Goal: Task Accomplishment & Management: Manage account settings

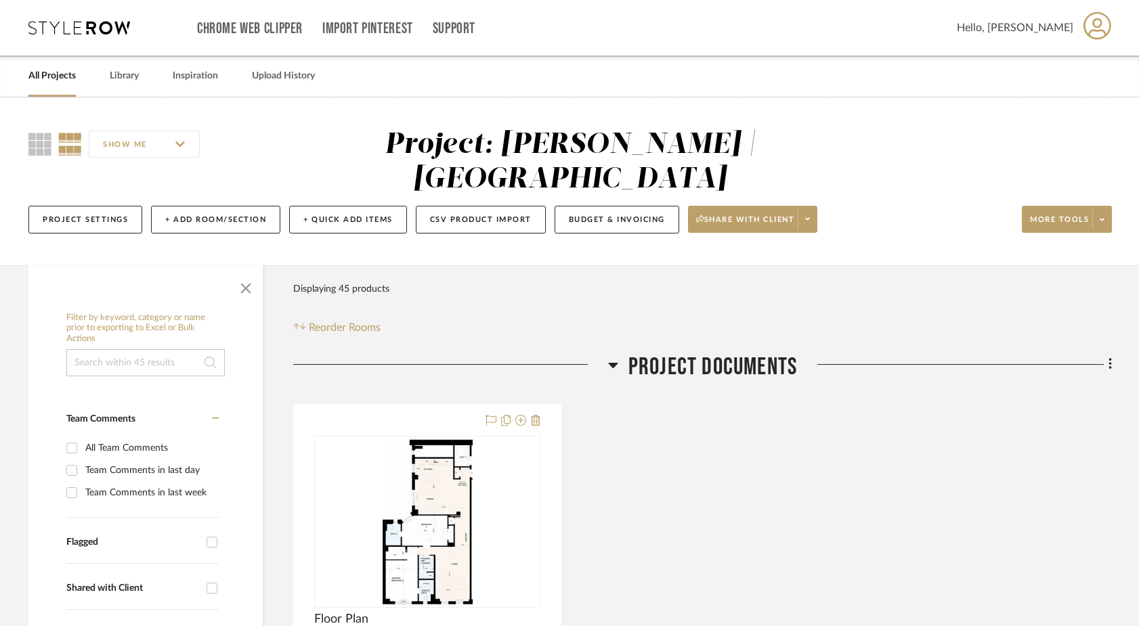
click at [56, 82] on link "All Projects" at bounding box center [51, 76] width 47 height 18
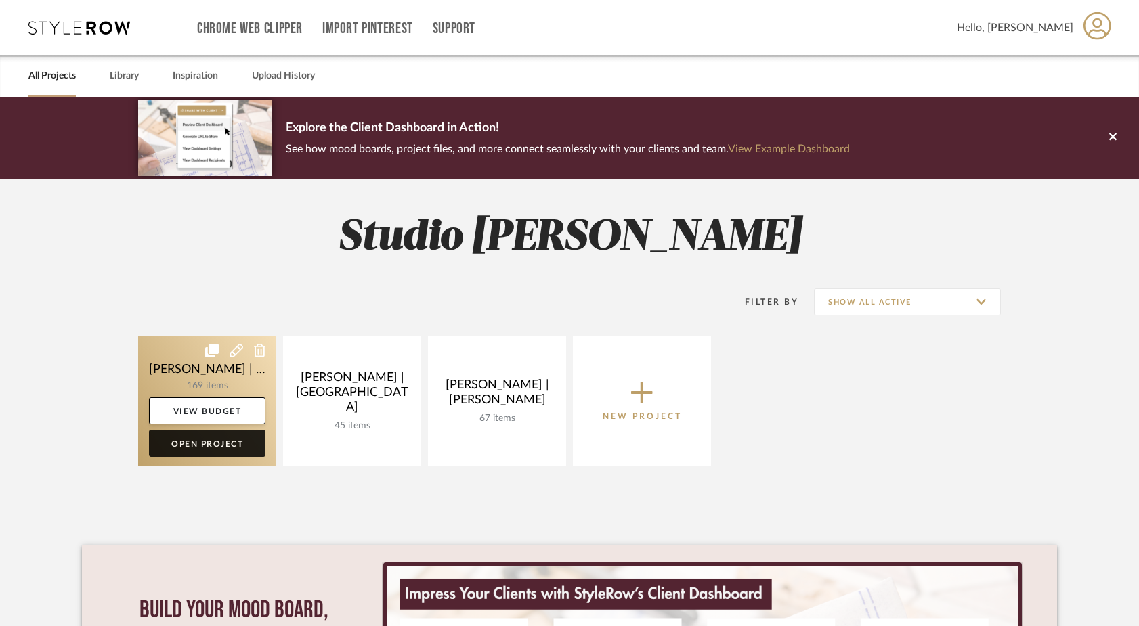
click at [202, 447] on link "Open Project" at bounding box center [207, 443] width 116 height 27
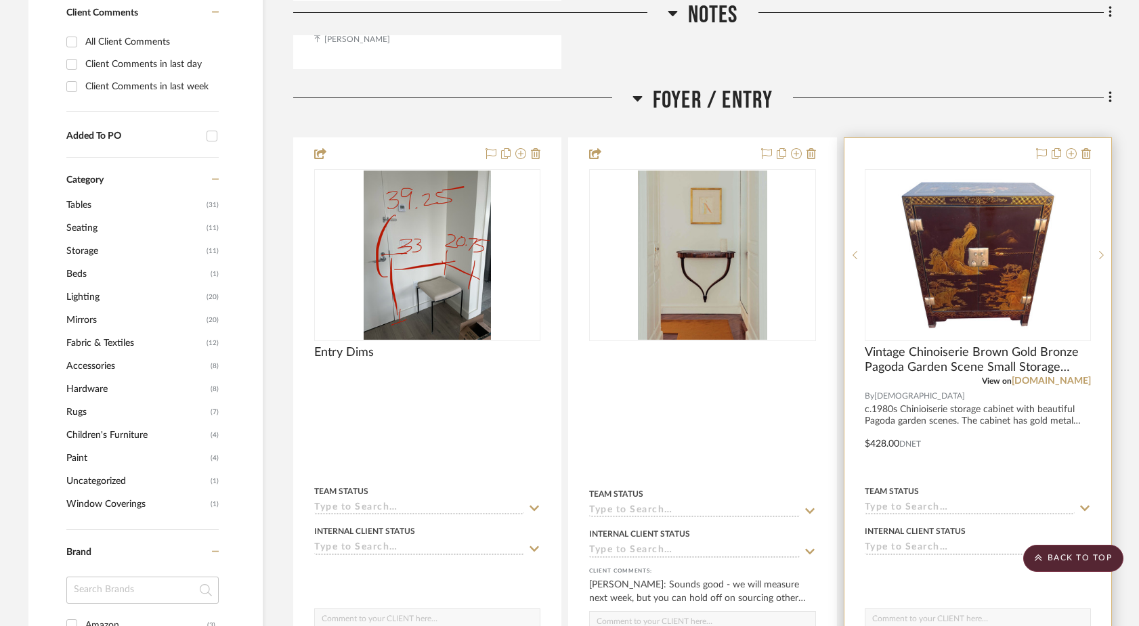
scroll to position [929, 0]
click at [1084, 377] on link "[DOMAIN_NAME]" at bounding box center [1051, 381] width 79 height 9
click at [0, 0] on img at bounding box center [0, 0] width 0 height 0
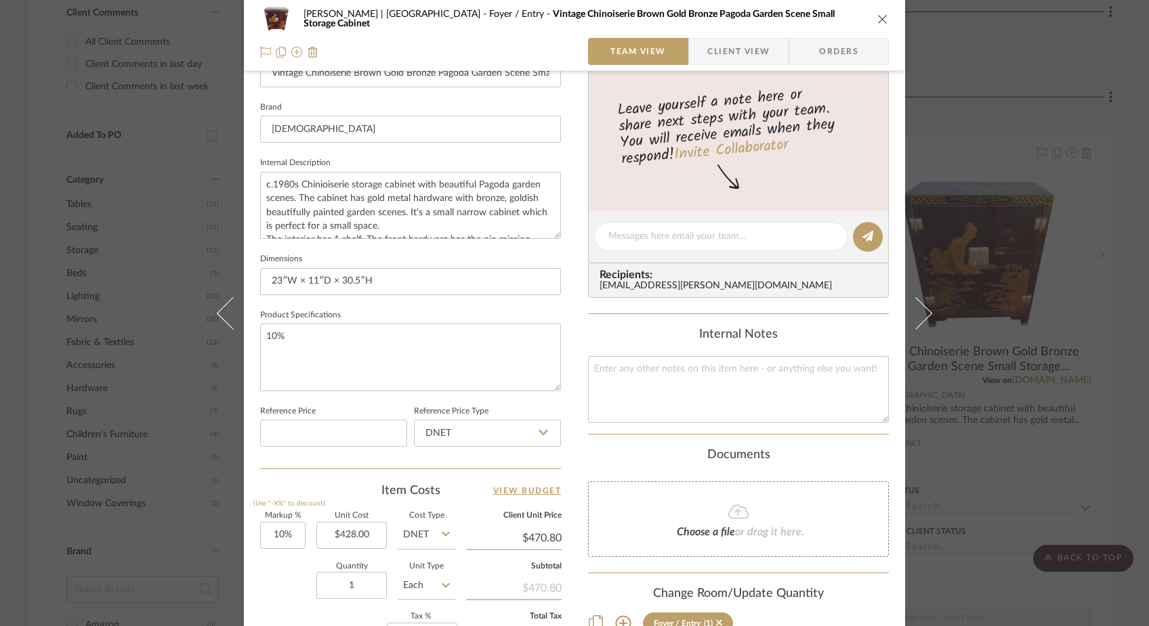
scroll to position [413, 0]
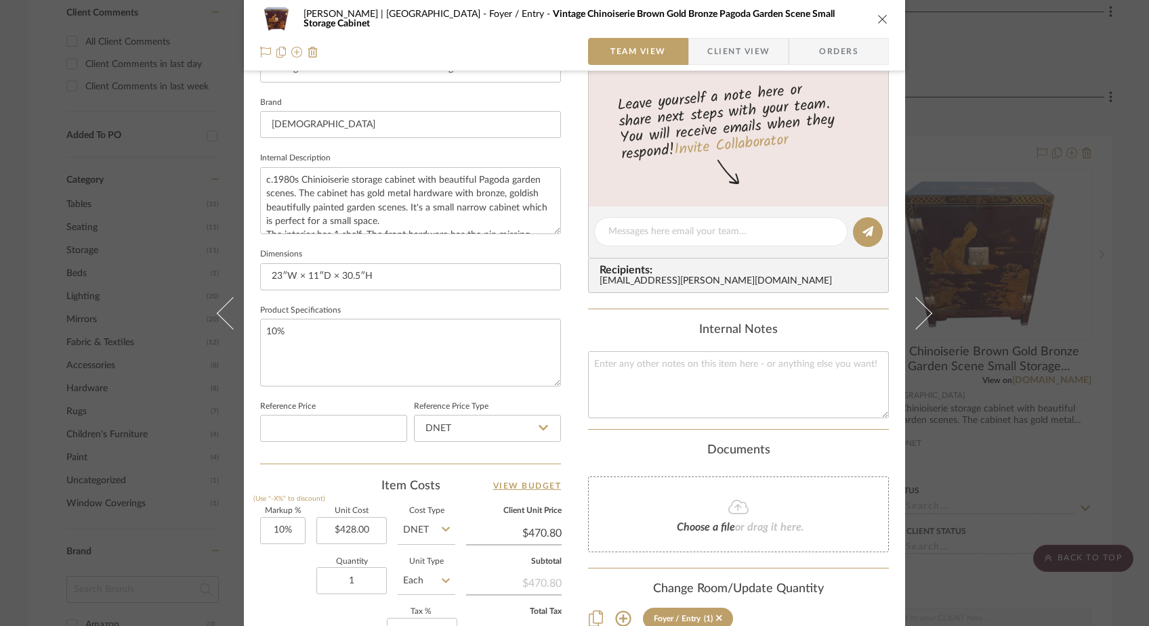
click at [878, 16] on icon "close" at bounding box center [882, 19] width 11 height 11
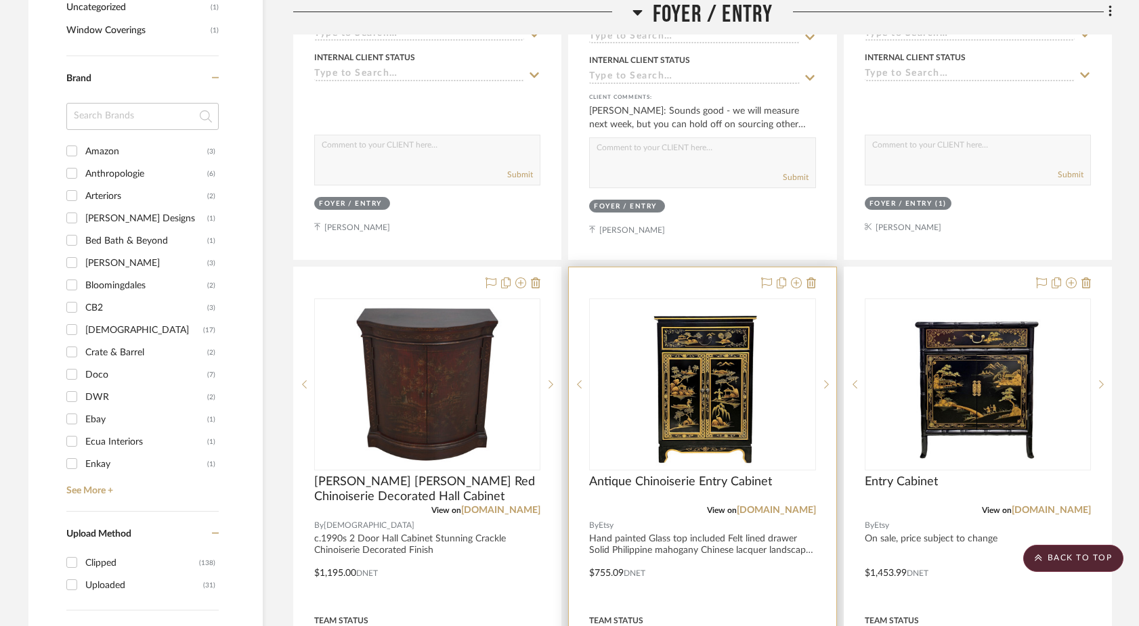
scroll to position [1412, 0]
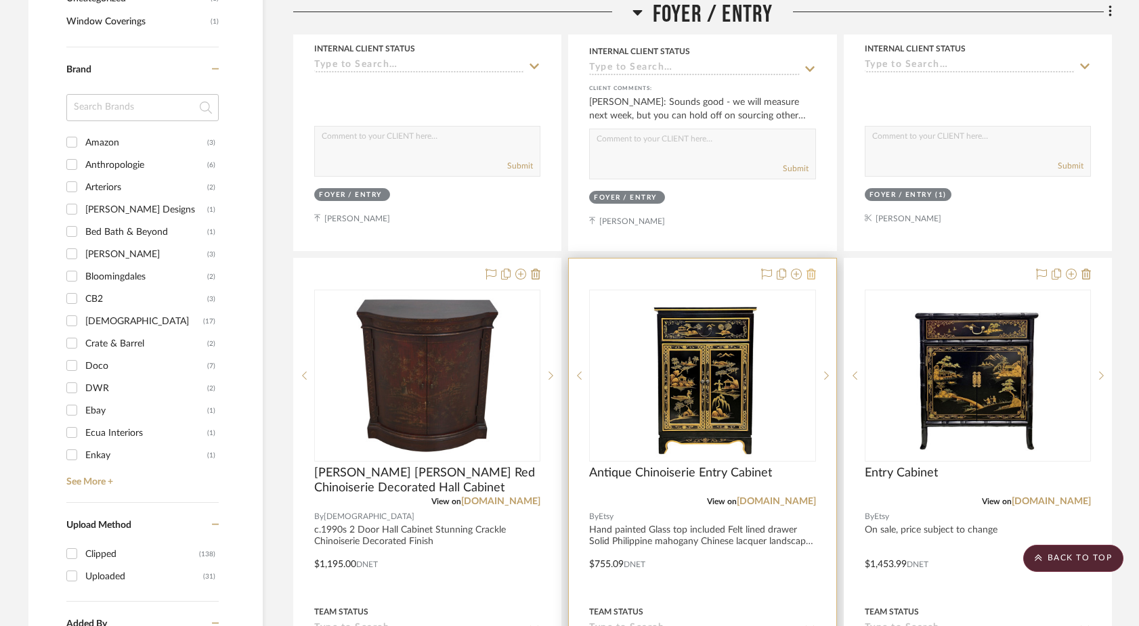
click at [812, 269] on icon at bounding box center [811, 274] width 9 height 11
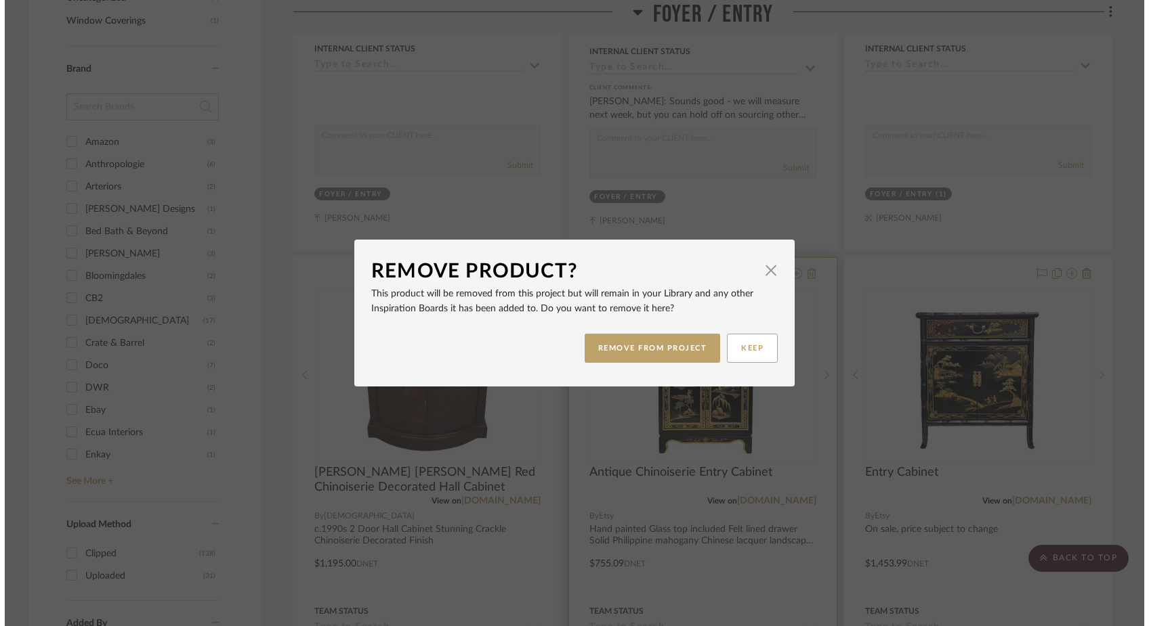
scroll to position [0, 0]
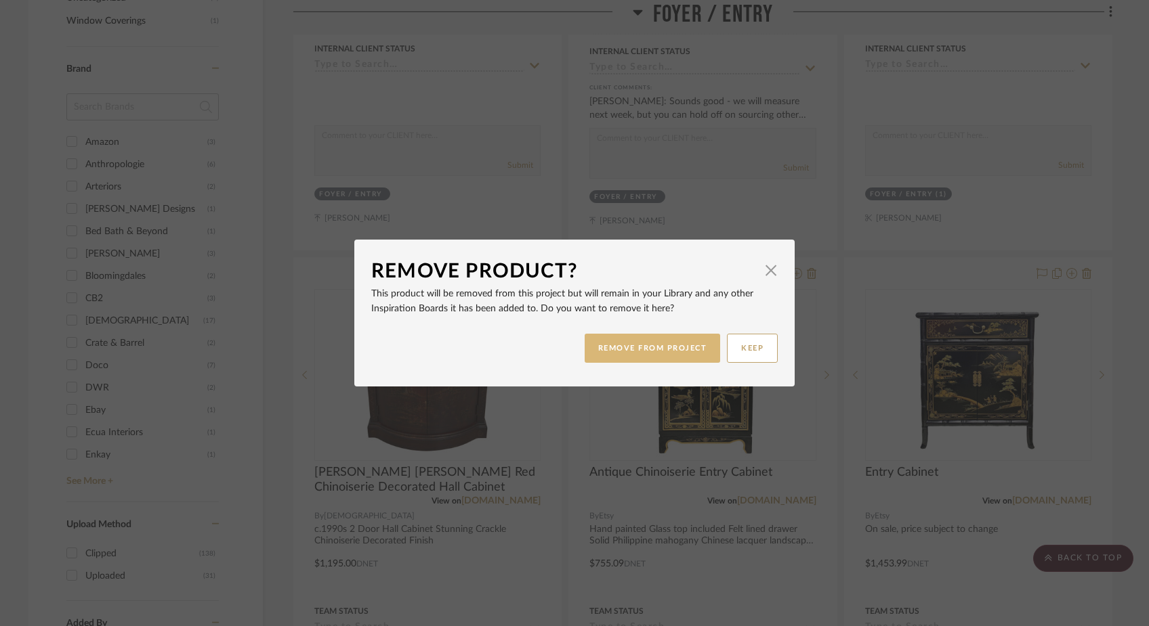
click at [681, 343] on button "REMOVE FROM PROJECT" at bounding box center [652, 348] width 136 height 29
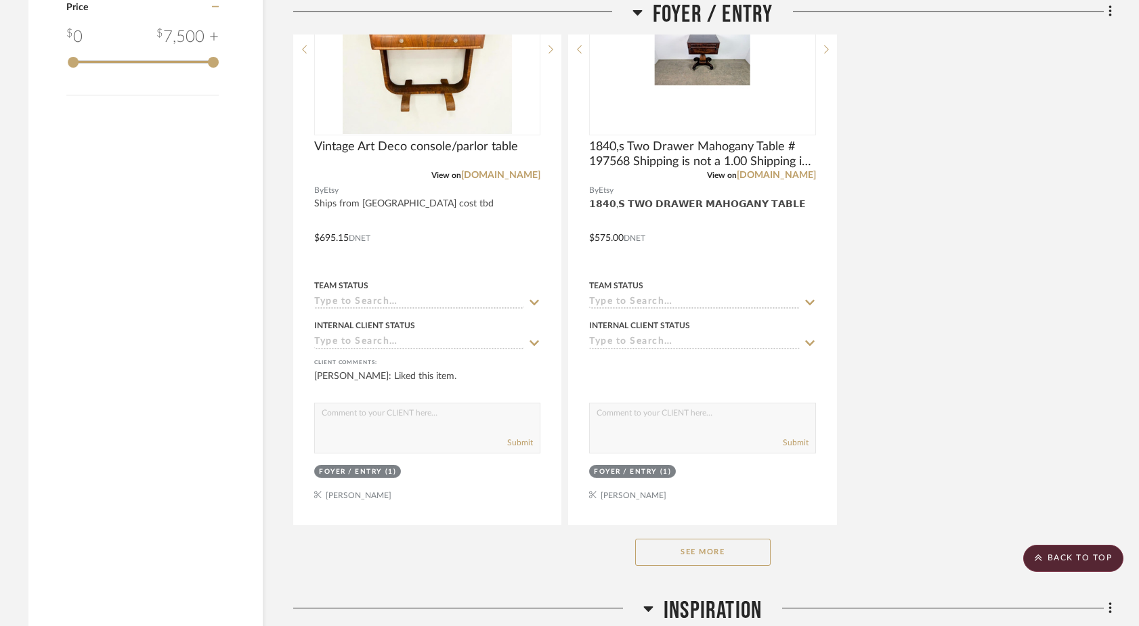
scroll to position [2357, 0]
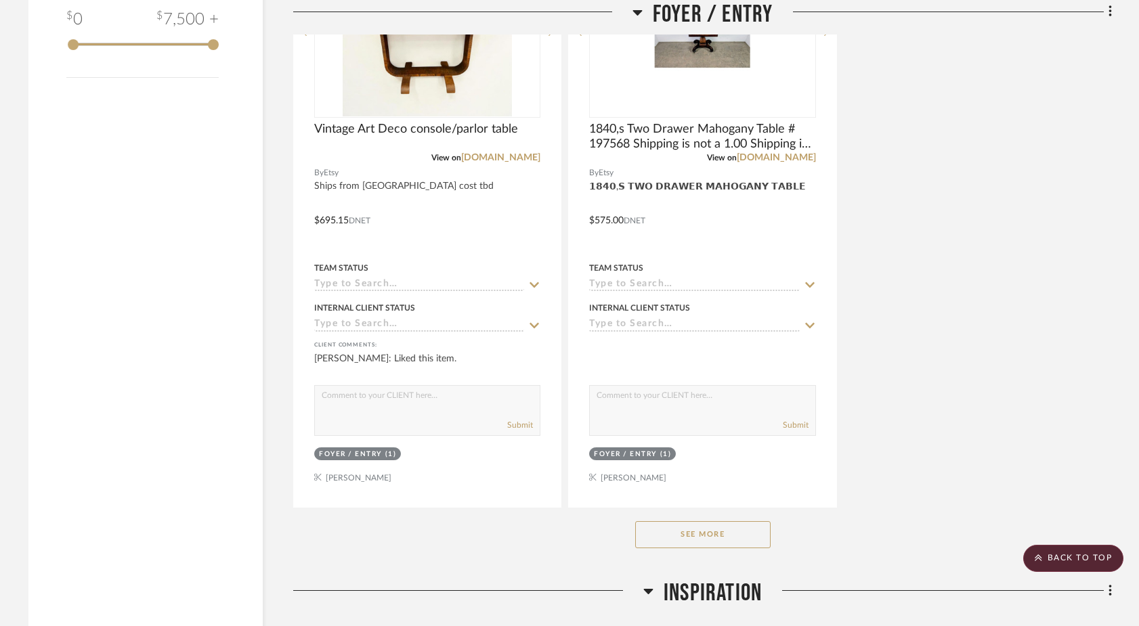
click at [649, 521] on button "See More" at bounding box center [702, 534] width 135 height 27
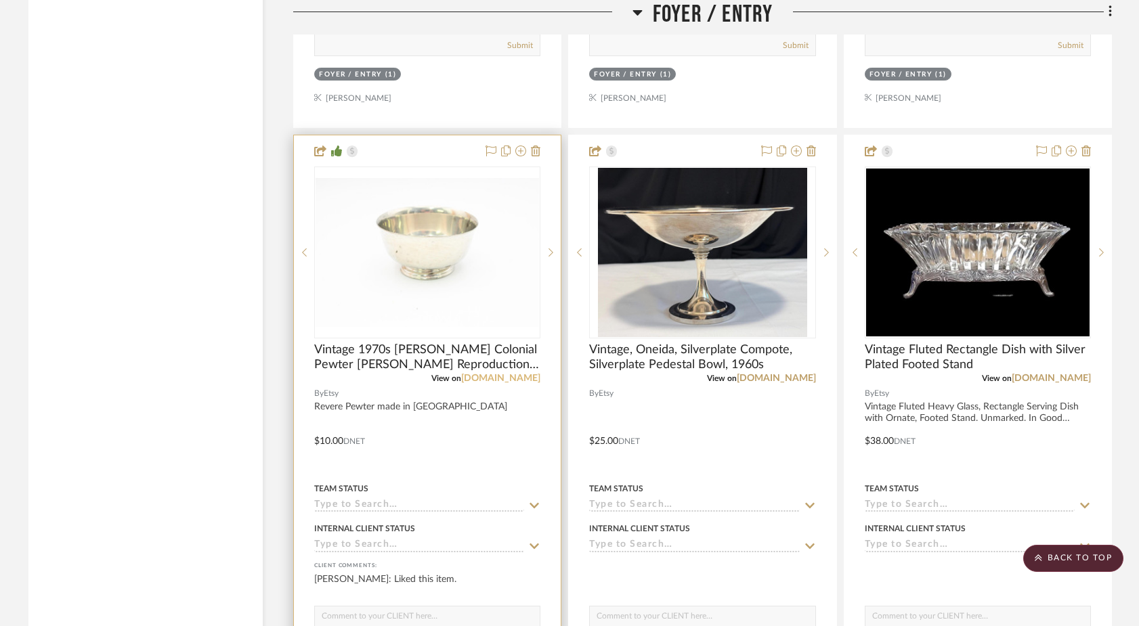
scroll to position [2737, 0]
click at [526, 373] on link "[DOMAIN_NAME]" at bounding box center [500, 377] width 79 height 9
click at [534, 145] on icon at bounding box center [535, 150] width 9 height 11
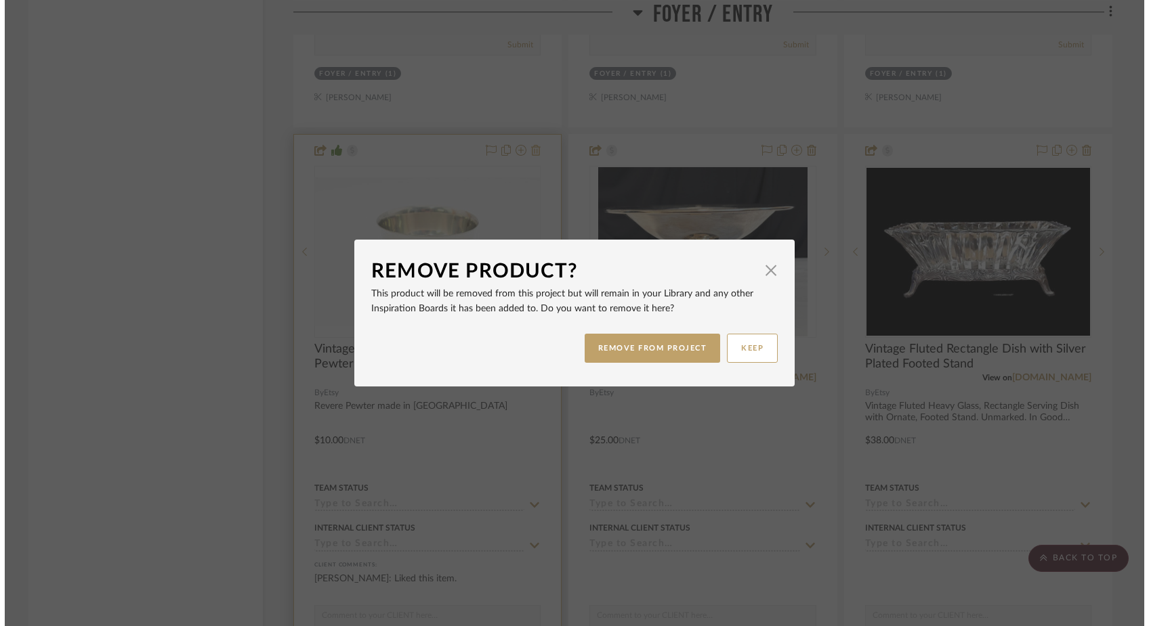
scroll to position [0, 0]
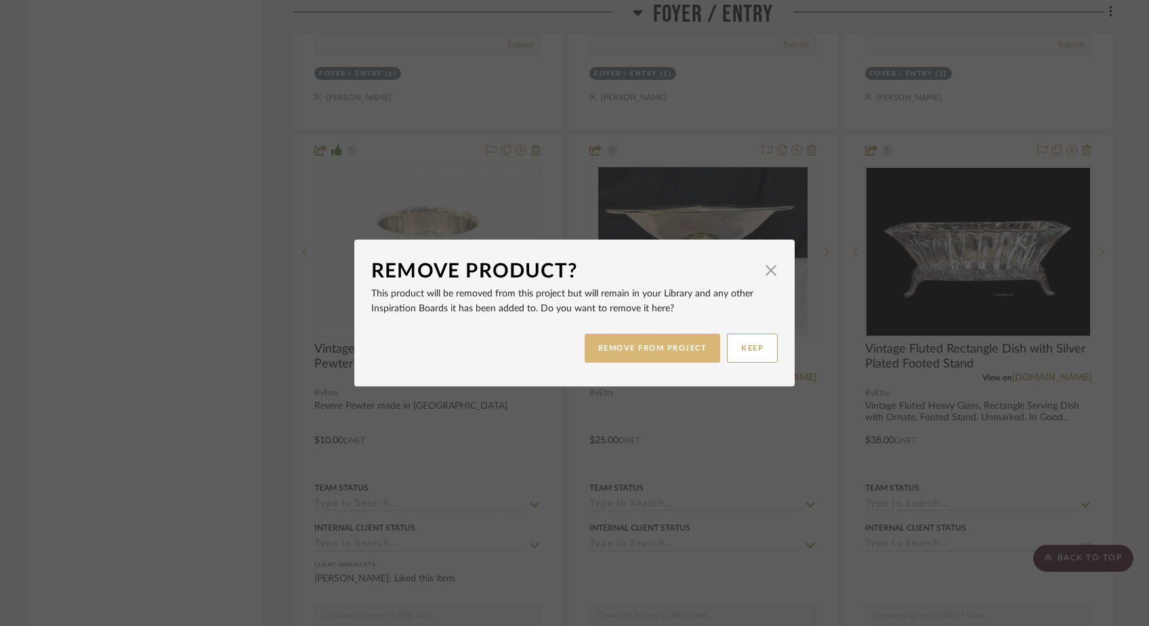
click at [630, 358] on button "REMOVE FROM PROJECT" at bounding box center [652, 348] width 136 height 29
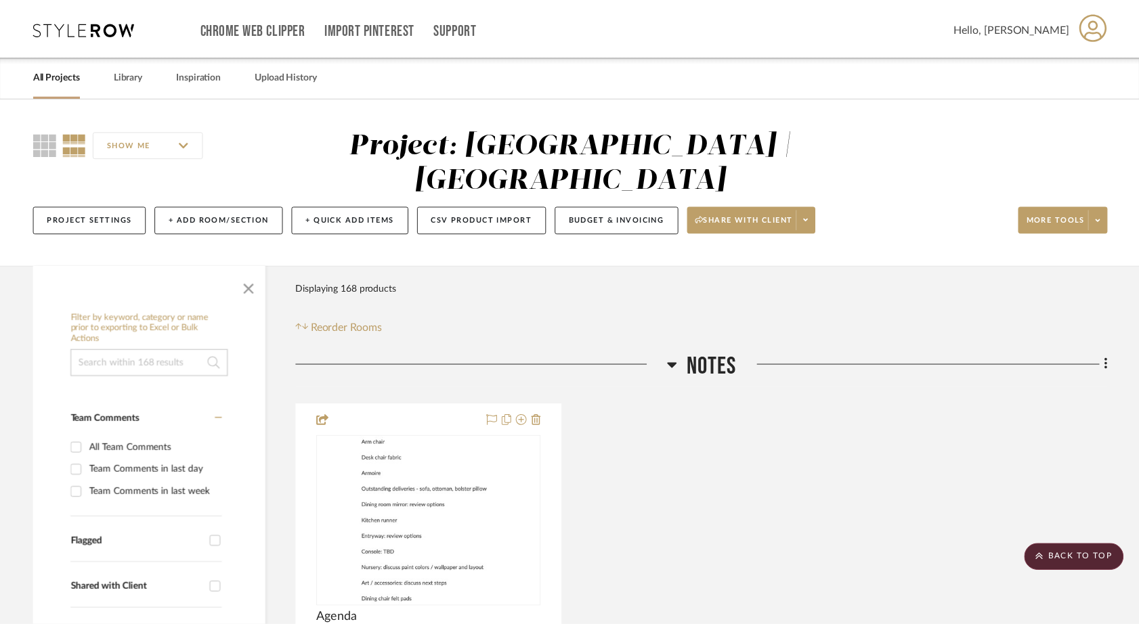
scroll to position [2737, 0]
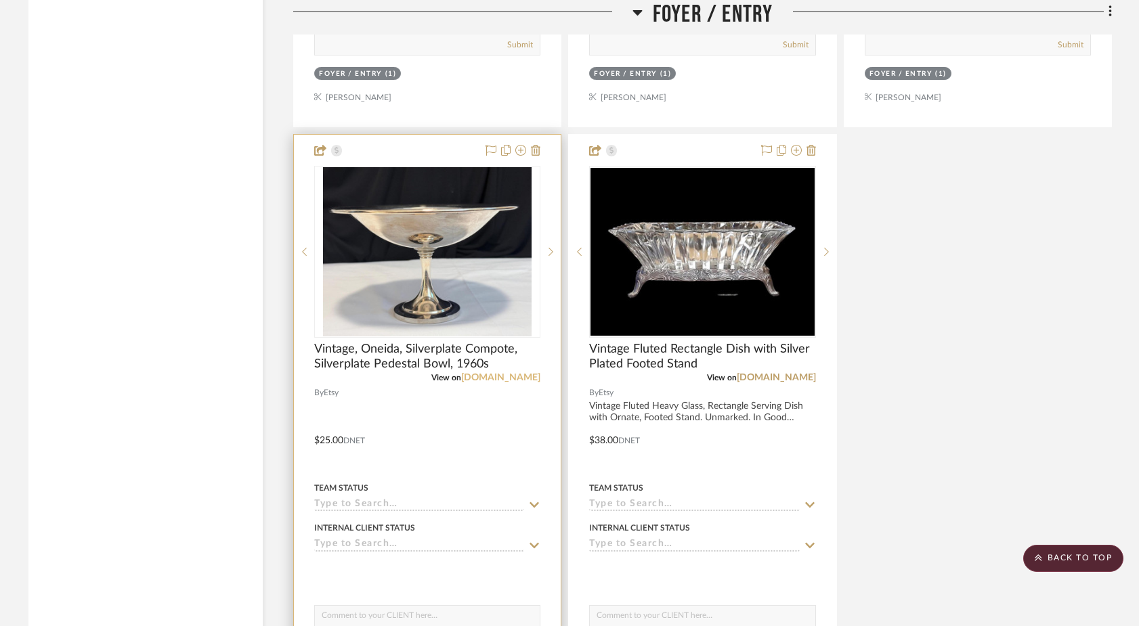
click at [514, 373] on link "[DOMAIN_NAME]" at bounding box center [500, 377] width 79 height 9
click at [539, 145] on icon at bounding box center [535, 150] width 9 height 11
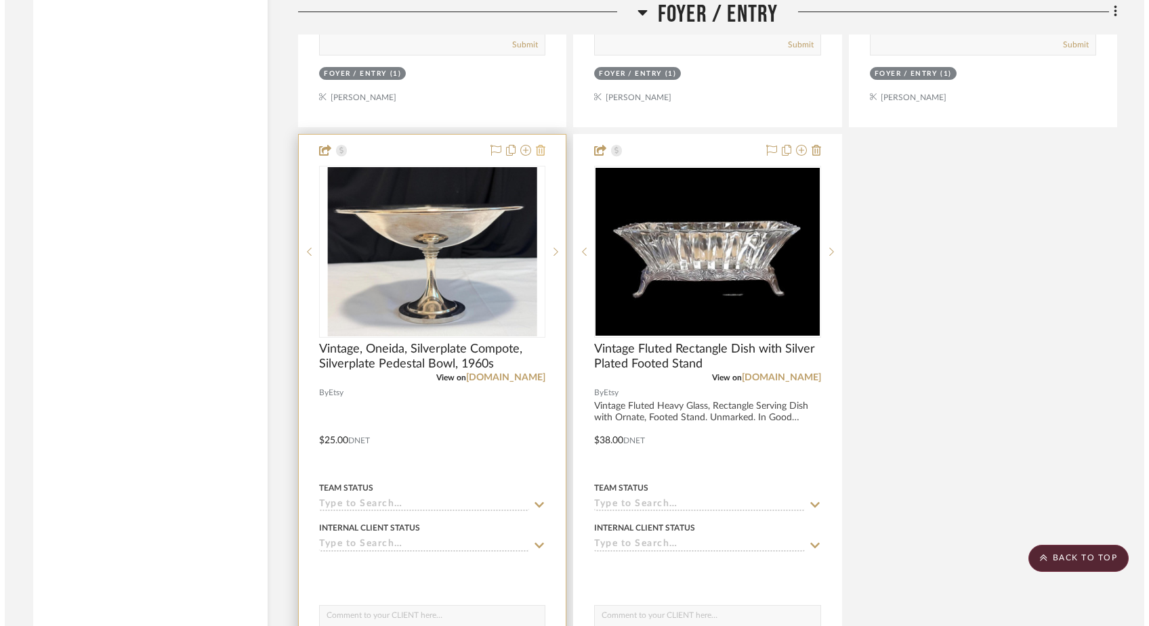
scroll to position [0, 0]
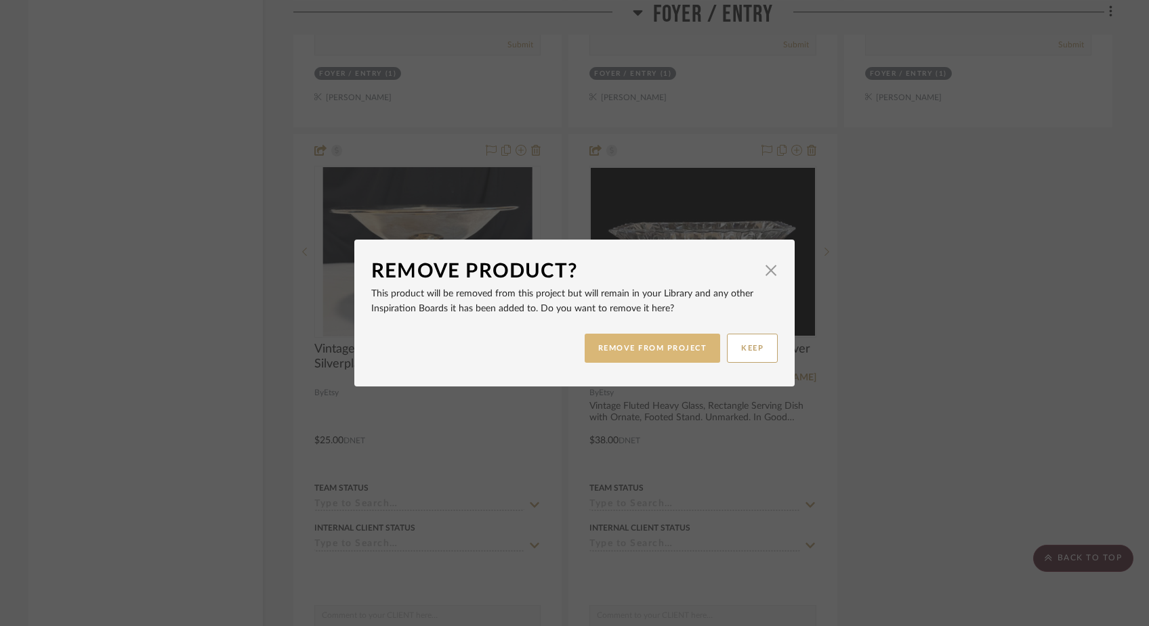
click at [652, 344] on button "REMOVE FROM PROJECT" at bounding box center [652, 348] width 136 height 29
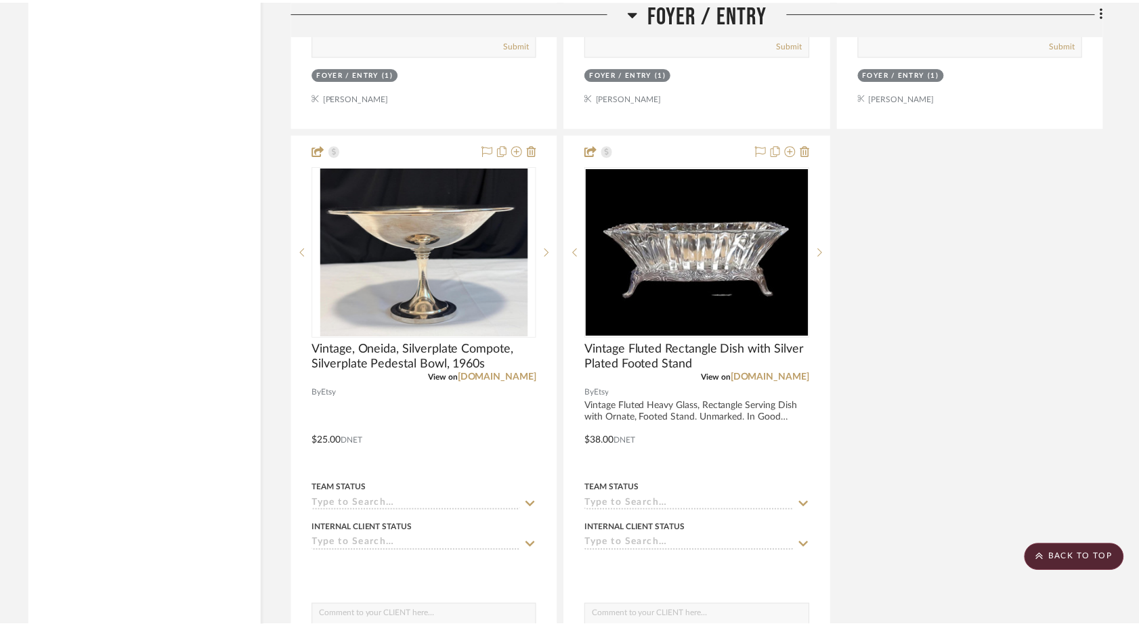
scroll to position [2737, 0]
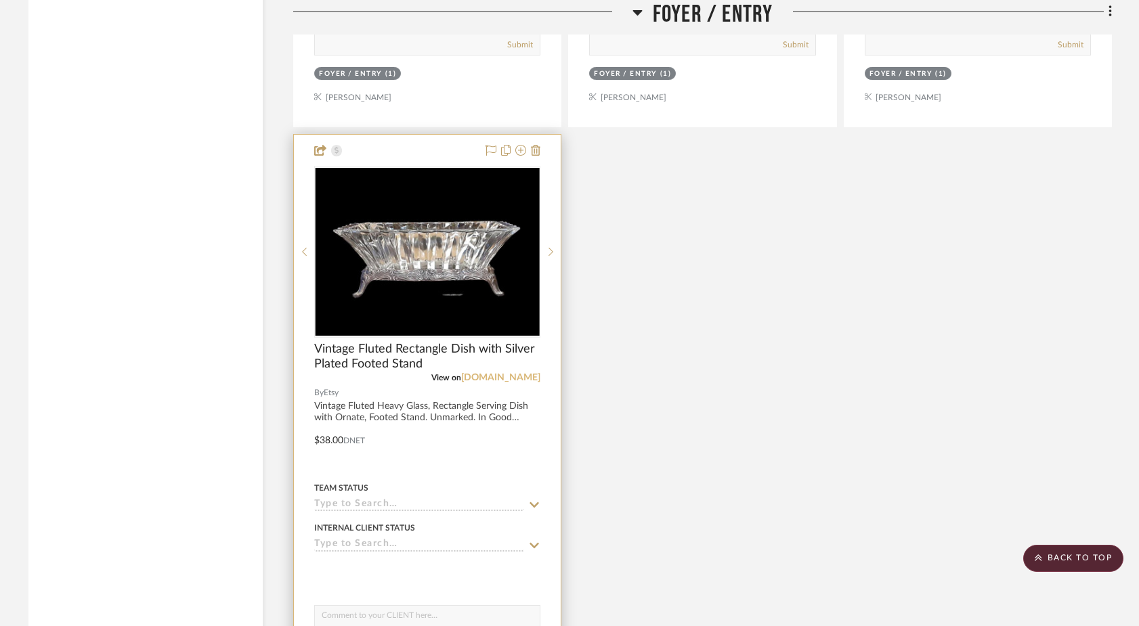
click at [508, 373] on link "etsy.com" at bounding box center [500, 377] width 79 height 9
click at [538, 145] on icon at bounding box center [535, 150] width 9 height 11
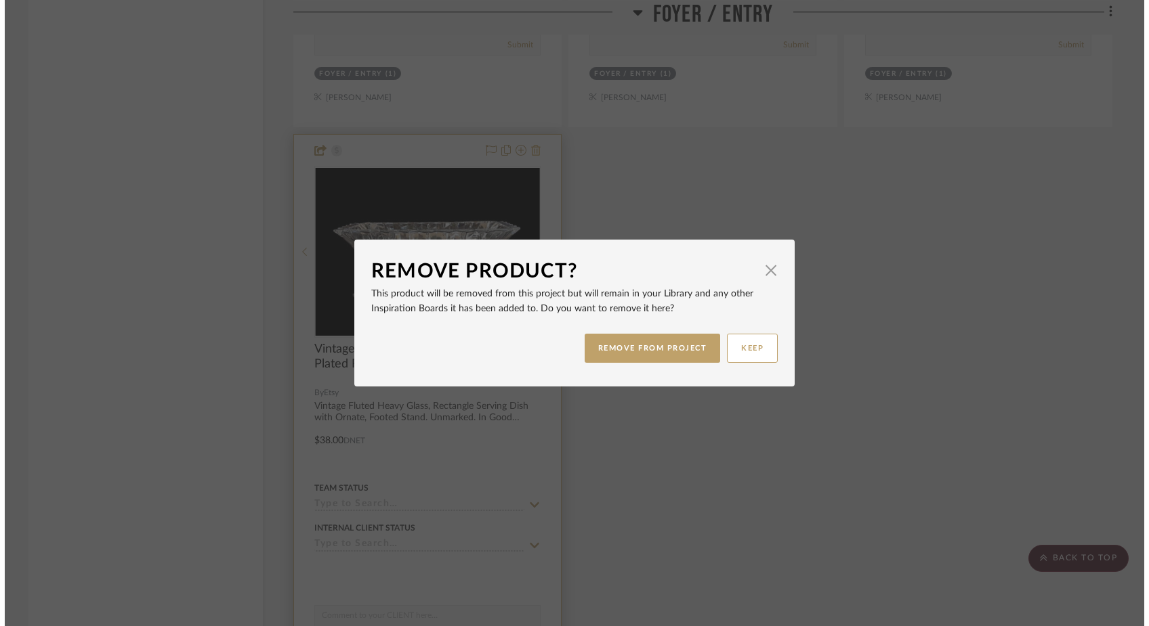
scroll to position [0, 0]
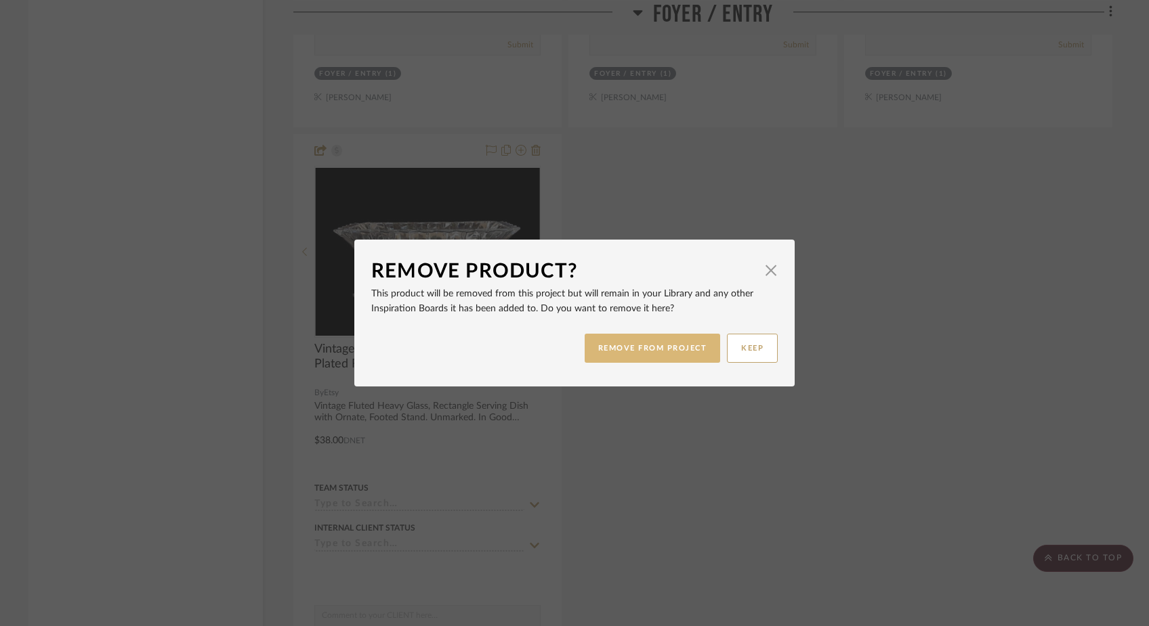
click at [617, 348] on button "REMOVE FROM PROJECT" at bounding box center [652, 348] width 136 height 29
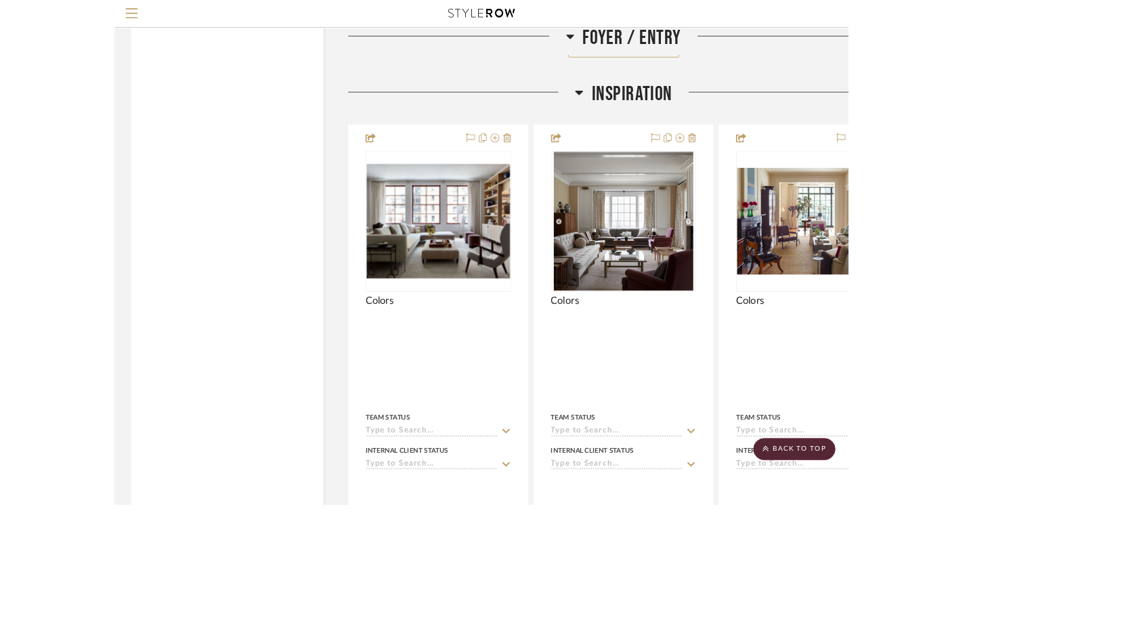
scroll to position [2737, 0]
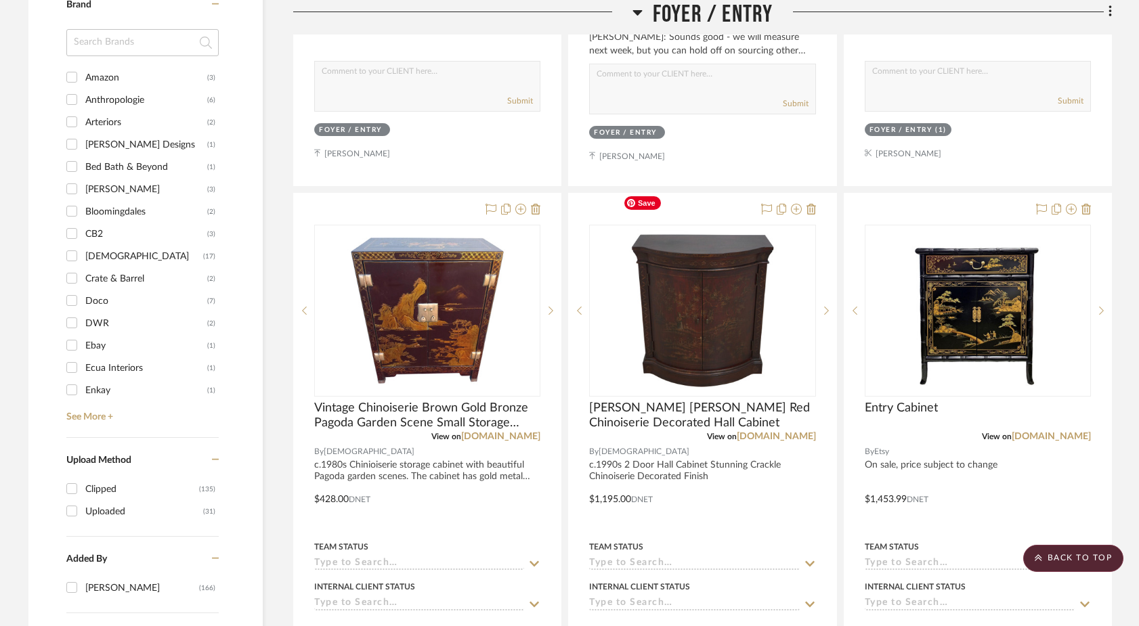
scroll to position [1495, 0]
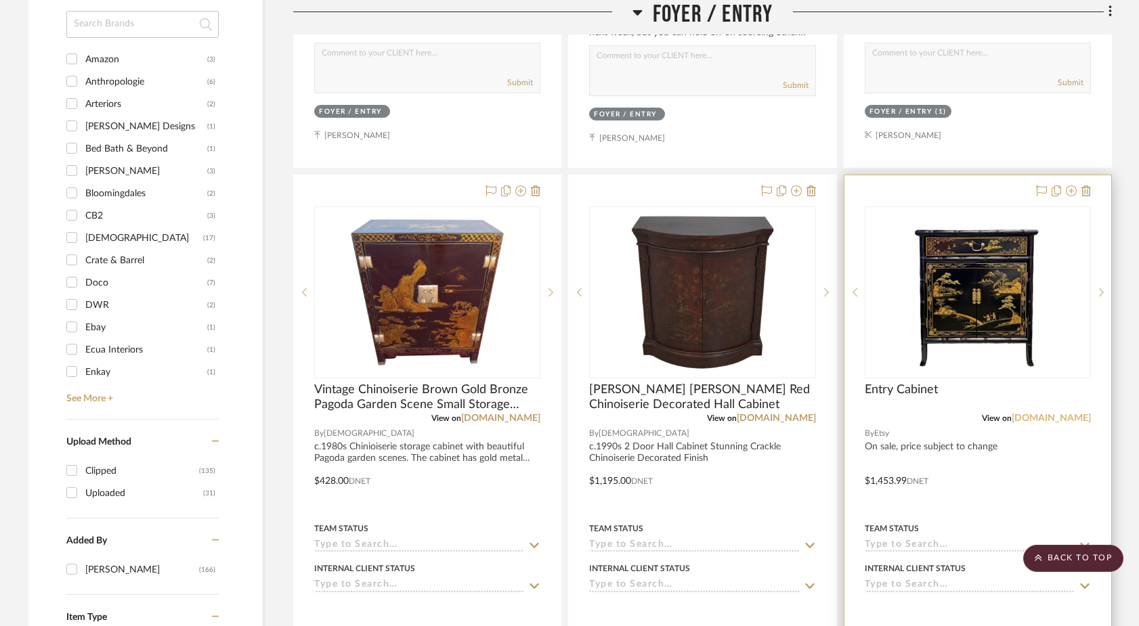
click at [1056, 414] on link "[DOMAIN_NAME]" at bounding box center [1051, 418] width 79 height 9
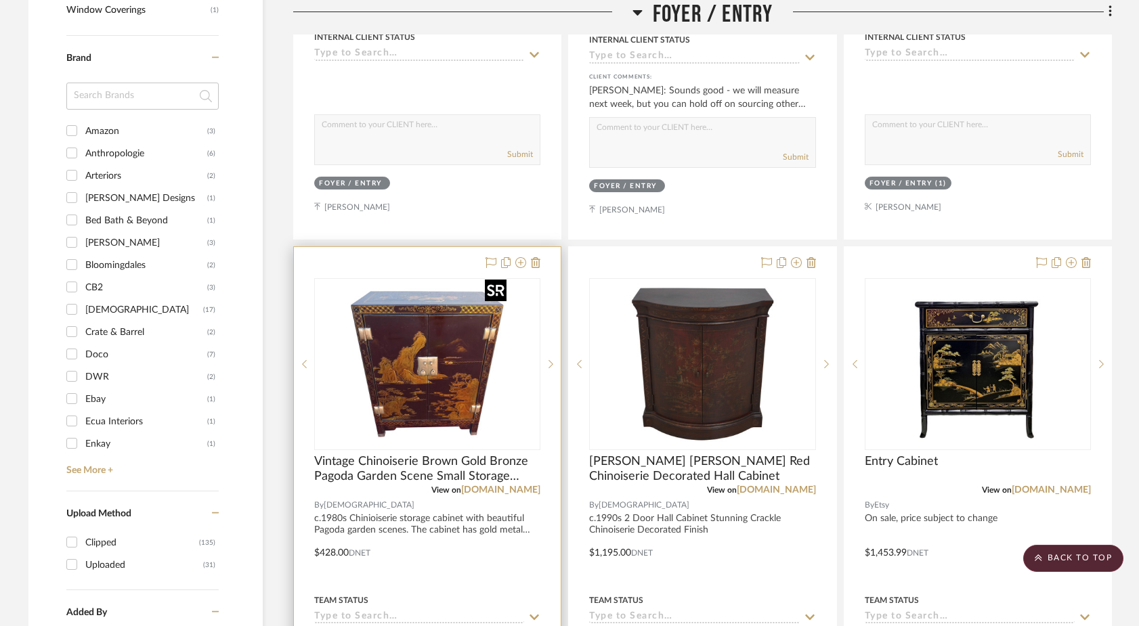
scroll to position [1425, 0]
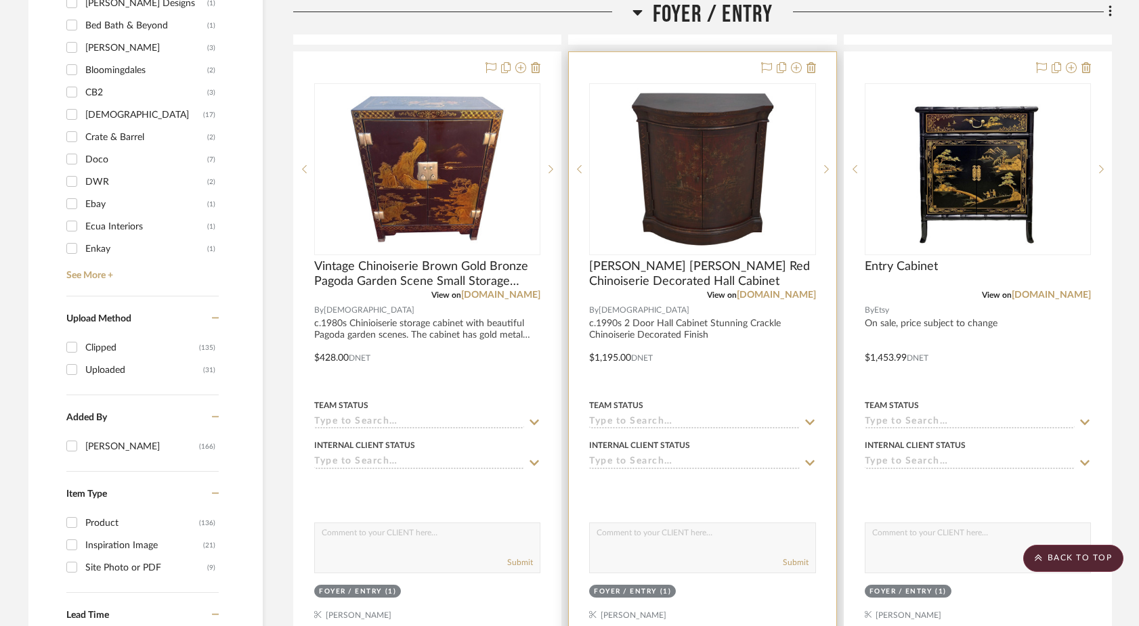
scroll to position [1515, 0]
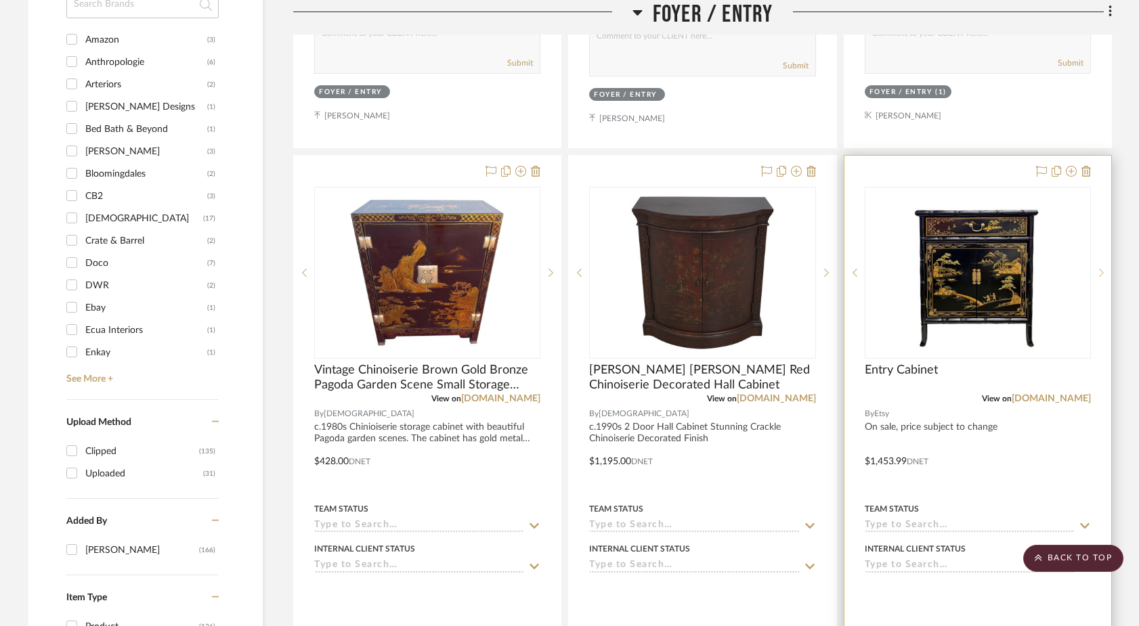
click at [1103, 268] on icon at bounding box center [1101, 272] width 5 height 9
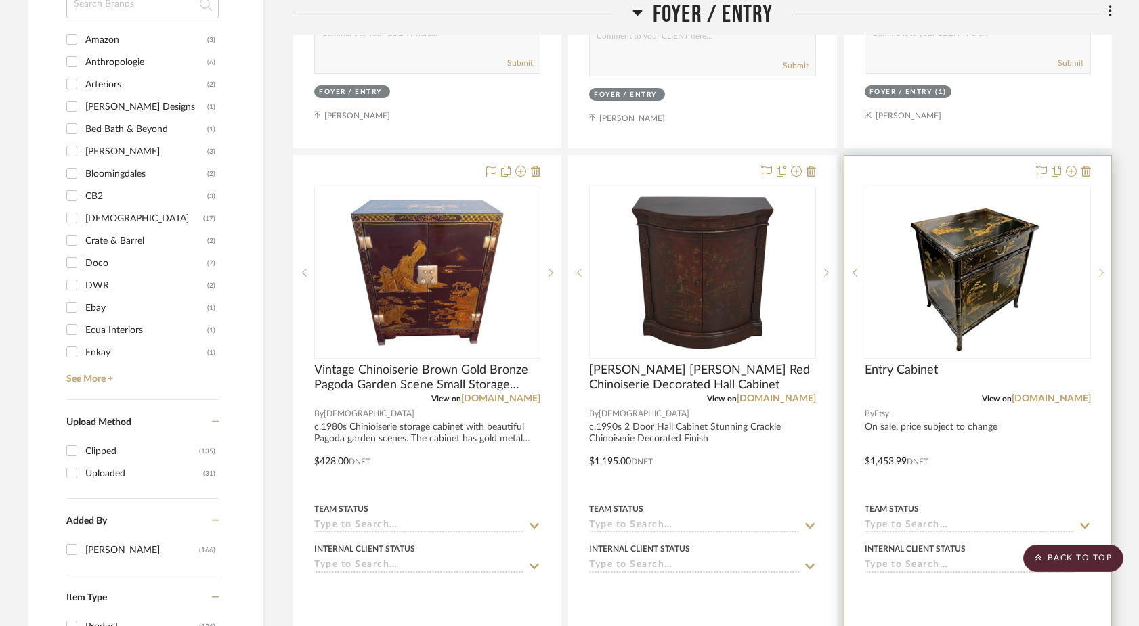
click at [1103, 268] on icon at bounding box center [1101, 272] width 5 height 9
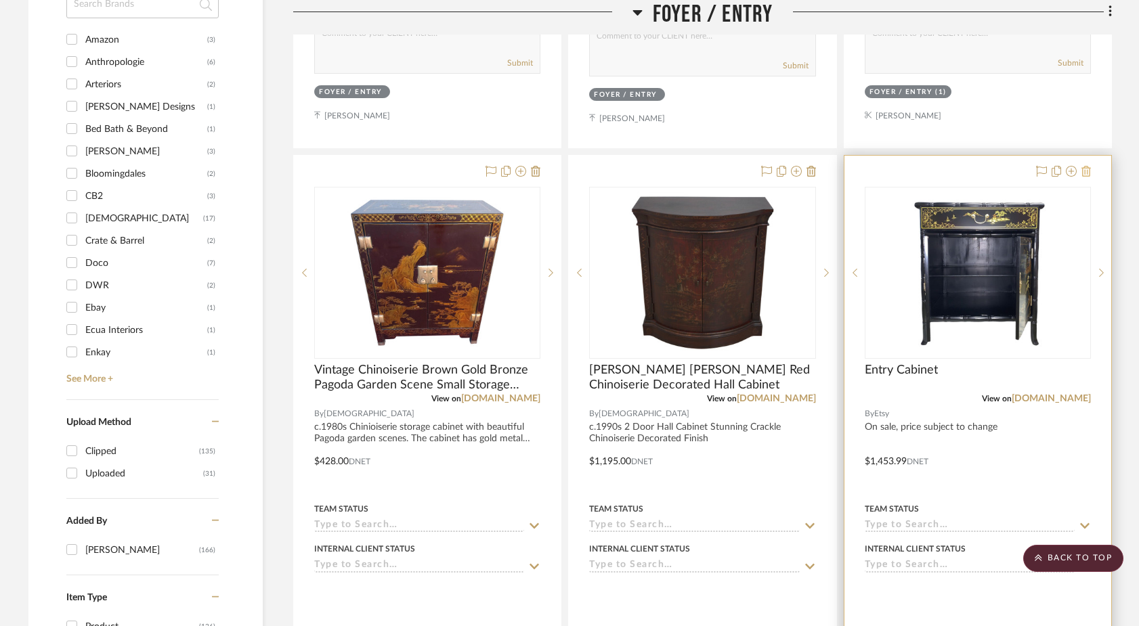
click at [1087, 166] on icon at bounding box center [1086, 171] width 9 height 11
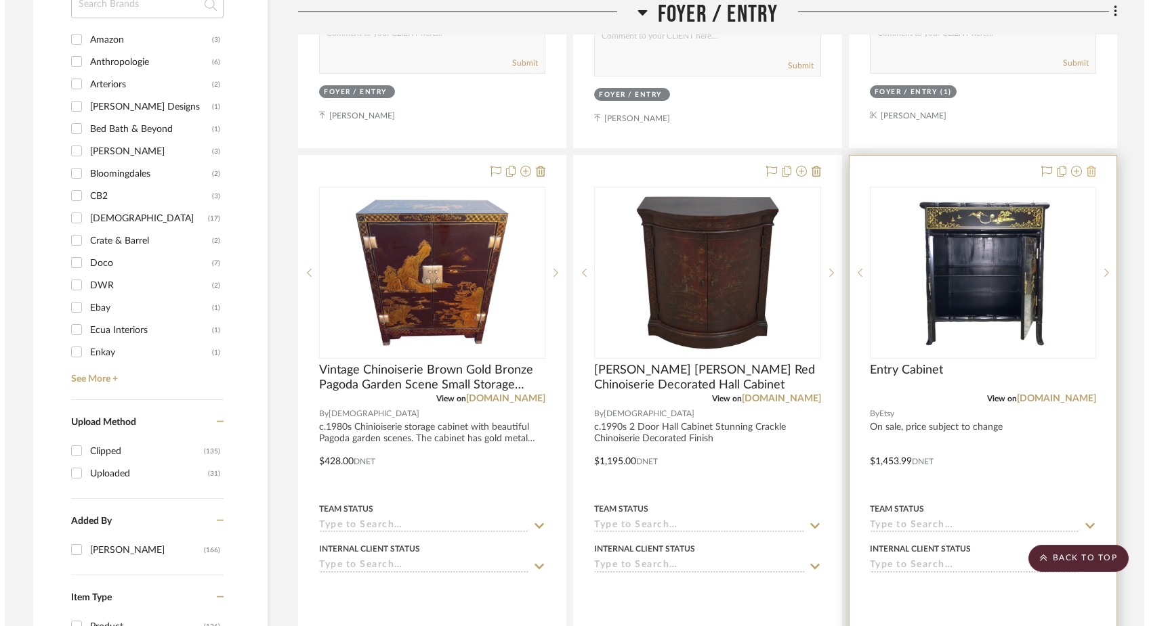
scroll to position [0, 0]
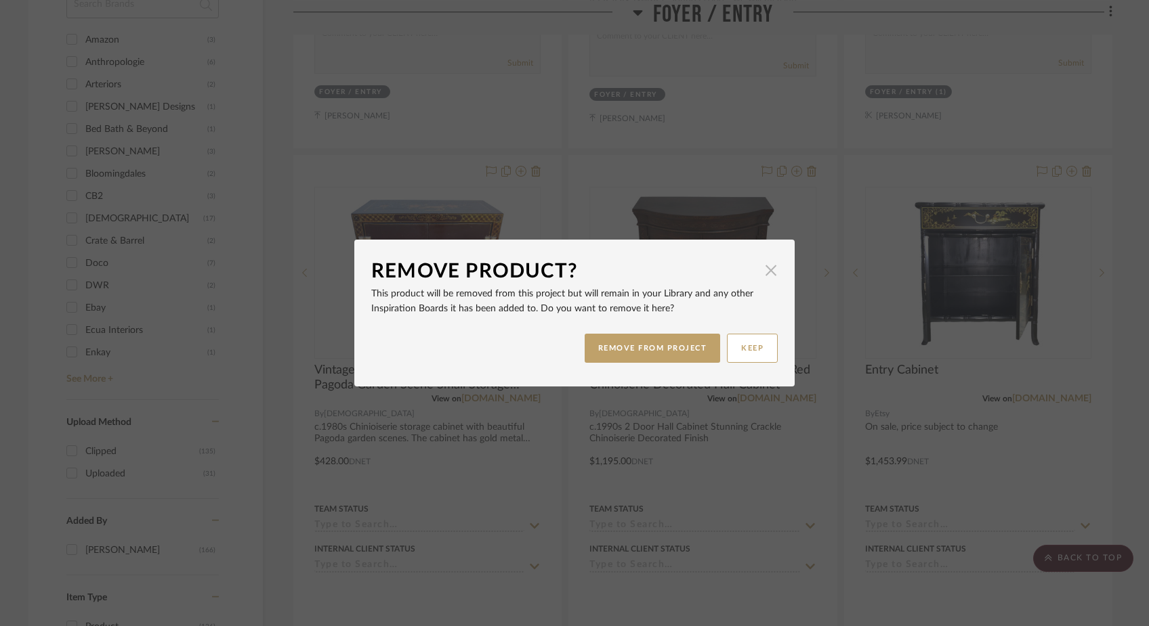
click at [767, 271] on span "button" at bounding box center [770, 270] width 27 height 27
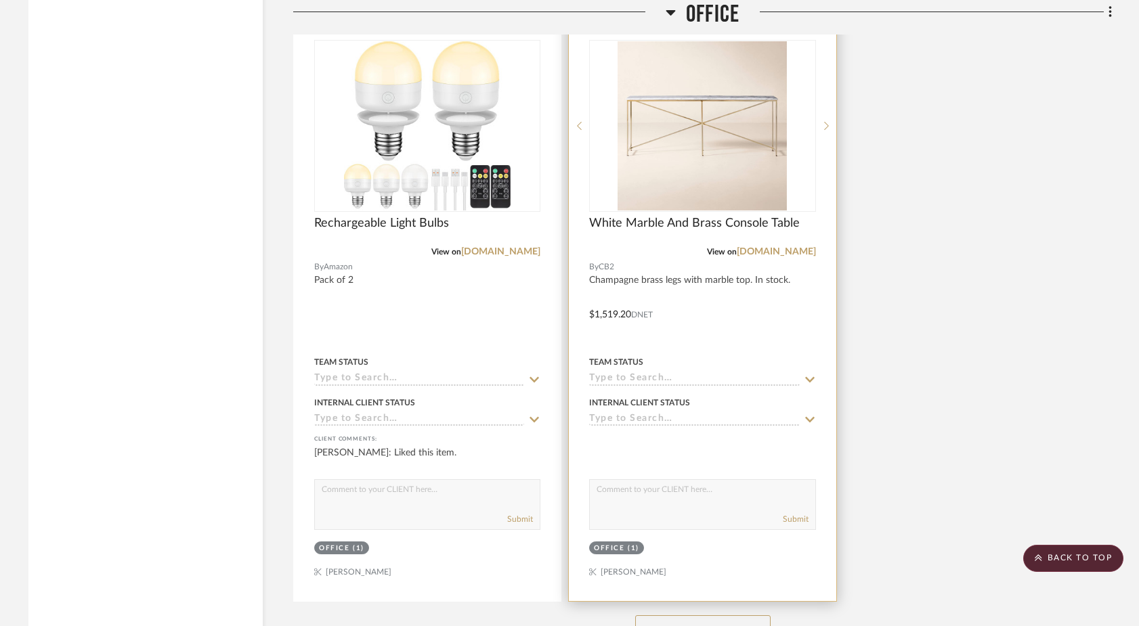
scroll to position [8038, 0]
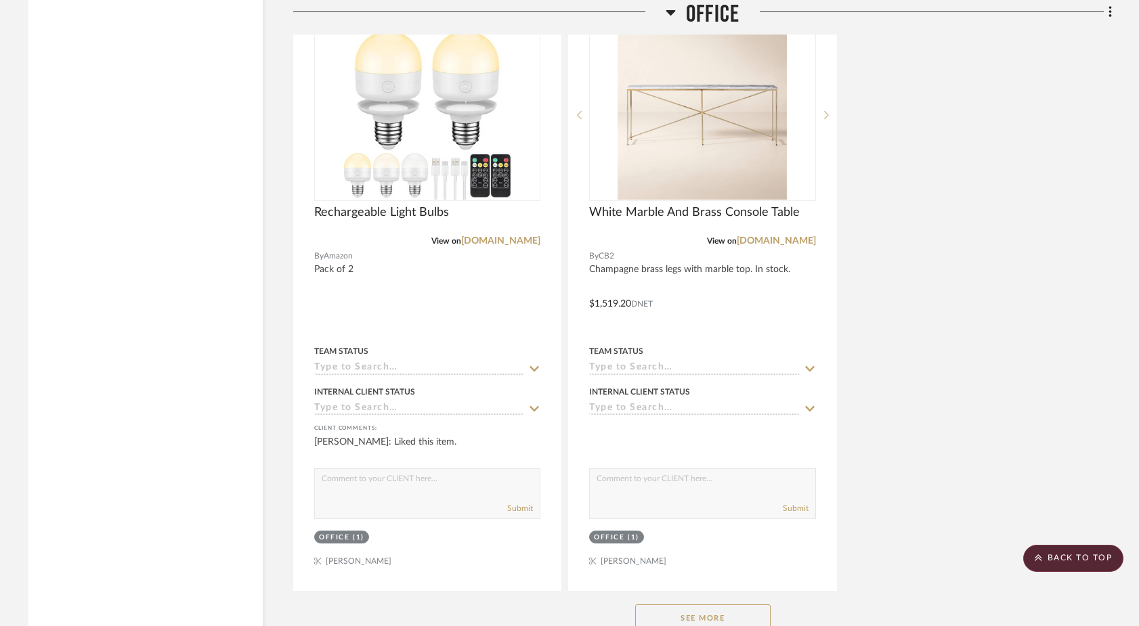
click at [661, 605] on button "See More" at bounding box center [702, 618] width 135 height 27
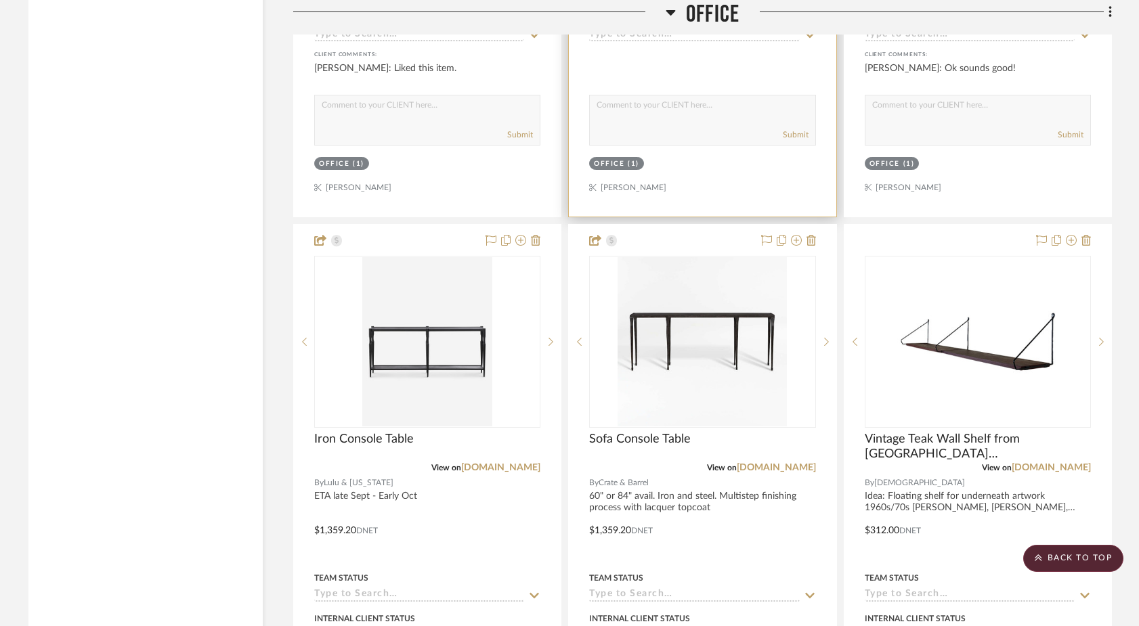
scroll to position [8413, 0]
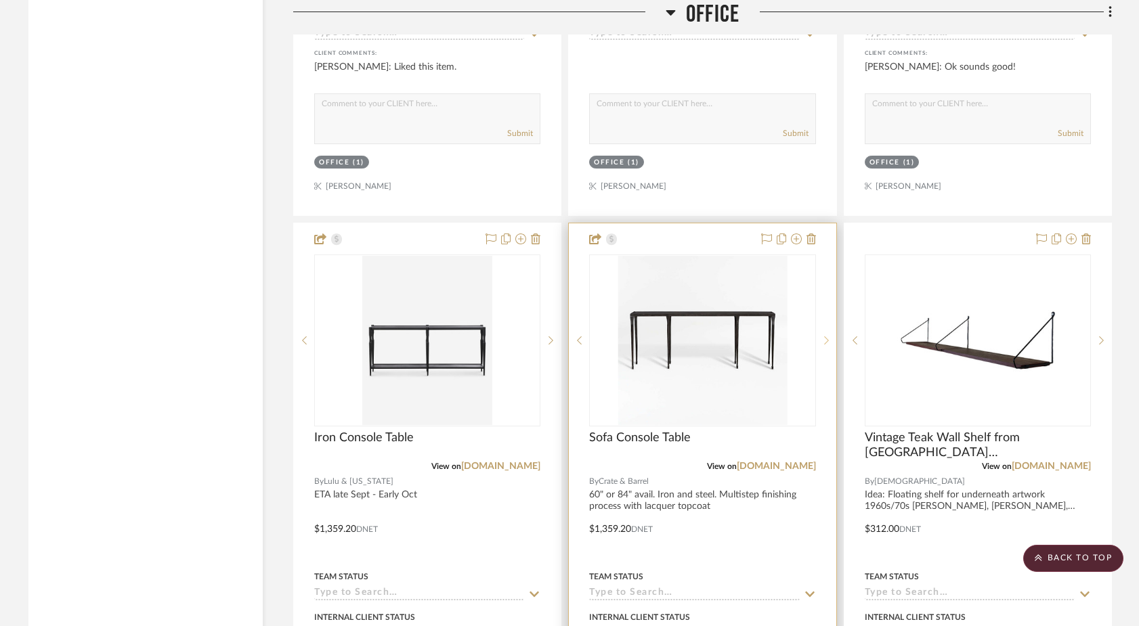
click at [824, 336] on icon at bounding box center [826, 340] width 5 height 9
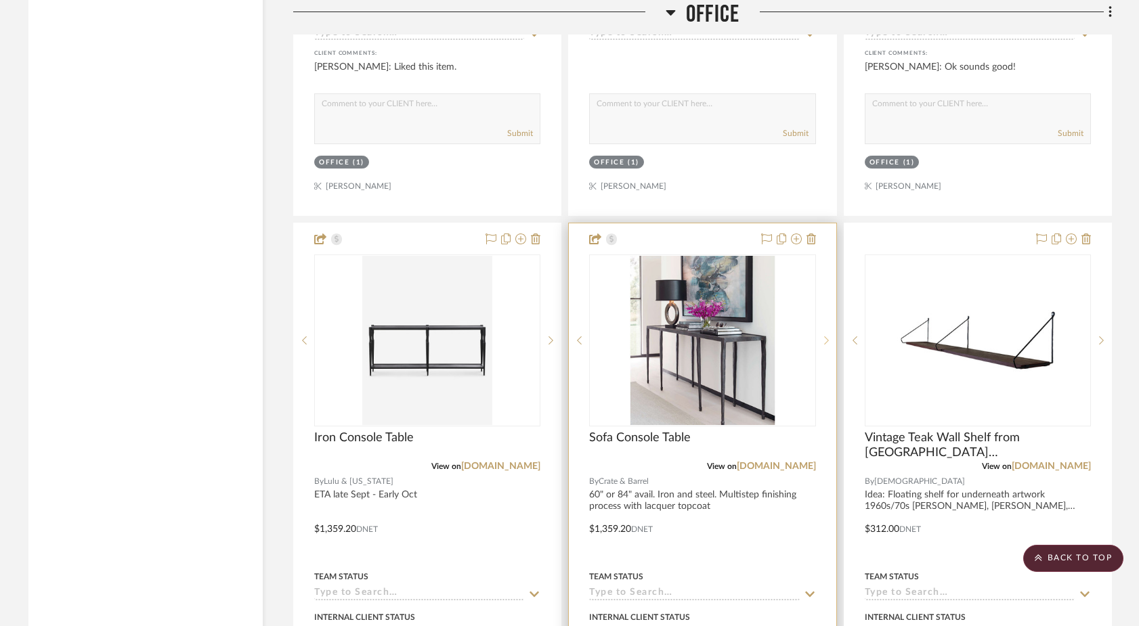
click at [824, 336] on icon at bounding box center [826, 340] width 5 height 9
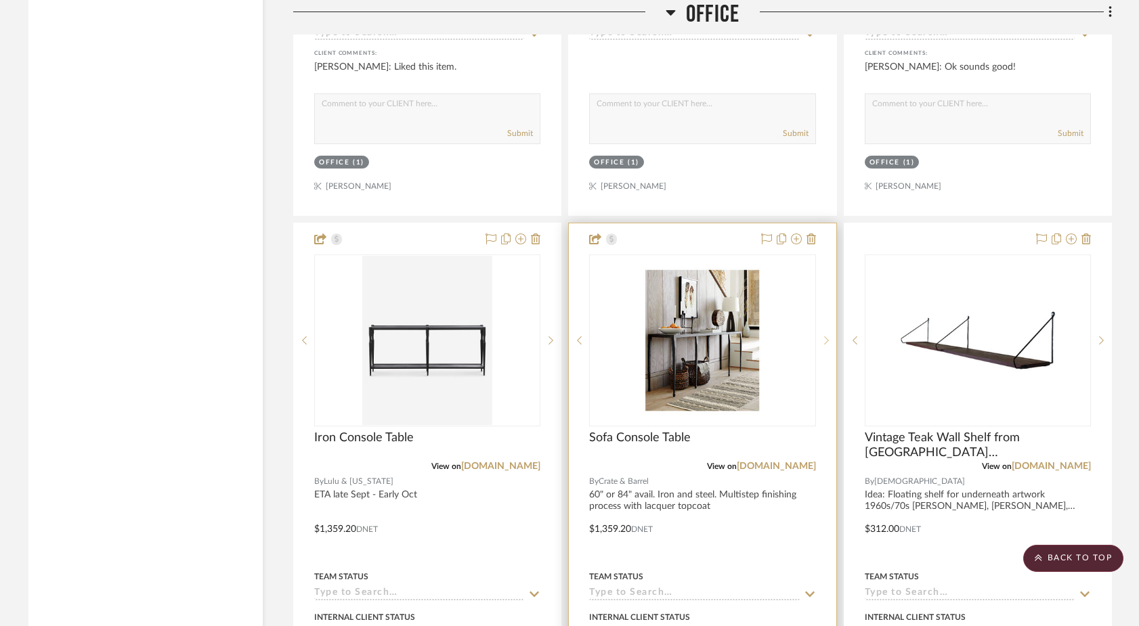
click at [824, 336] on icon at bounding box center [826, 340] width 5 height 9
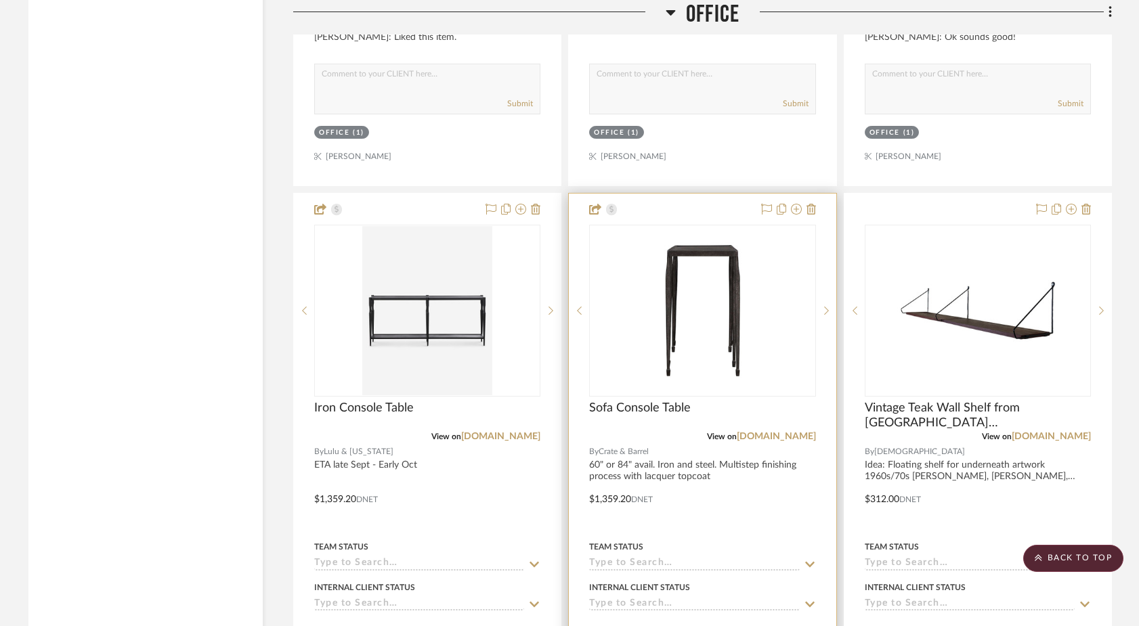
scroll to position [8503, 0]
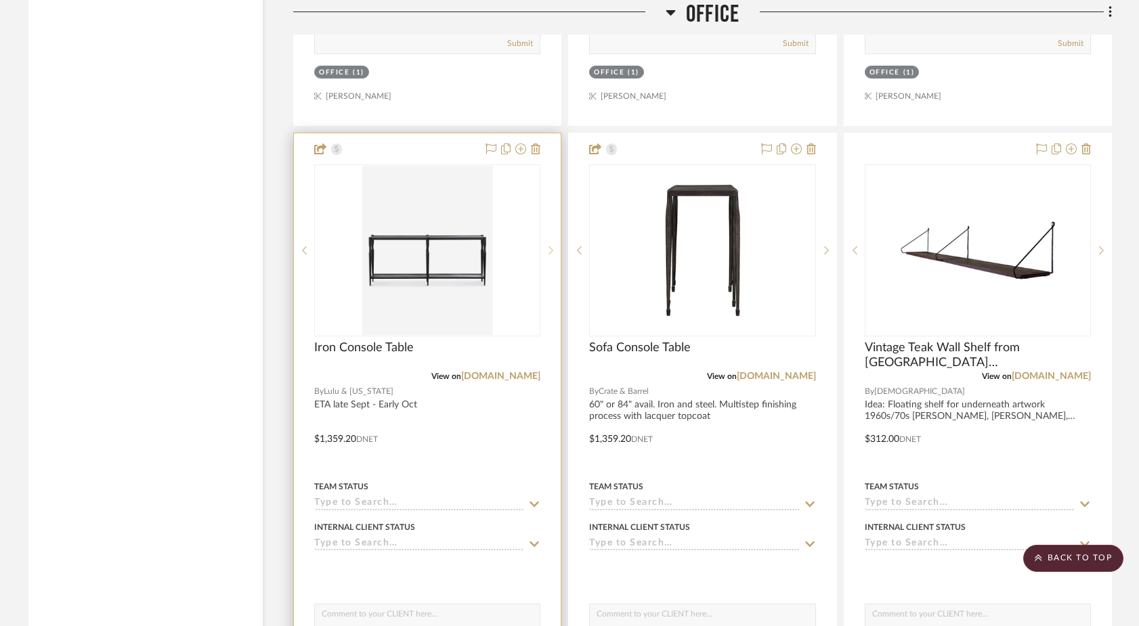
click at [551, 246] on icon at bounding box center [551, 250] width 5 height 9
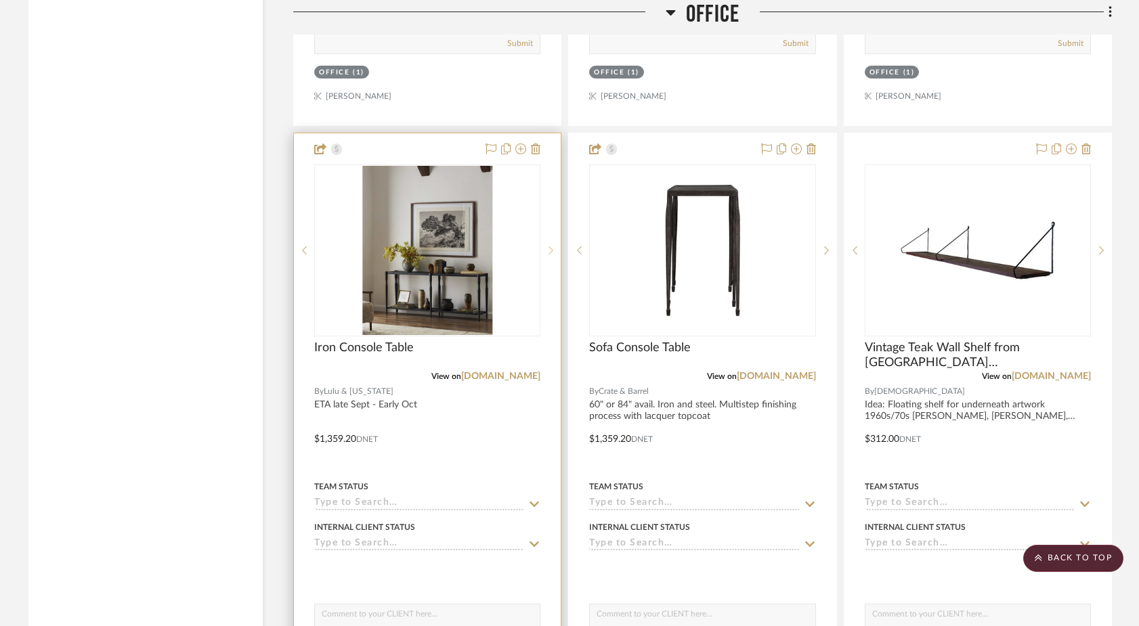
click at [551, 246] on icon at bounding box center [551, 250] width 5 height 9
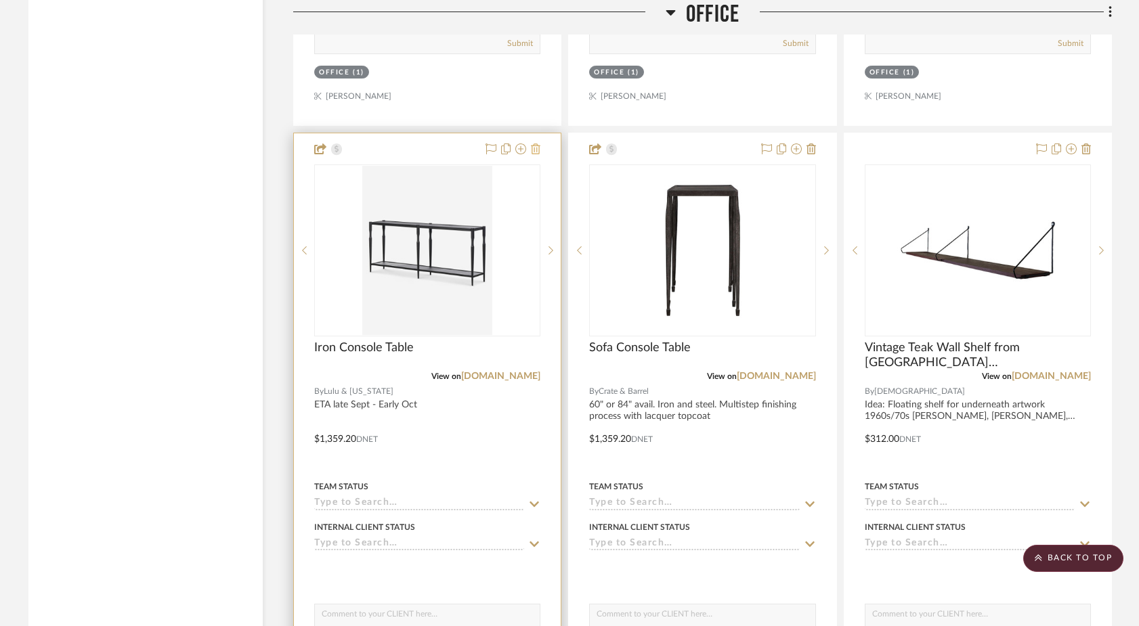
click at [535, 144] on icon at bounding box center [535, 149] width 9 height 11
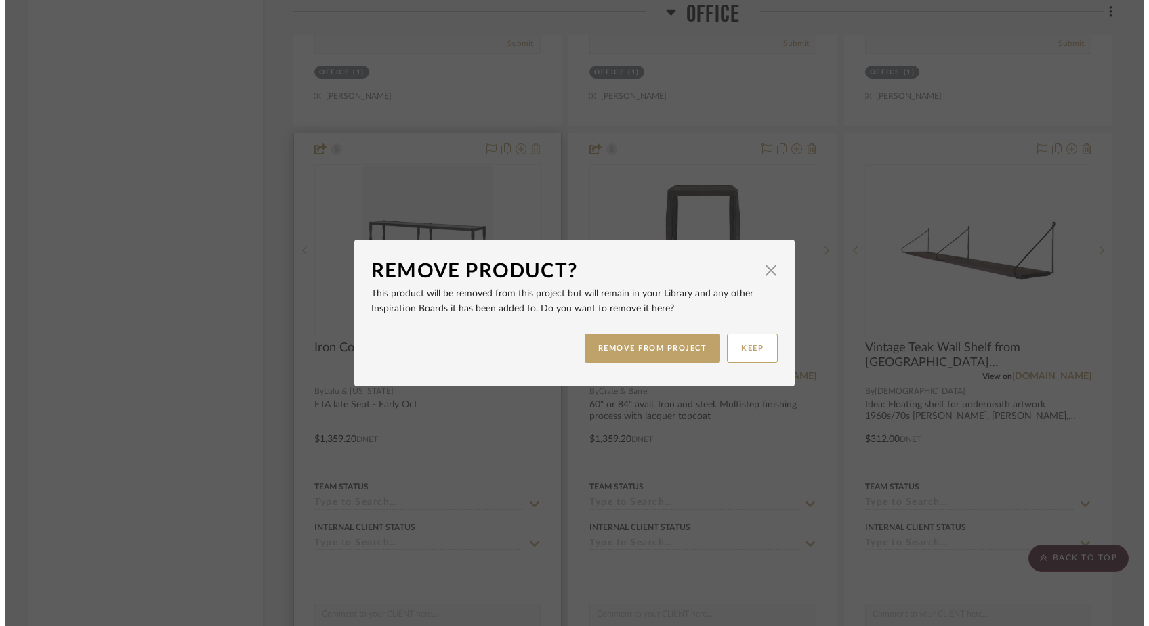
scroll to position [0, 0]
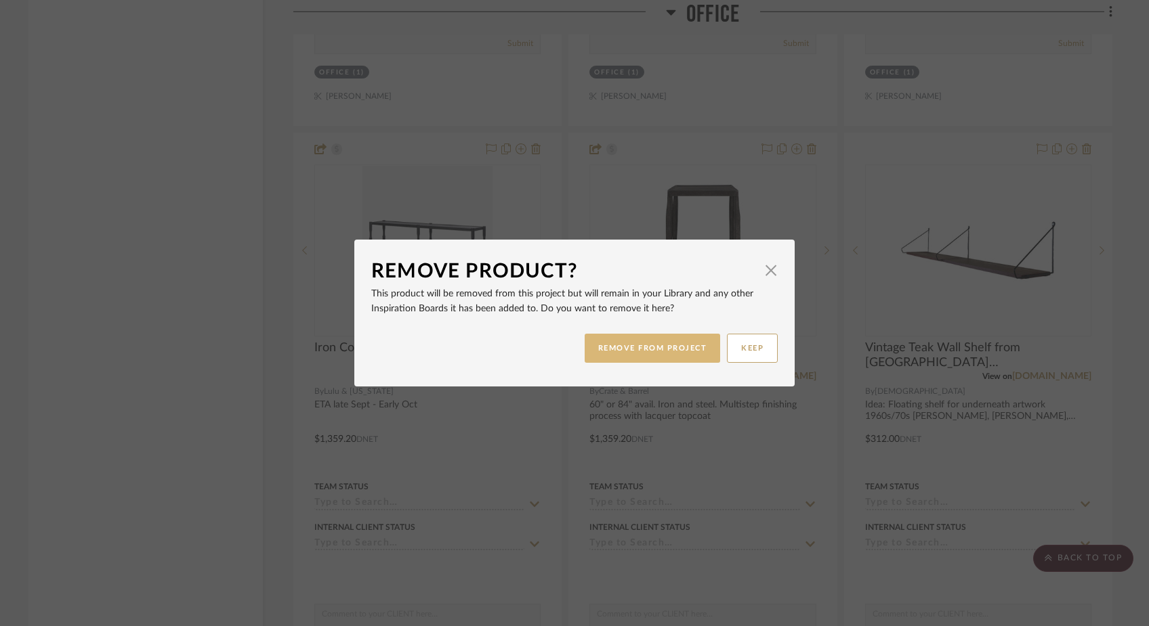
click at [643, 356] on button "REMOVE FROM PROJECT" at bounding box center [652, 348] width 136 height 29
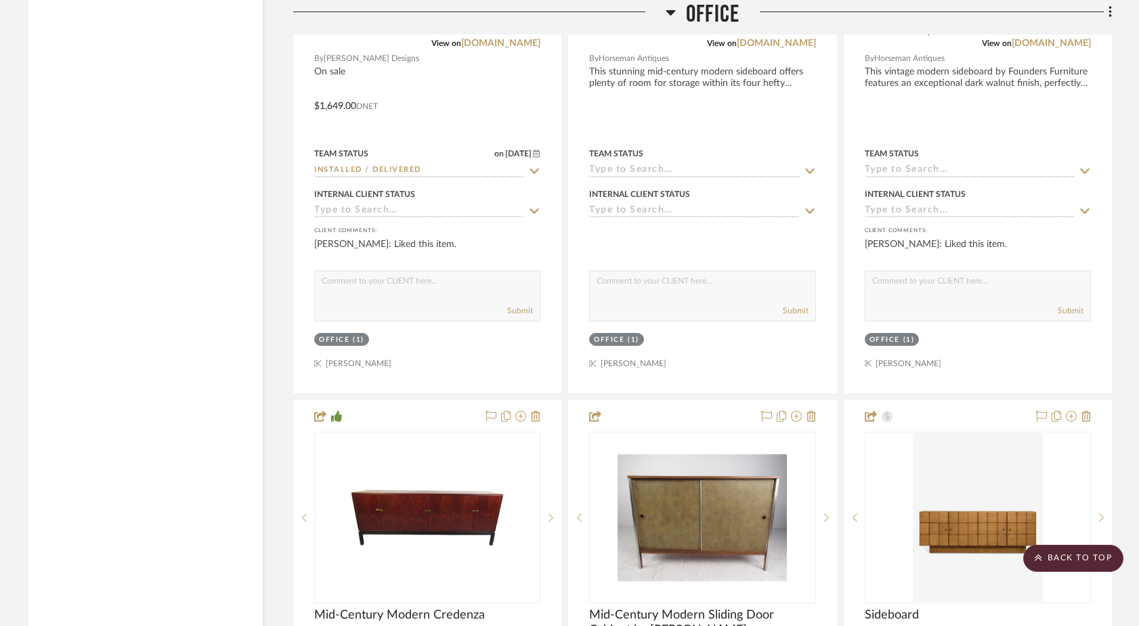
scroll to position [9480, 0]
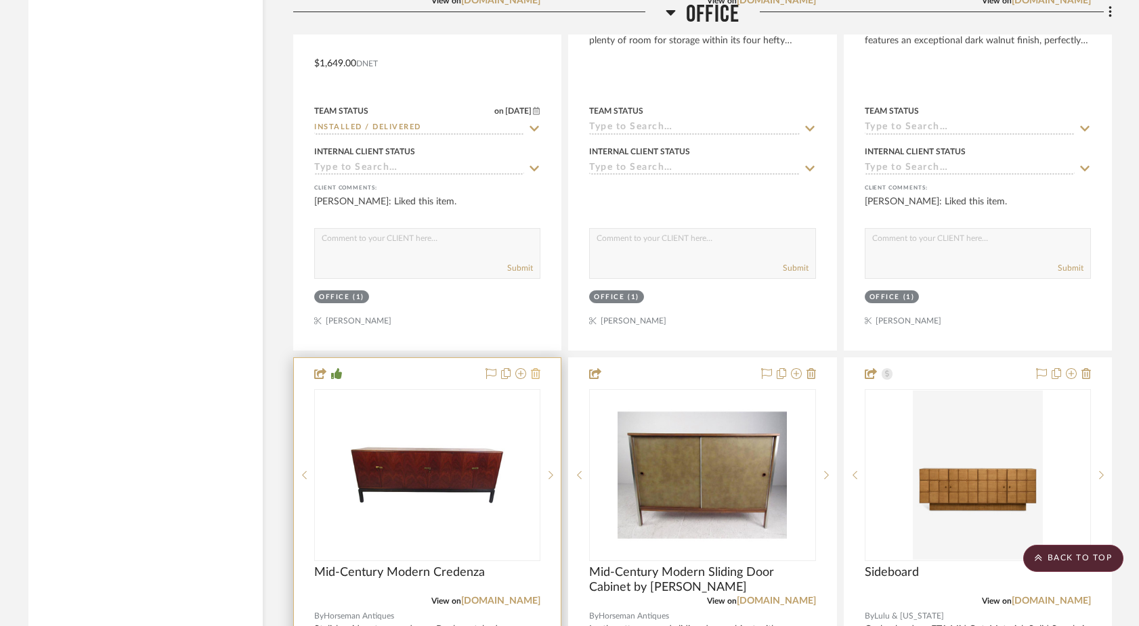
click at [534, 368] on icon at bounding box center [535, 373] width 9 height 11
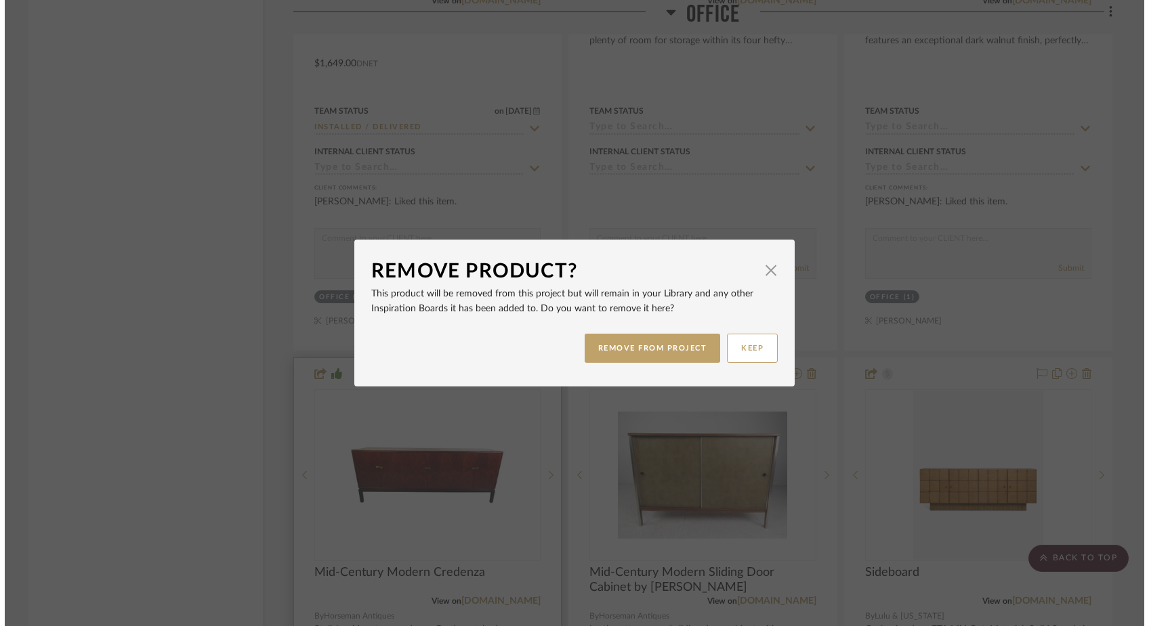
scroll to position [0, 0]
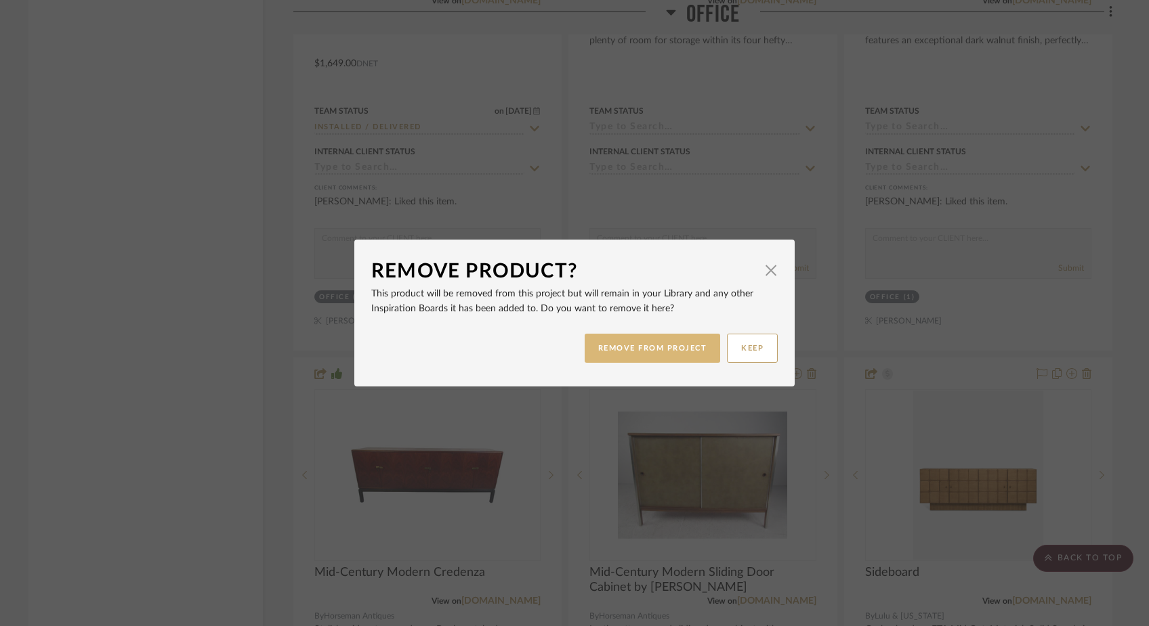
click at [649, 343] on button "REMOVE FROM PROJECT" at bounding box center [652, 348] width 136 height 29
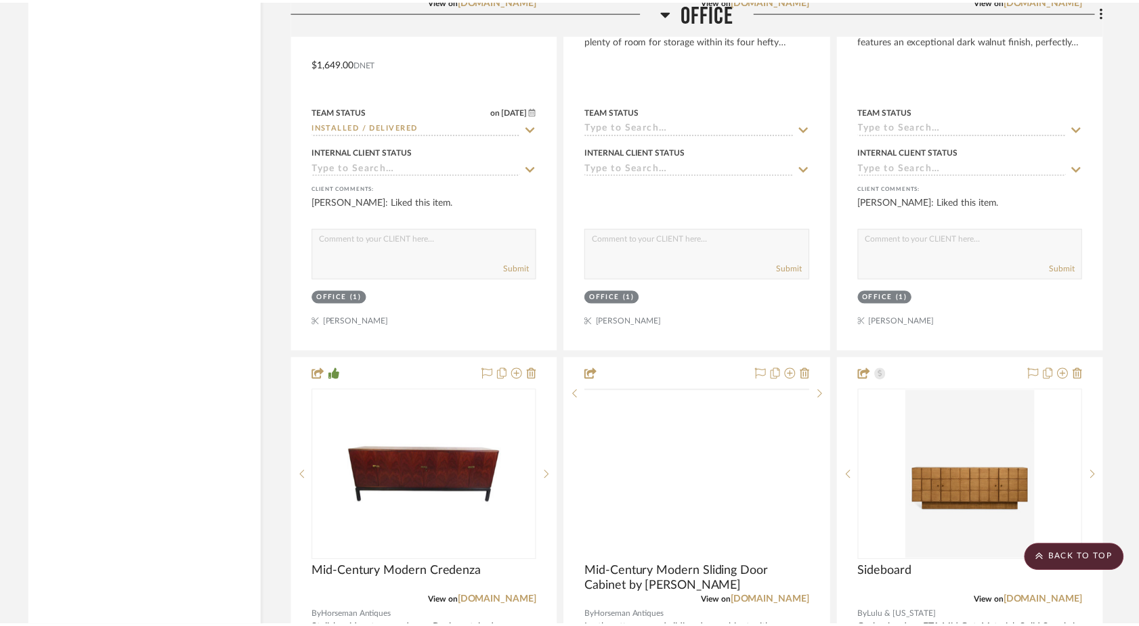
scroll to position [9480, 0]
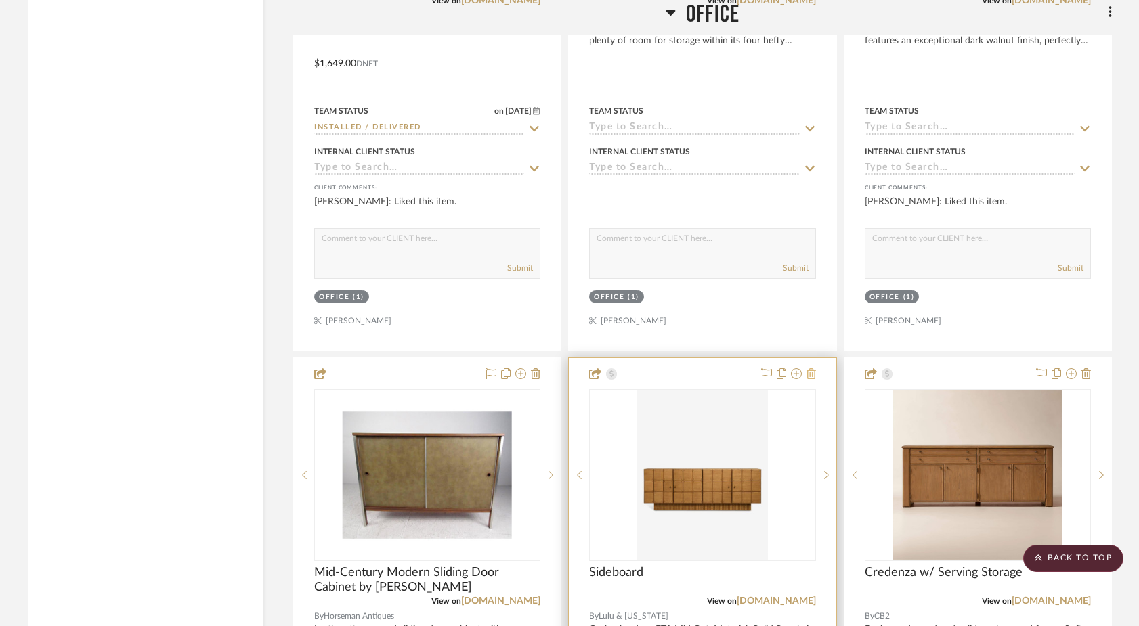
click at [809, 368] on icon at bounding box center [811, 373] width 9 height 11
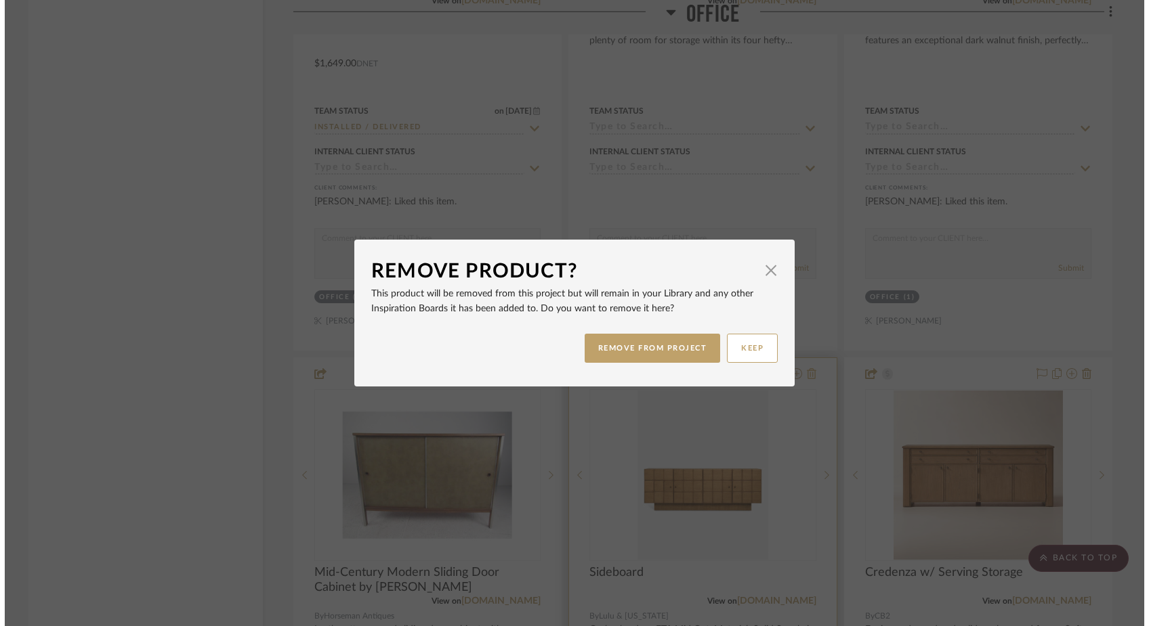
scroll to position [0, 0]
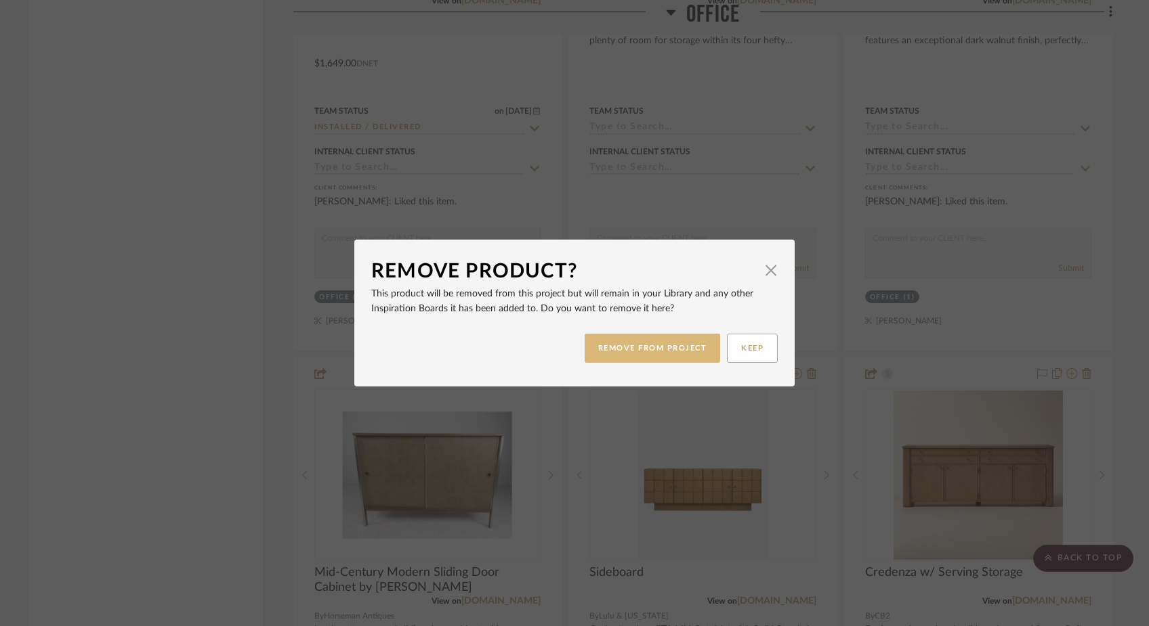
click at [670, 341] on button "REMOVE FROM PROJECT" at bounding box center [652, 348] width 136 height 29
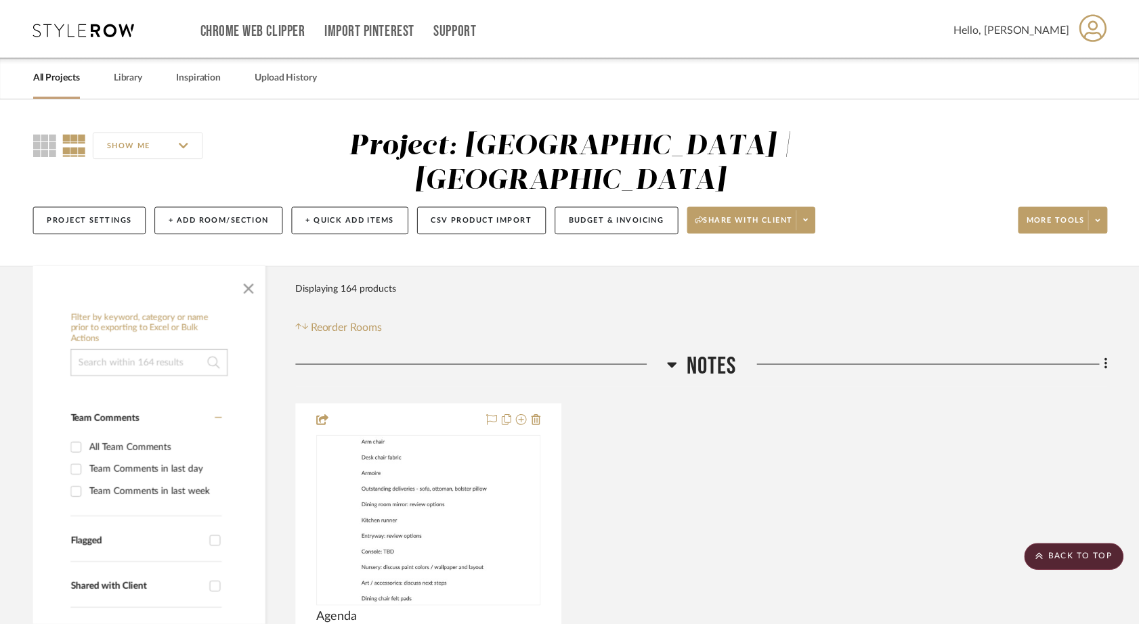
scroll to position [9480, 0]
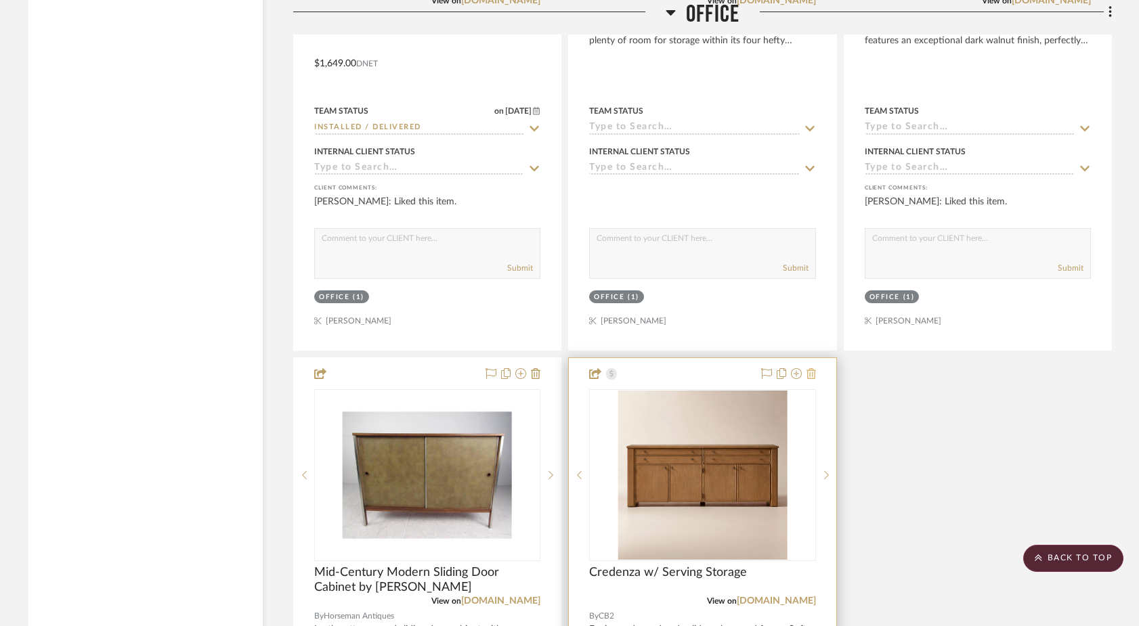
click at [813, 368] on icon at bounding box center [811, 373] width 9 height 11
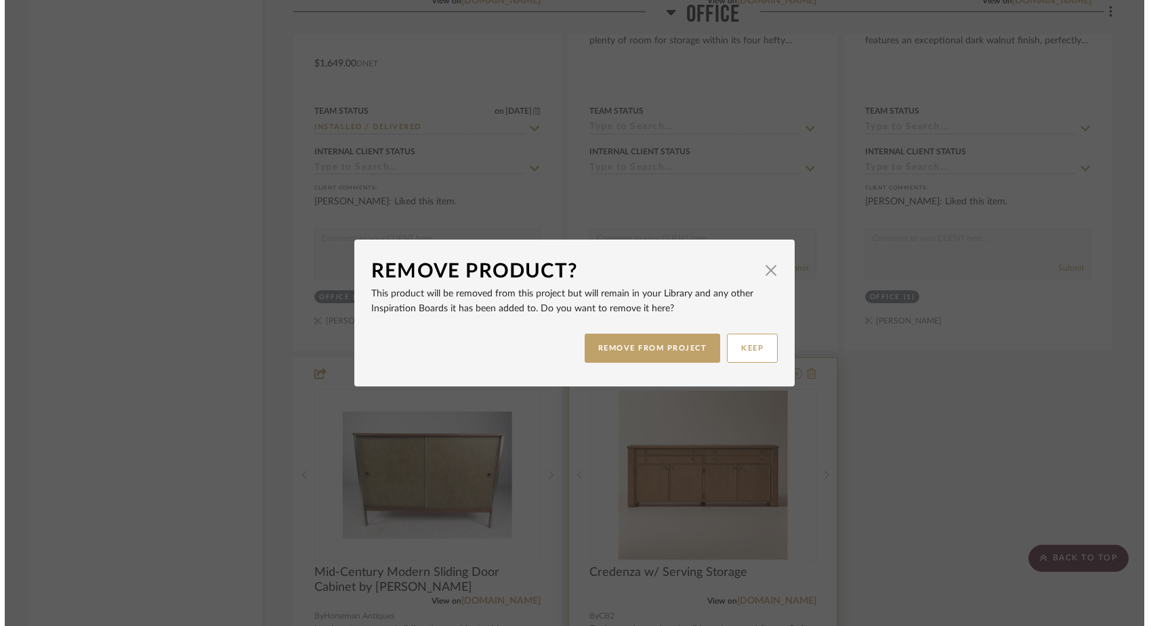
scroll to position [0, 0]
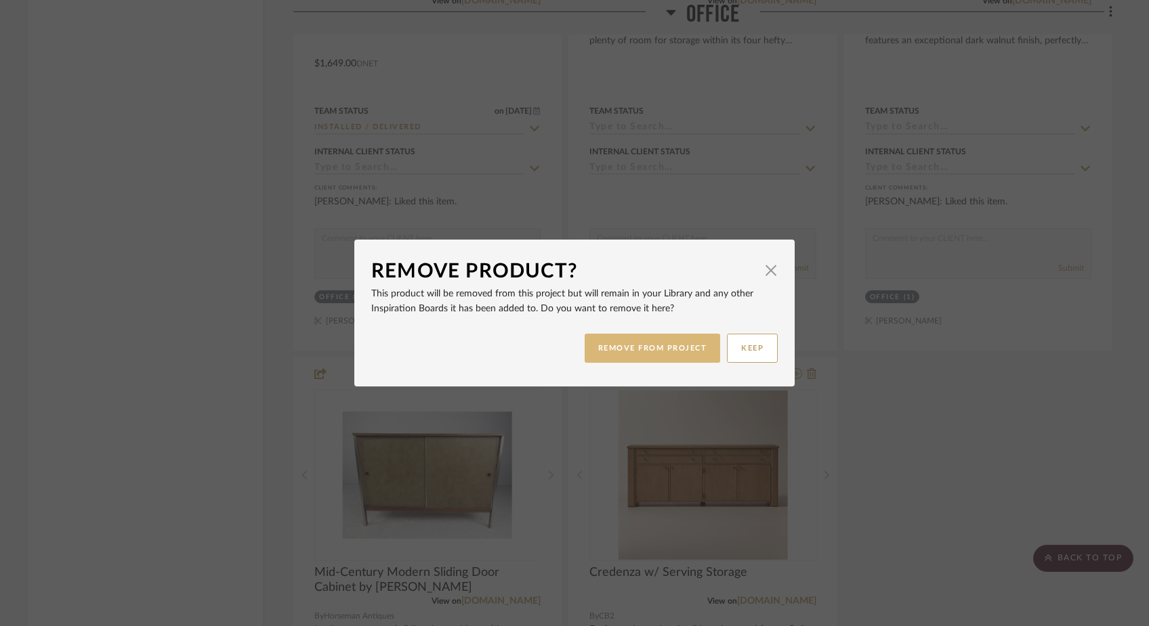
click at [682, 353] on button "REMOVE FROM PROJECT" at bounding box center [652, 348] width 136 height 29
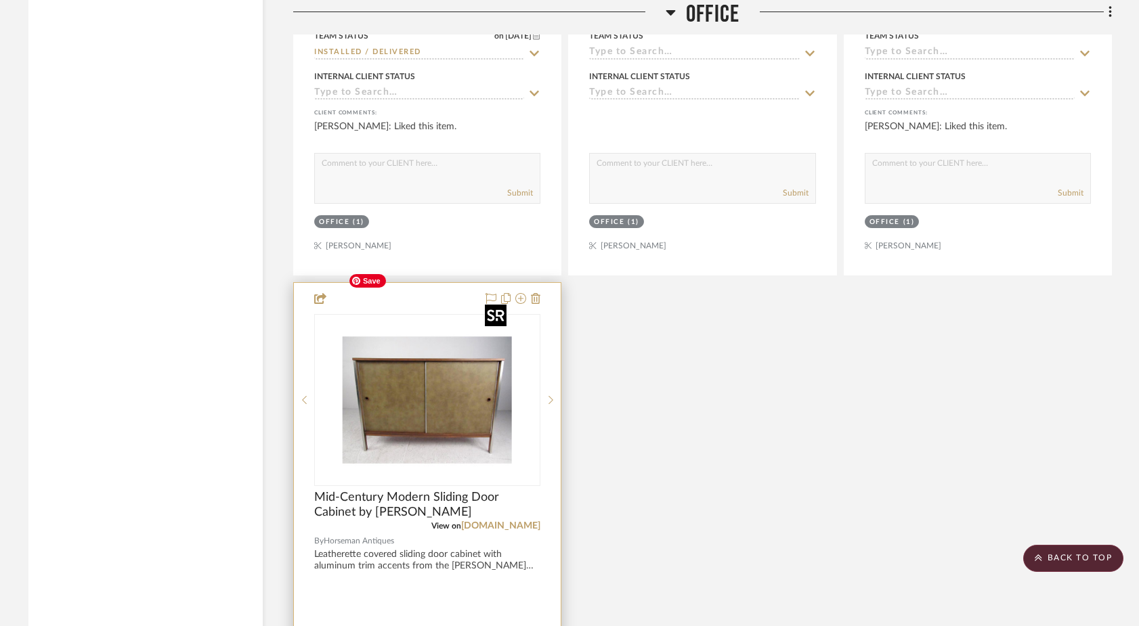
scroll to position [9558, 0]
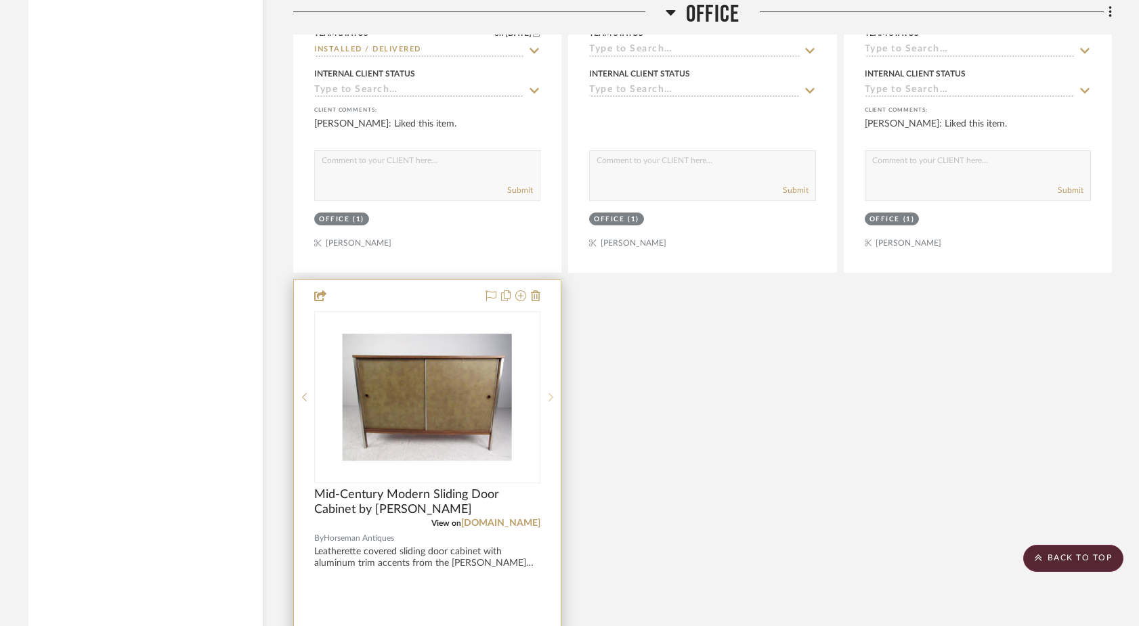
click at [549, 393] on icon at bounding box center [551, 397] width 5 height 9
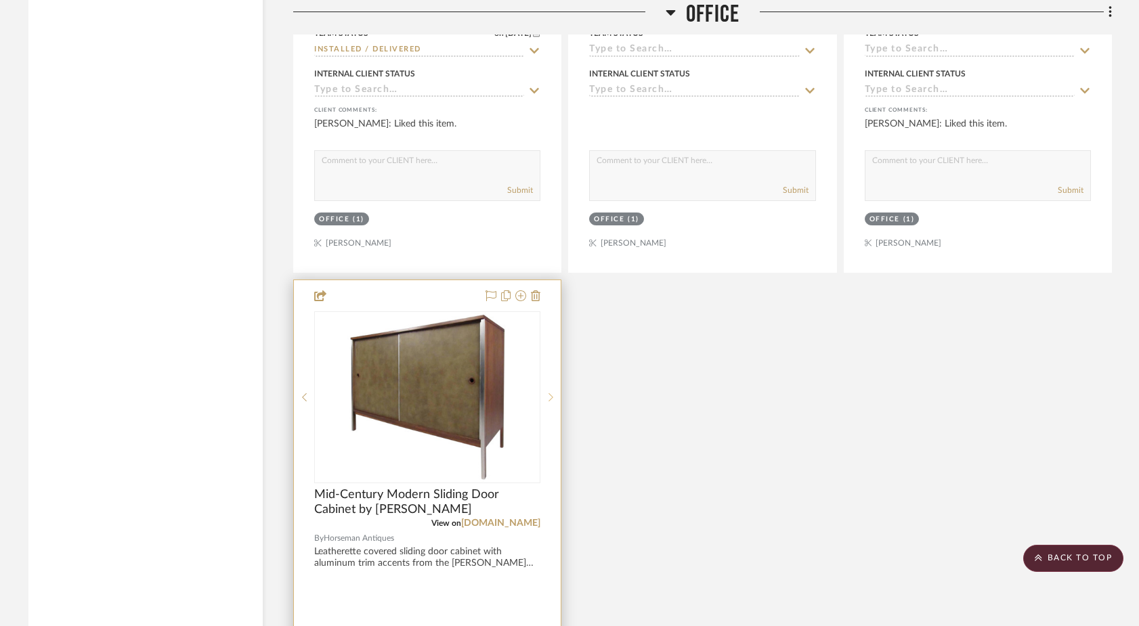
click at [549, 393] on icon at bounding box center [551, 397] width 5 height 9
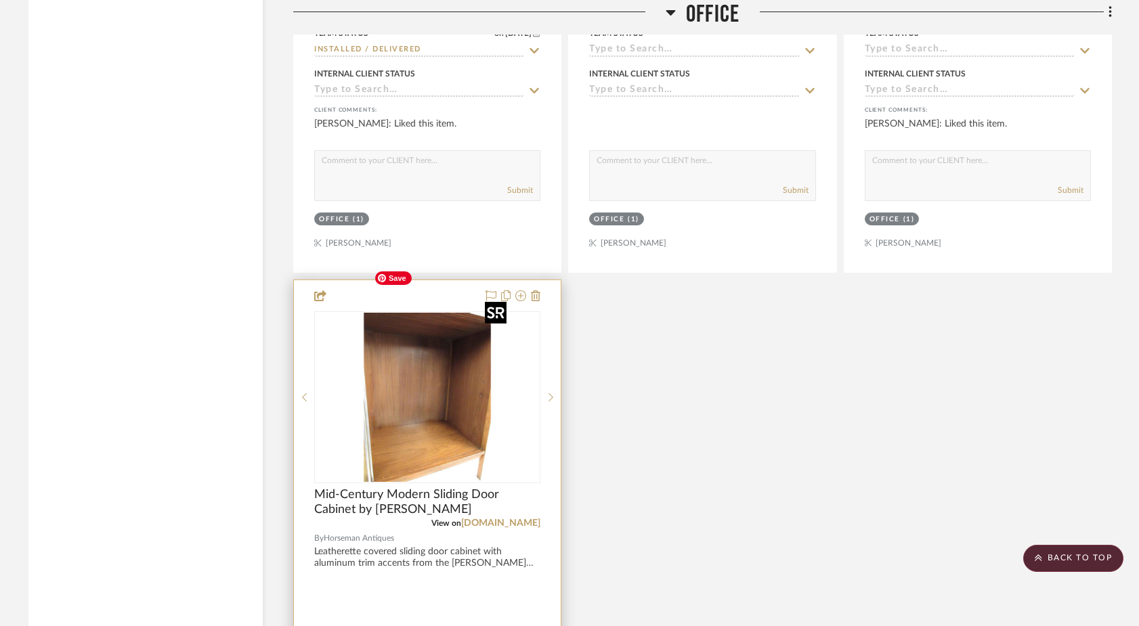
click at [490, 354] on img "2" at bounding box center [427, 397] width 169 height 169
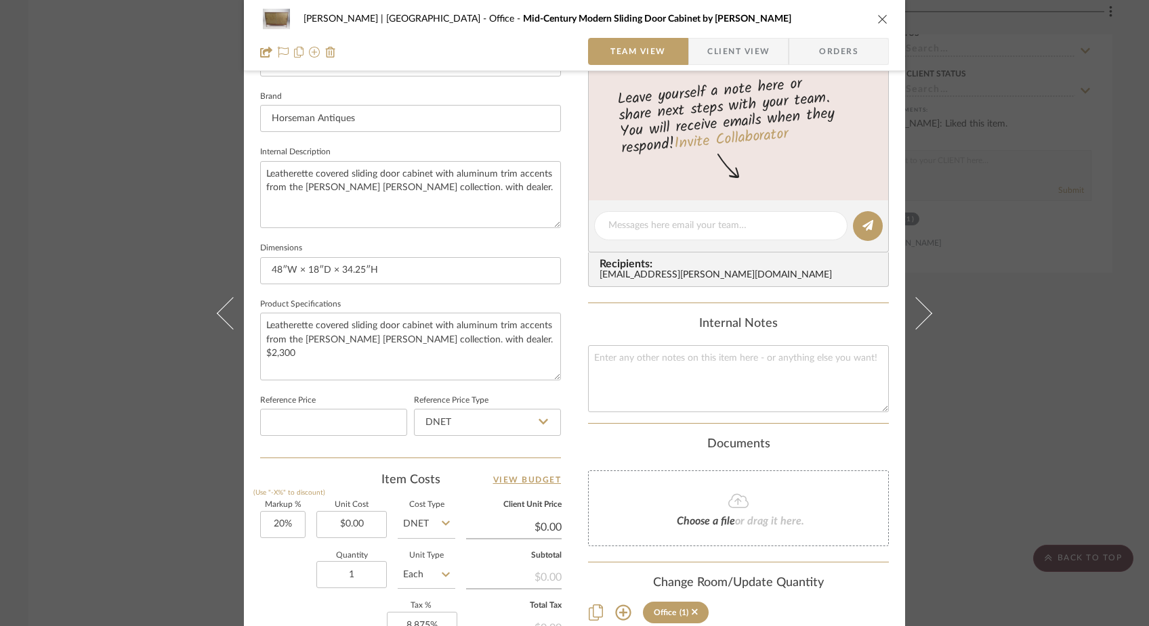
scroll to position [0, 0]
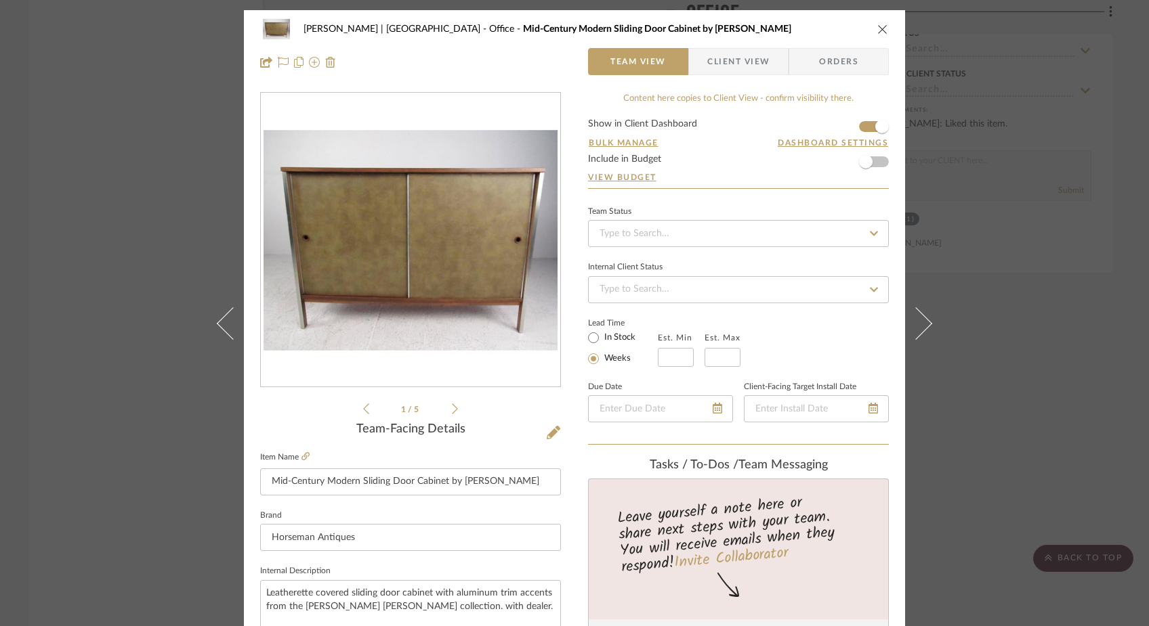
click at [158, 158] on div "Ferree | Brooklyn Heights Office Mid-Century Modern Sliding Door Cabinet by Pau…" at bounding box center [574, 313] width 1149 height 626
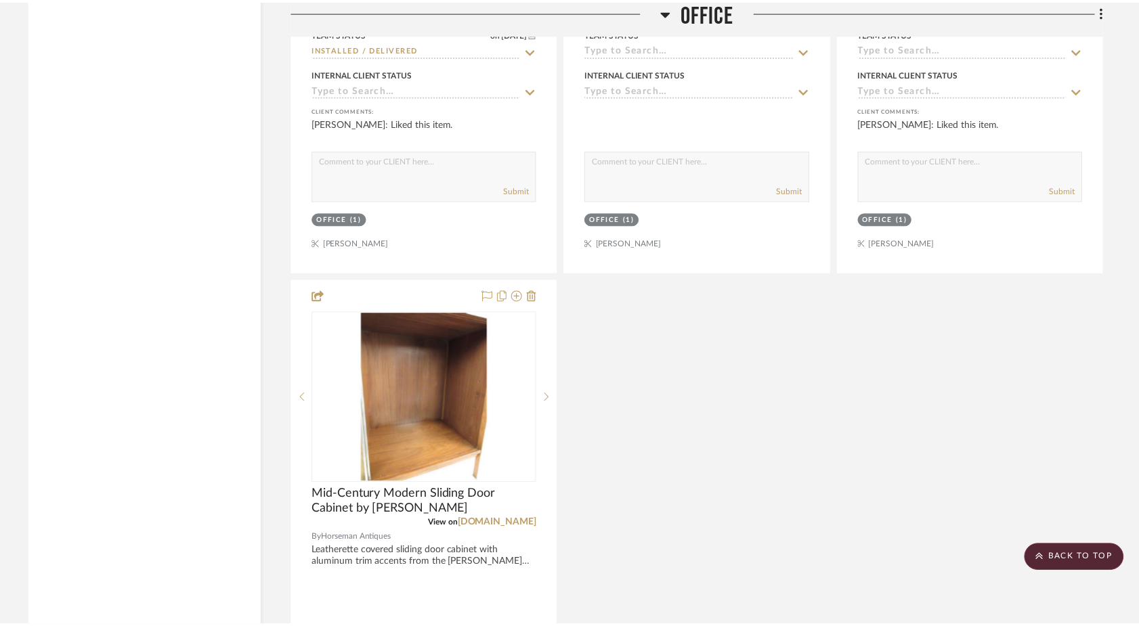
scroll to position [9558, 0]
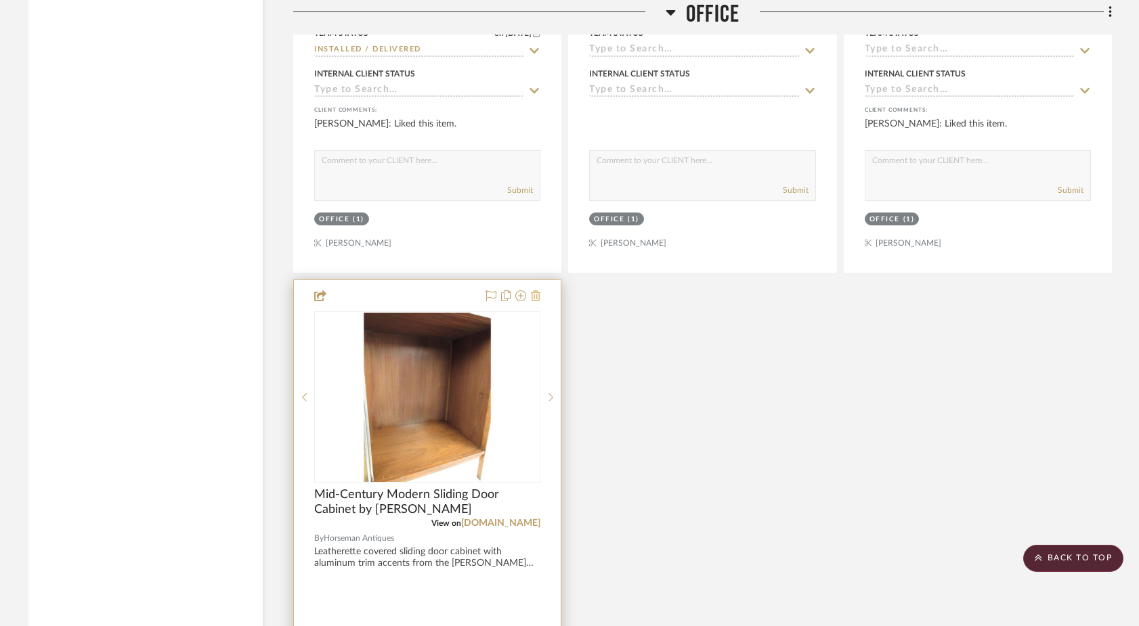
click at [535, 291] on icon at bounding box center [535, 296] width 9 height 11
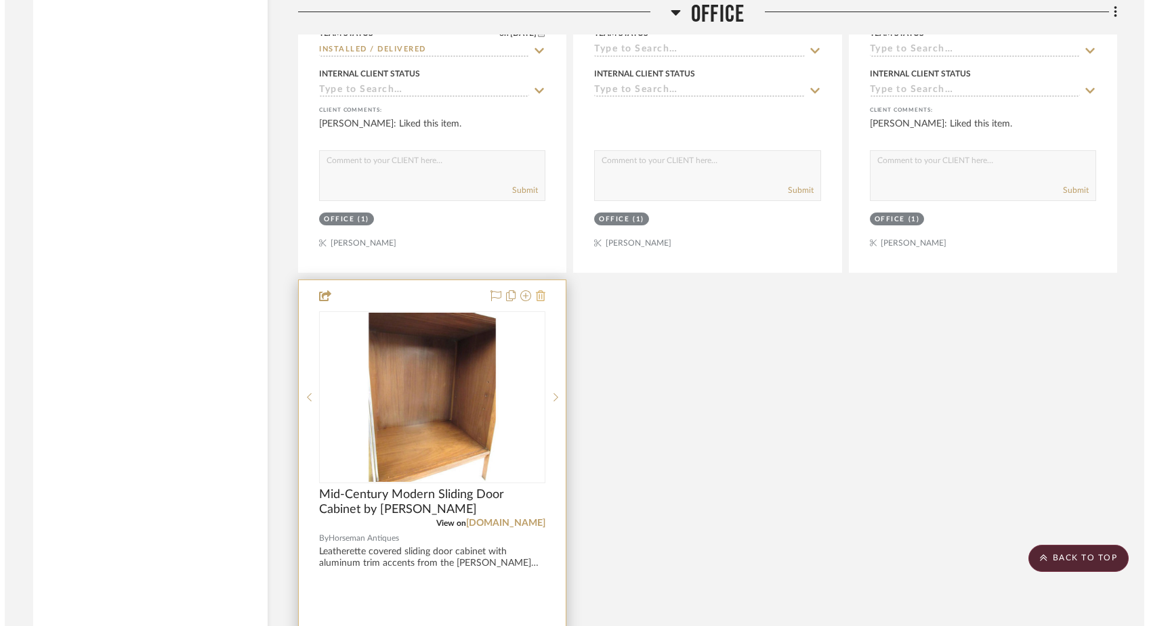
scroll to position [0, 0]
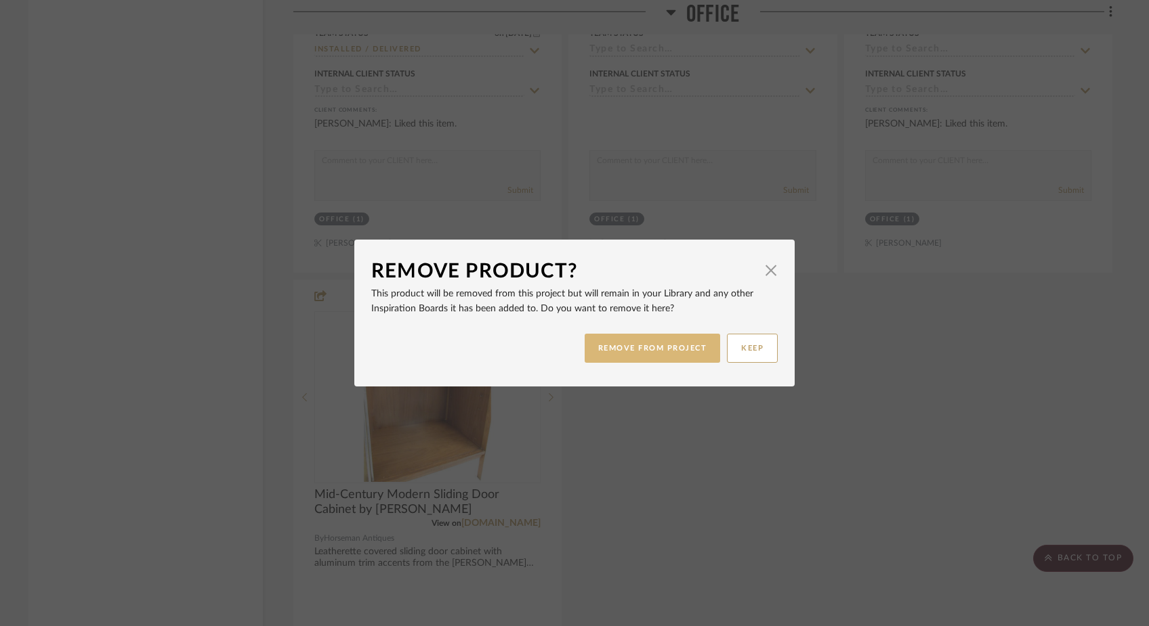
click at [643, 346] on button "REMOVE FROM PROJECT" at bounding box center [652, 348] width 136 height 29
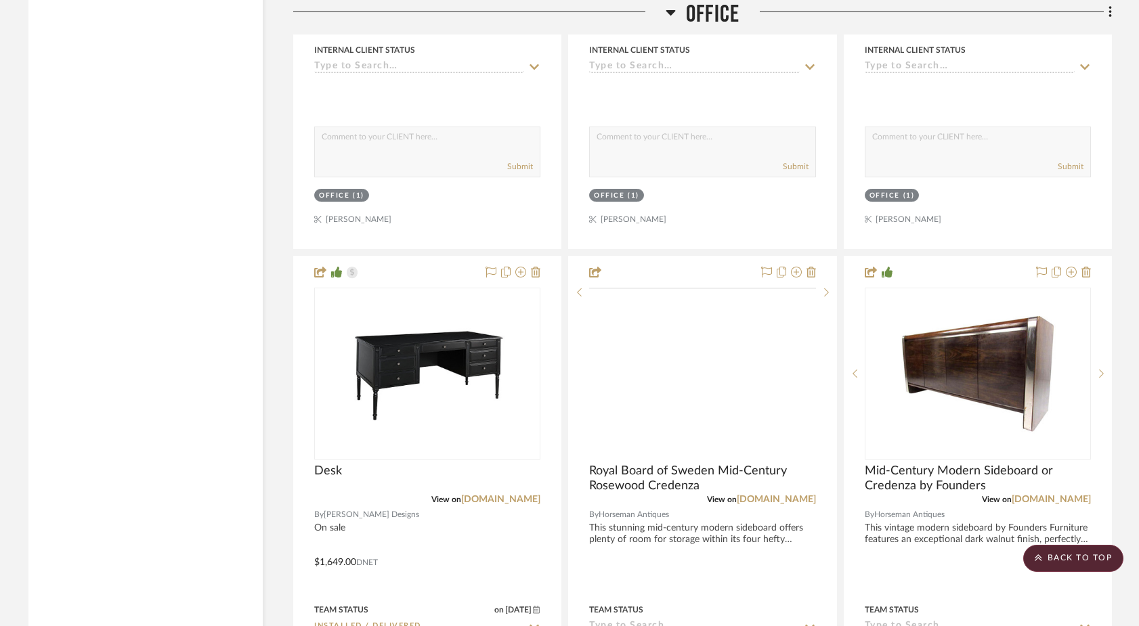
scroll to position [8934, 0]
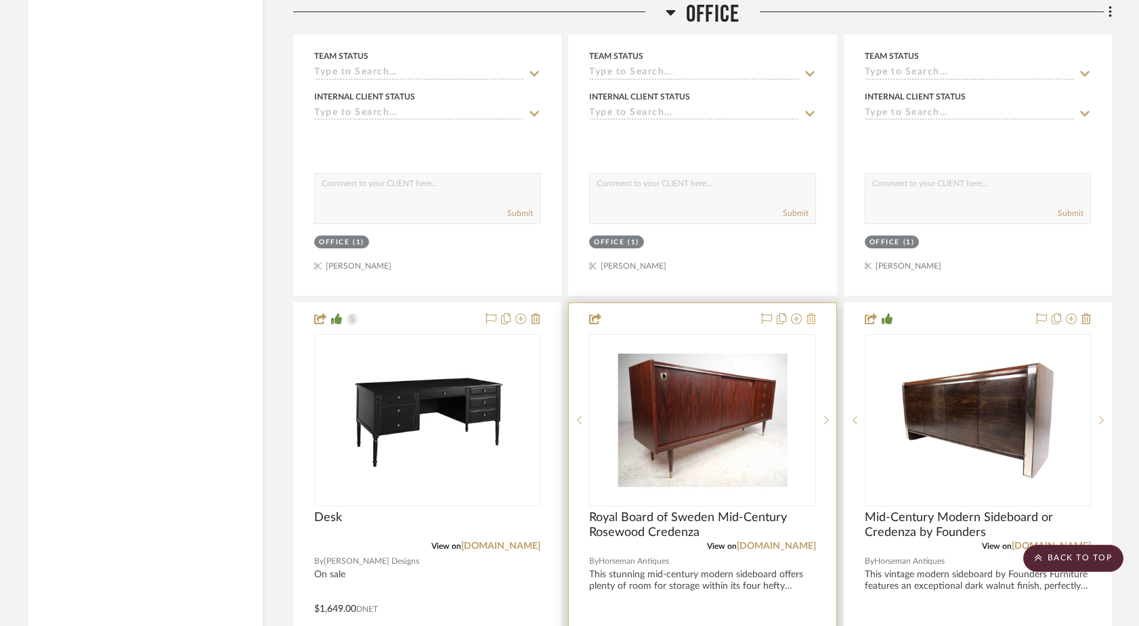
click at [813, 314] on icon at bounding box center [811, 319] width 9 height 11
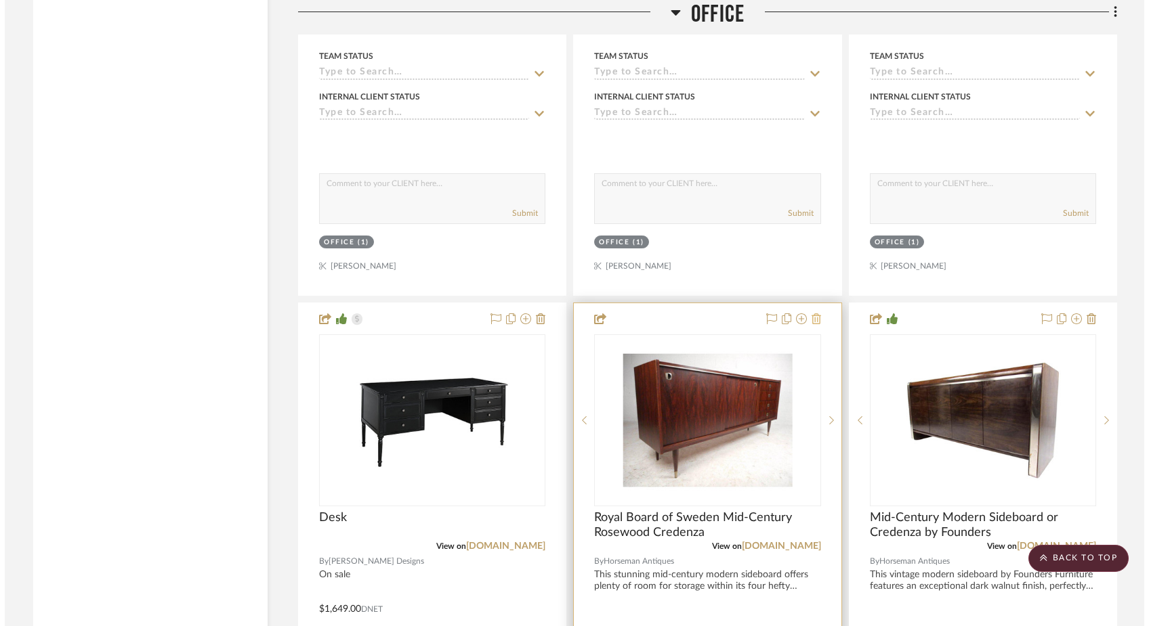
scroll to position [0, 0]
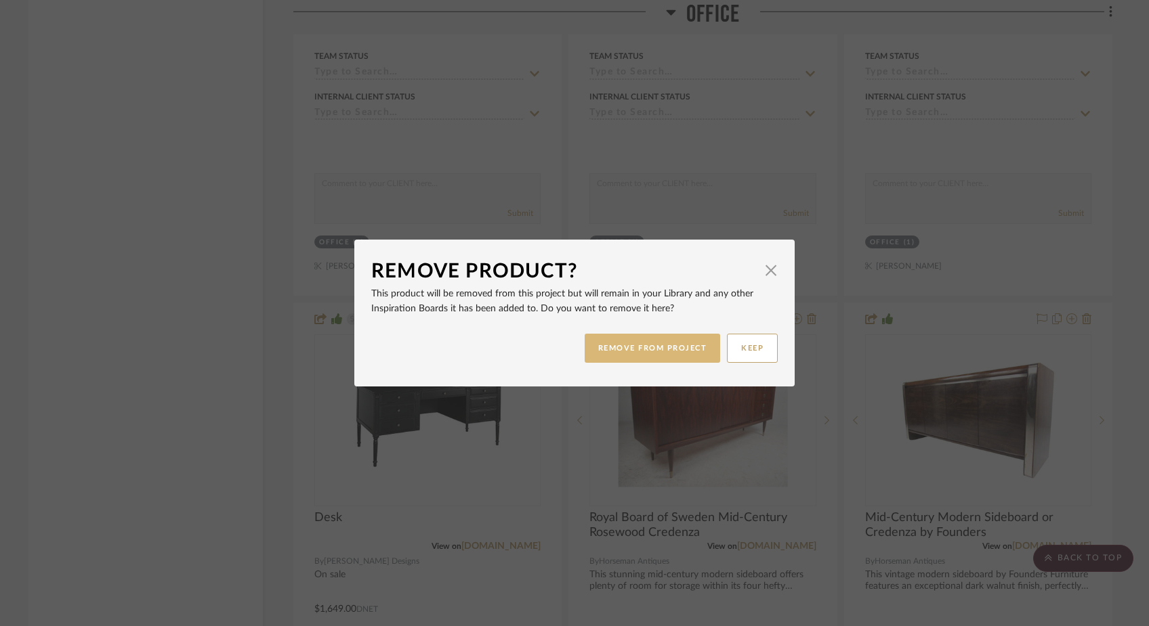
click at [689, 347] on button "REMOVE FROM PROJECT" at bounding box center [652, 348] width 136 height 29
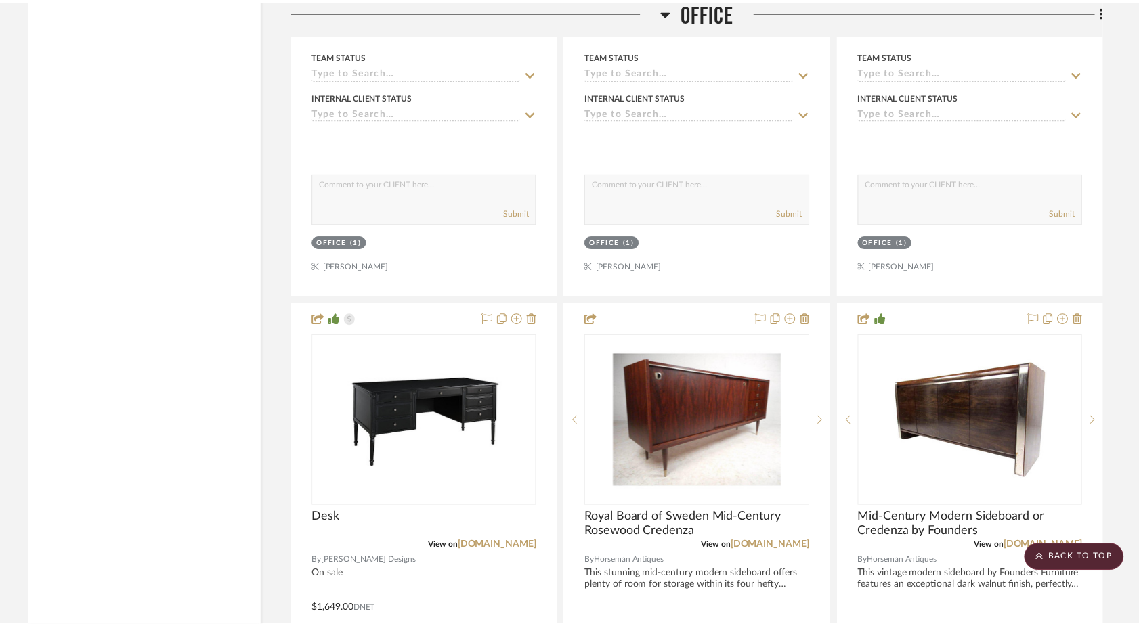
scroll to position [8934, 0]
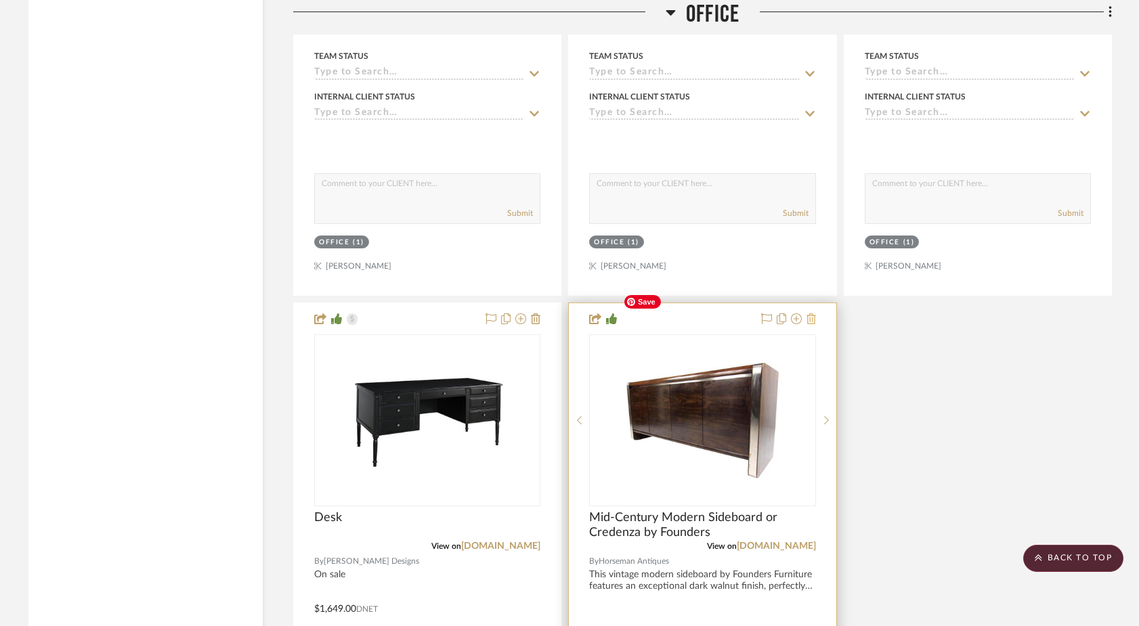
click at [811, 314] on icon at bounding box center [811, 319] width 9 height 11
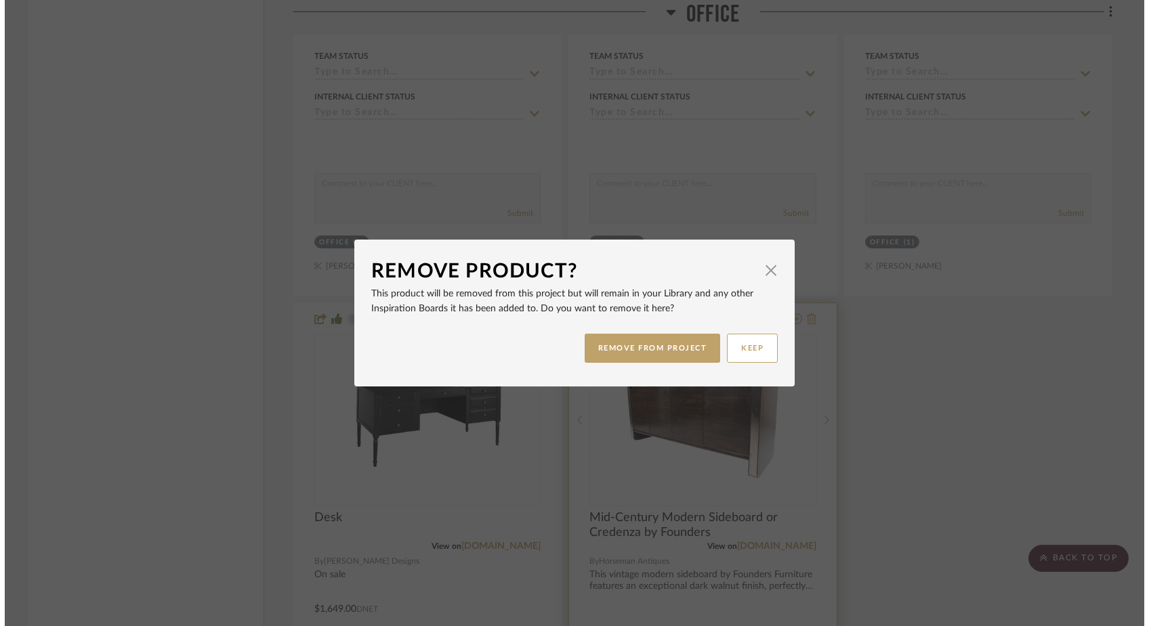
scroll to position [0, 0]
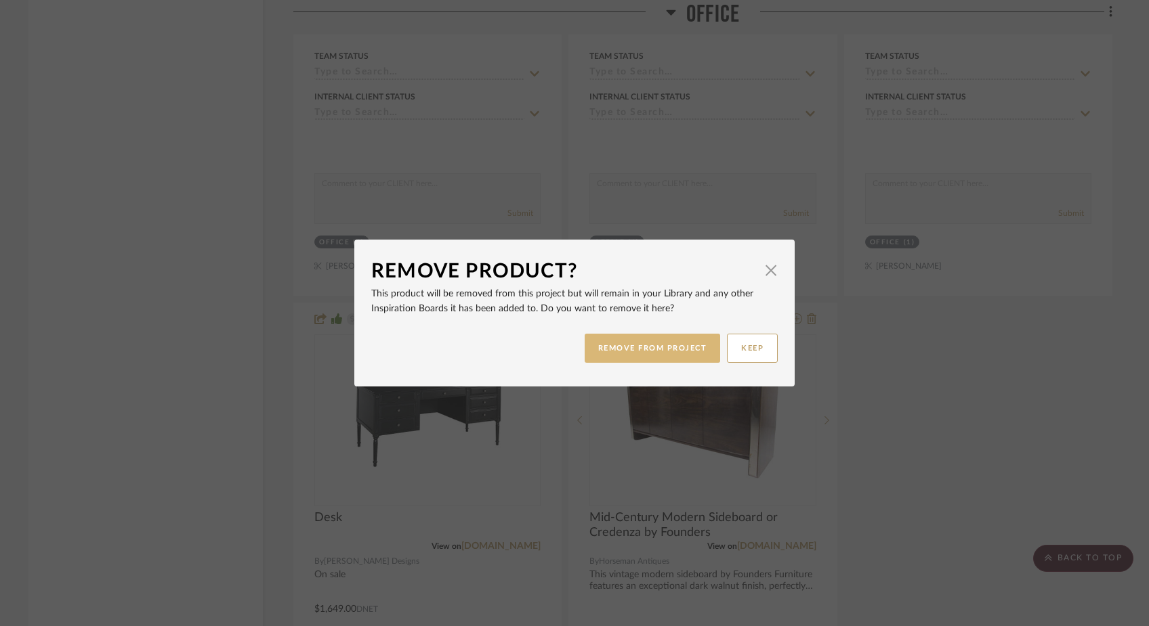
click at [664, 346] on button "REMOVE FROM PROJECT" at bounding box center [652, 348] width 136 height 29
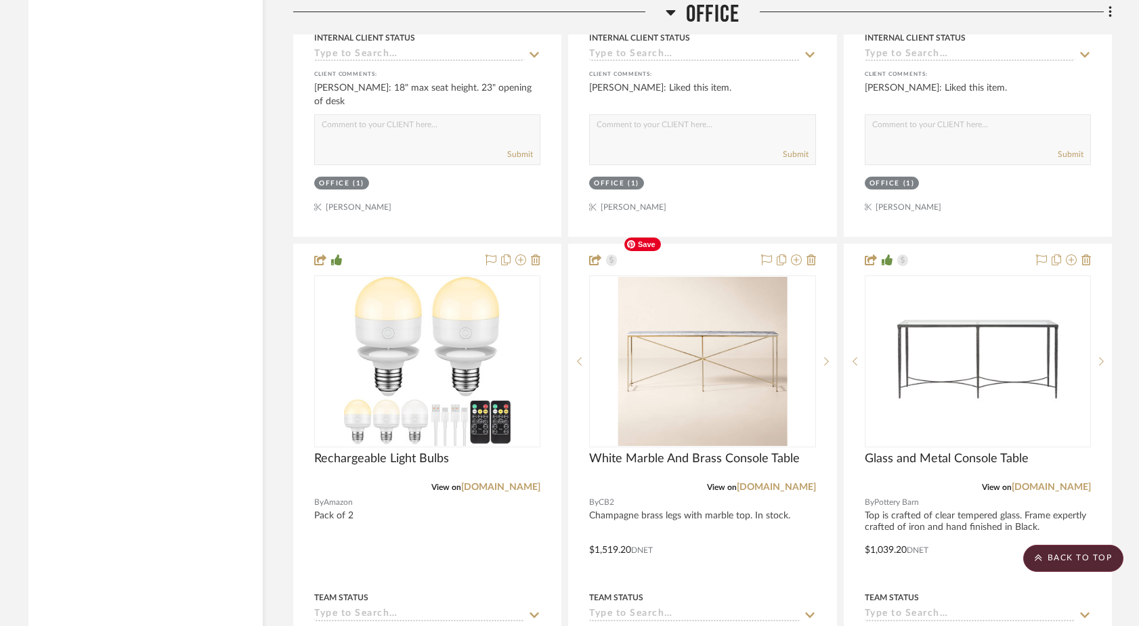
scroll to position [7767, 0]
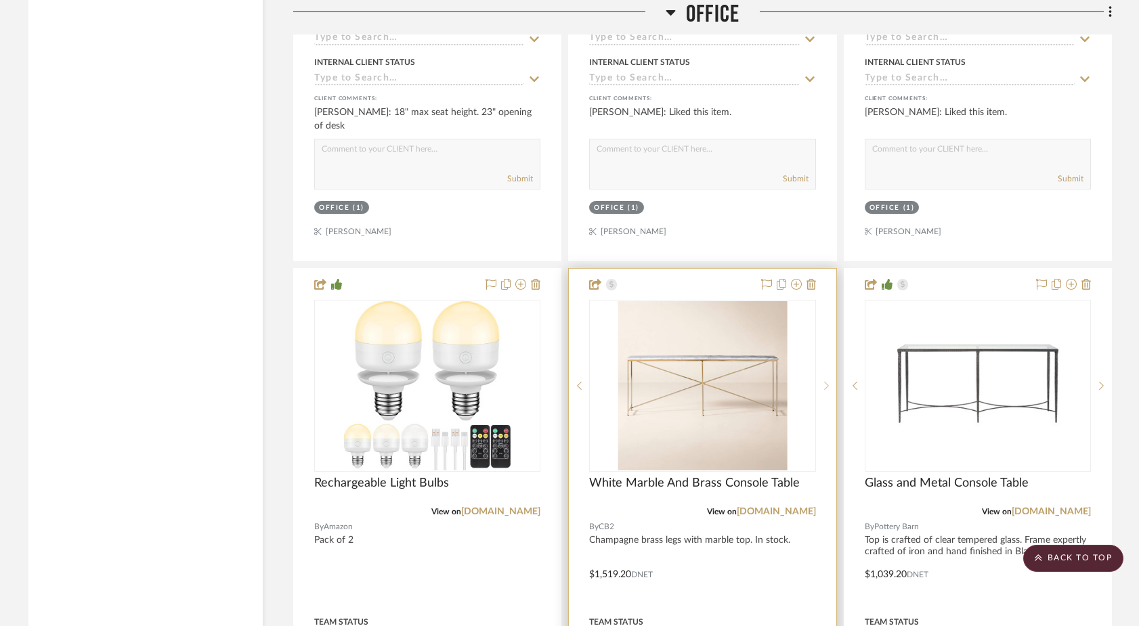
click at [826, 382] on icon at bounding box center [826, 386] width 5 height 8
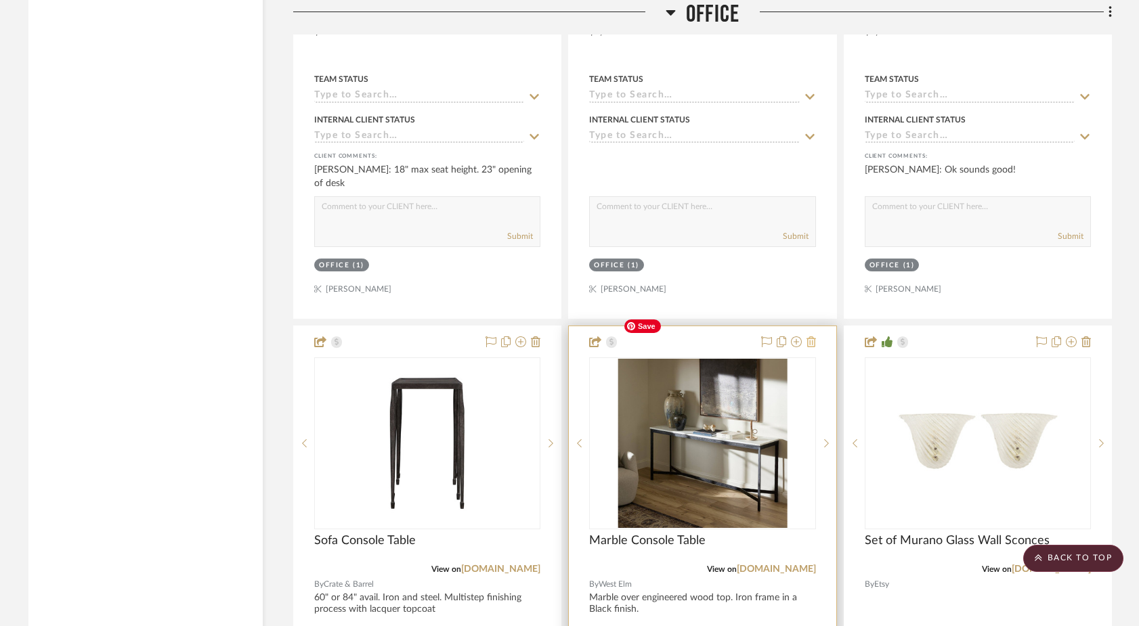
scroll to position [7709, 0]
click at [811, 337] on icon at bounding box center [811, 342] width 9 height 11
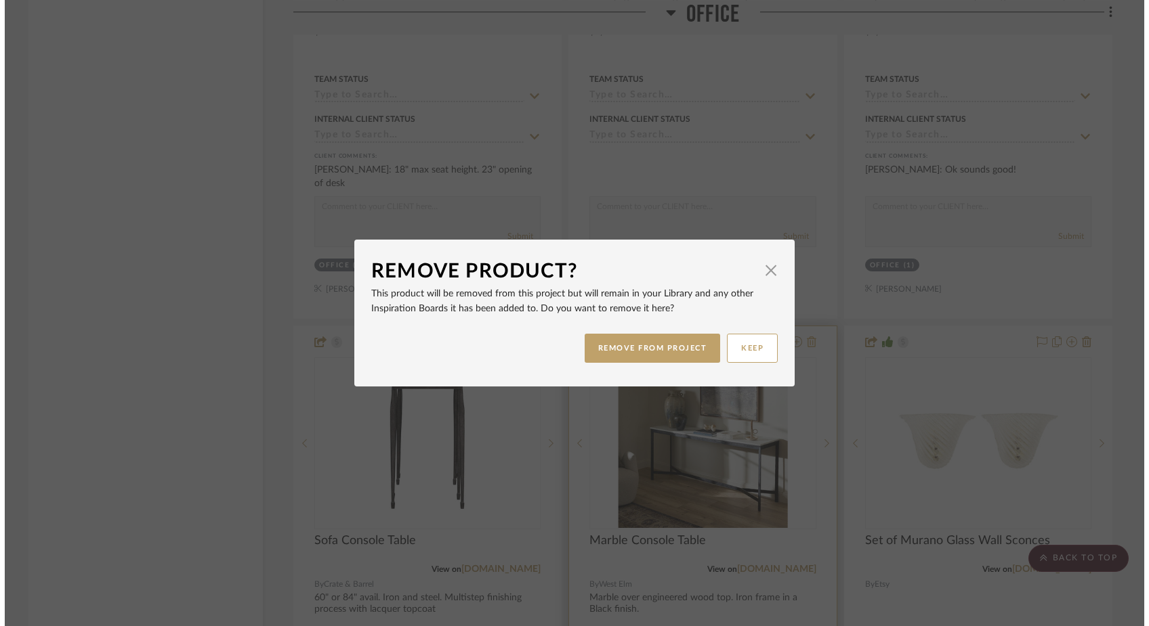
scroll to position [0, 0]
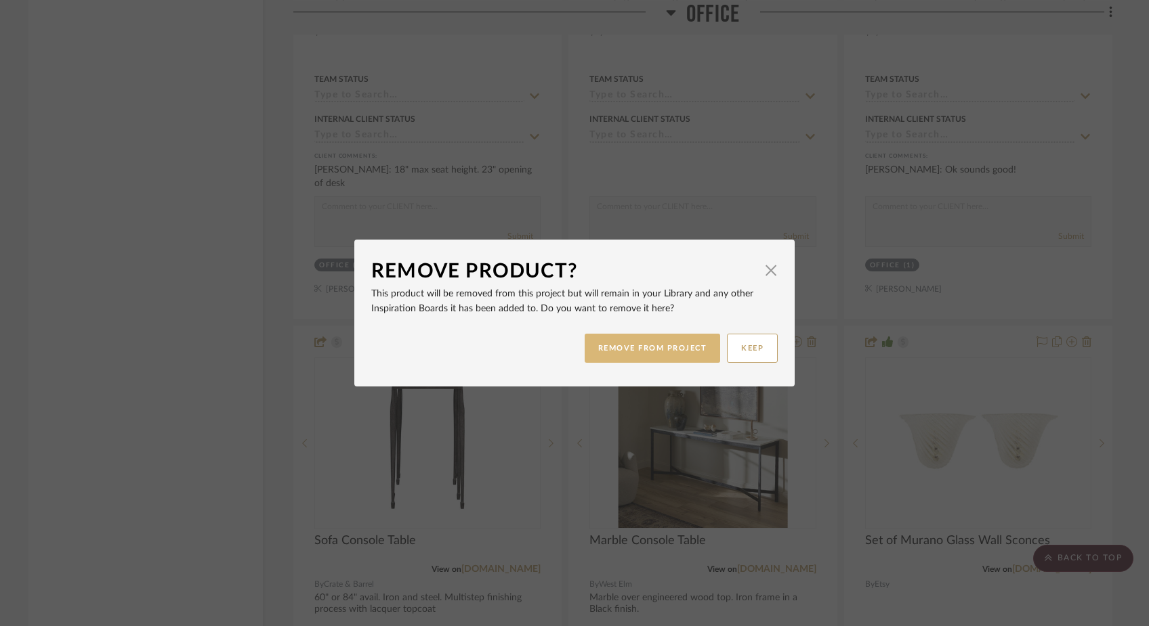
click at [649, 356] on button "REMOVE FROM PROJECT" at bounding box center [652, 348] width 136 height 29
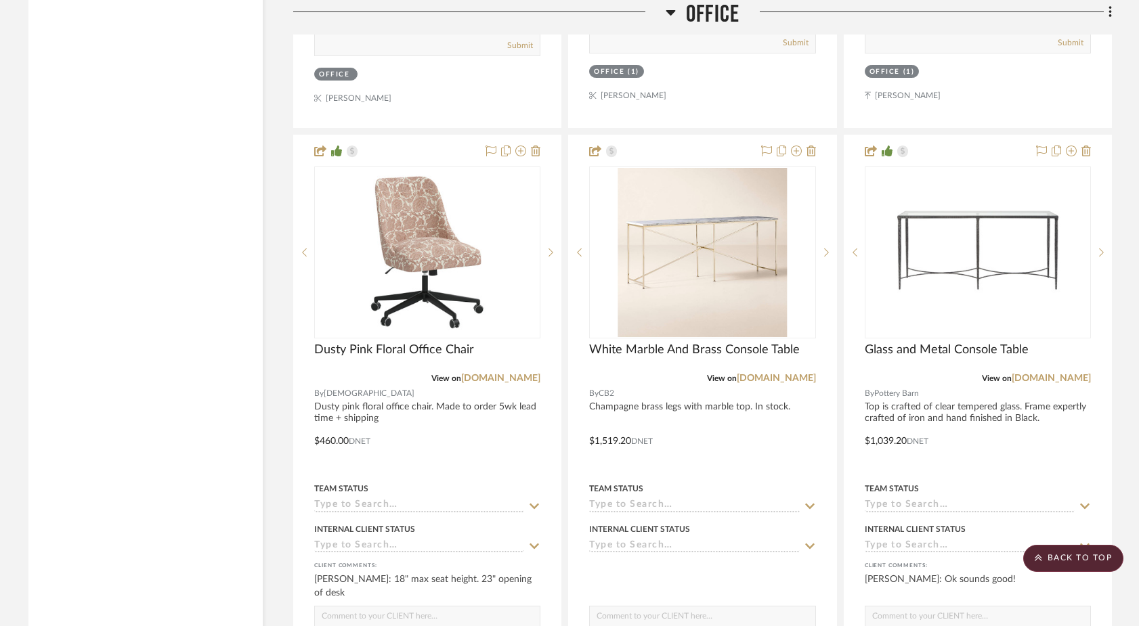
scroll to position [7267, 0]
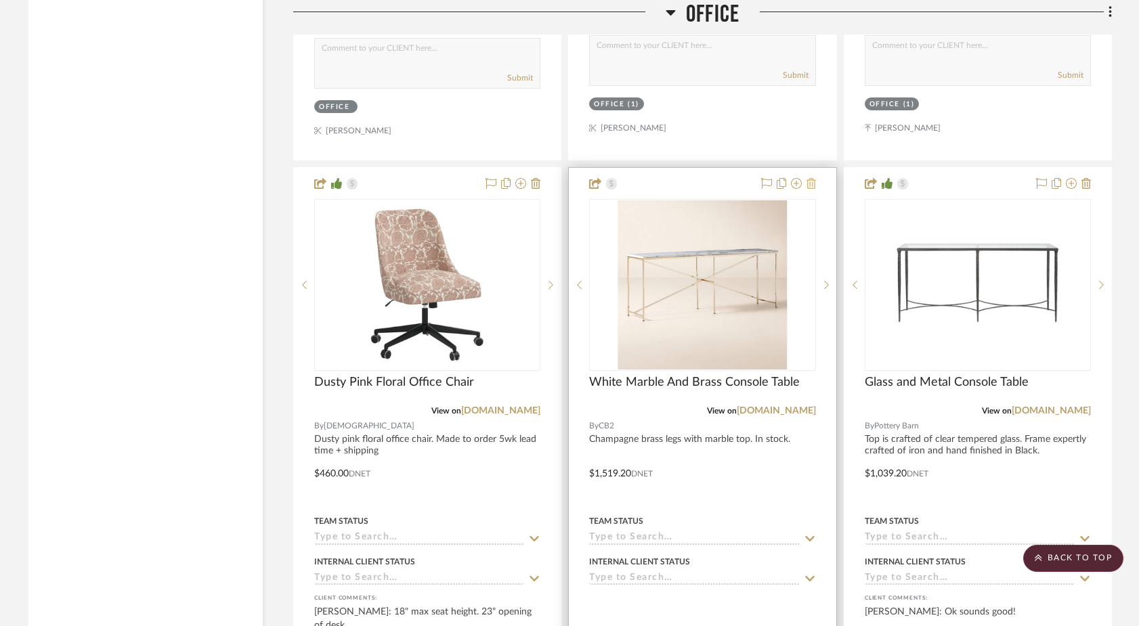
click at [814, 178] on icon at bounding box center [811, 183] width 9 height 11
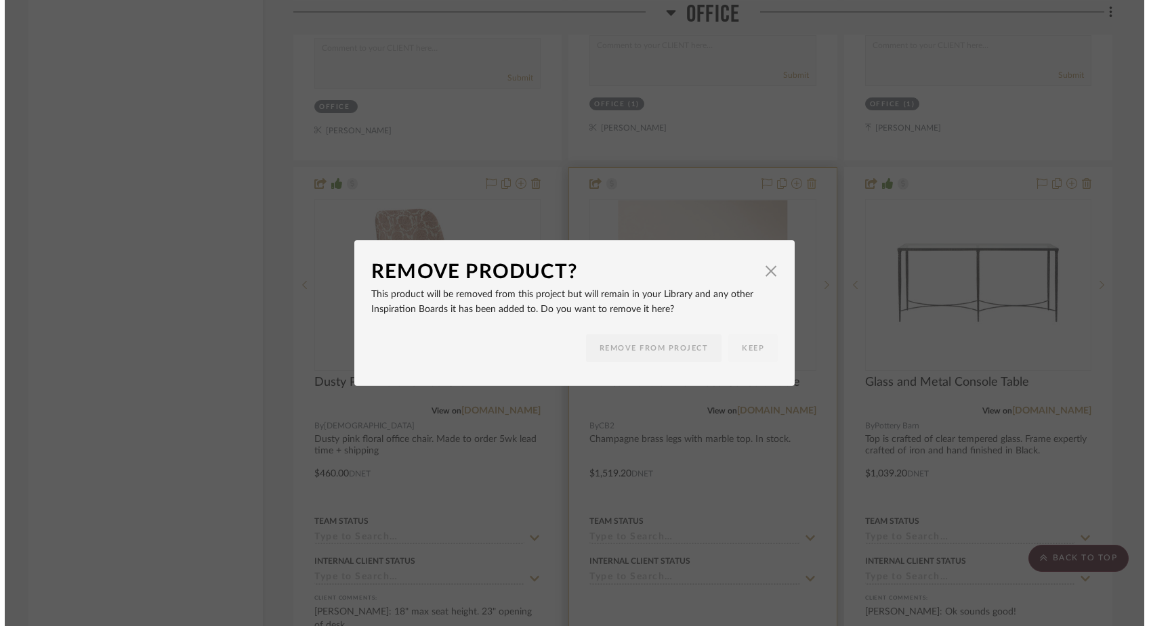
scroll to position [0, 0]
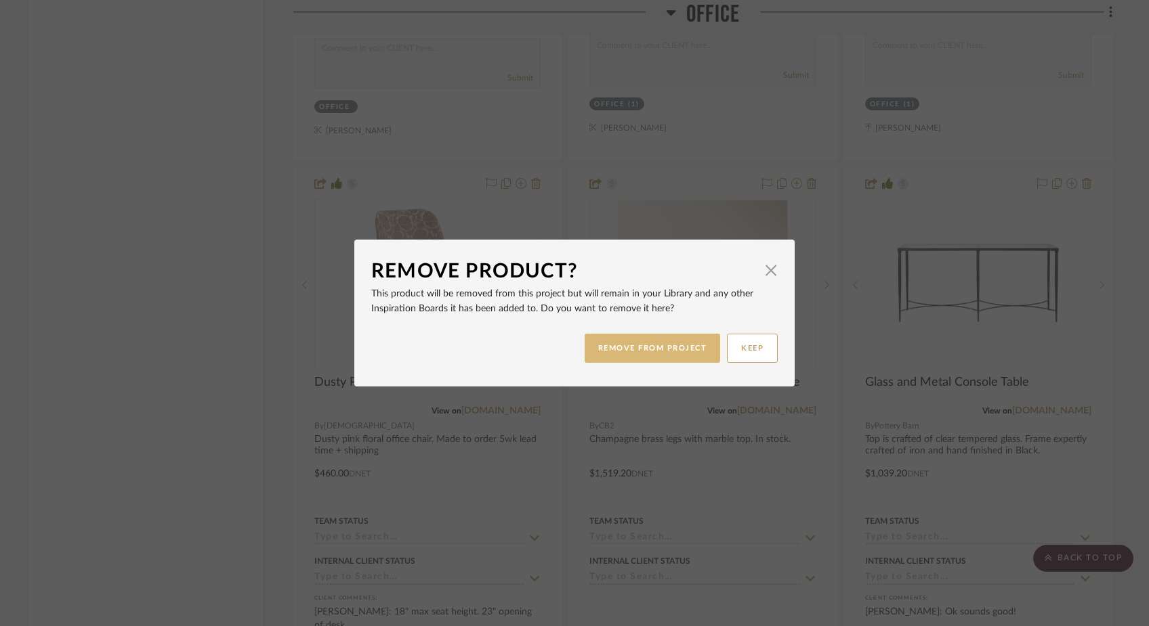
click at [692, 346] on button "REMOVE FROM PROJECT" at bounding box center [652, 348] width 136 height 29
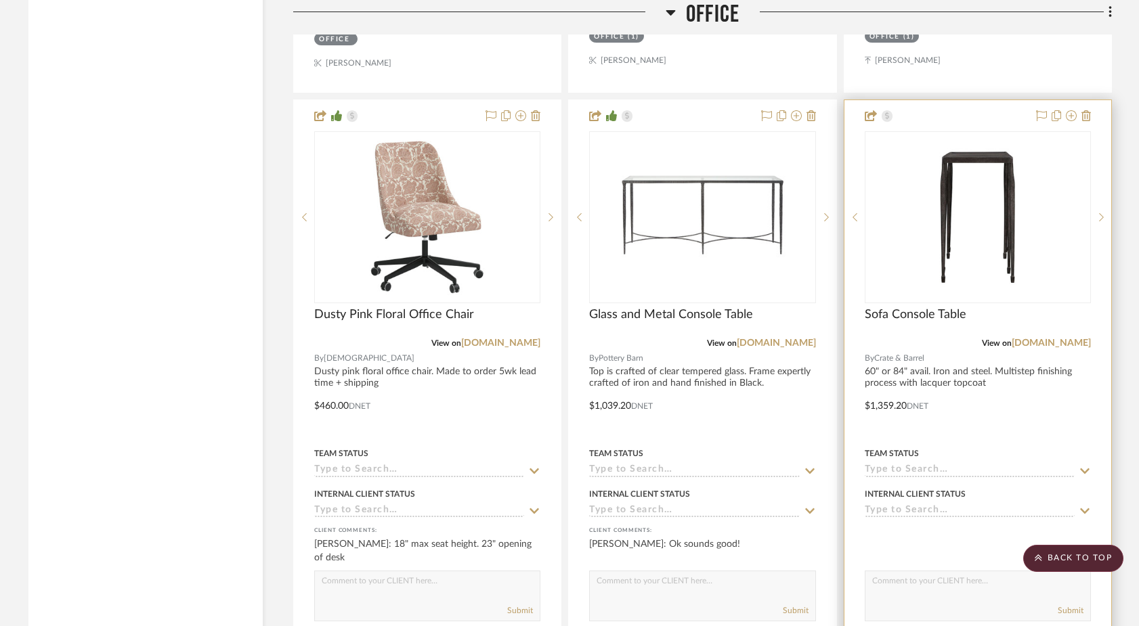
scroll to position [7324, 0]
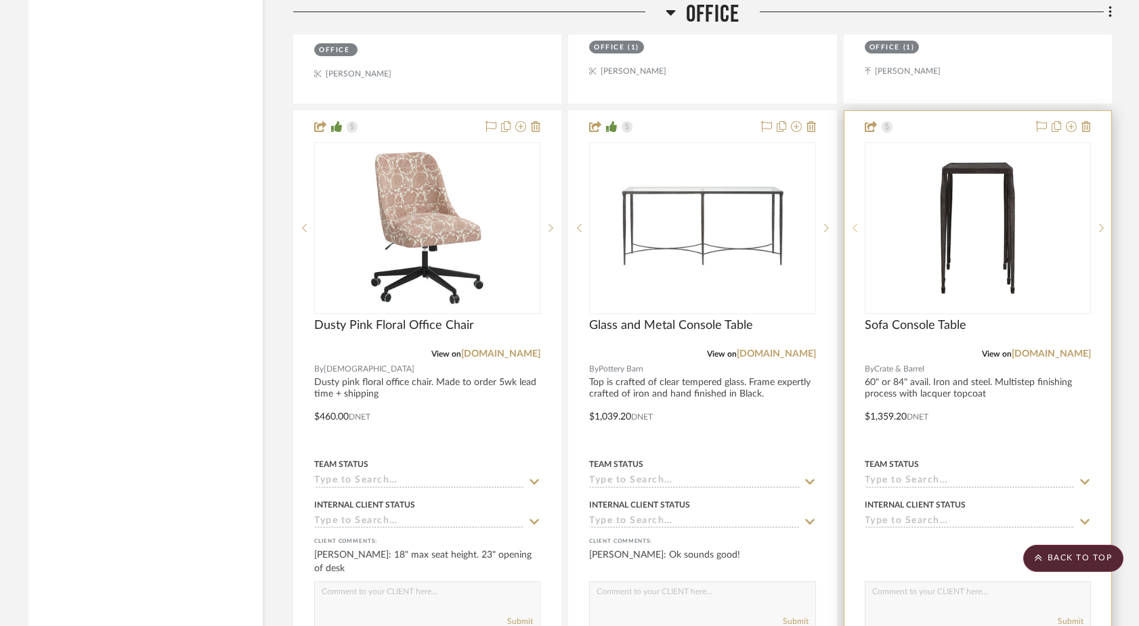
click at [859, 223] on sr-prev-btn at bounding box center [854, 227] width 20 height 9
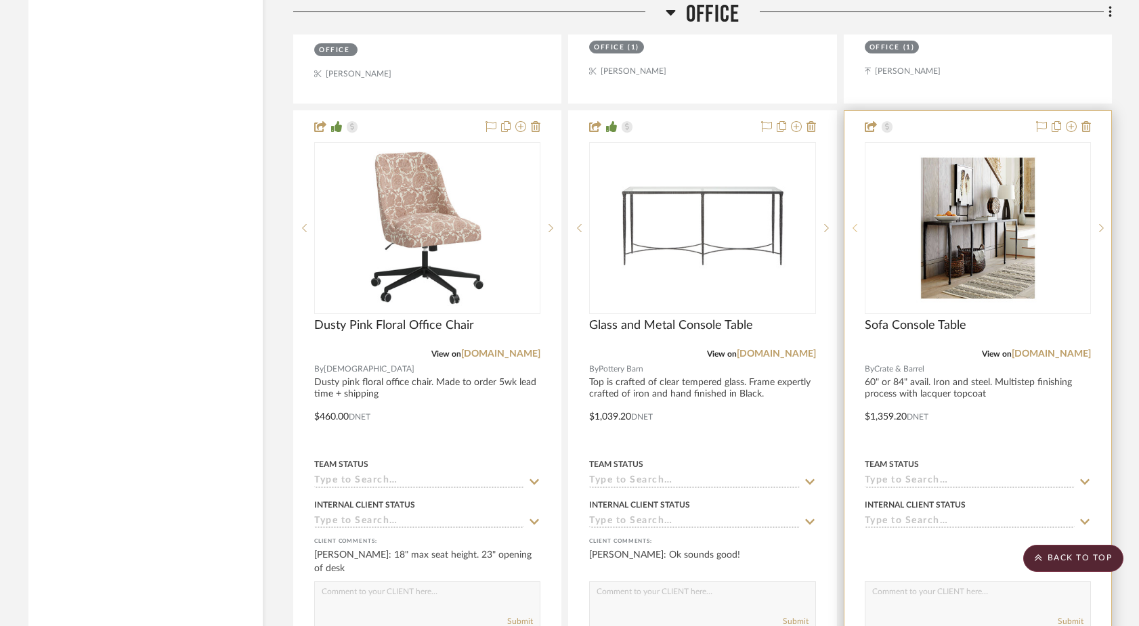
click at [859, 223] on sr-prev-btn at bounding box center [854, 227] width 20 height 9
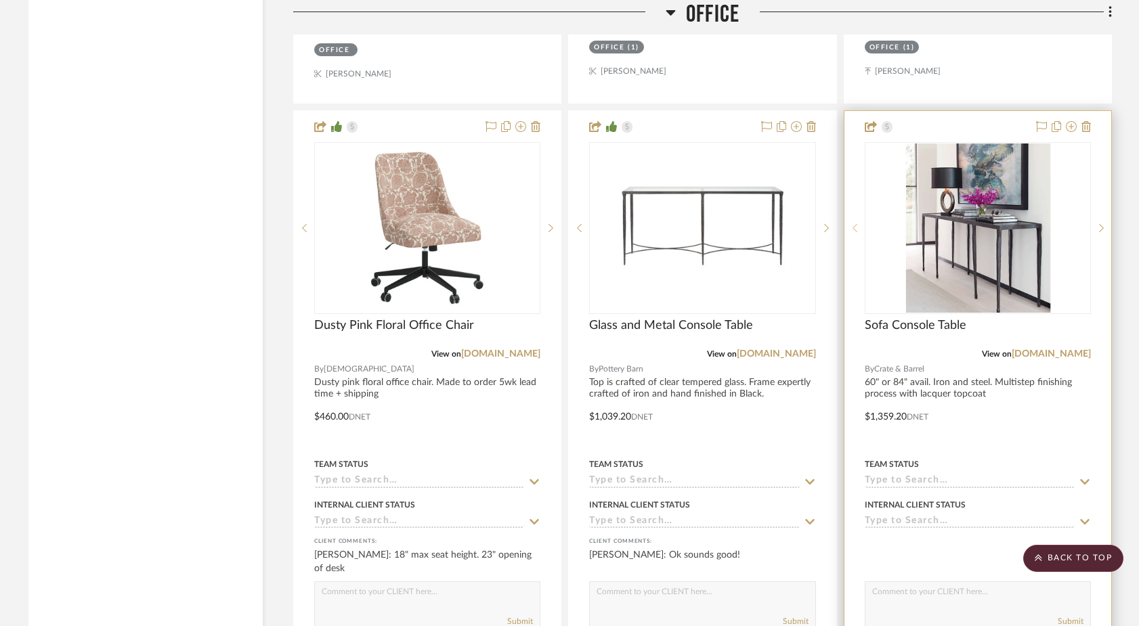
click at [859, 223] on sr-prev-btn at bounding box center [854, 227] width 20 height 9
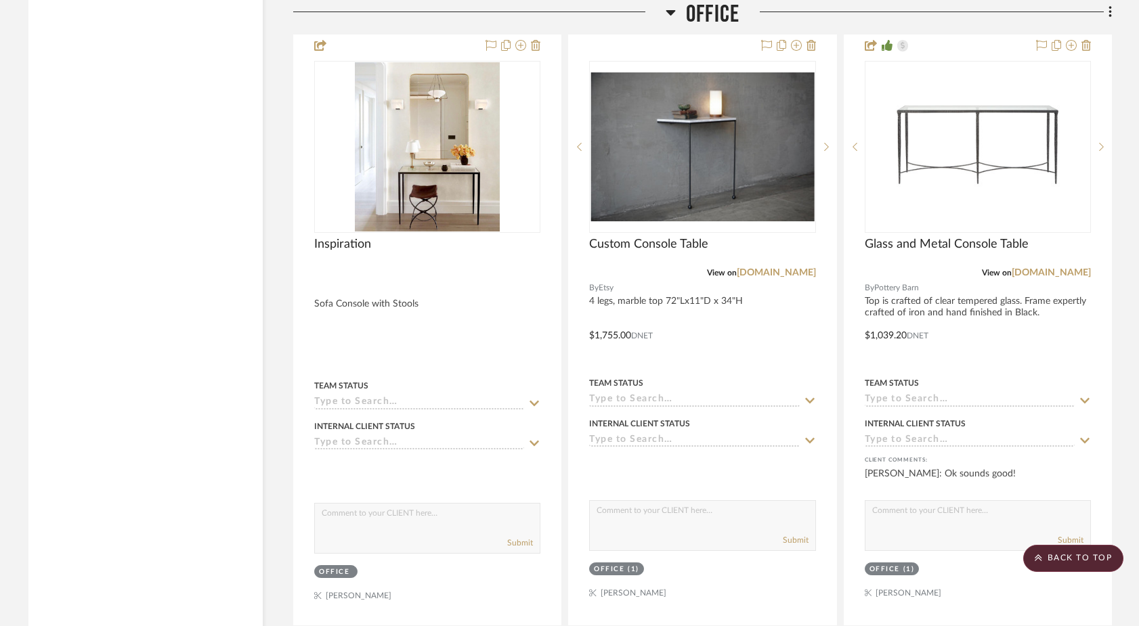
scroll to position [6655, 0]
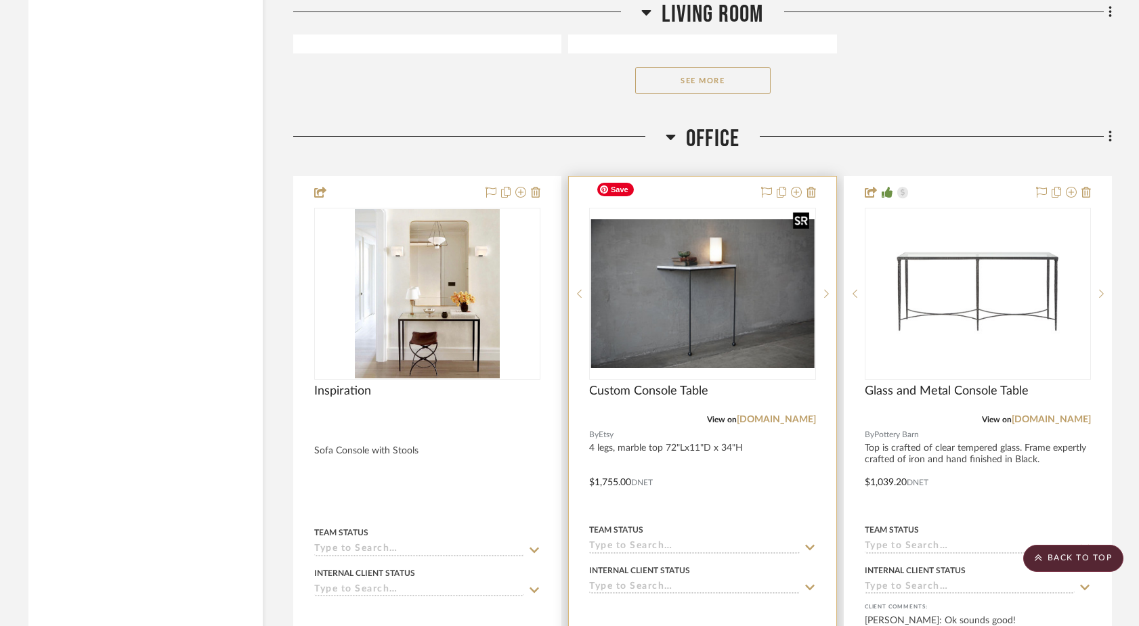
click at [702, 288] on img "0" at bounding box center [702, 293] width 223 height 149
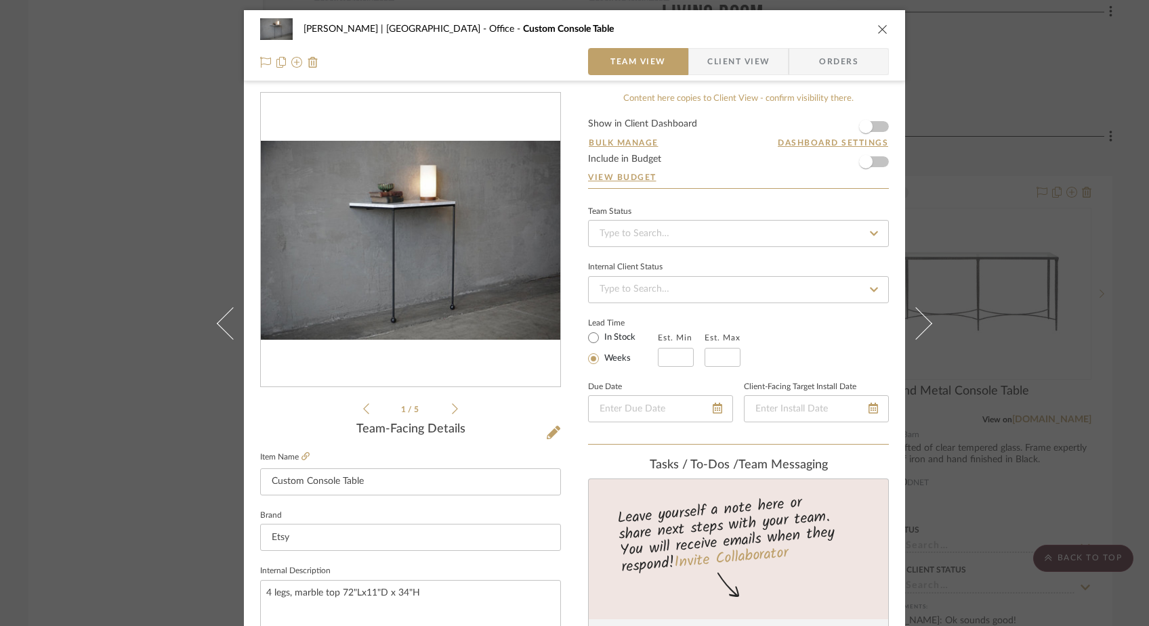
scroll to position [165, 0]
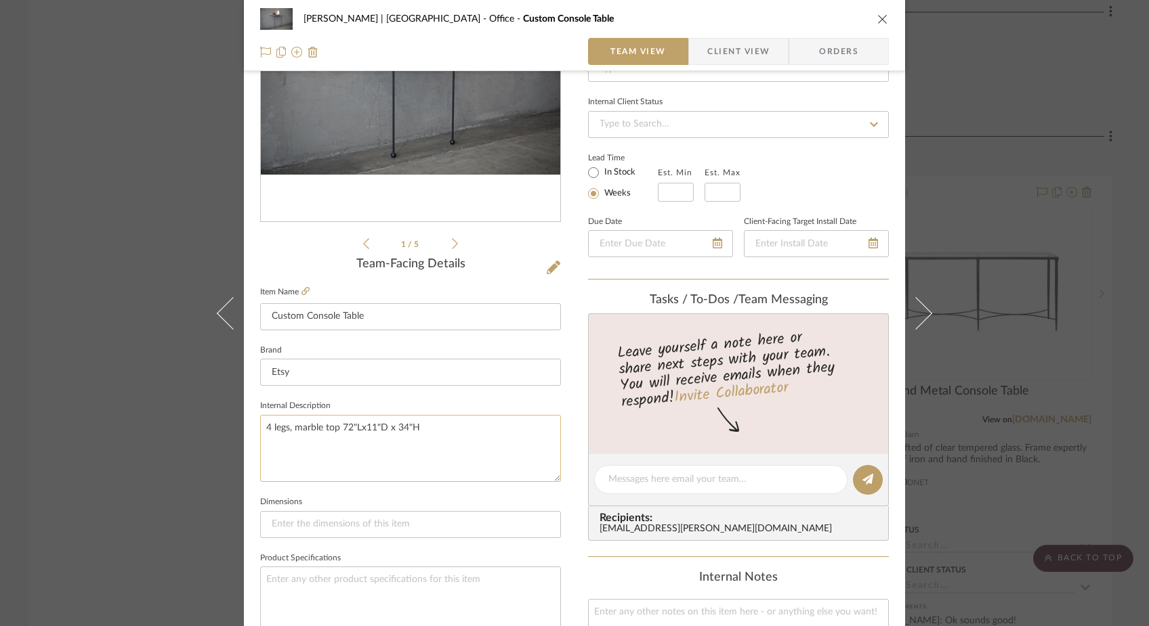
click at [263, 427] on textarea "4 legs, marble top 72"Lx11"D x 34"H" at bounding box center [410, 448] width 301 height 67
drag, startPoint x: 456, startPoint y: 428, endPoint x: 456, endPoint y: 439, distance: 10.8
click at [456, 439] on textarea "Same angles shape but with 4 legs, marble top 72"Lx11"D x 34"H" at bounding box center [410, 448] width 301 height 67
click at [311, 429] on textarea "Same angles shape but with 4 legs. Marble top" at bounding box center [410, 448] width 301 height 67
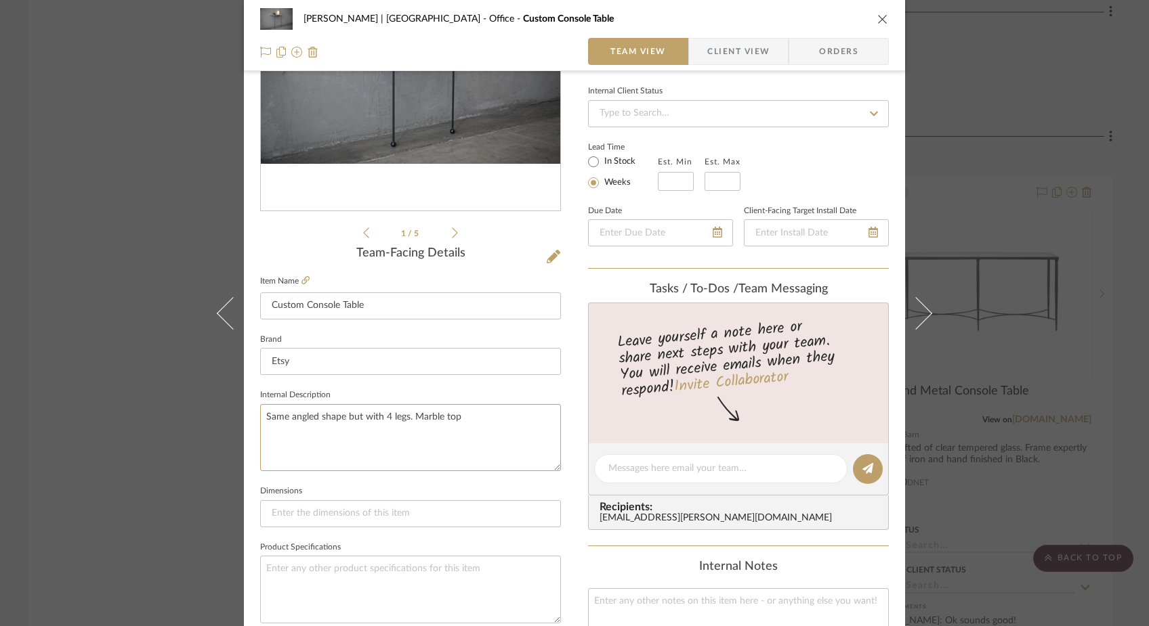
scroll to position [183, 0]
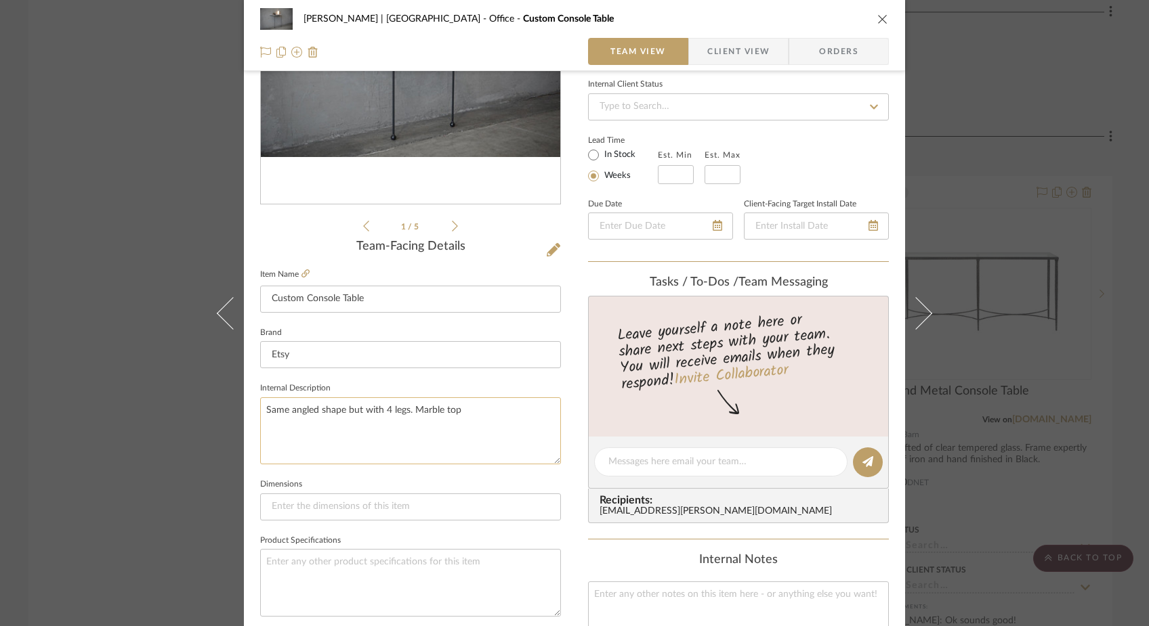
click at [404, 412] on textarea "Same angled shape but with 4 legs. Marble top" at bounding box center [410, 431] width 301 height 67
click at [460, 410] on textarea "Same angled shape but with 4 legs. Marble top" at bounding box center [410, 431] width 301 height 67
type textarea "Same angled shape but with 4 legs. Marble top. Siz"
click at [131, 102] on div "Ferree | Brooklyn Heights Office Custom Console Table Team View Client View Ord…" at bounding box center [574, 313] width 1149 height 626
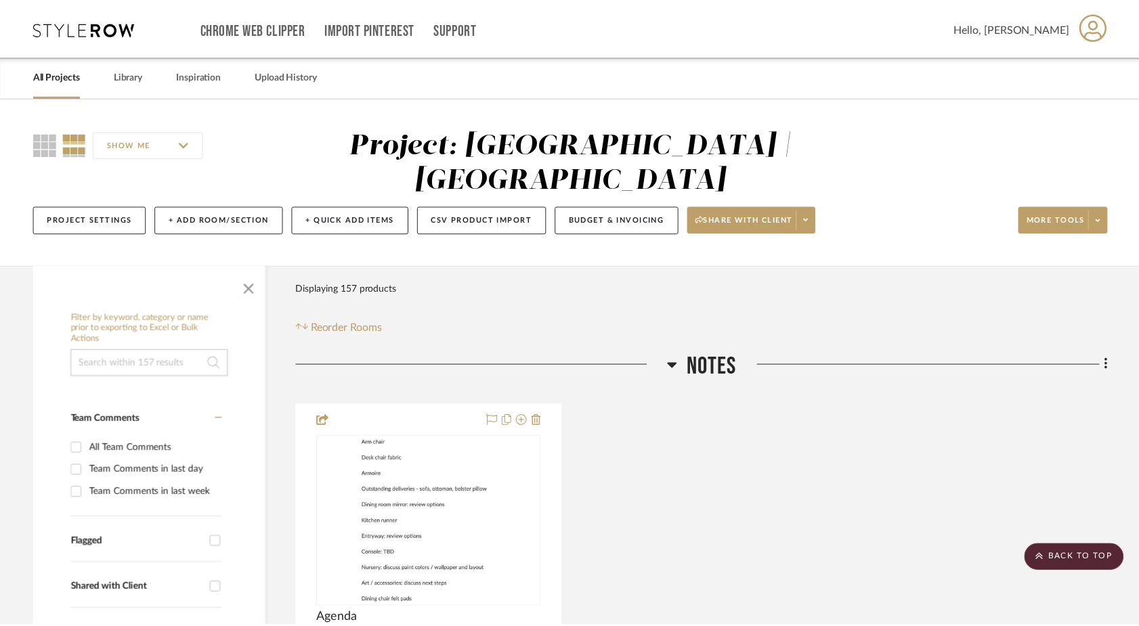
scroll to position [6655, 0]
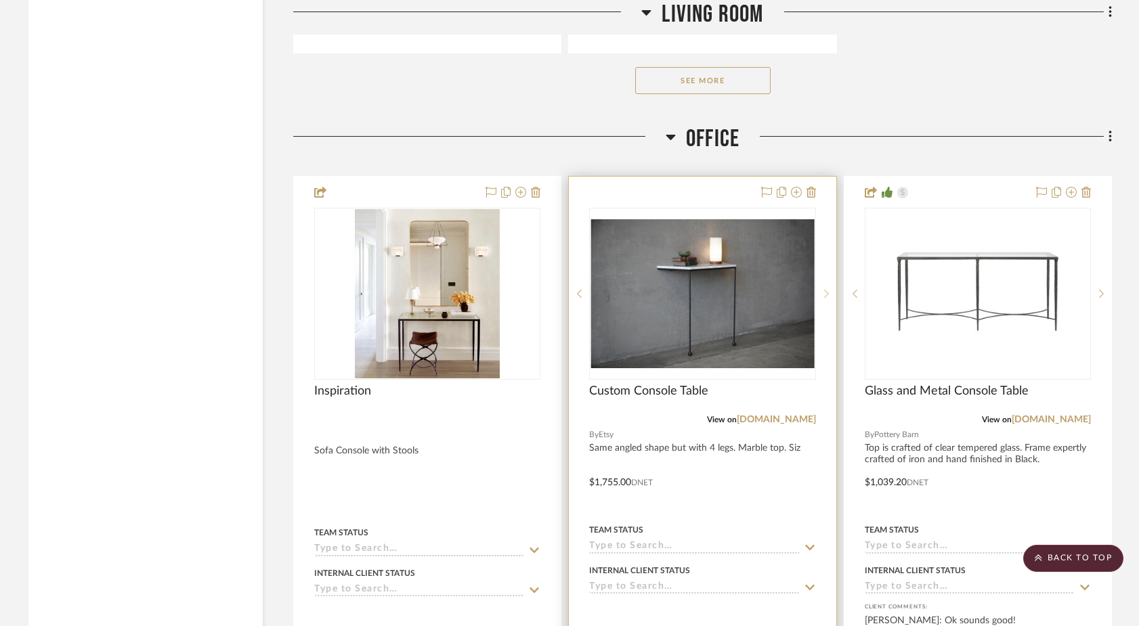
click at [827, 289] on icon at bounding box center [826, 293] width 5 height 9
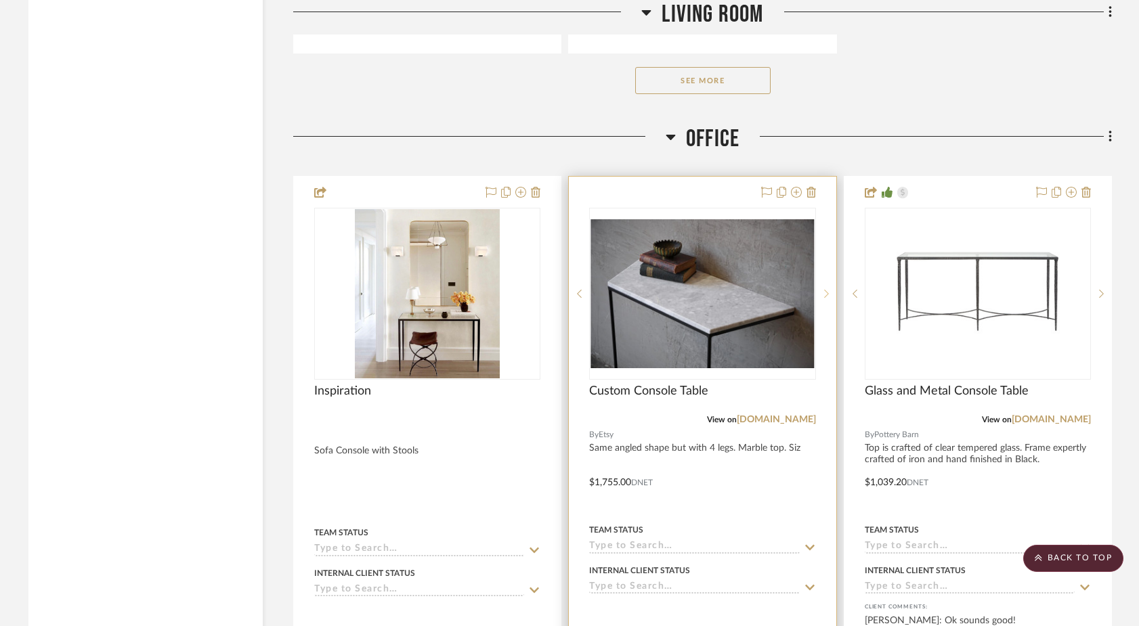
click at [827, 289] on icon at bounding box center [826, 293] width 5 height 9
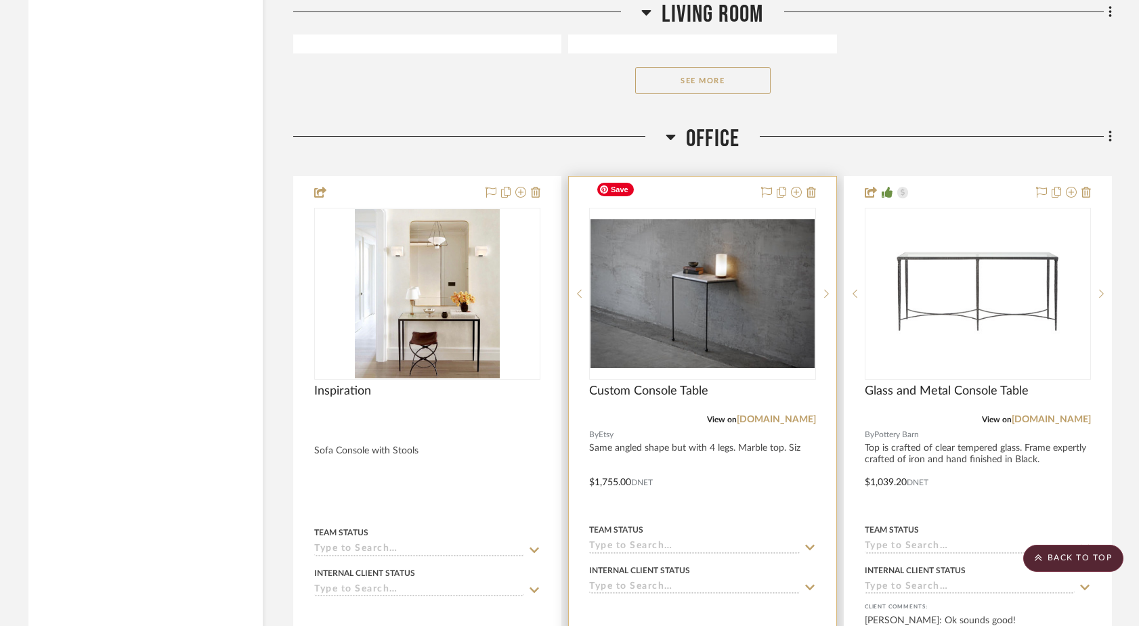
click at [729, 323] on img "2" at bounding box center [702, 293] width 223 height 149
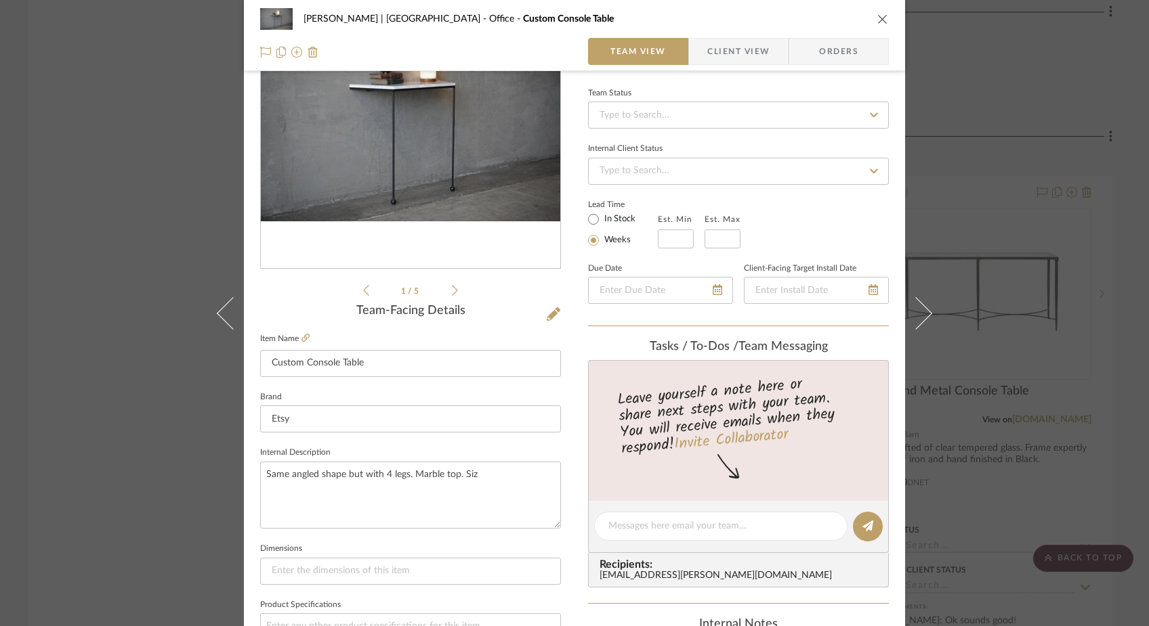
scroll to position [137, 0]
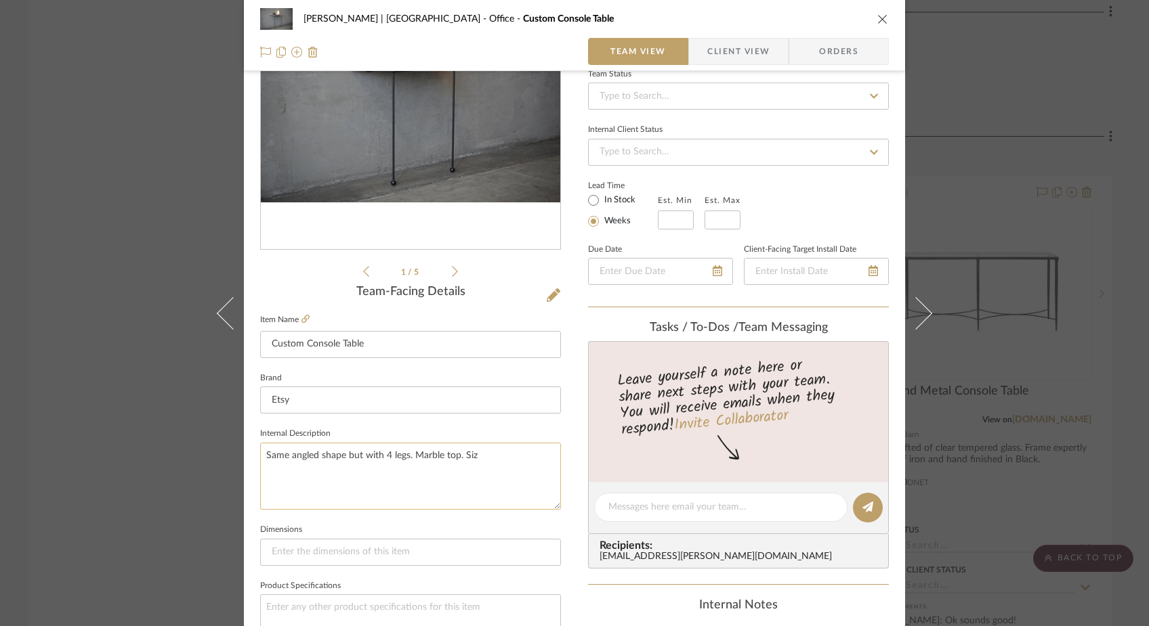
click at [481, 458] on textarea "Same angled shape but with 4 legs. Marble top. Siz" at bounding box center [410, 476] width 301 height 67
type textarea "Same angled shape but with 4 legs. Marble top."
click at [373, 351] on input "Custom Console Table" at bounding box center [410, 344] width 301 height 27
click at [265, 345] on input "Custom Console Table" at bounding box center [410, 344] width 301 height 27
type input "72" Custom Console Table"
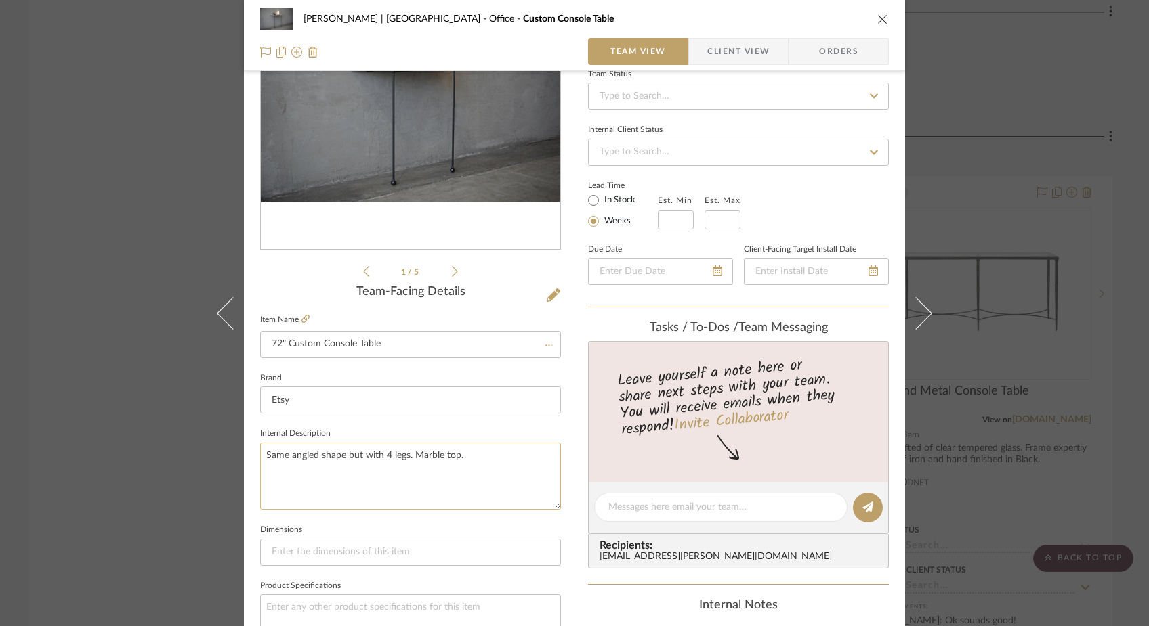
click at [463, 456] on textarea "Same angled shape but with 4 legs. Marble top." at bounding box center [410, 476] width 301 height 67
type textarea "Same angled shape but with 4 legs and marble top."
click at [412, 521] on fieldset "Dimensions" at bounding box center [410, 543] width 301 height 45
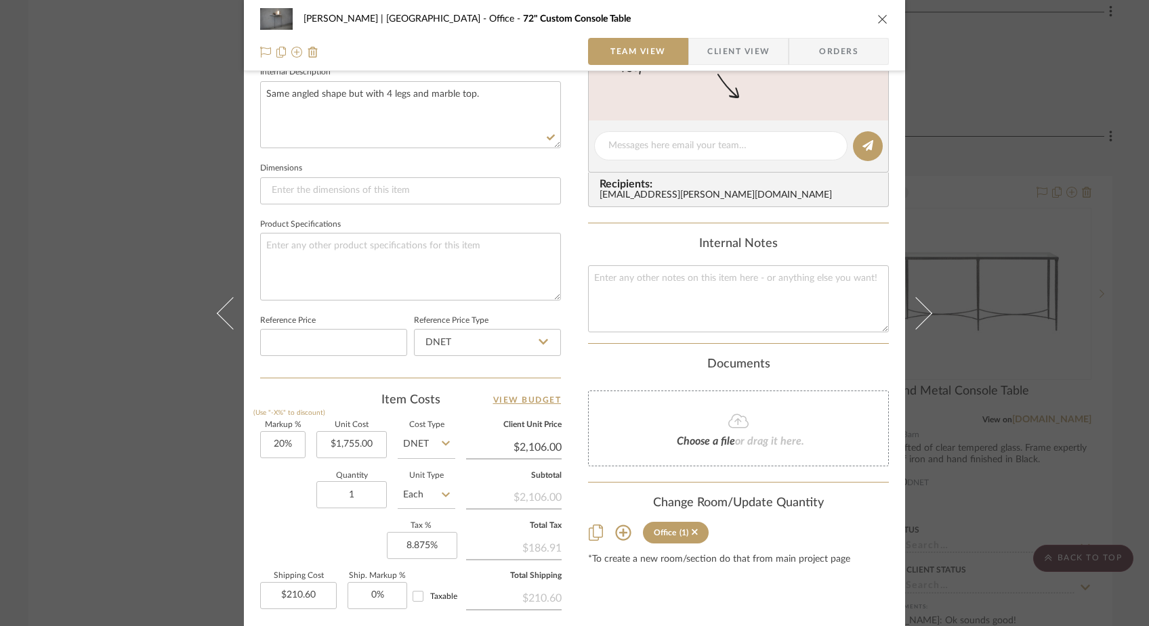
scroll to position [505, 0]
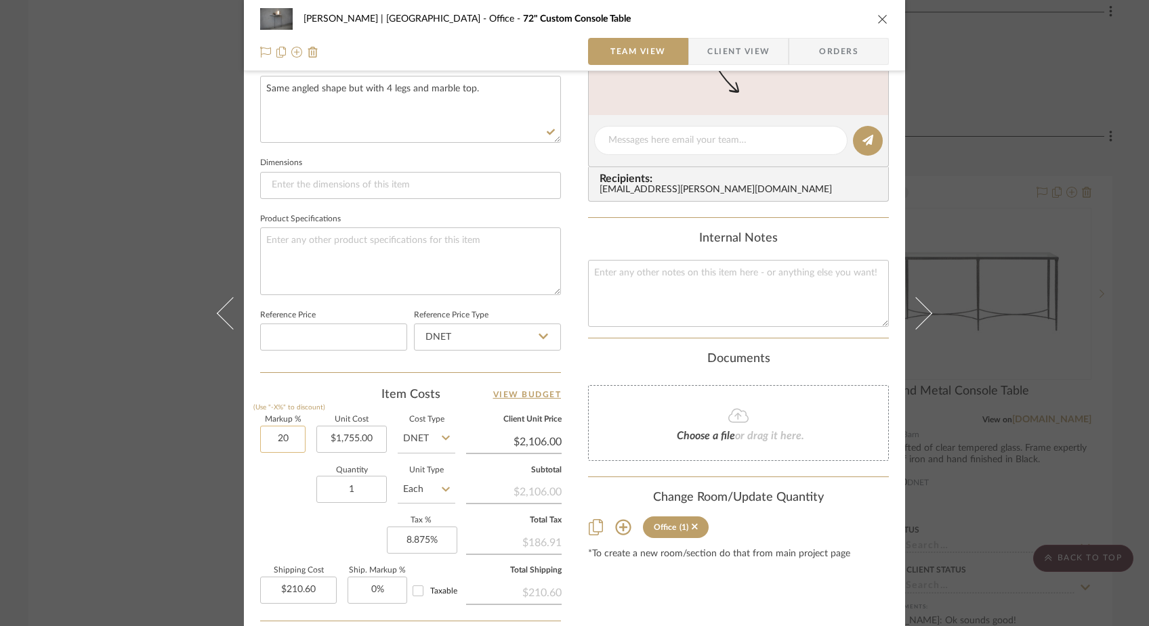
click at [282, 427] on input "20" at bounding box center [282, 439] width 45 height 27
type input "10%"
click at [270, 468] on div "Quantity 1 Unit Type Each" at bounding box center [357, 491] width 195 height 48
type input "$1,930.50"
type input "$193.05"
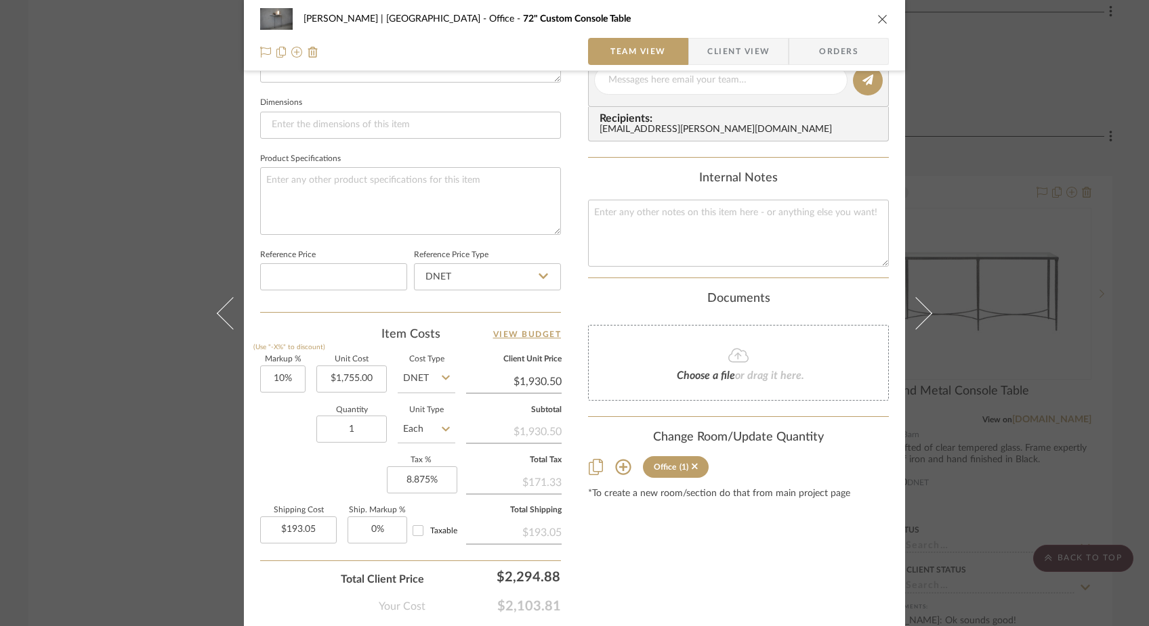
scroll to position [565, 0]
click at [312, 529] on input "193.05" at bounding box center [298, 529] width 77 height 27
type input "$0.00"
click at [303, 446] on div "Quantity 1 Unit Type Each" at bounding box center [357, 430] width 195 height 48
click at [151, 194] on div "Ferree | Brooklyn Heights Office 72" Custom Console Table Team View Client View…" at bounding box center [574, 313] width 1149 height 626
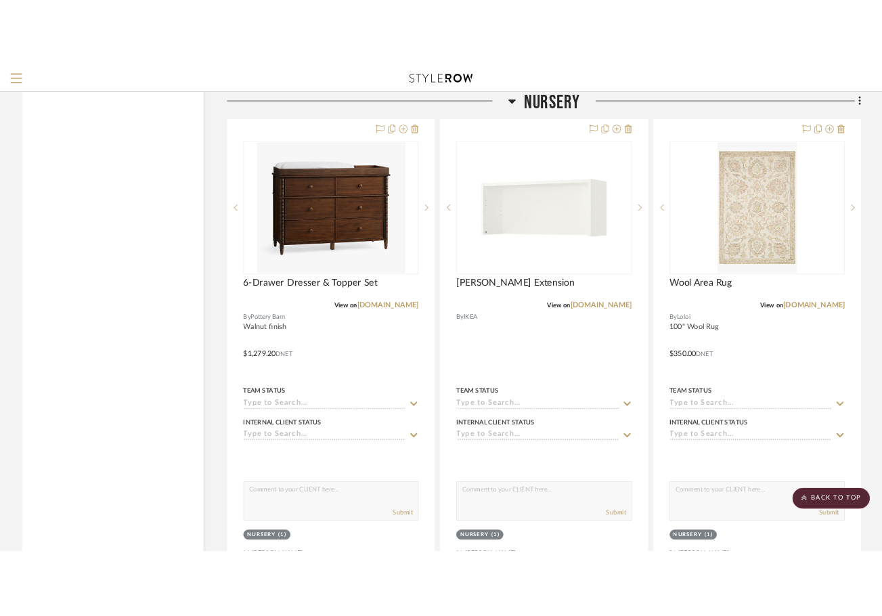
scroll to position [15015, 0]
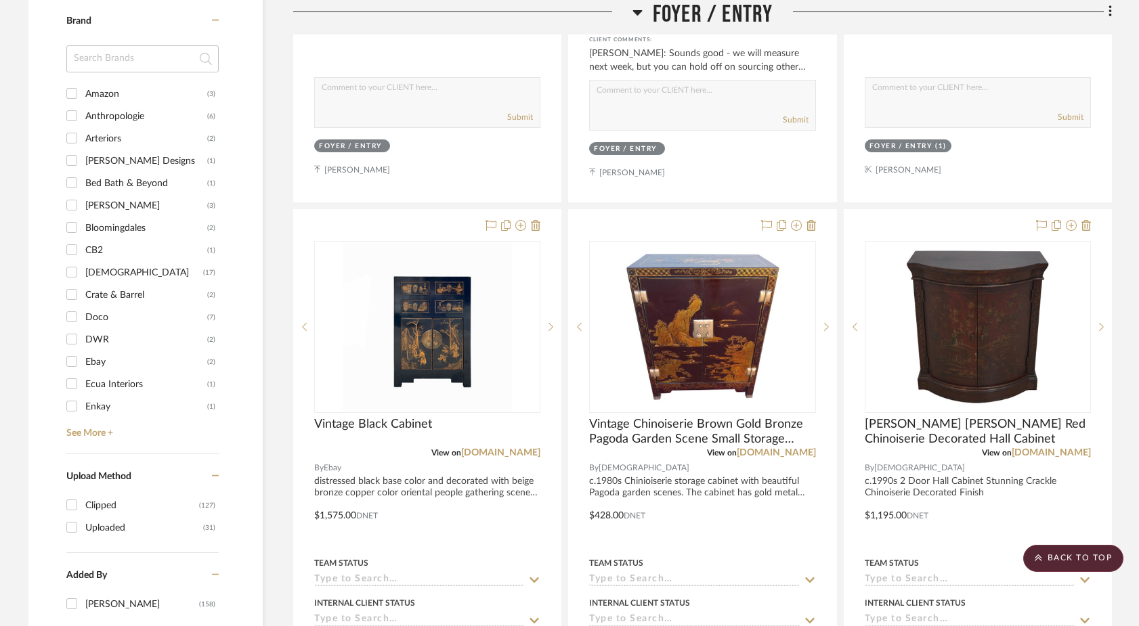
scroll to position [1470, 0]
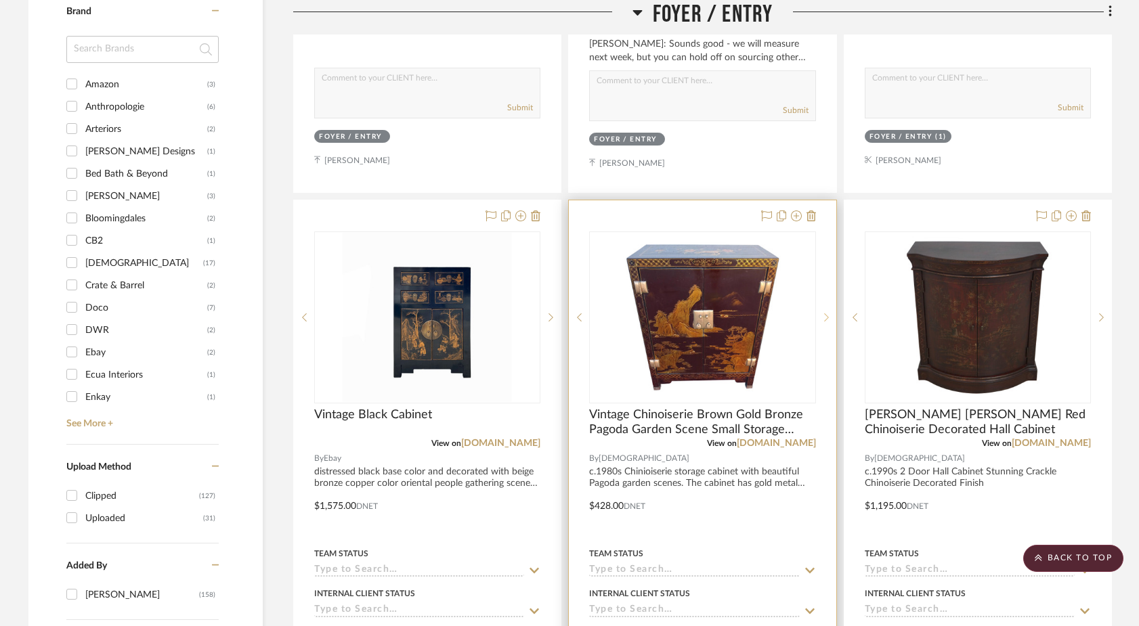
click at [822, 313] on sr-next-btn at bounding box center [826, 317] width 20 height 9
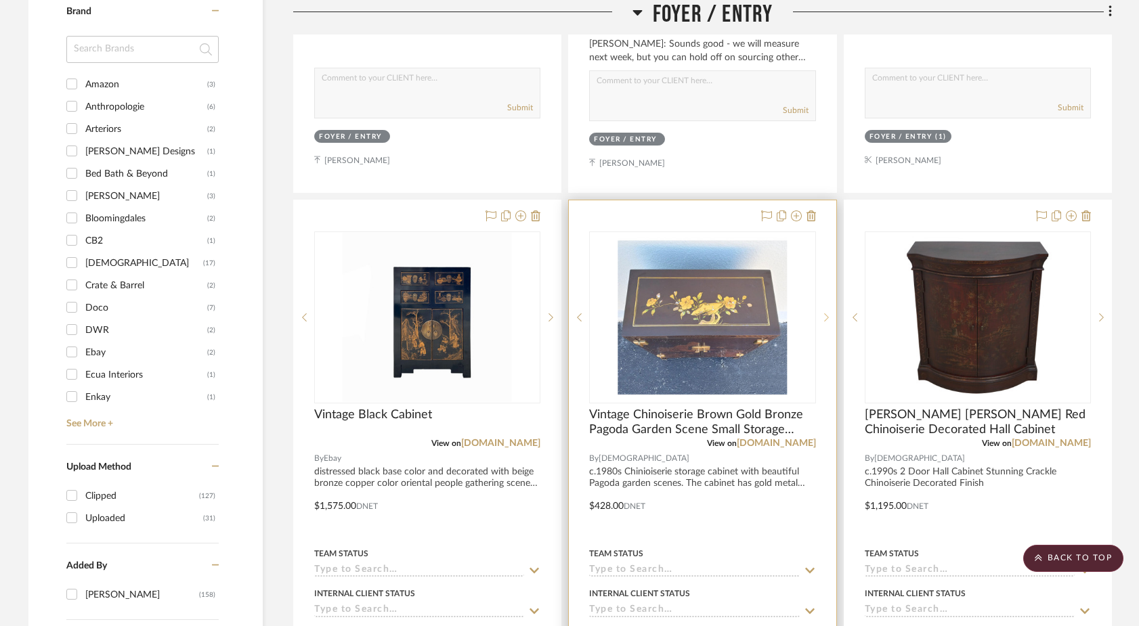
click at [822, 313] on sr-next-btn at bounding box center [826, 317] width 20 height 9
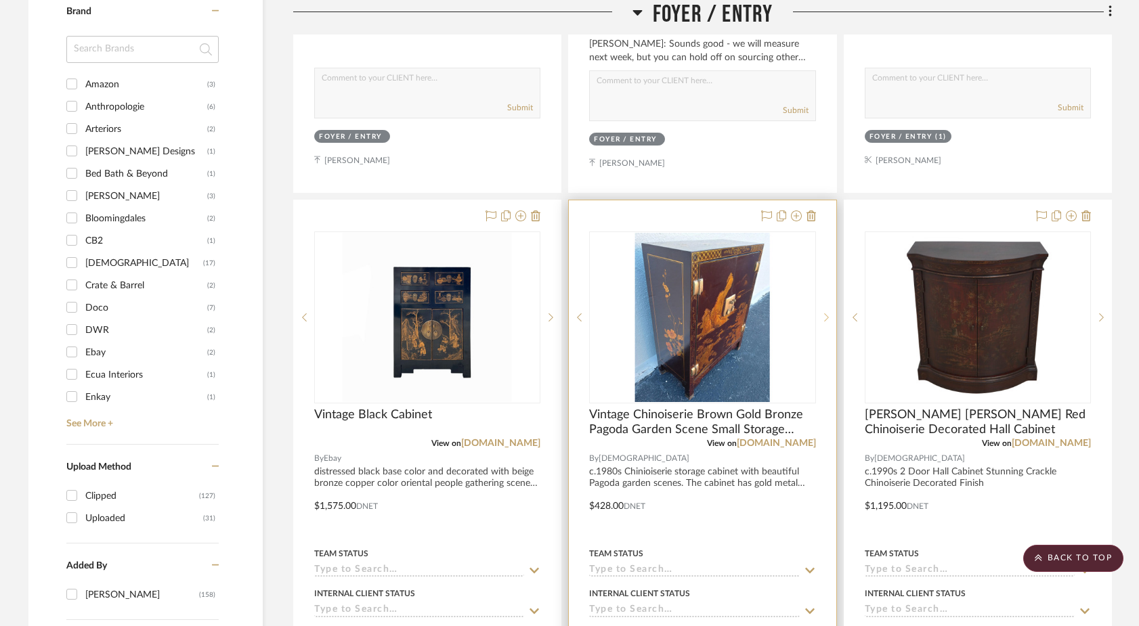
click at [822, 313] on sr-next-btn at bounding box center [826, 317] width 20 height 9
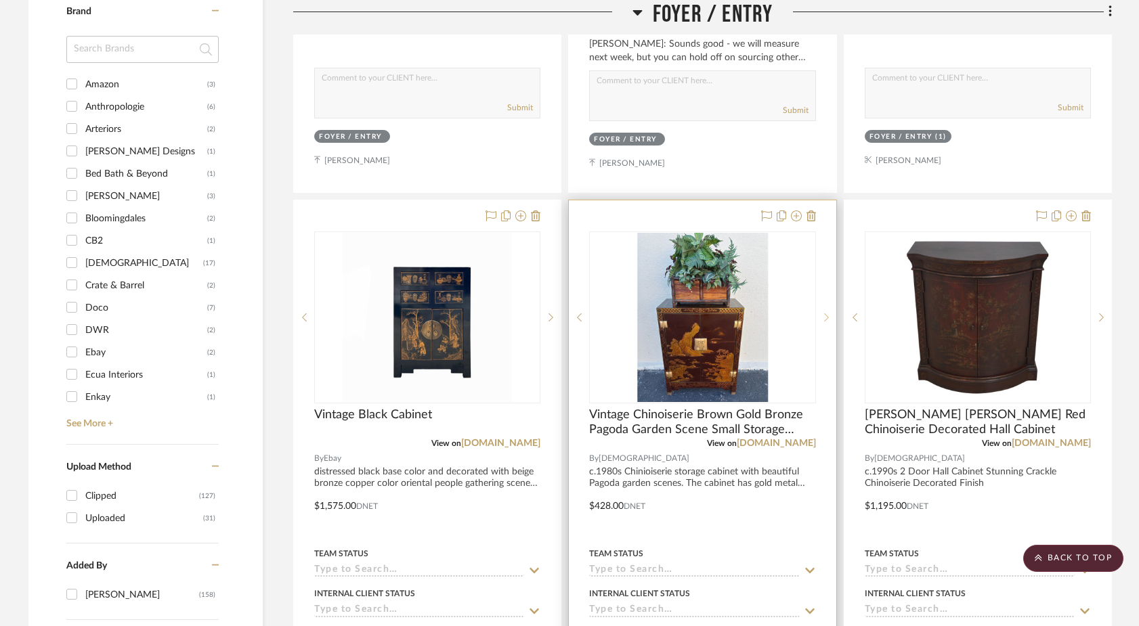
click at [822, 313] on sr-next-btn at bounding box center [826, 317] width 20 height 9
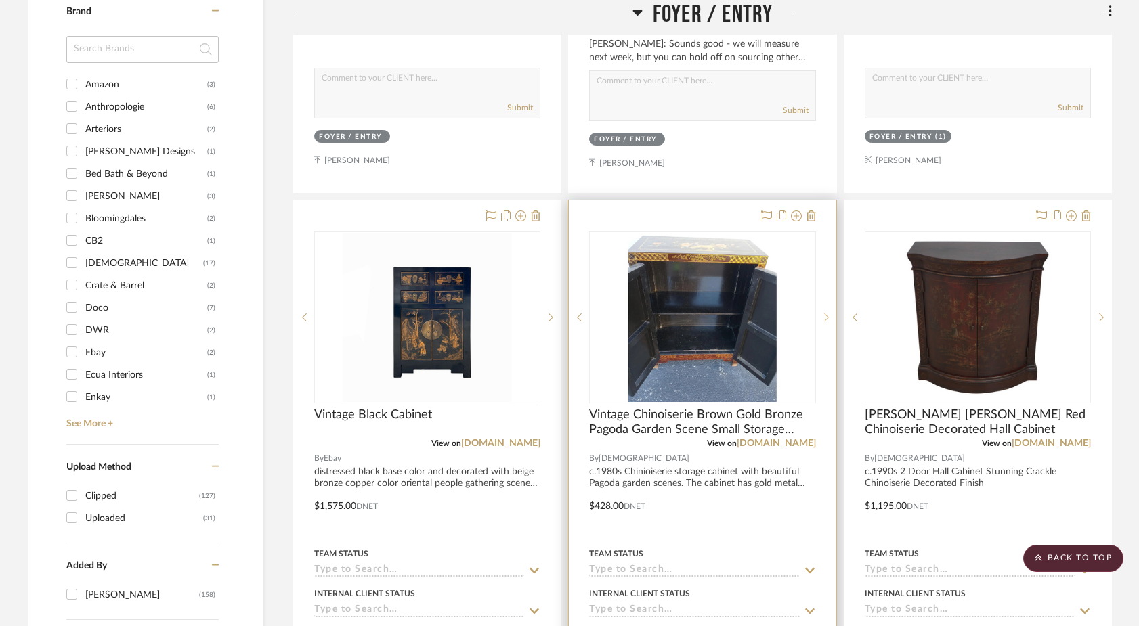
click at [822, 313] on sr-next-btn at bounding box center [826, 317] width 20 height 9
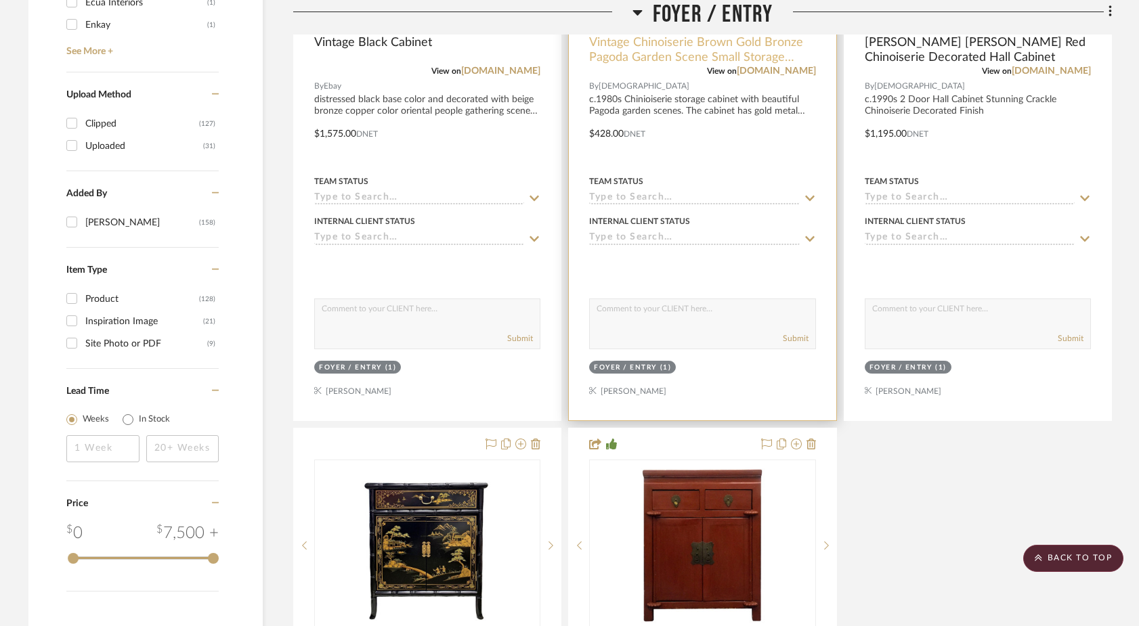
scroll to position [1845, 0]
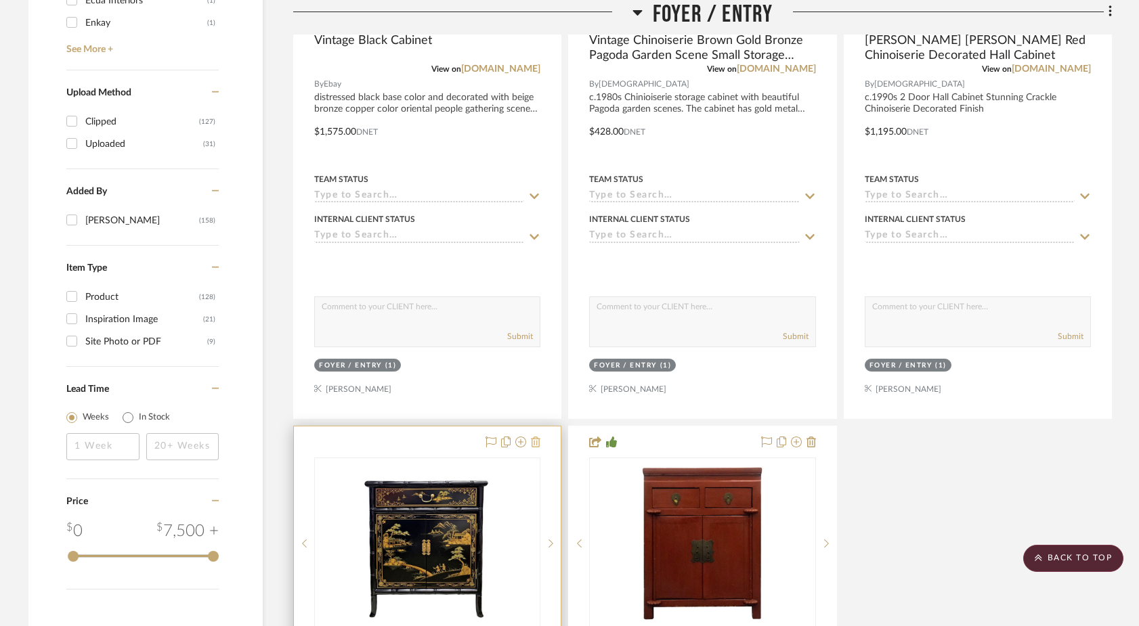
click at [540, 437] on icon at bounding box center [535, 442] width 9 height 11
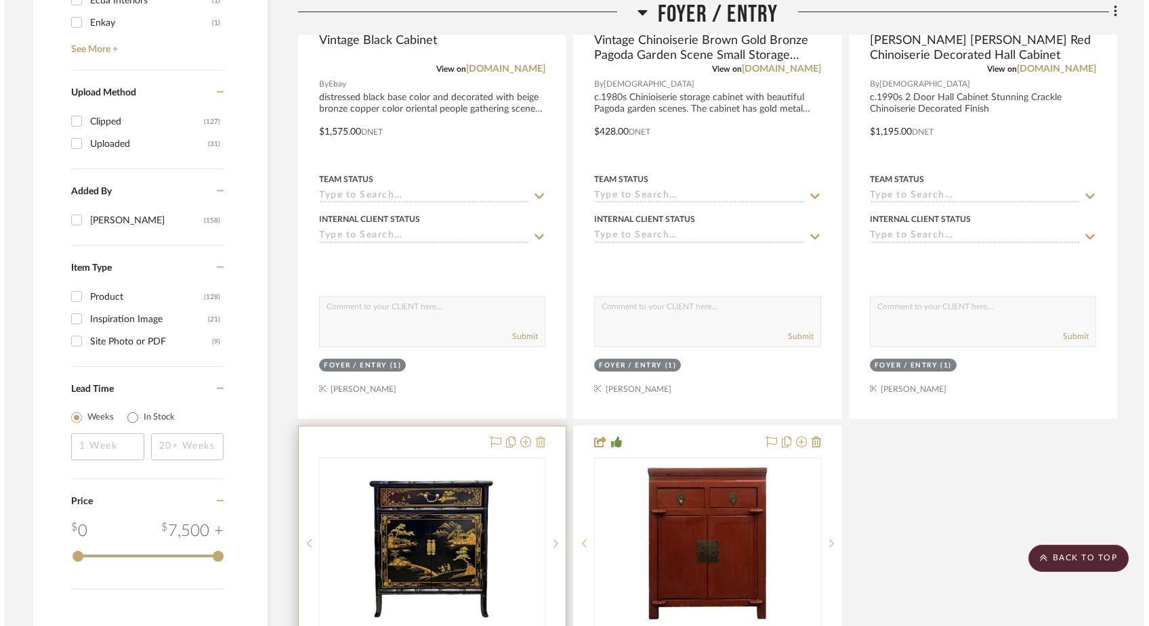
scroll to position [0, 0]
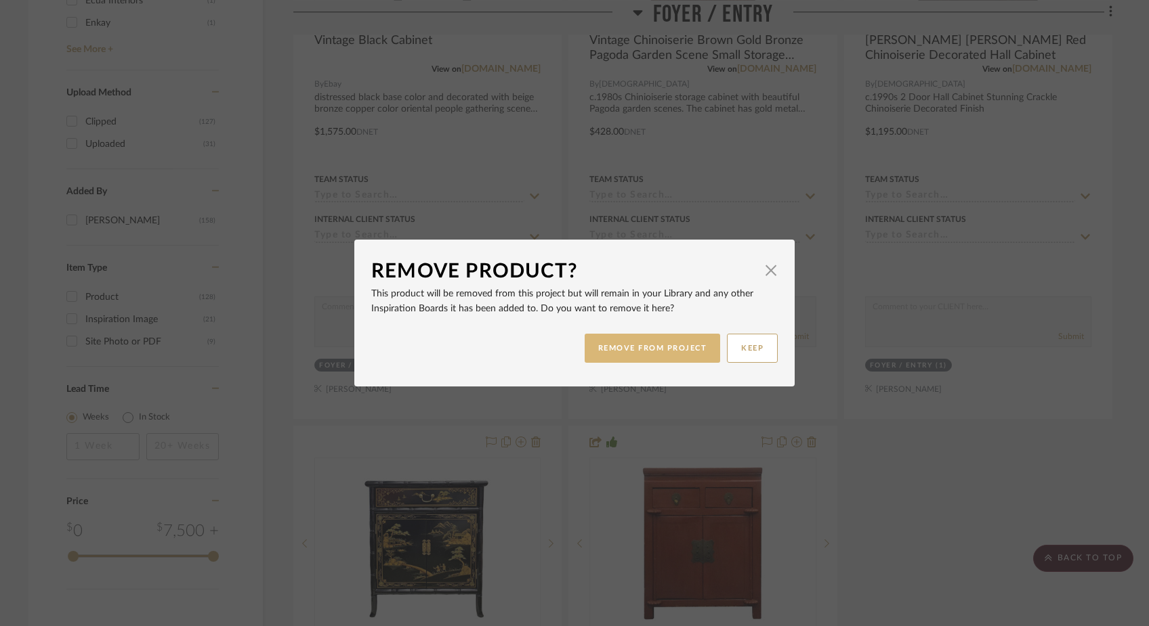
click at [668, 341] on button "REMOVE FROM PROJECT" at bounding box center [652, 348] width 136 height 29
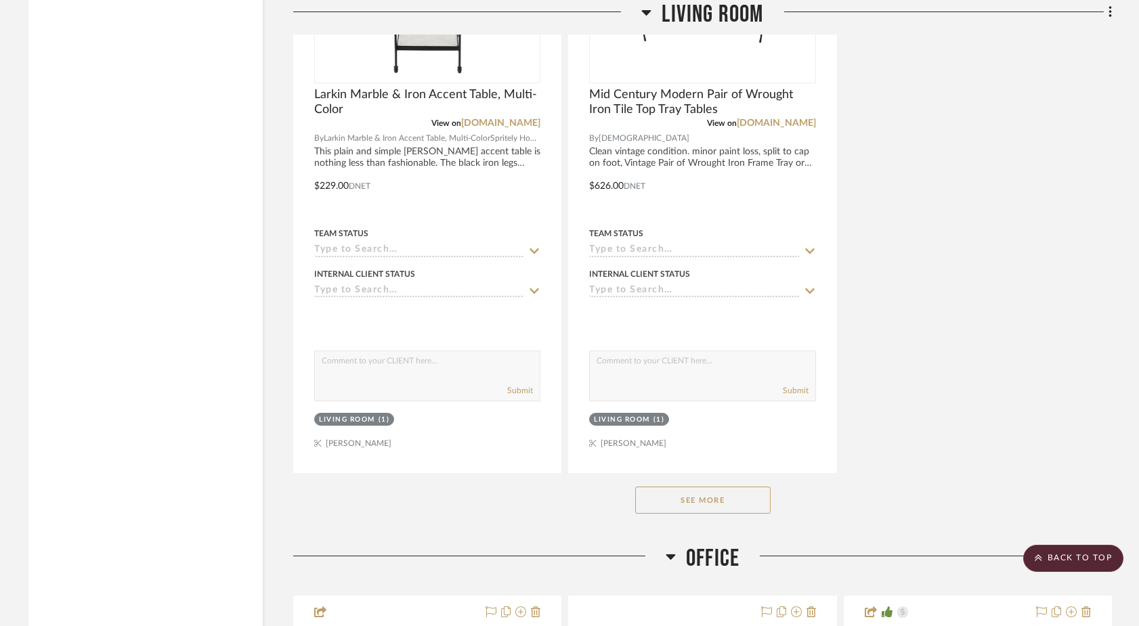
scroll to position [6253, 0]
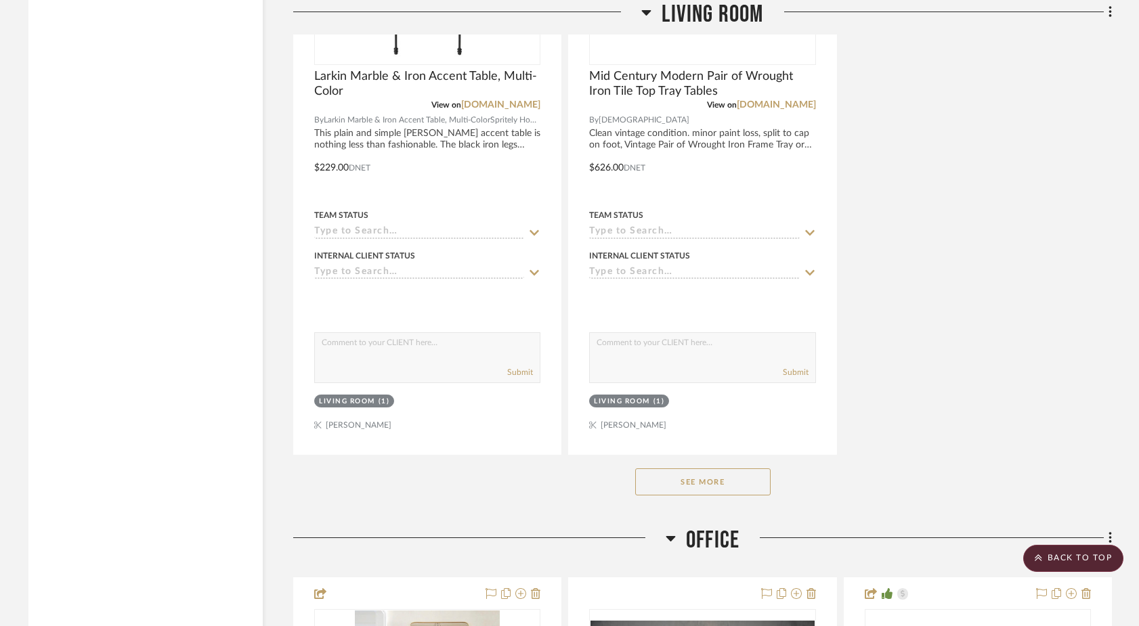
click at [650, 469] on button "See More" at bounding box center [702, 482] width 135 height 27
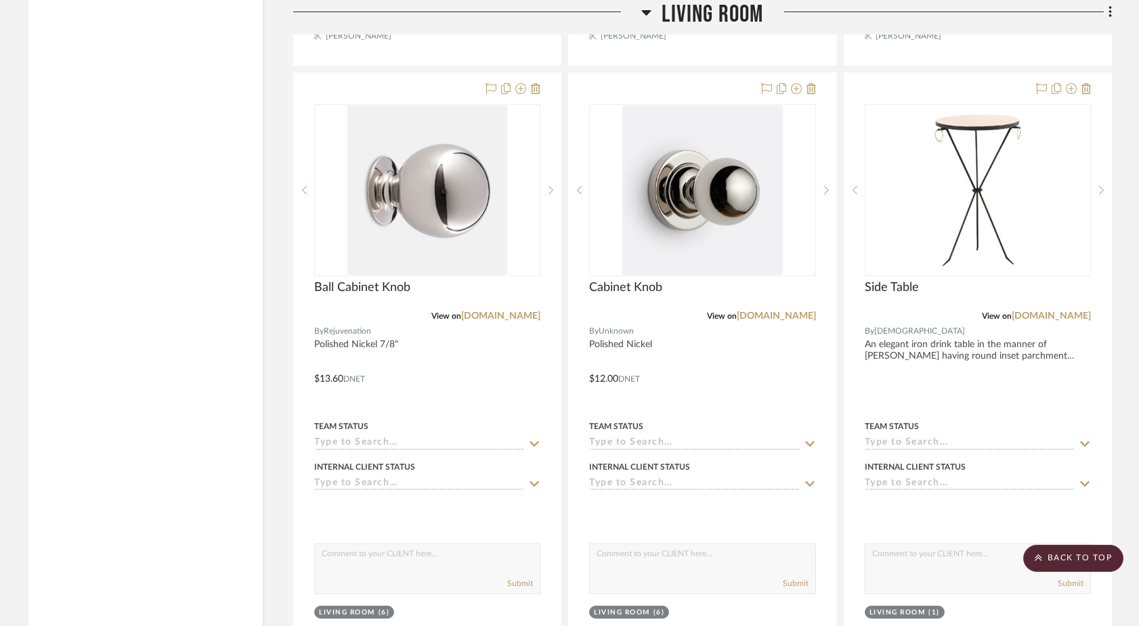
scroll to position [5437, 0]
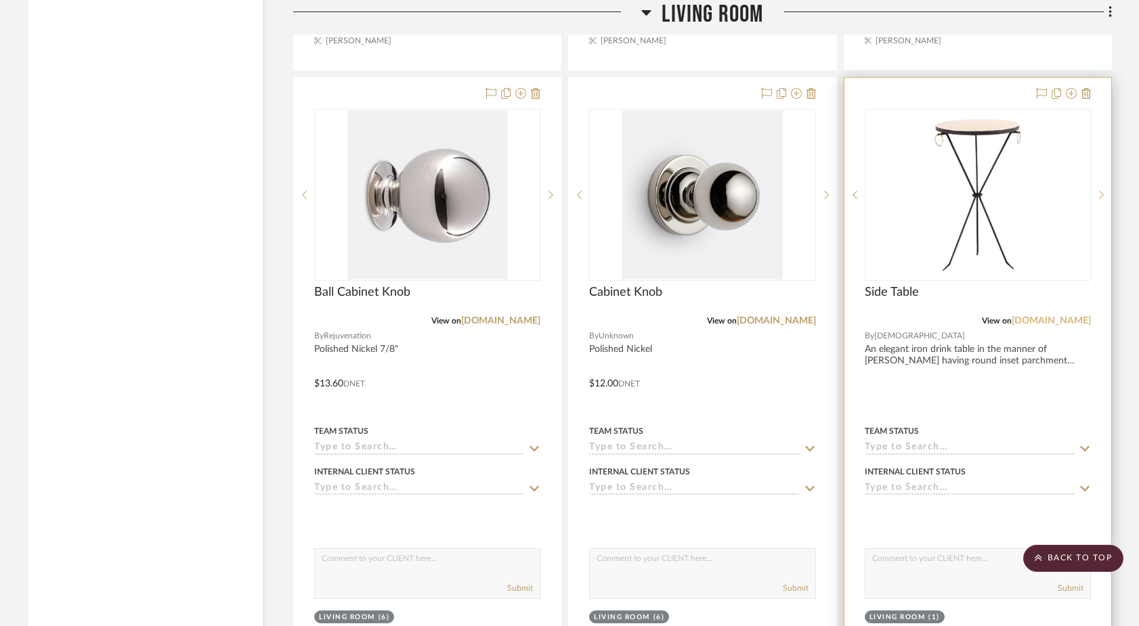
click at [882, 316] on link "[DOMAIN_NAME]" at bounding box center [1051, 320] width 79 height 9
click at [882, 189] on img "0" at bounding box center [977, 194] width 169 height 169
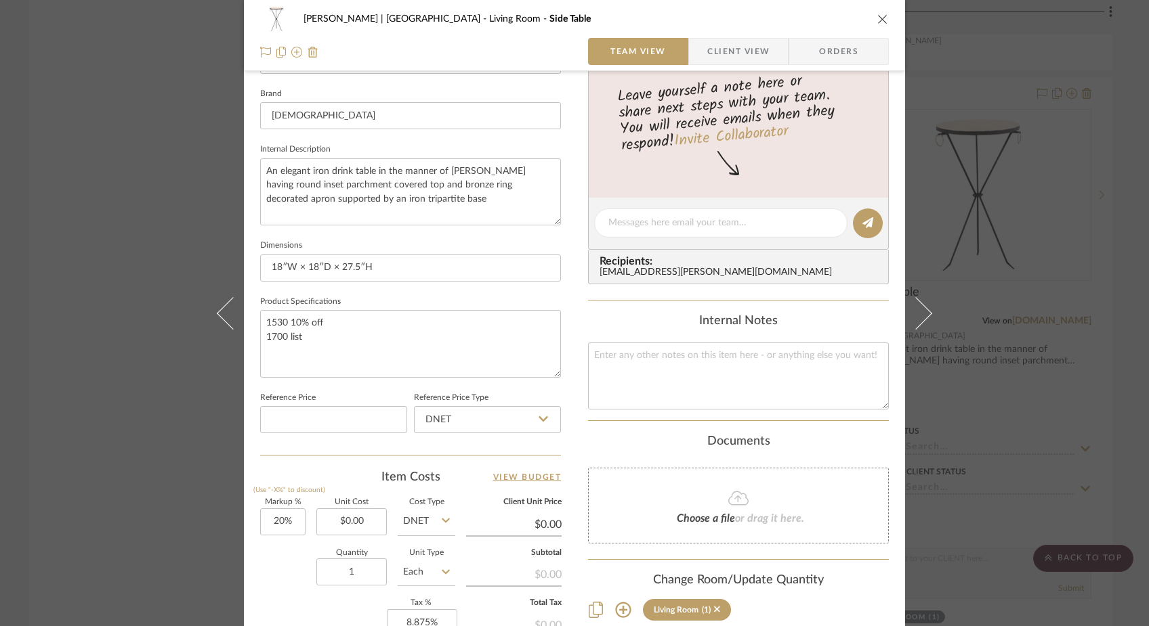
scroll to position [431, 0]
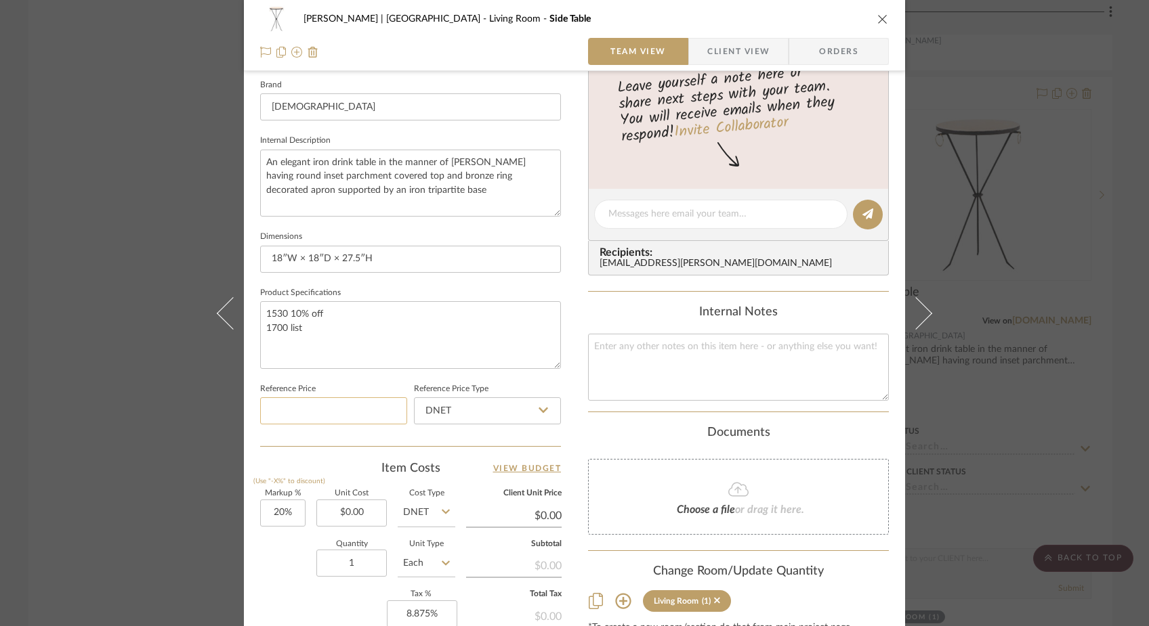
click at [352, 408] on input at bounding box center [333, 411] width 147 height 27
paste input "1530"
type input "$1,530.00"
type input "0.00"
click at [365, 516] on input "0.00" at bounding box center [351, 513] width 70 height 27
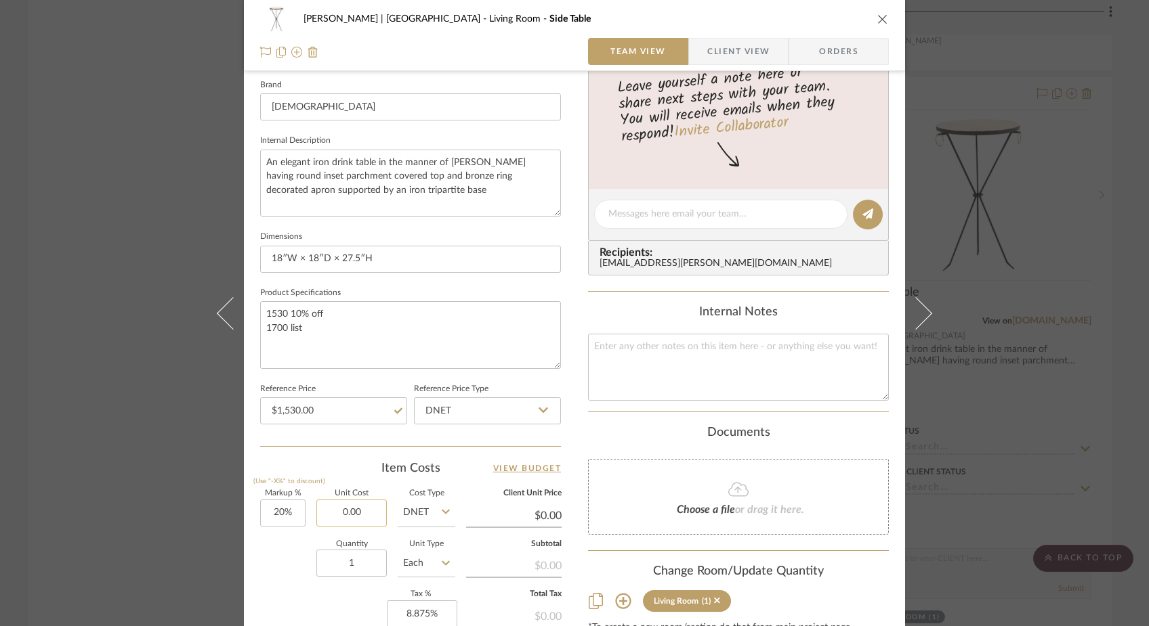
paste input "153"
type input "1530"
type input "20"
type input "$1,530.00"
click at [286, 515] on input "20" at bounding box center [282, 513] width 45 height 27
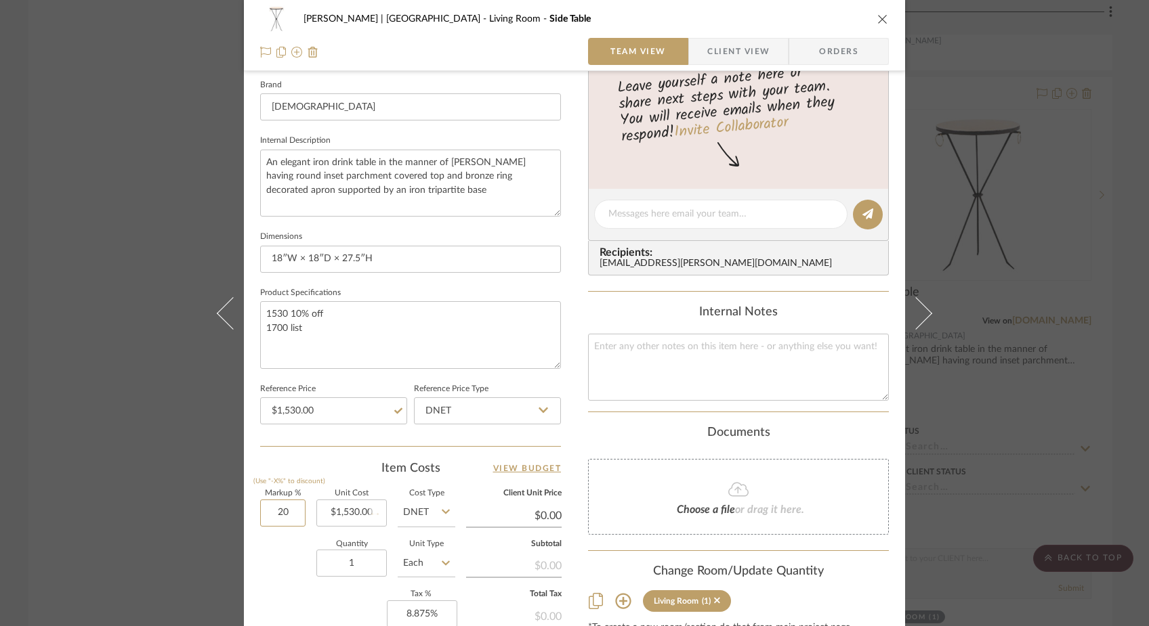
type input "$1,836.00"
type input "$183.60"
type input "1"
type input "10%"
click at [288, 572] on div "Quantity 1 Unit Type Each" at bounding box center [357, 565] width 195 height 48
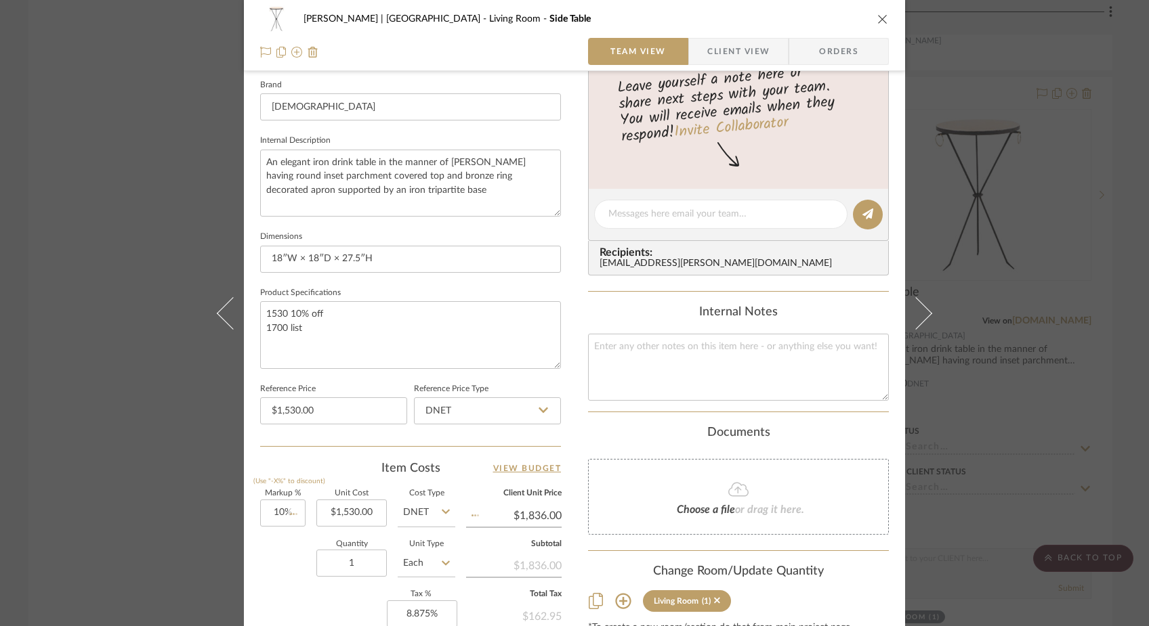
type input "$1,683.00"
type input "$168.30"
click at [293, 511] on input "10" at bounding box center [282, 513] width 45 height 27
type input "0%"
type input "1530.00"
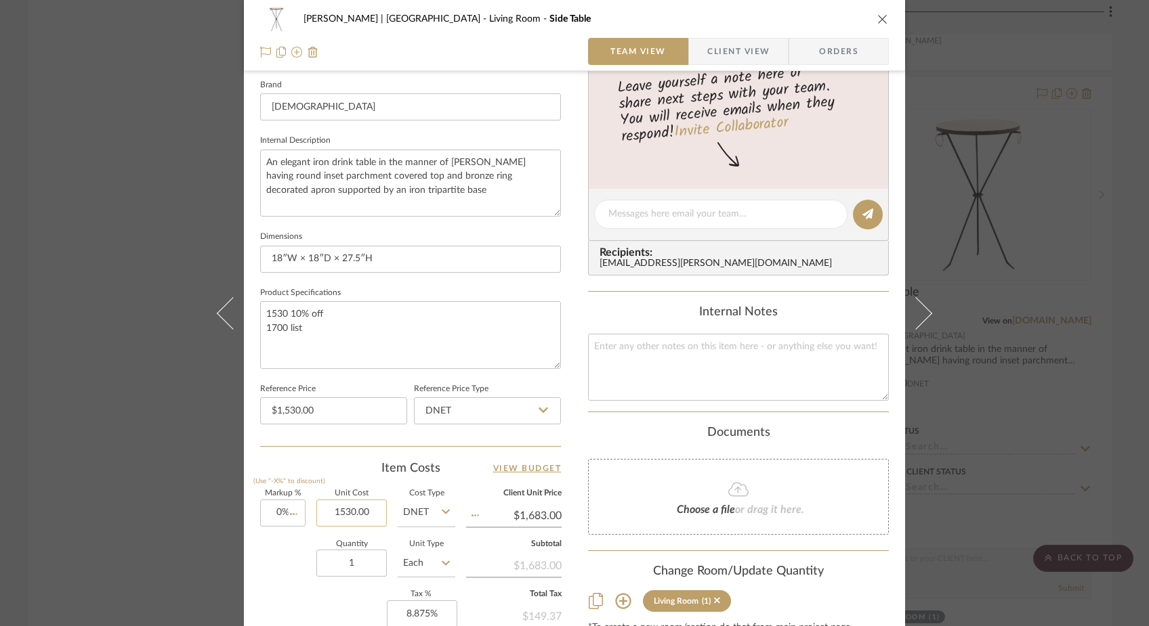
click at [370, 515] on input "1530.00" at bounding box center [351, 513] width 70 height 27
type input "$1,530.00"
type input "$153.00"
type input "$1,700.00"
click at [285, 561] on div "Quantity 1 Unit Type Each" at bounding box center [357, 565] width 195 height 48
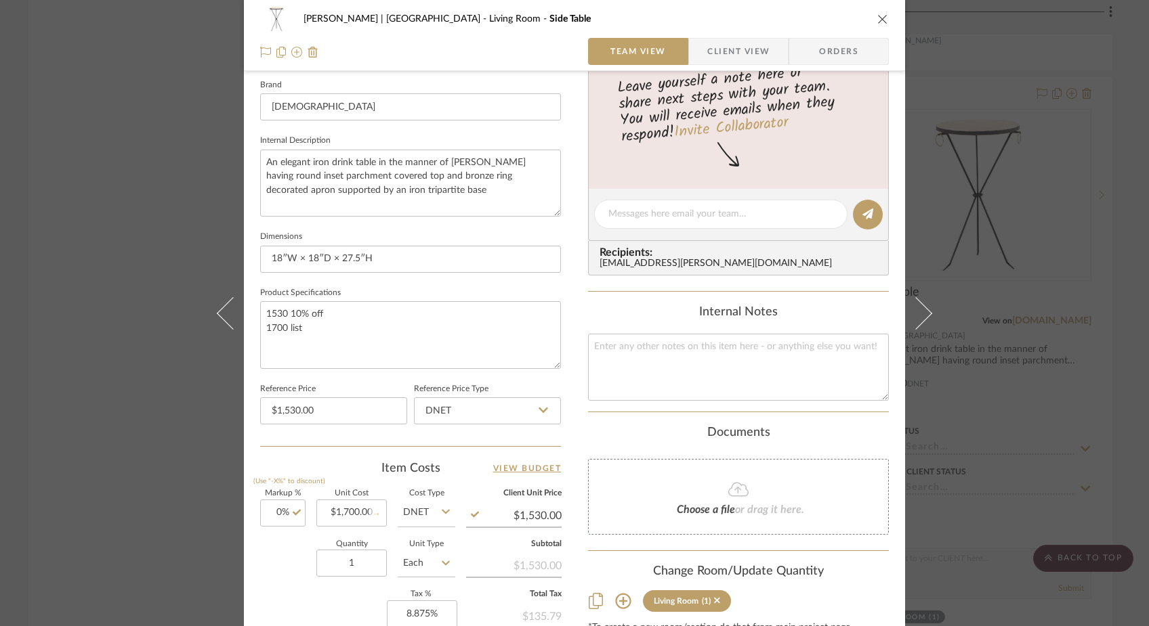
type input "$1,700.00"
type input "$170.00"
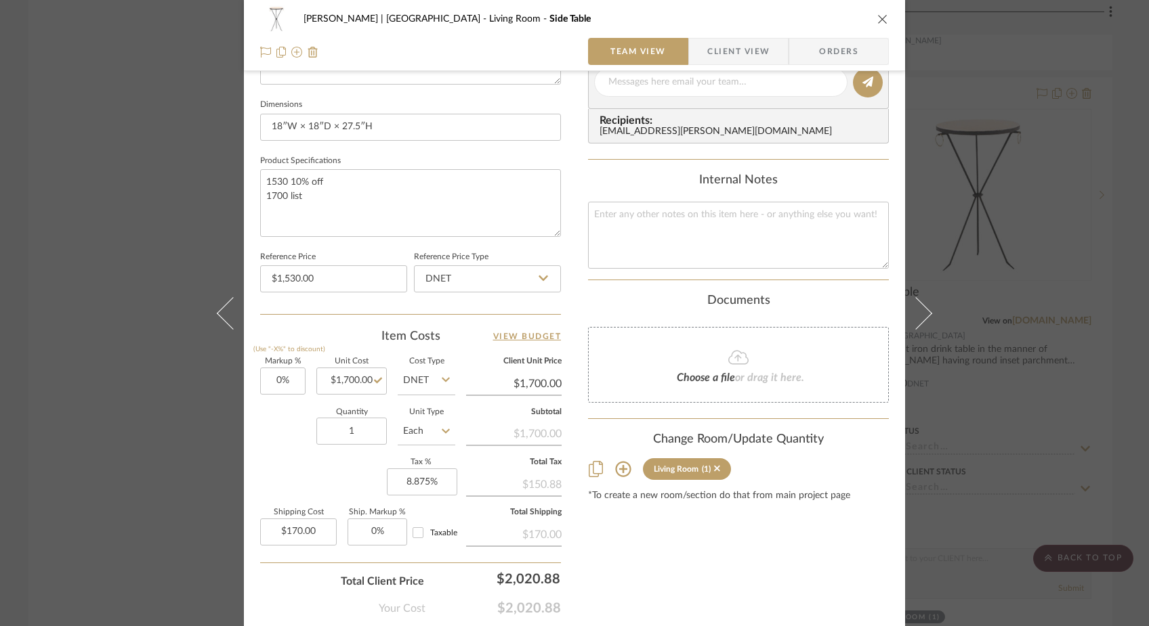
scroll to position [561, 0]
click at [127, 146] on div "Ferree | Brooklyn Heights Living Room Side Table Team View Client View Orders 1…" at bounding box center [574, 313] width 1149 height 626
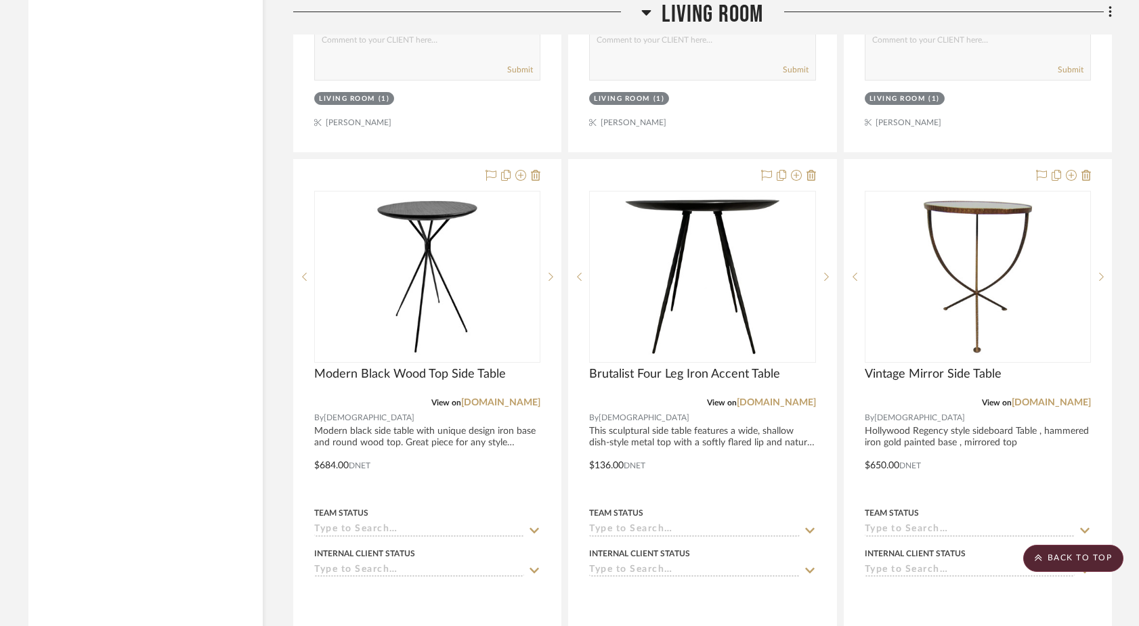
scroll to position [7122, 0]
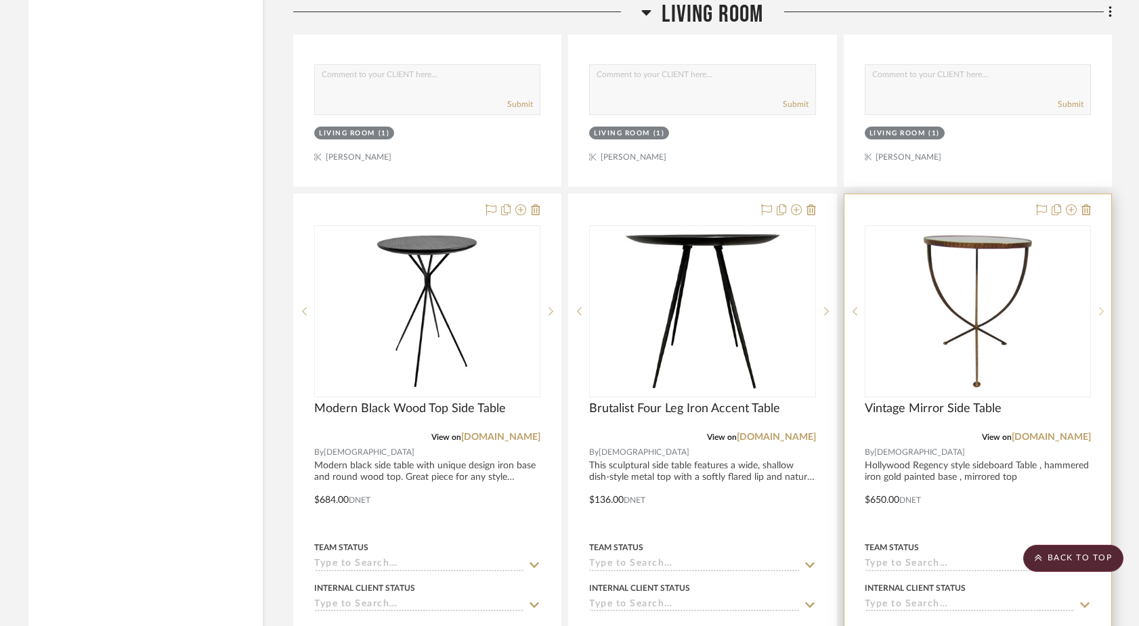
click at [882, 307] on sr-next-btn at bounding box center [1101, 311] width 20 height 9
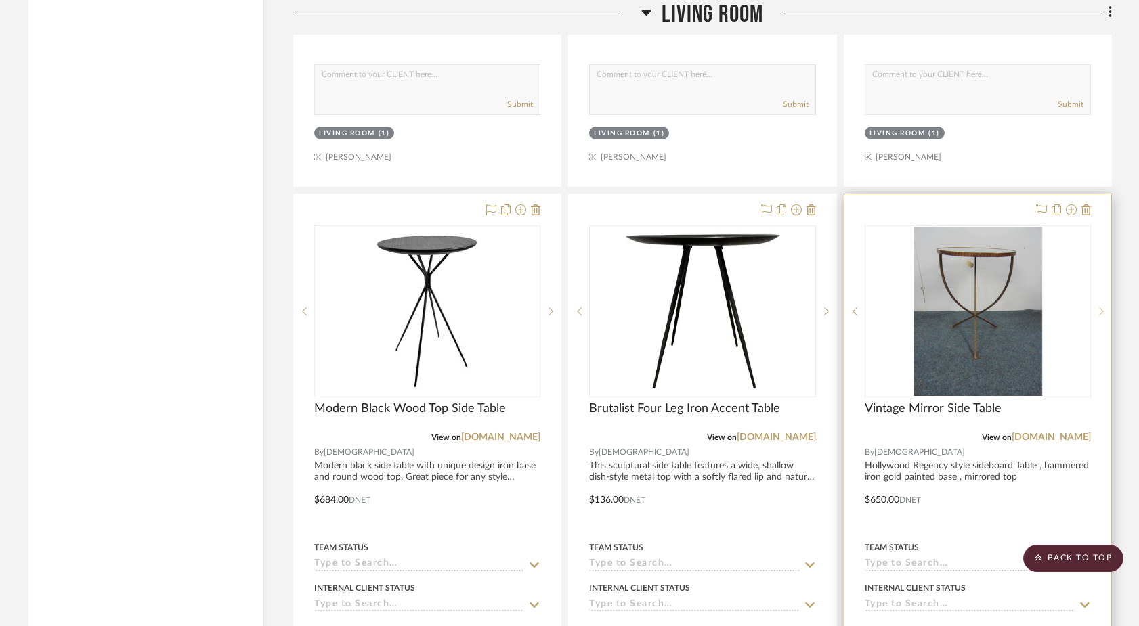
click at [882, 307] on sr-next-btn at bounding box center [1101, 311] width 20 height 9
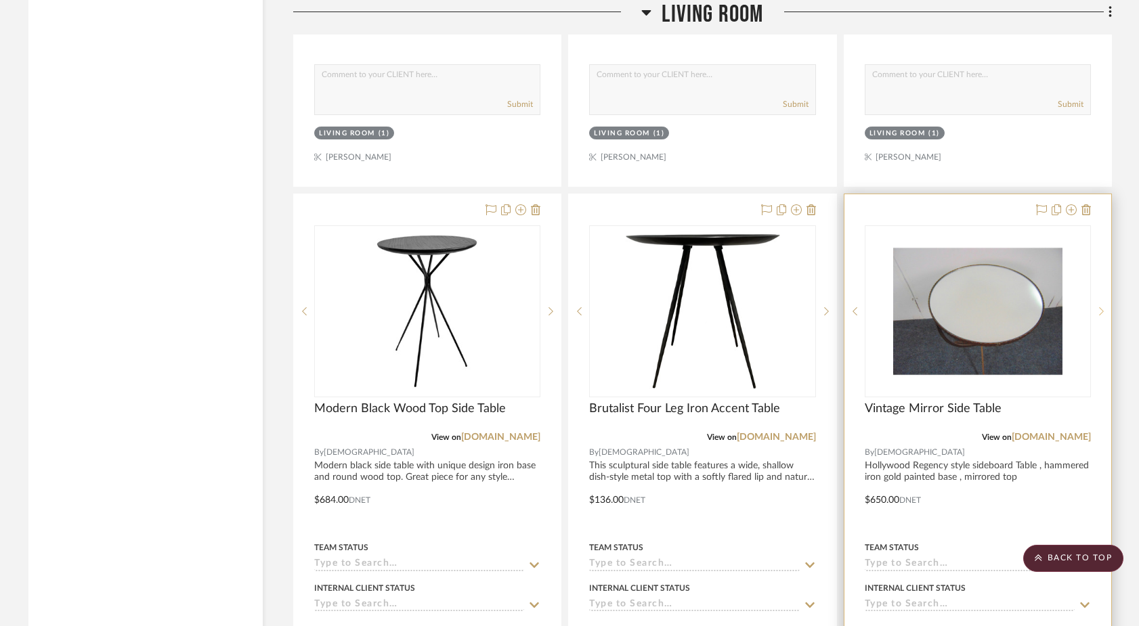
click at [882, 307] on sr-next-btn at bounding box center [1101, 311] width 20 height 9
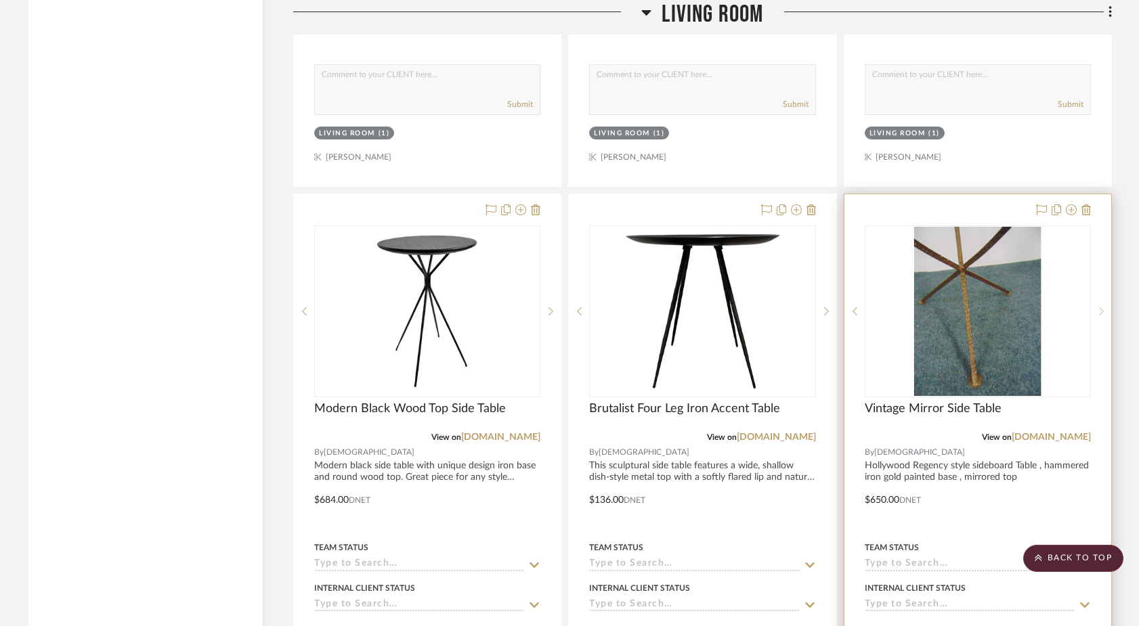
click at [882, 307] on sr-next-btn at bounding box center [1101, 311] width 20 height 9
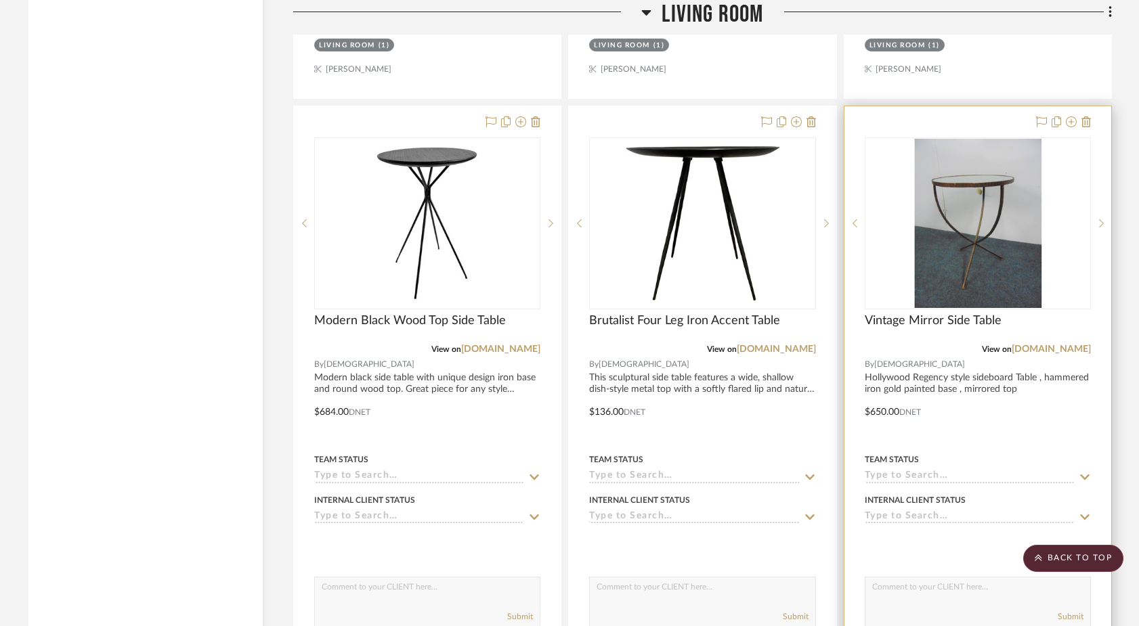
scroll to position [7218, 0]
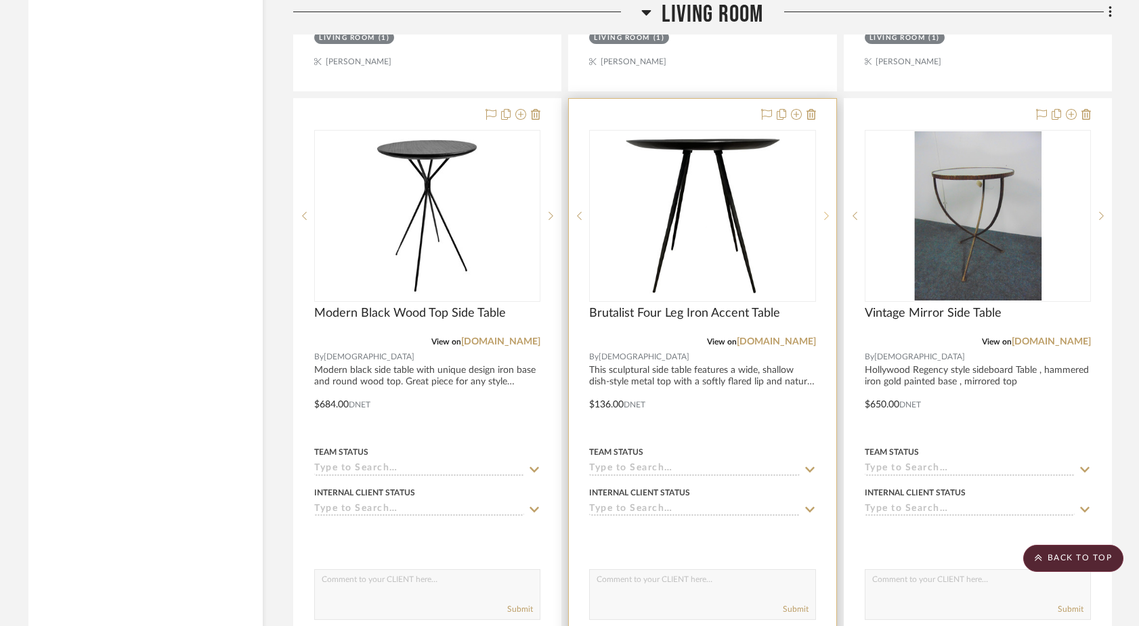
click at [826, 211] on icon at bounding box center [826, 215] width 5 height 9
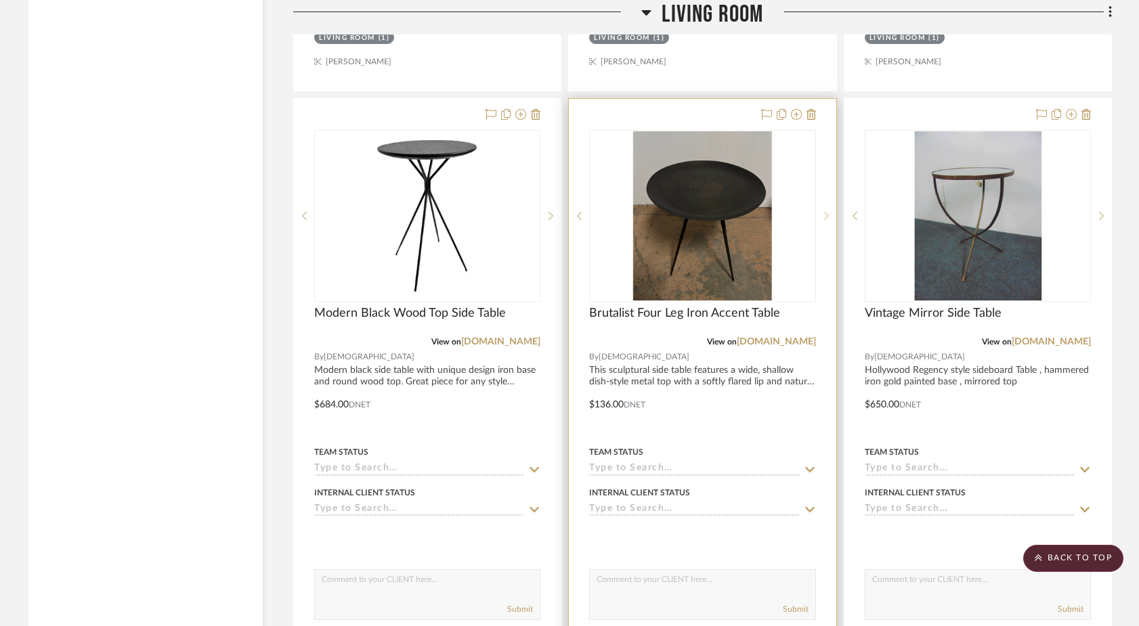
click at [826, 211] on icon at bounding box center [826, 215] width 5 height 9
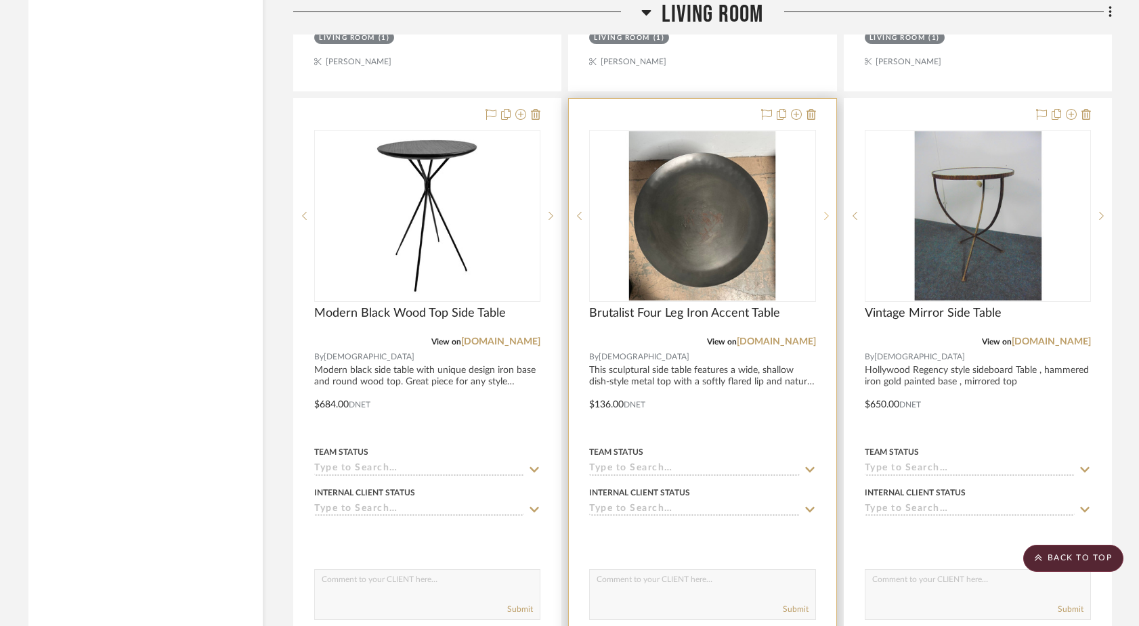
click at [826, 211] on icon at bounding box center [826, 215] width 5 height 9
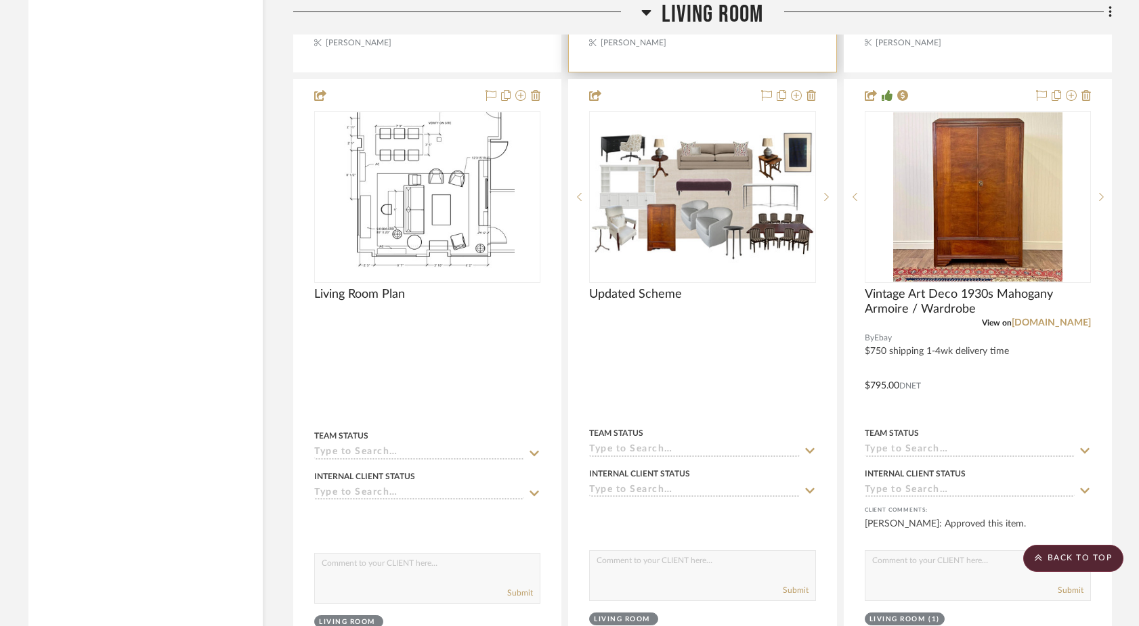
scroll to position [8468, 0]
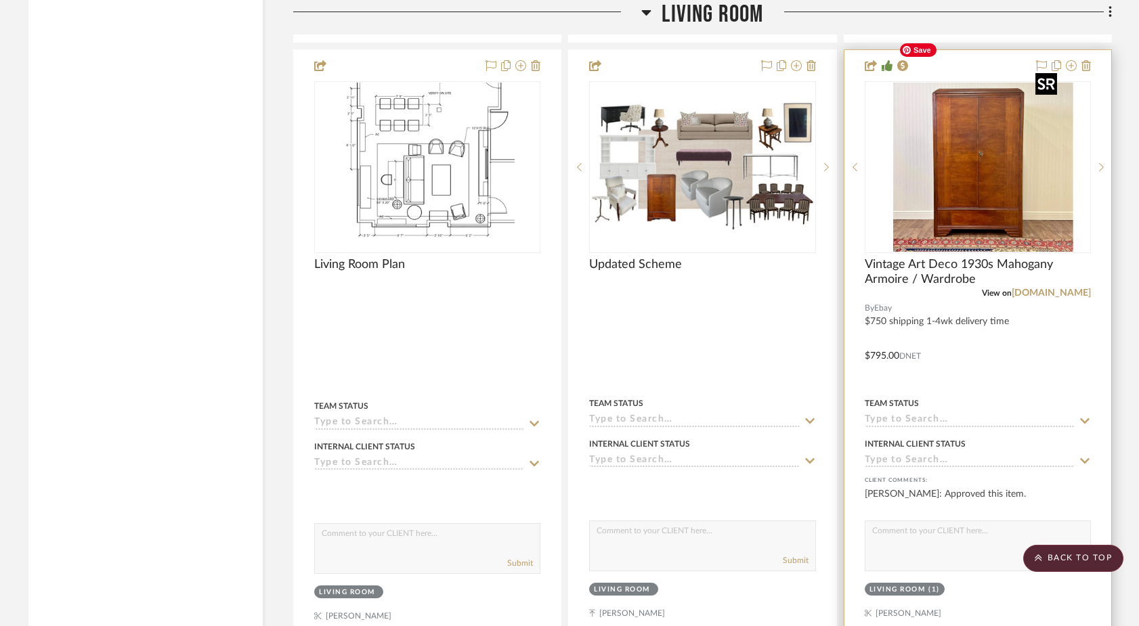
click at [882, 173] on div at bounding box center [978, 167] width 226 height 172
click at [882, 165] on img "0" at bounding box center [977, 167] width 169 height 169
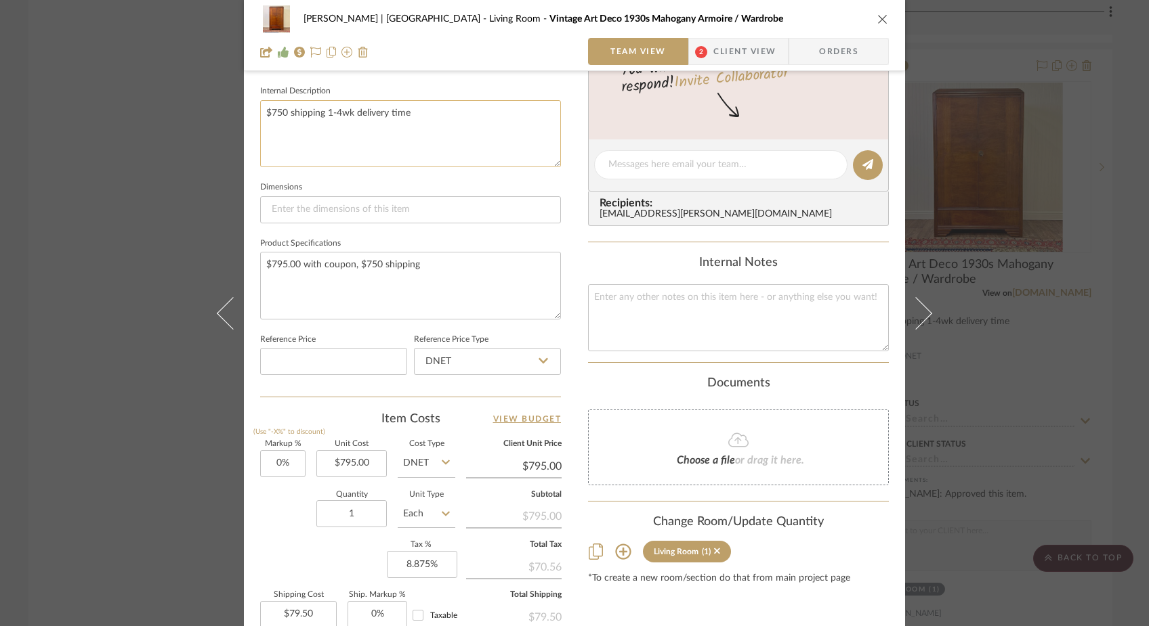
scroll to position [489, 0]
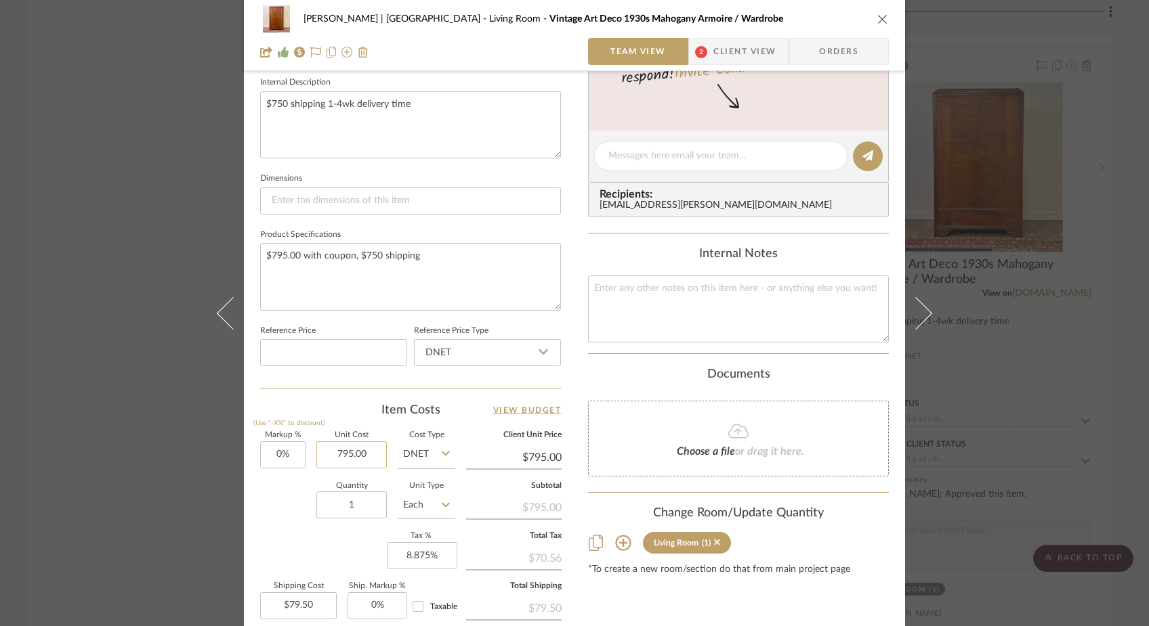
click at [367, 455] on input "795.00" at bounding box center [351, 455] width 70 height 27
type input "$850.00"
click at [267, 494] on div "Quantity 1 Unit Type Each" at bounding box center [357, 507] width 195 height 48
type input "$850.00"
type input "$85.00"
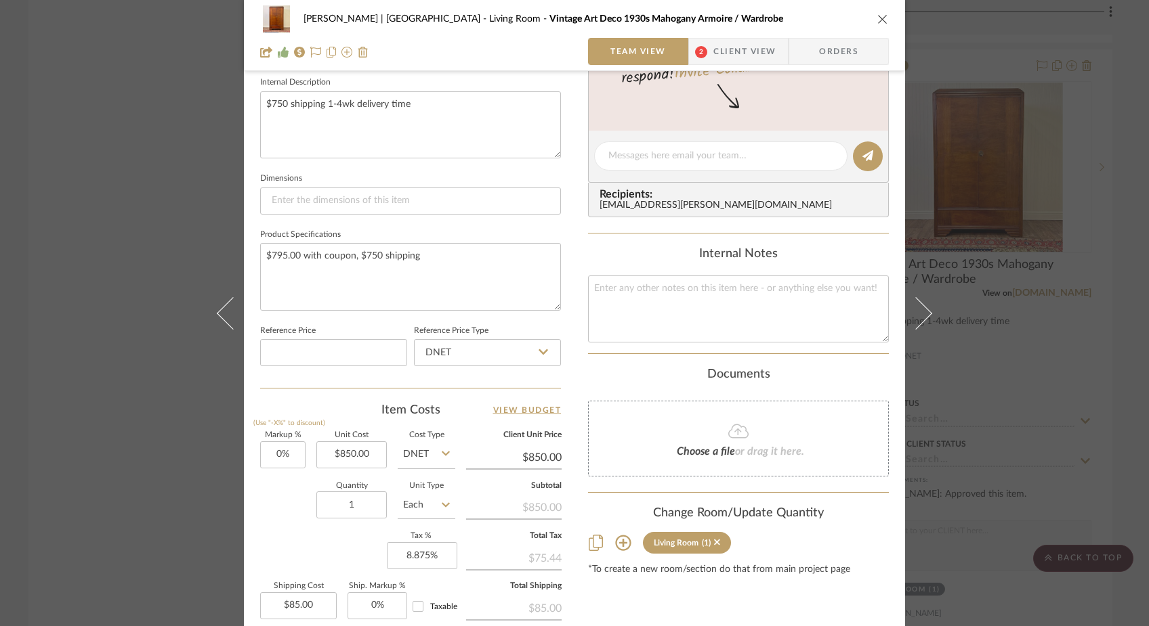
click at [150, 230] on div "Ferree | Brooklyn Heights Living Room Vintage Art Deco 1930s Mahogany Armoire /…" at bounding box center [574, 313] width 1149 height 626
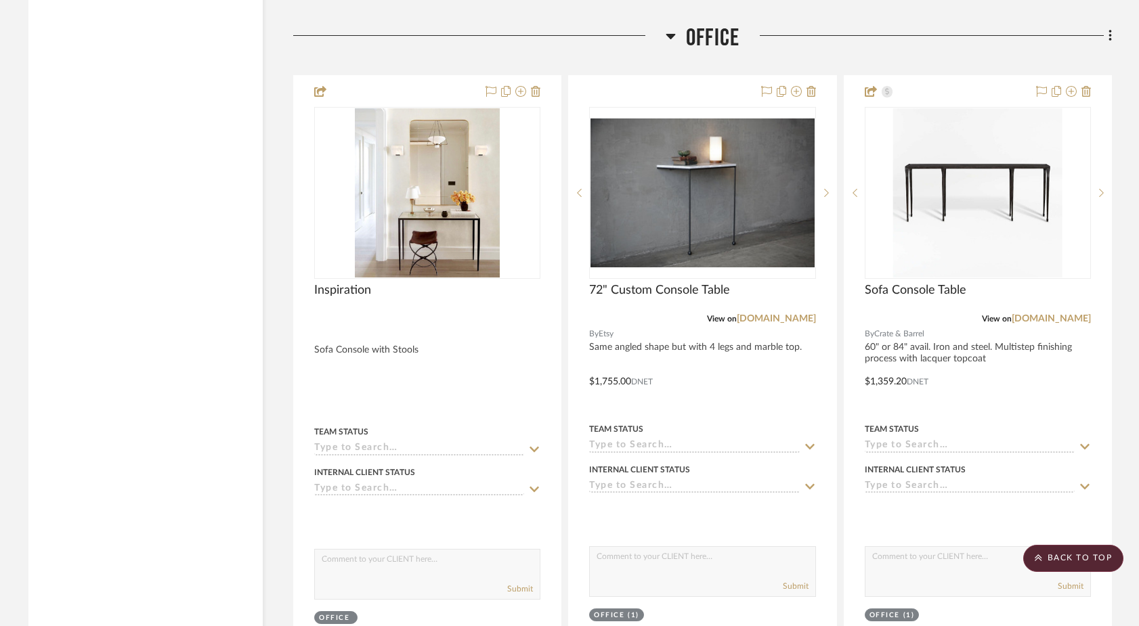
scroll to position [12768, 0]
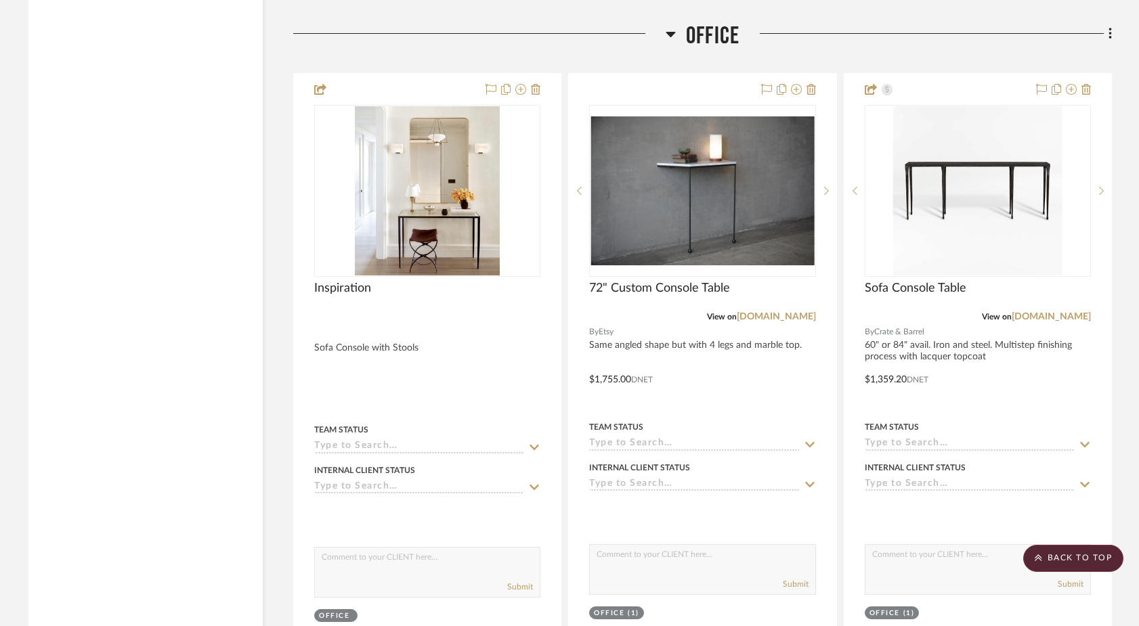
drag, startPoint x: 891, startPoint y: 186, endPoint x: 817, endPoint y: 4, distance: 196.6
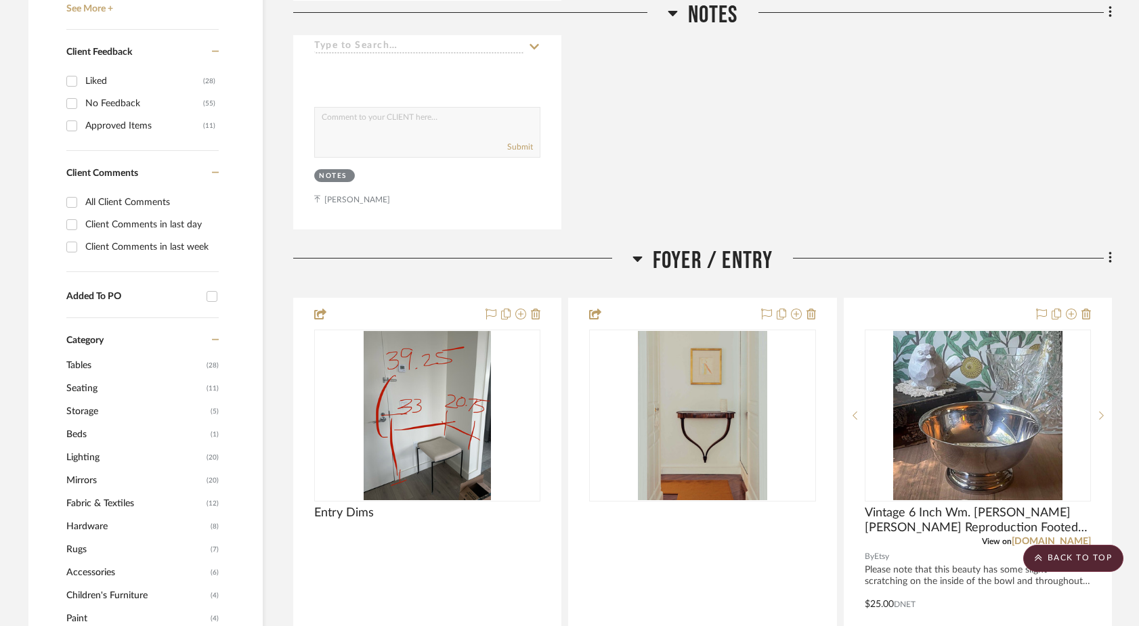
scroll to position [830, 0]
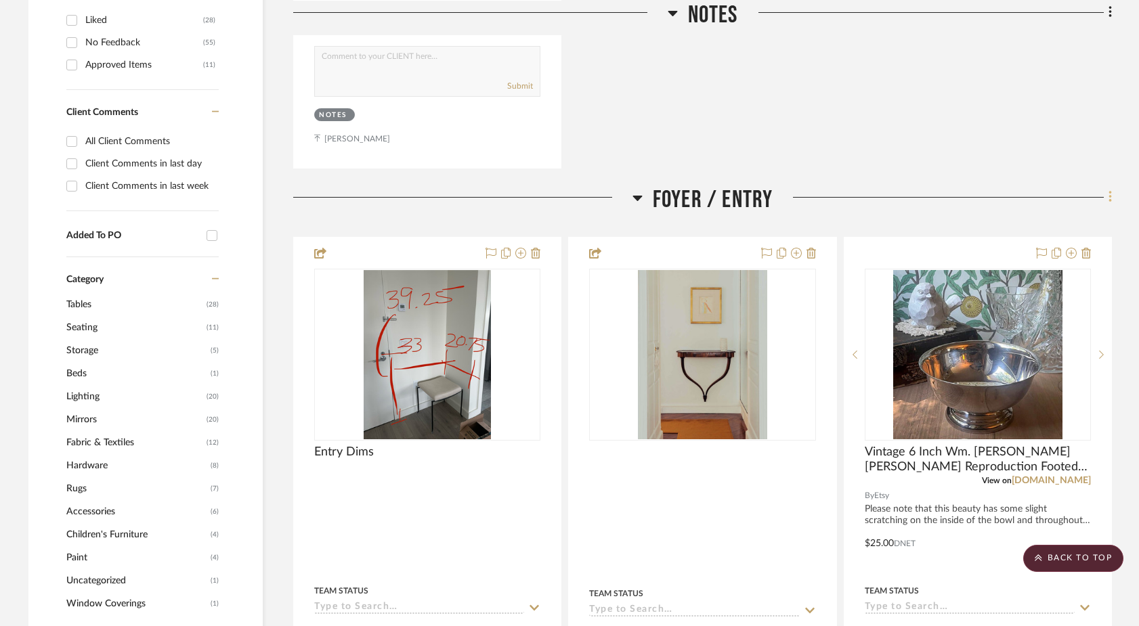
click at [882, 190] on icon at bounding box center [1111, 197] width 4 height 15
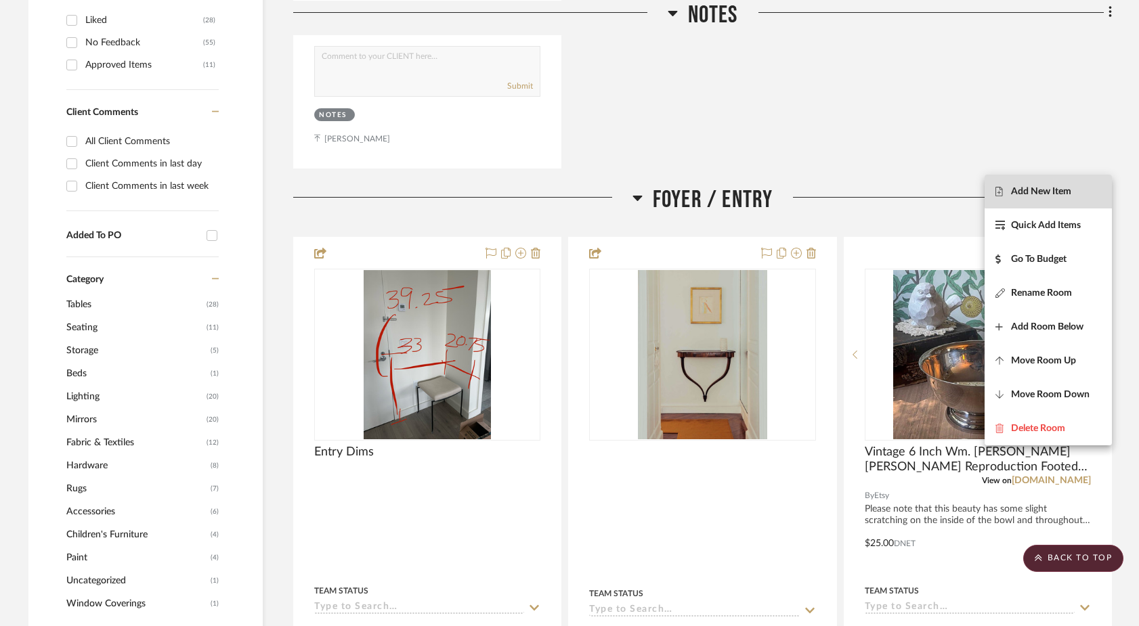
click at [882, 185] on button "Add New Item" at bounding box center [1048, 192] width 127 height 34
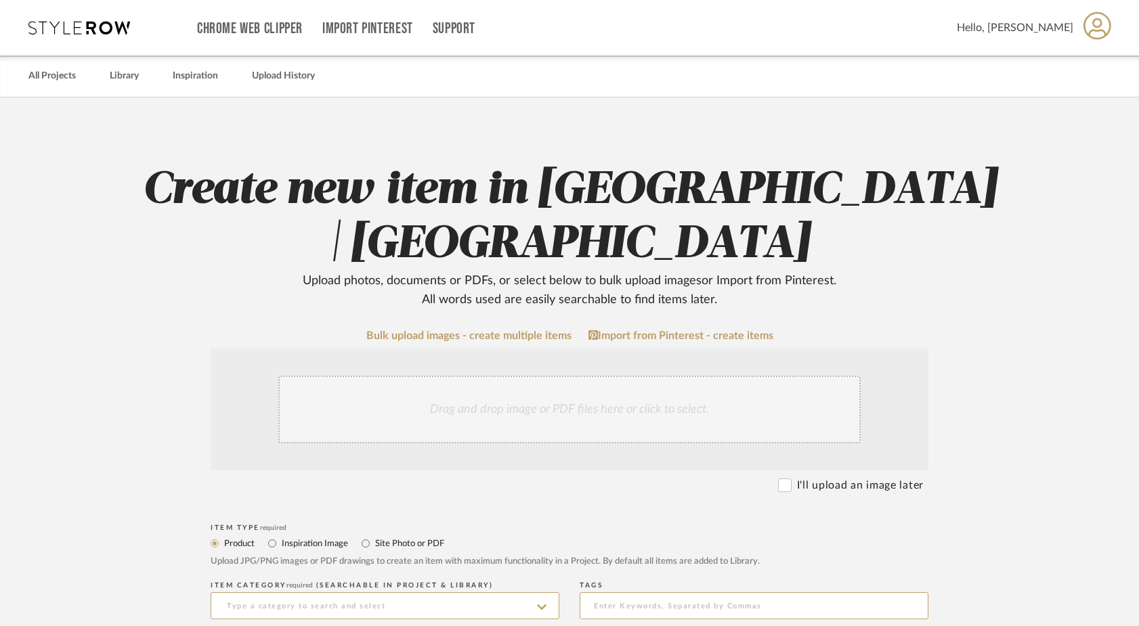
click at [564, 401] on div "Drag and drop image or PDF files here or click to select." at bounding box center [569, 410] width 582 height 68
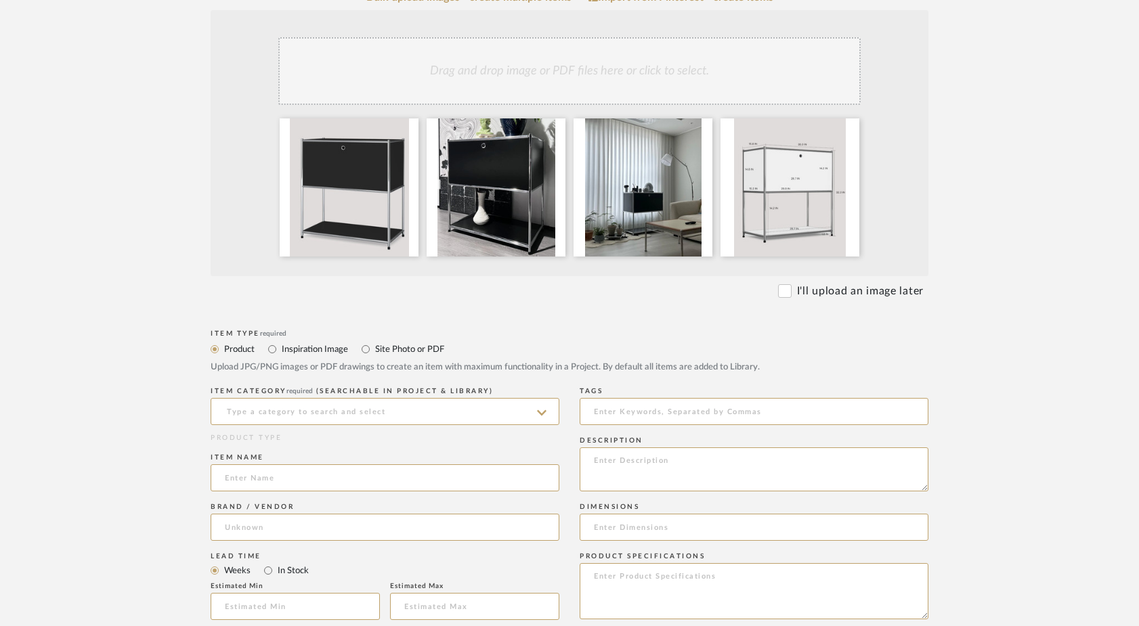
scroll to position [341, 0]
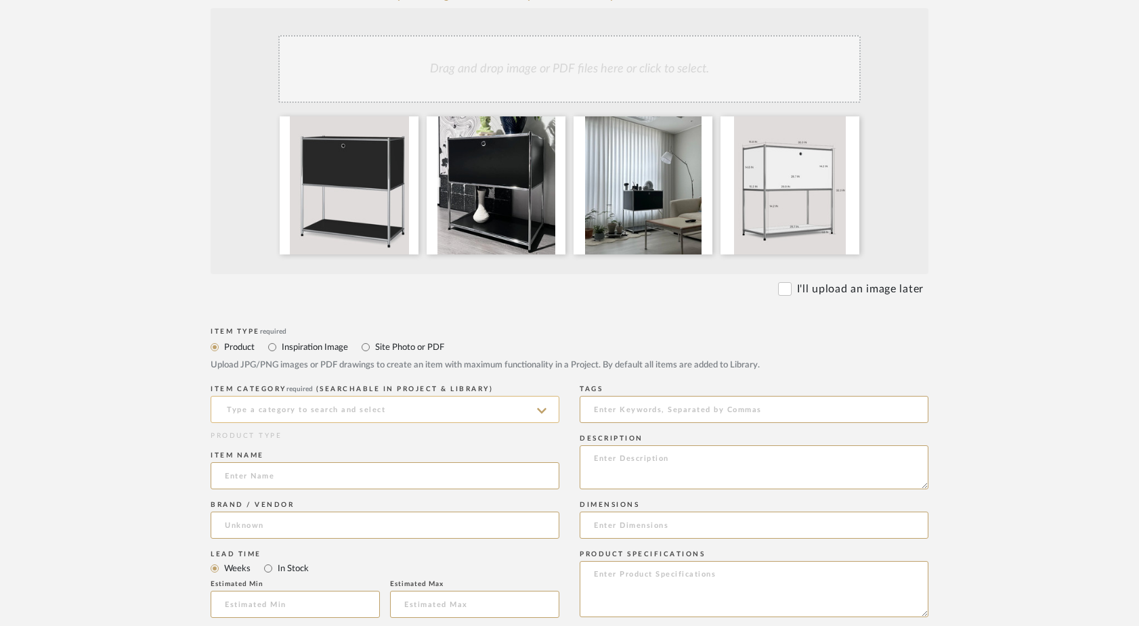
click at [273, 411] on input at bounding box center [385, 409] width 349 height 27
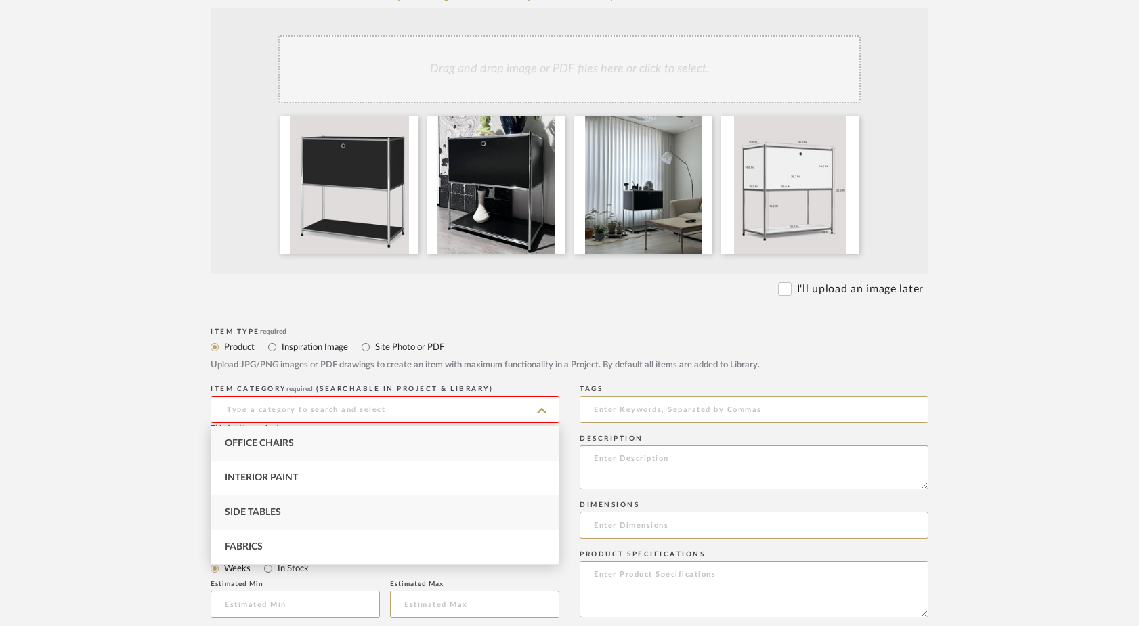
click at [262, 516] on span "Side Tables" at bounding box center [253, 512] width 56 height 9
type input "Side Tables"
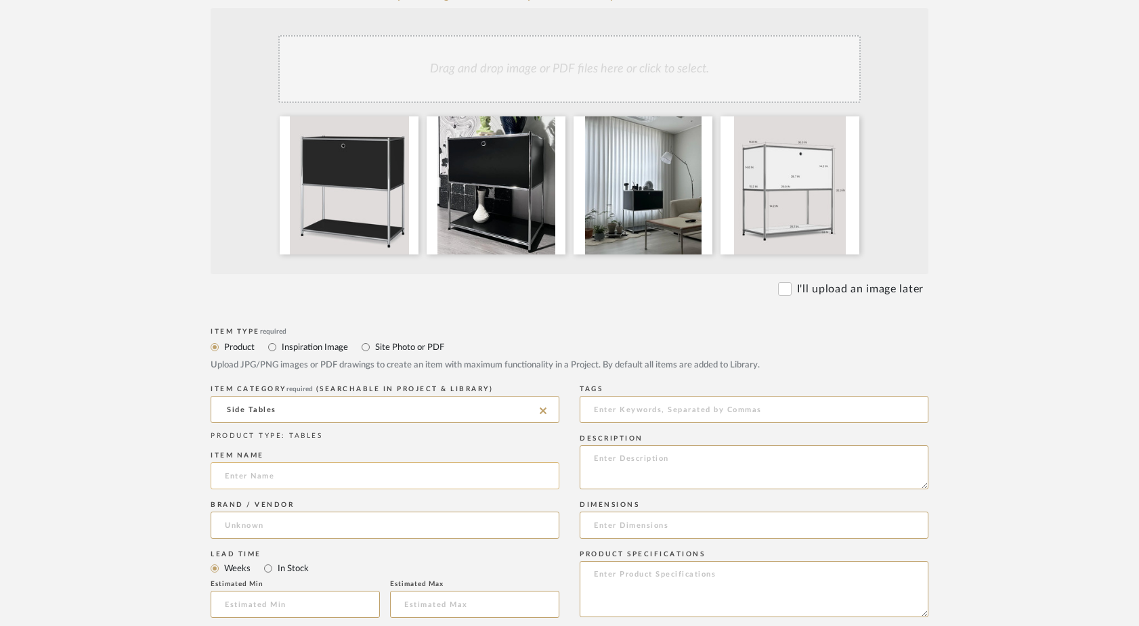
click at [259, 476] on input at bounding box center [385, 476] width 349 height 27
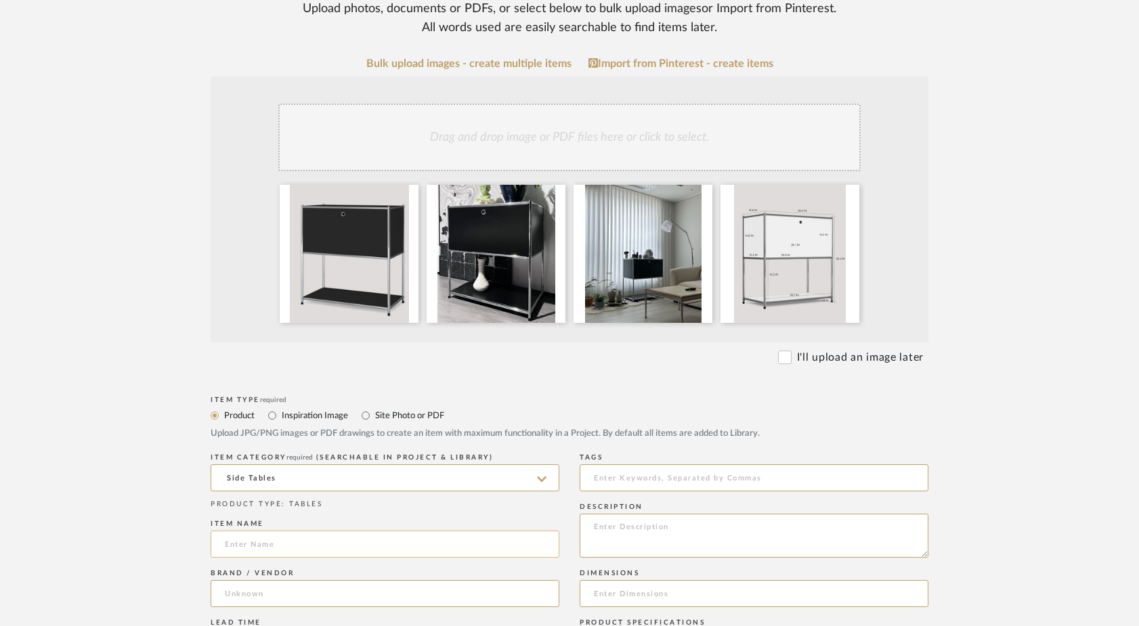
scroll to position [281, 0]
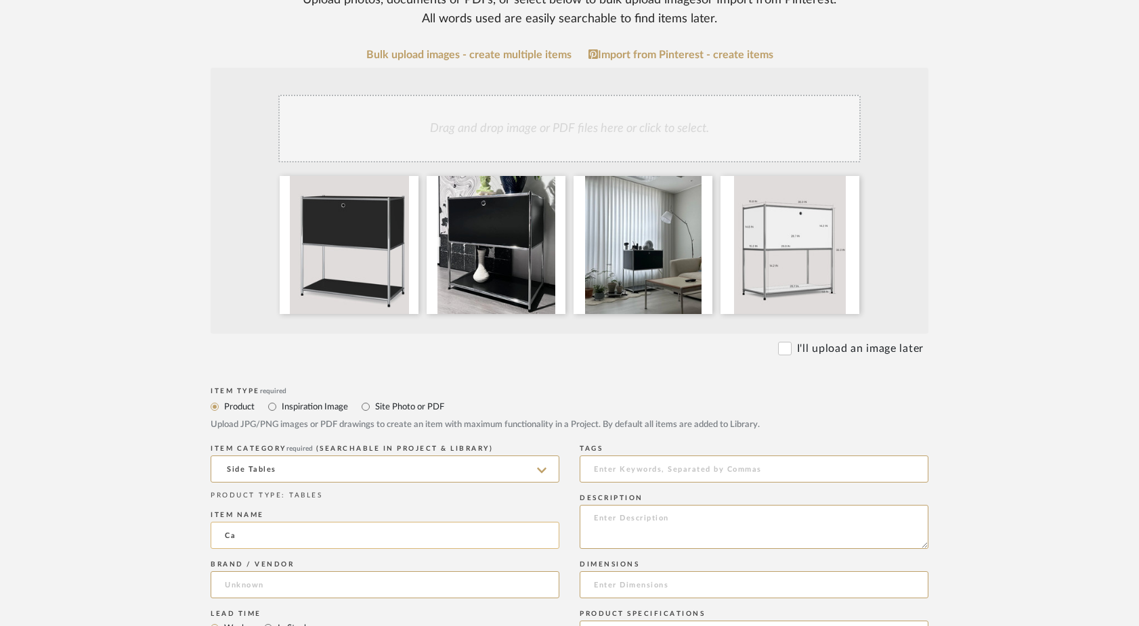
type input "C"
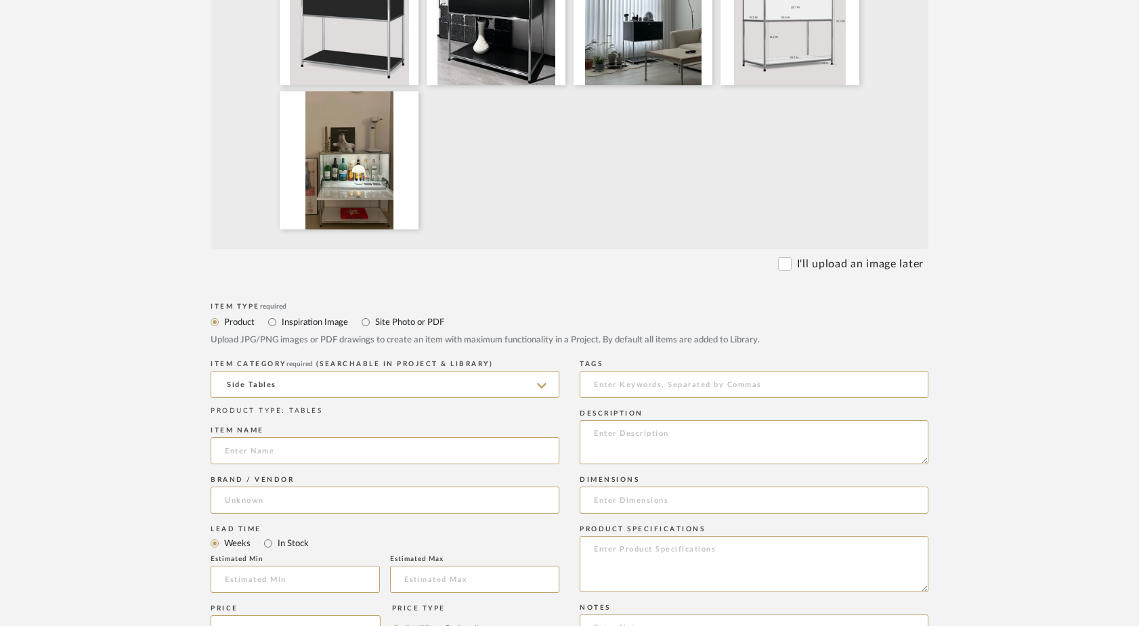
scroll to position [523, 0]
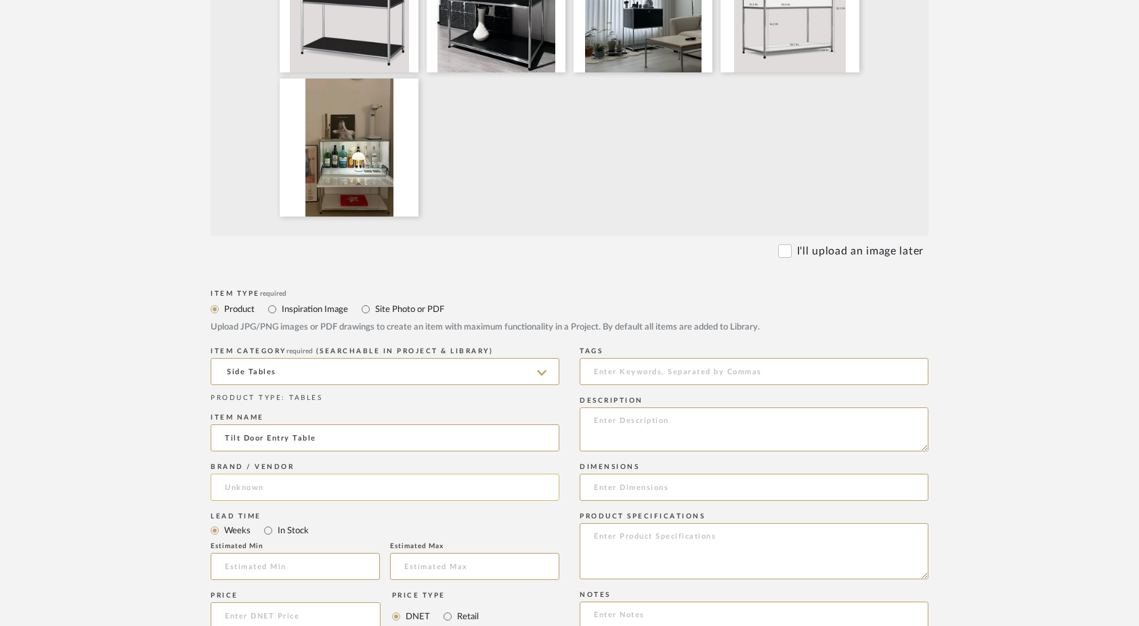
type input "Tilt Door Entry Table"
click at [231, 486] on input at bounding box center [385, 487] width 349 height 27
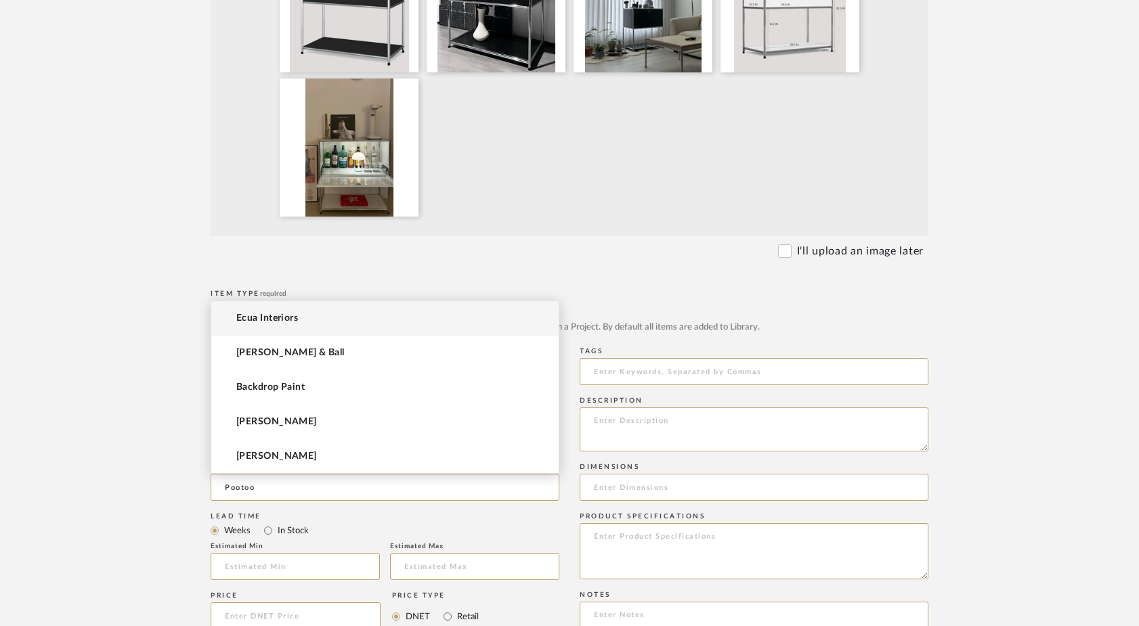
type input "Pootoo"
click at [157, 484] on form "Bulk upload images - create multiple items Import from Pinterest - create items…" at bounding box center [569, 442] width 863 height 1270
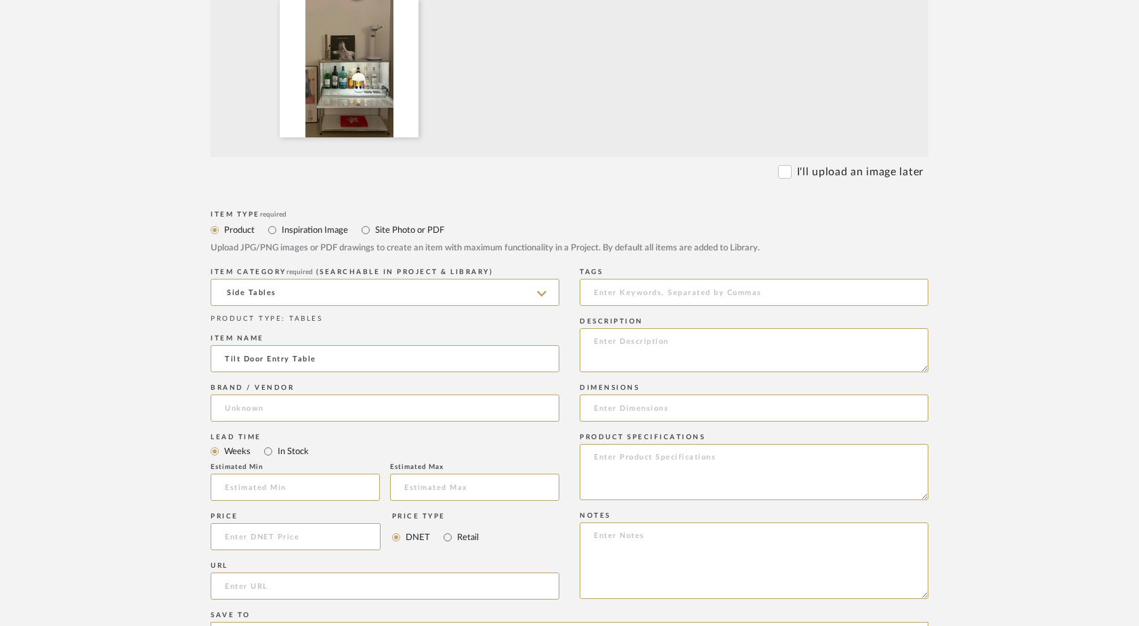
scroll to position [605, 0]
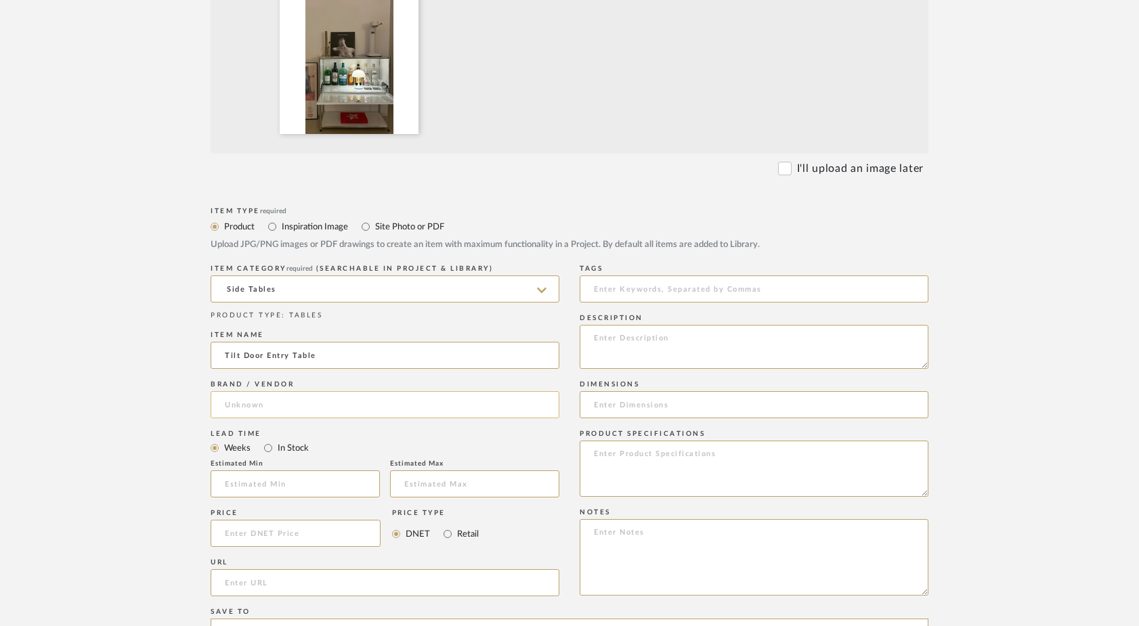
click at [267, 407] on input at bounding box center [385, 404] width 349 height 27
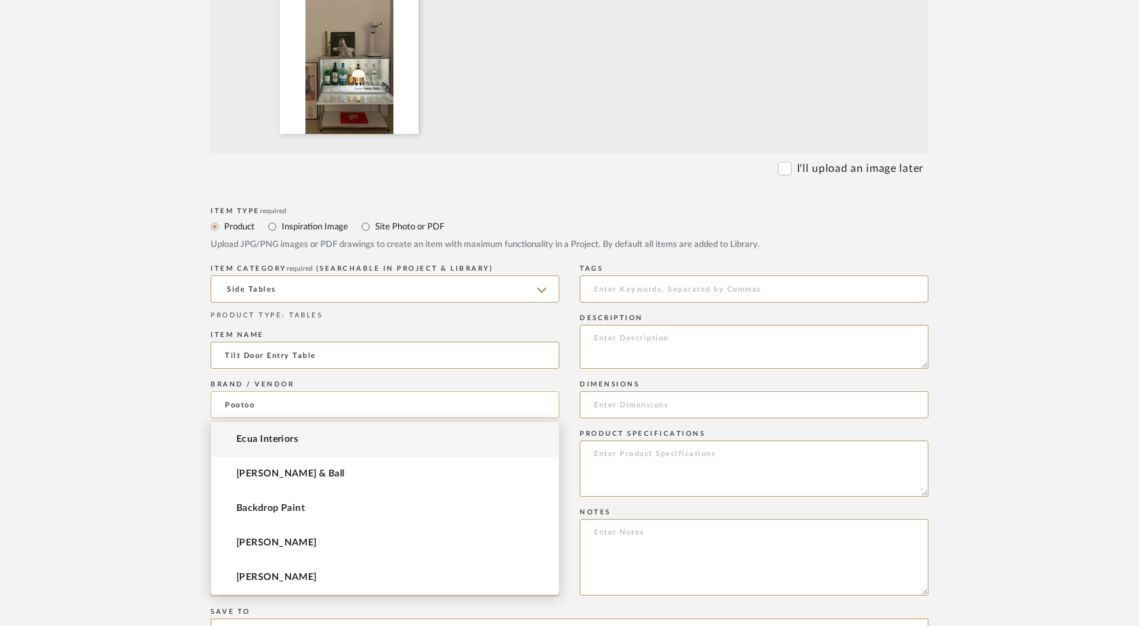
click at [276, 407] on input "Pootoo" at bounding box center [385, 404] width 349 height 27
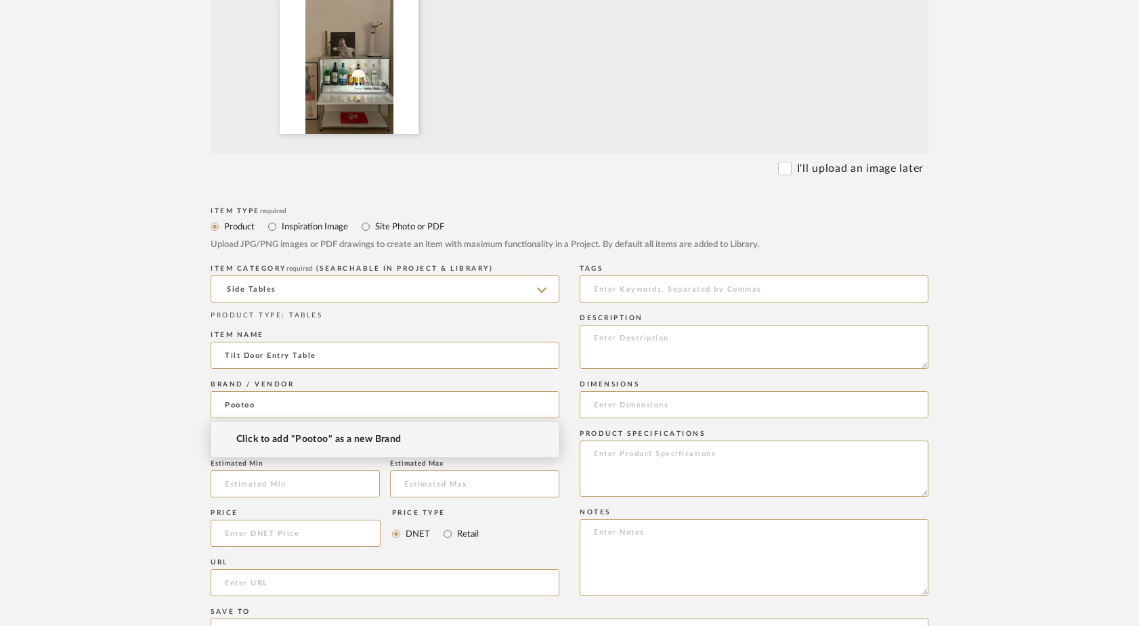
click at [270, 438] on span "Click to add "Pootoo" as a new Brand" at bounding box center [318, 440] width 165 height 12
type input "Pootoo"
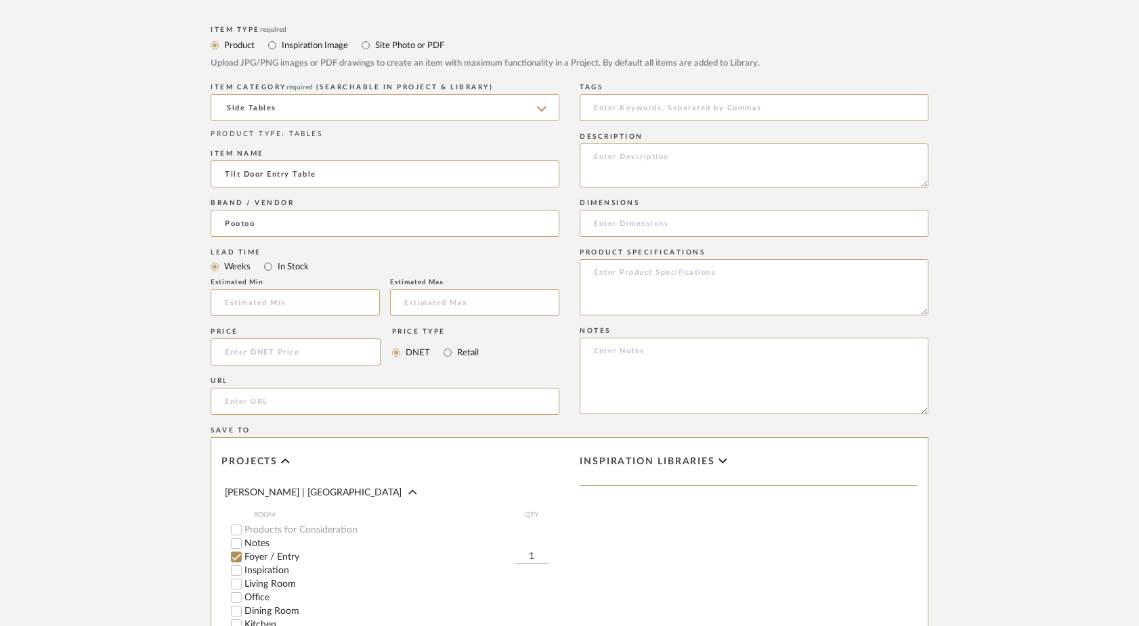
scroll to position [800, 0]
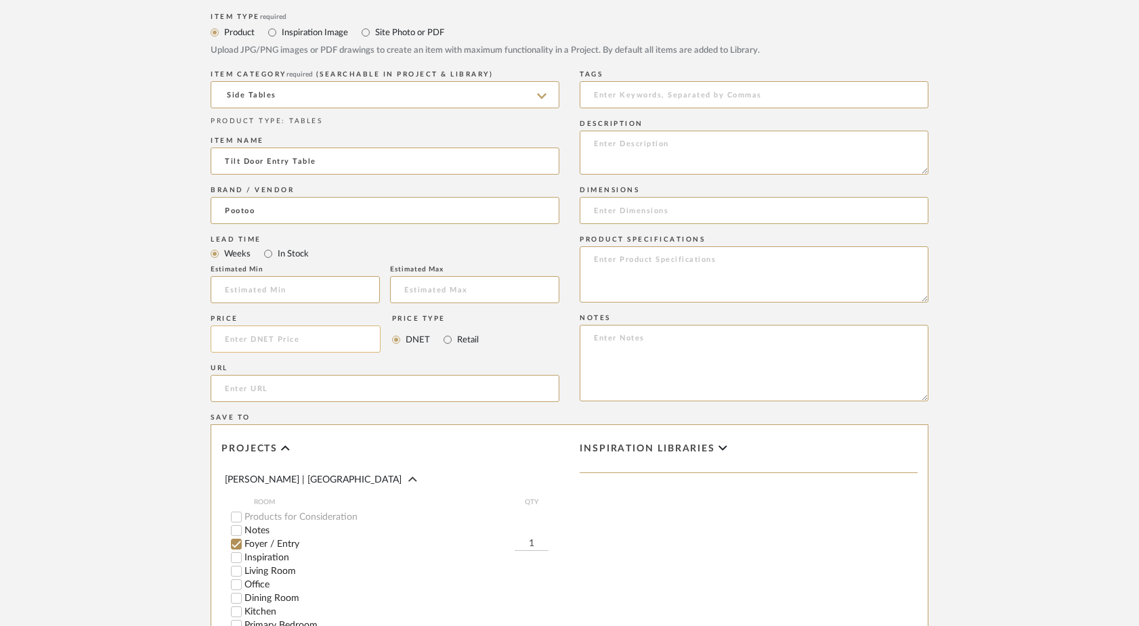
click at [251, 345] on input at bounding box center [296, 339] width 170 height 27
type input "$389.00"
click at [116, 339] on upload-items "Create new item in Ferree | Brooklyn Heights Upload photos, documents or PDFs, …" at bounding box center [569, 66] width 1139 height 1537
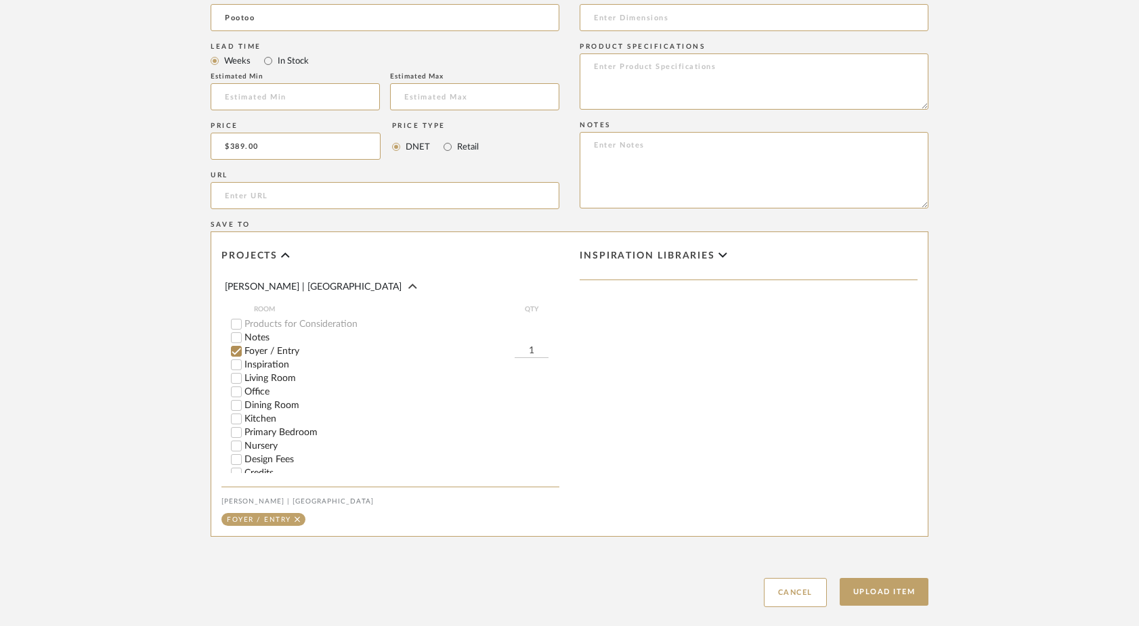
scroll to position [991, 0]
click at [857, 595] on button "Upload Item" at bounding box center [884, 594] width 89 height 28
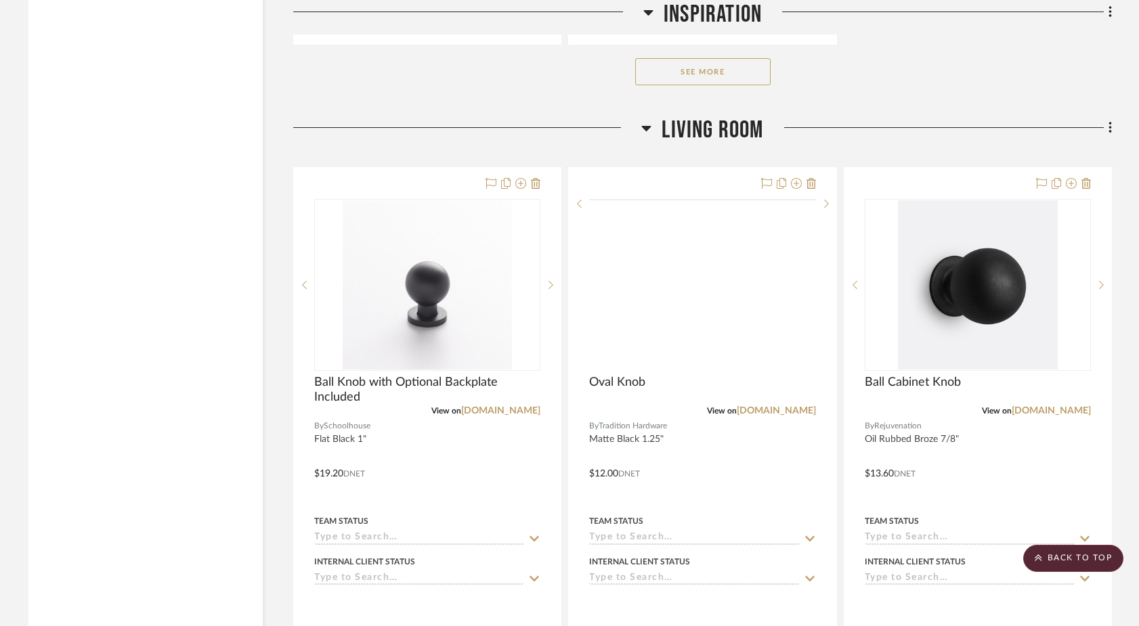
scroll to position [5347, 0]
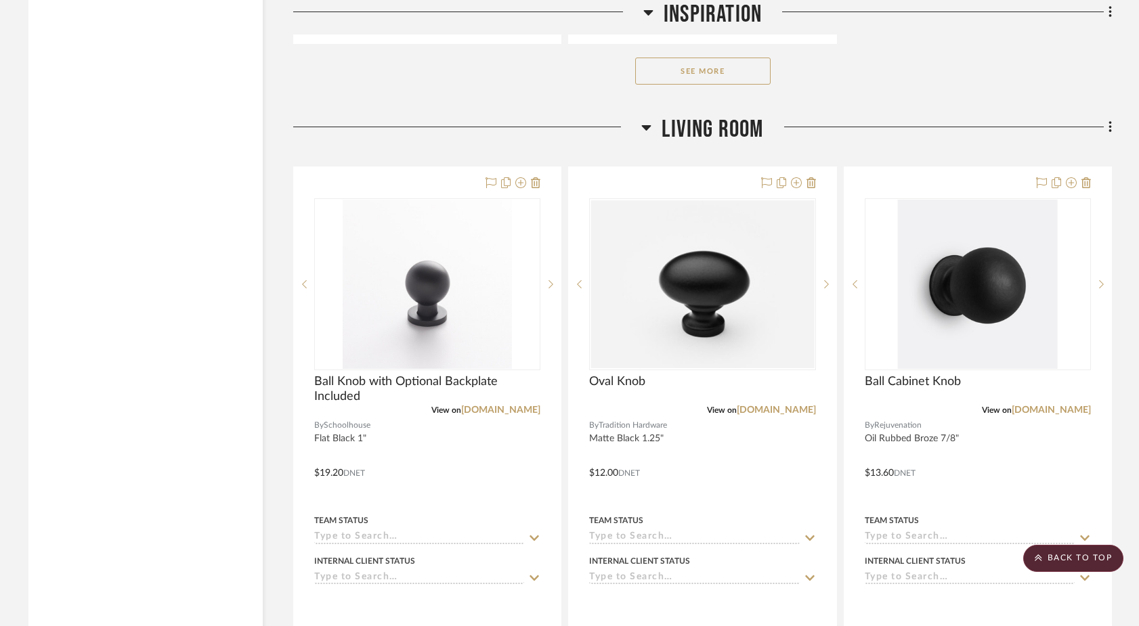
drag, startPoint x: 551, startPoint y: 344, endPoint x: 674, endPoint y: 5, distance: 361.0
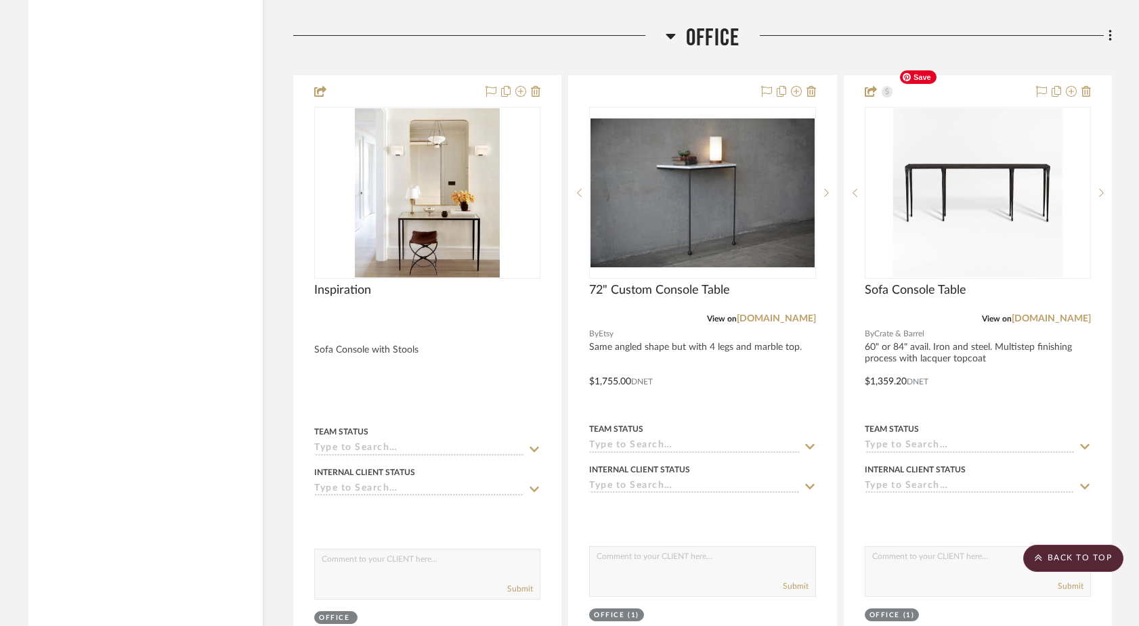
scroll to position [7359, 0]
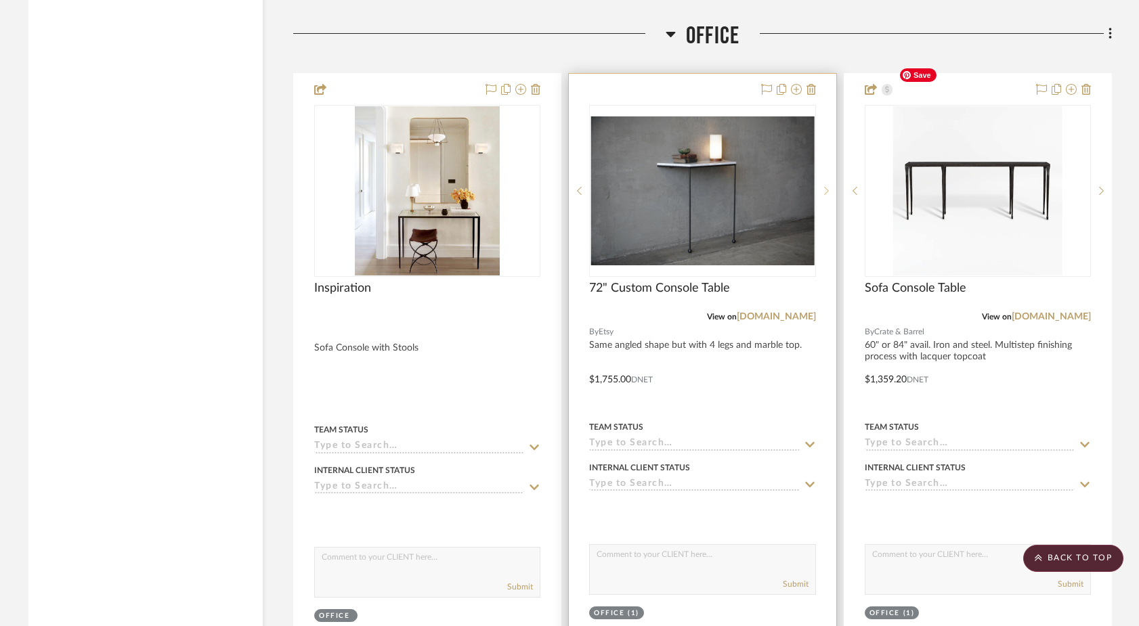
click at [824, 186] on icon at bounding box center [826, 190] width 5 height 9
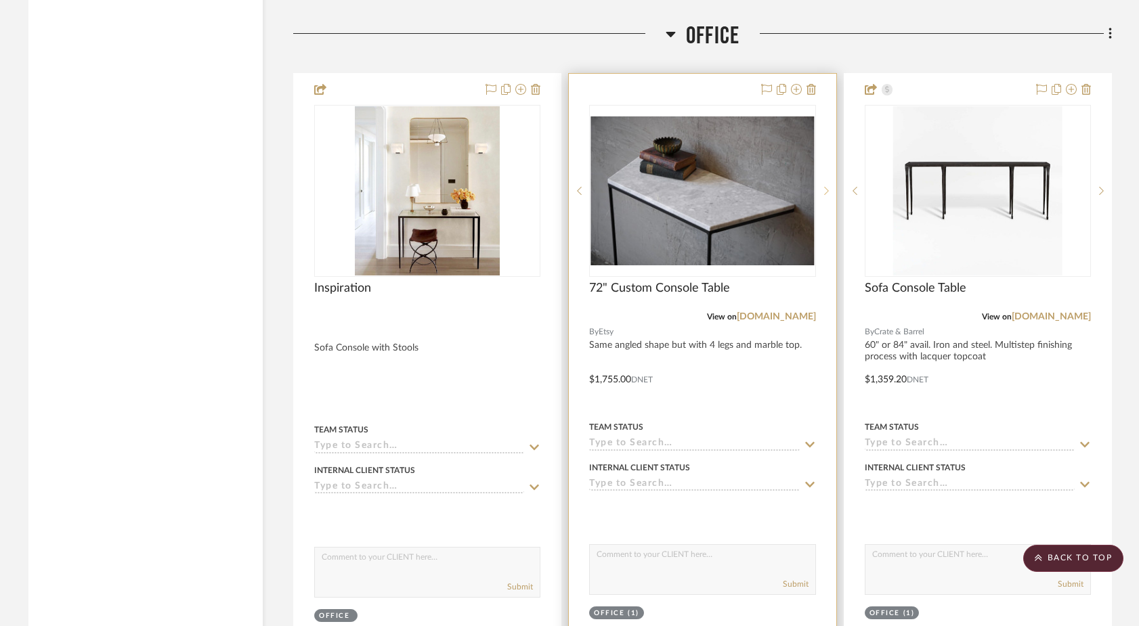
click at [823, 186] on sr-next-btn at bounding box center [826, 190] width 20 height 9
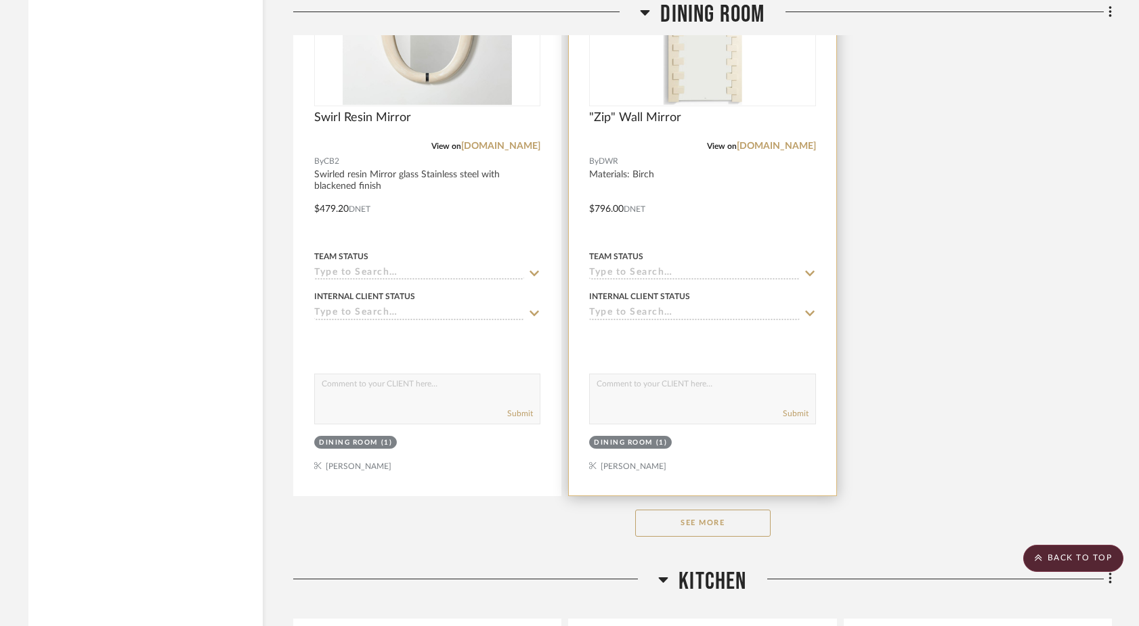
scroll to position [10653, 0]
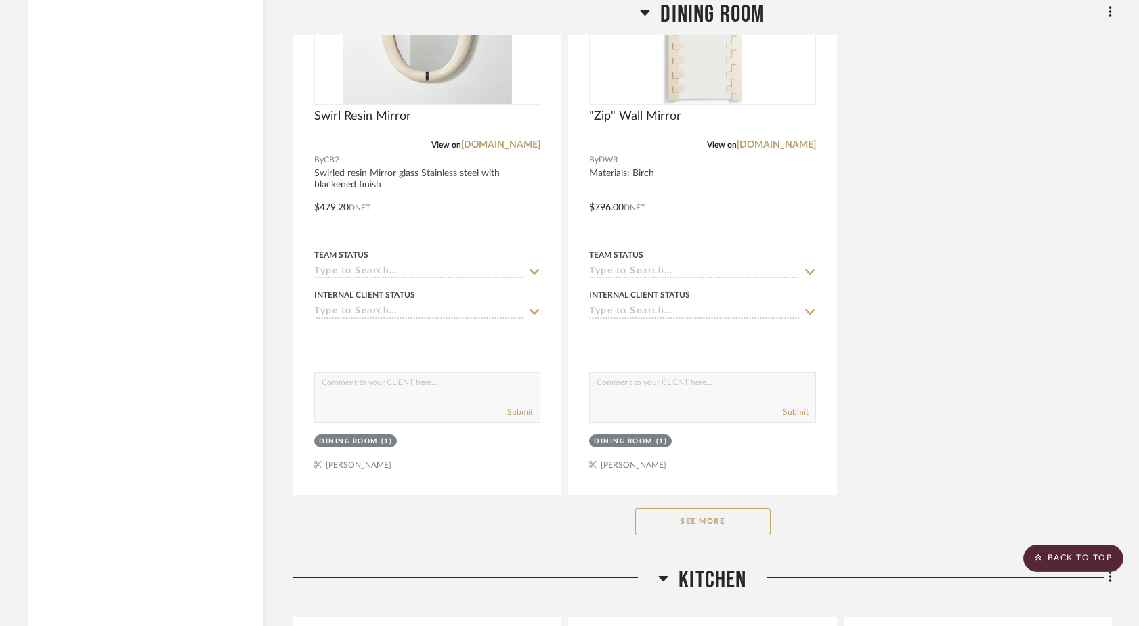
click at [653, 509] on button "See More" at bounding box center [702, 522] width 135 height 27
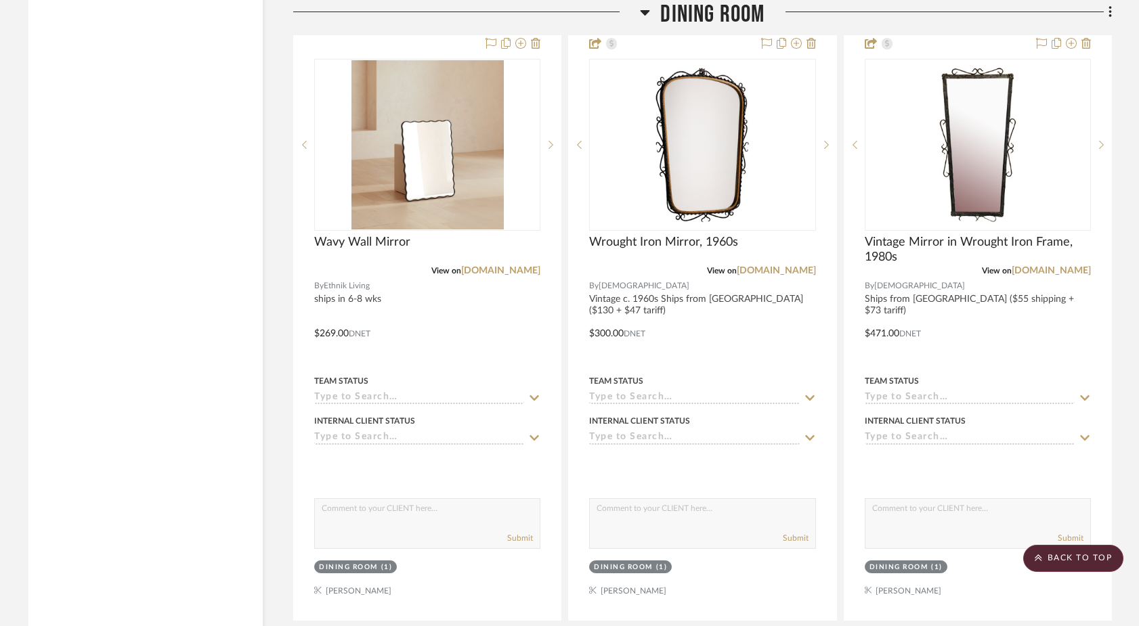
scroll to position [11127, 0]
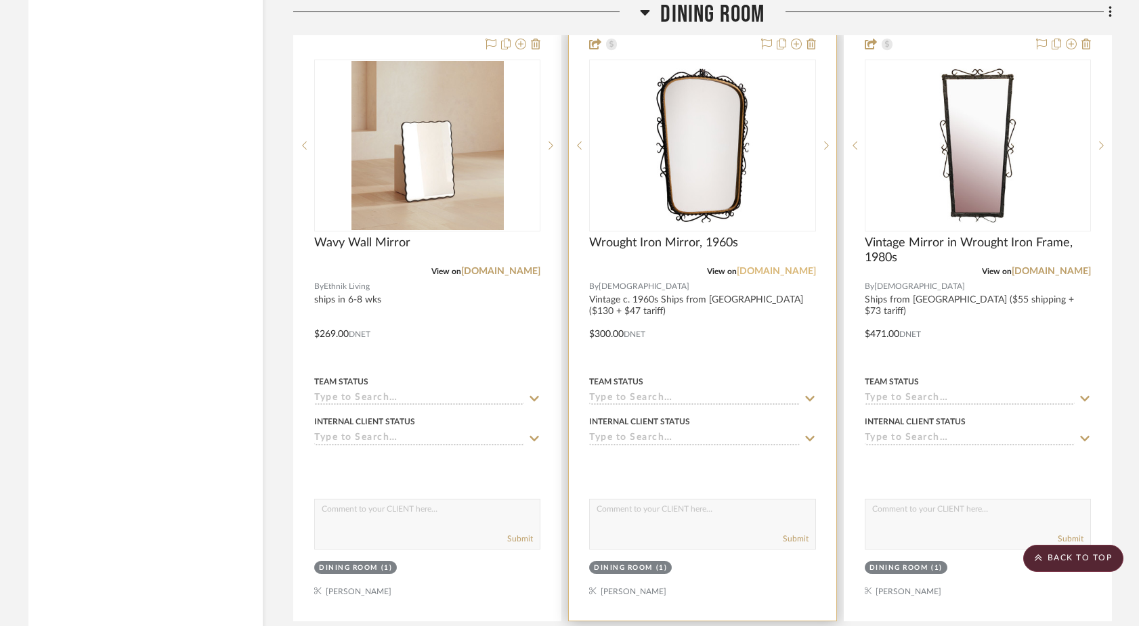
click at [773, 267] on link "[DOMAIN_NAME]" at bounding box center [776, 271] width 79 height 9
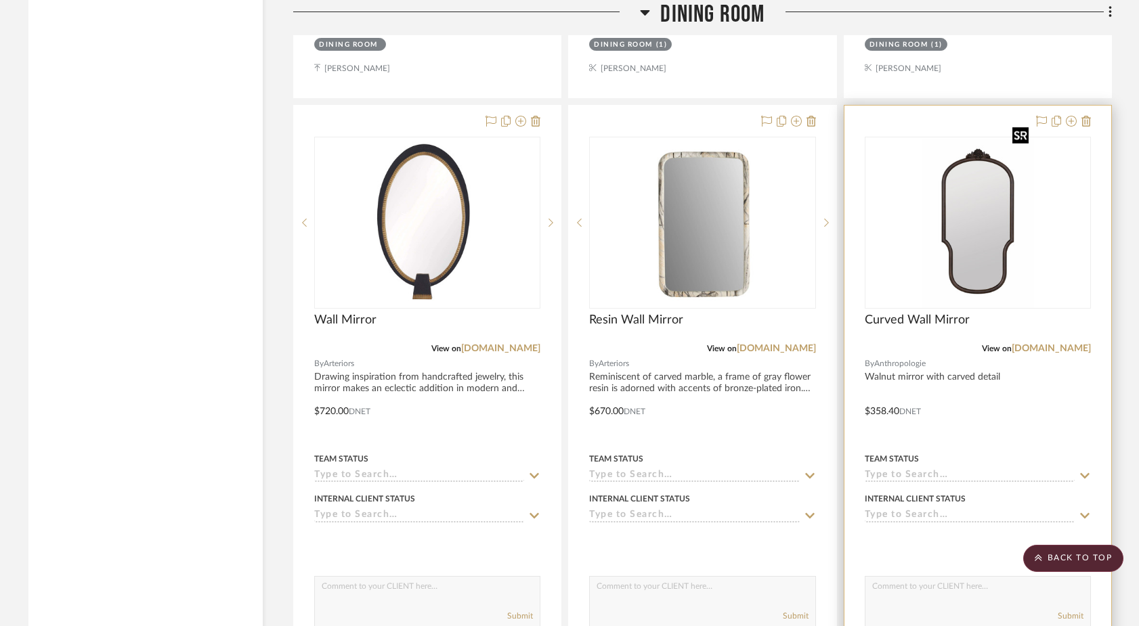
scroll to position [9861, 0]
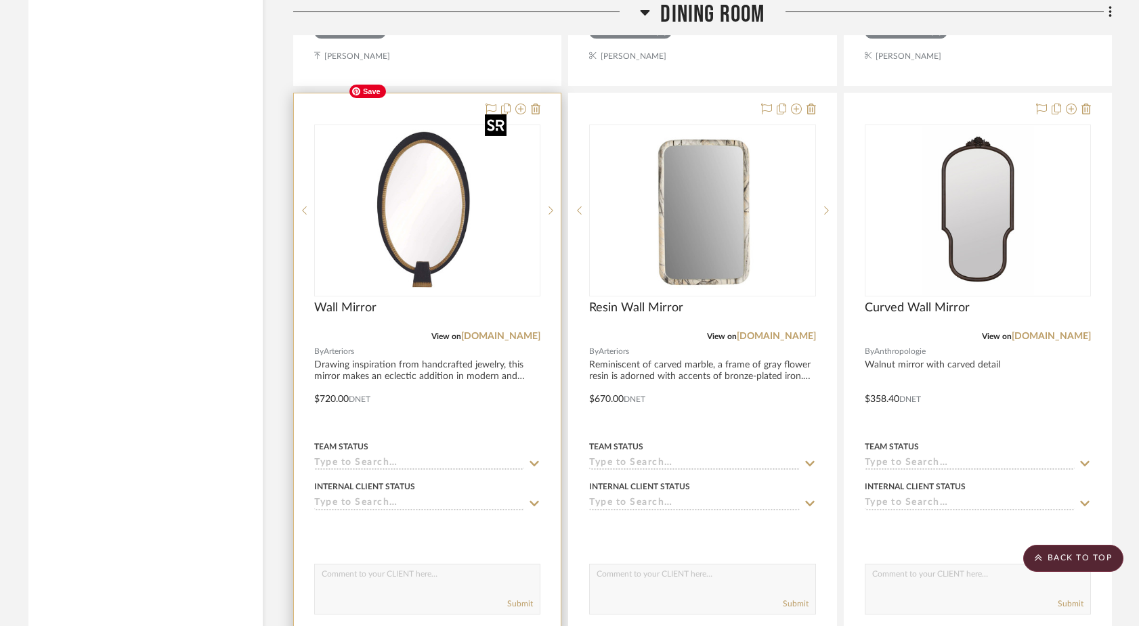
click at [446, 178] on img "0" at bounding box center [427, 210] width 169 height 169
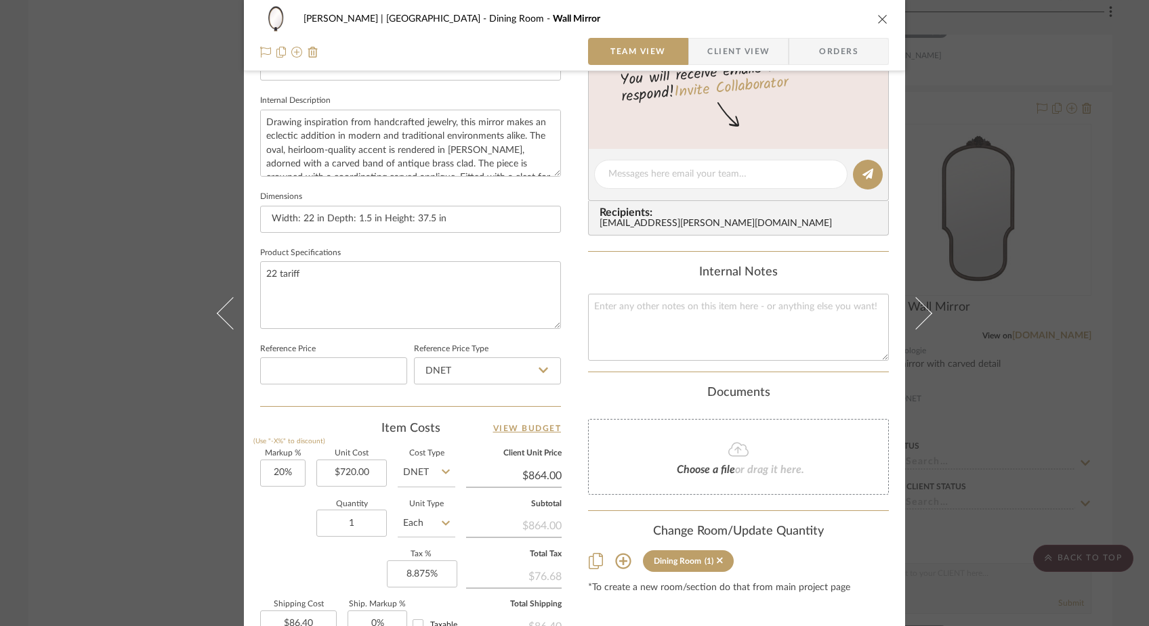
scroll to position [473, 0]
click at [196, 146] on div "Ferree | Brooklyn Heights Dining Room Wall Mirror Team View Client View Orders …" at bounding box center [574, 313] width 1149 height 626
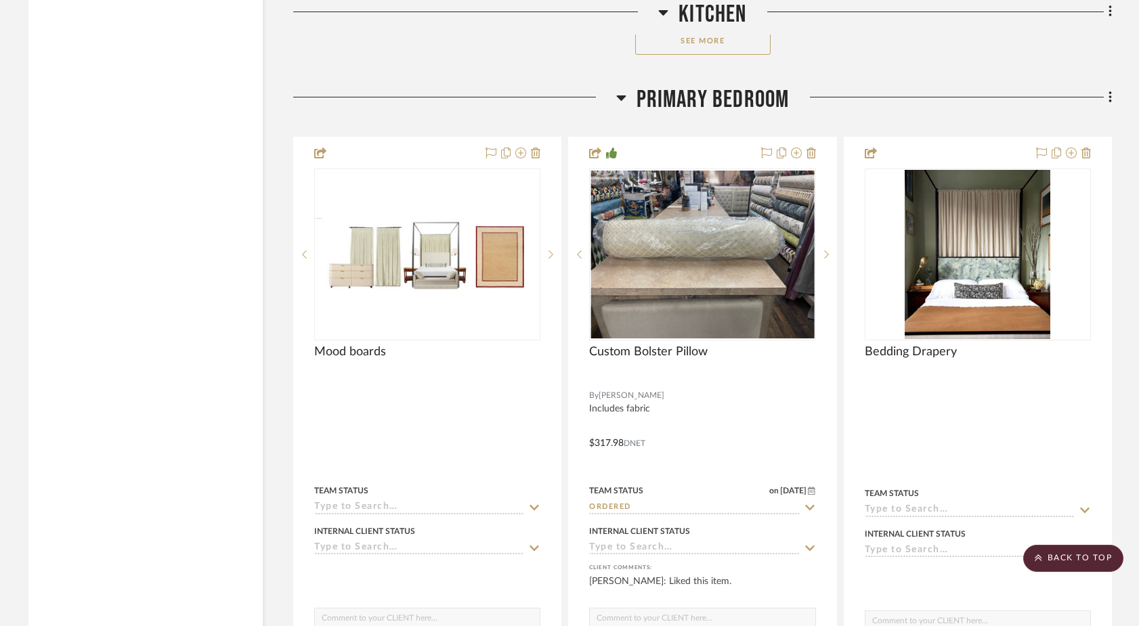
scroll to position [15450, 0]
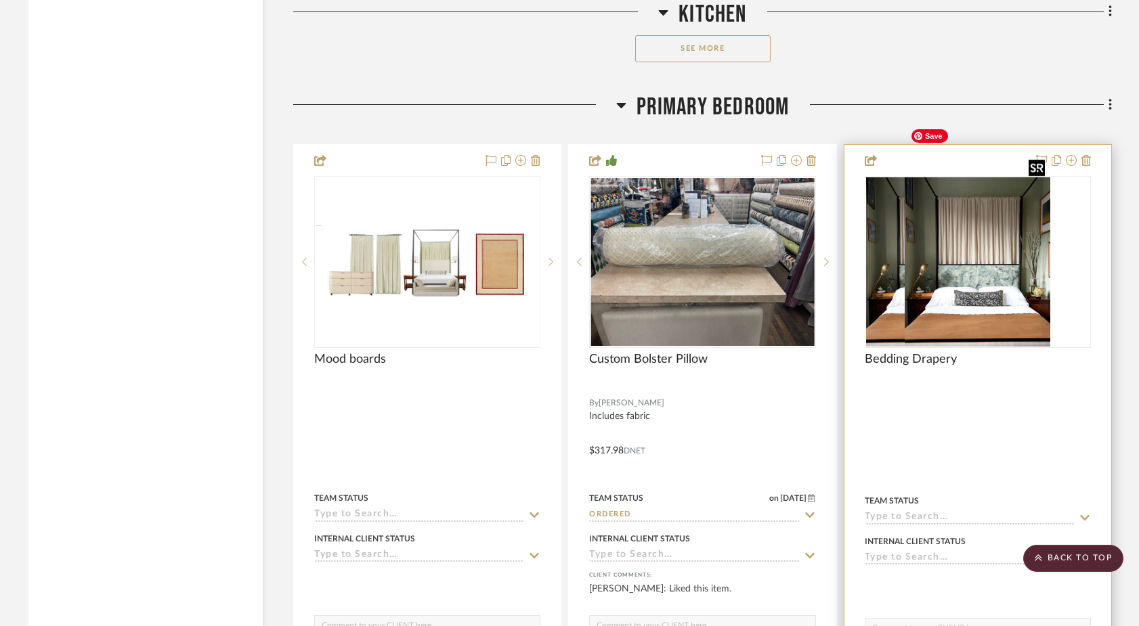
click at [882, 219] on img "0" at bounding box center [939, 261] width 146 height 169
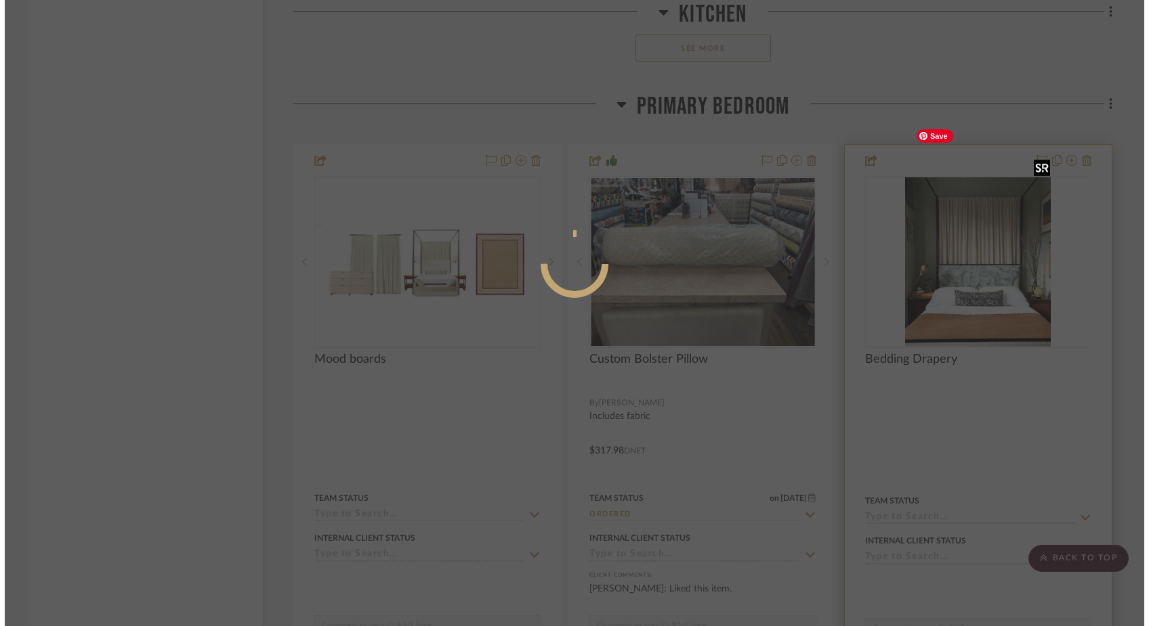
scroll to position [0, 0]
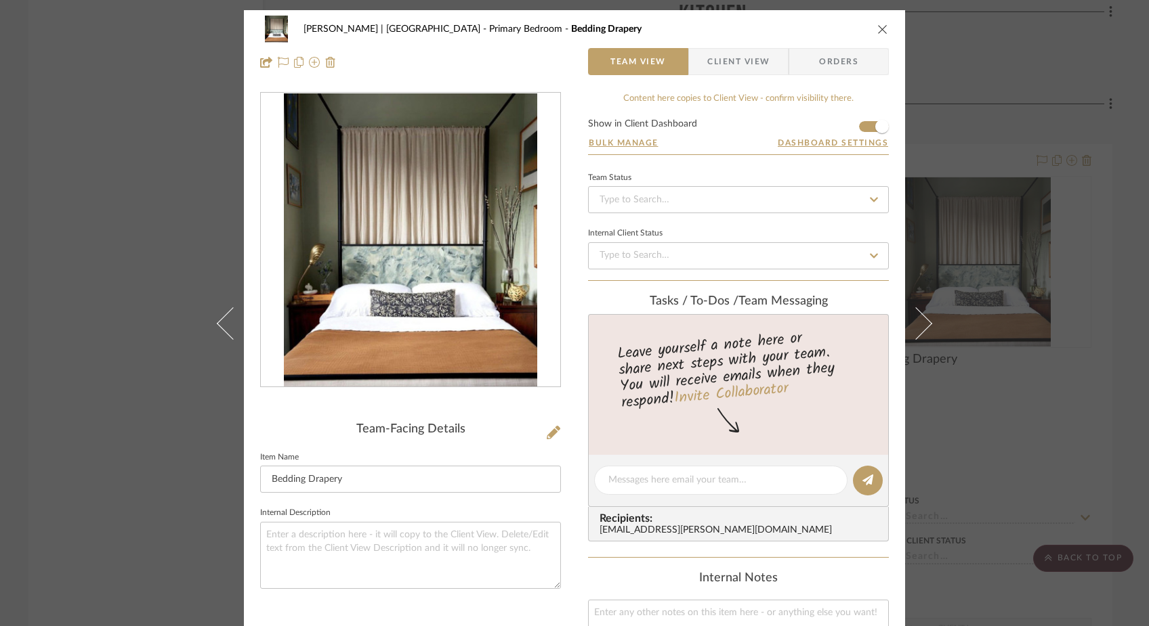
click at [151, 184] on div "Ferree | Brooklyn Heights Primary Bedroom Bedding Drapery Team View Client View…" at bounding box center [574, 313] width 1149 height 626
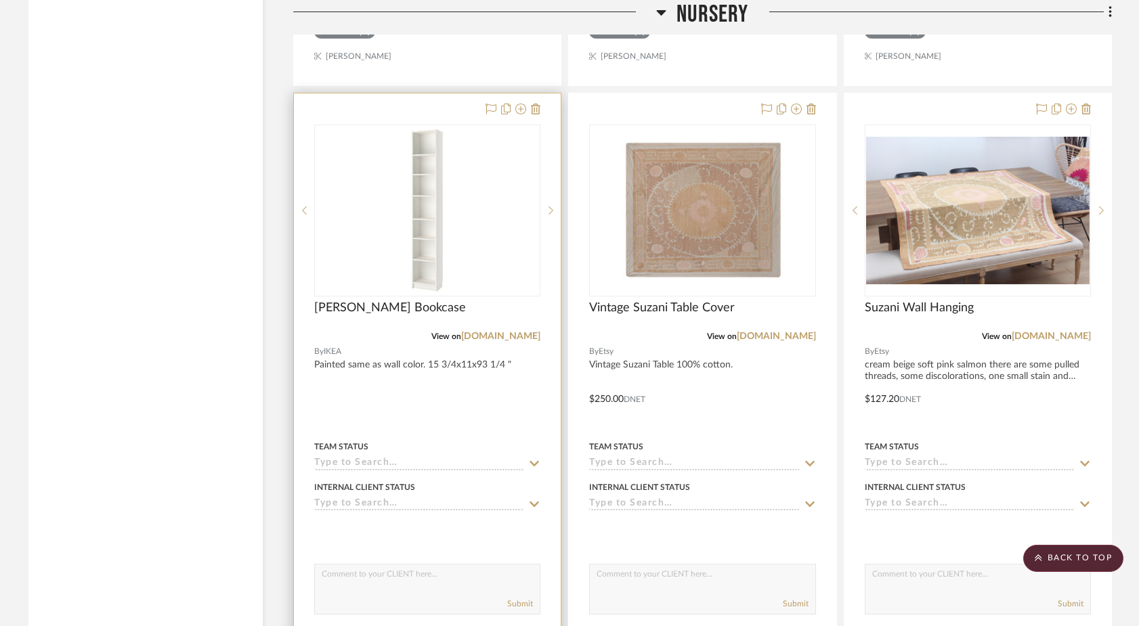
scroll to position [17956, 0]
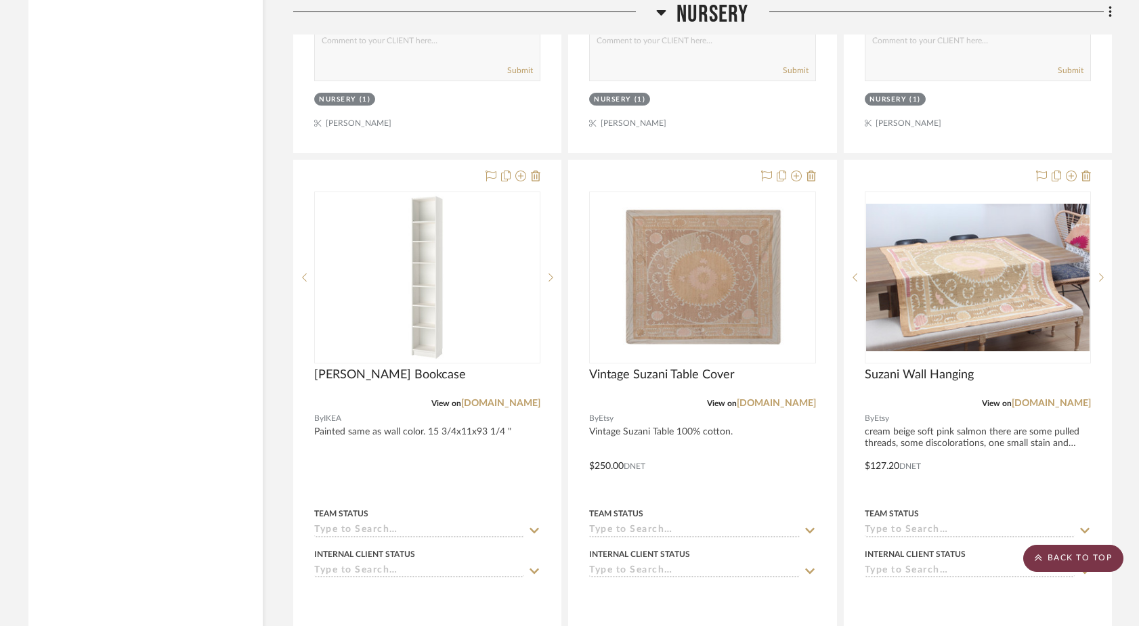
click at [882, 553] on scroll-to-top-button "BACK TO TOP" at bounding box center [1073, 558] width 100 height 27
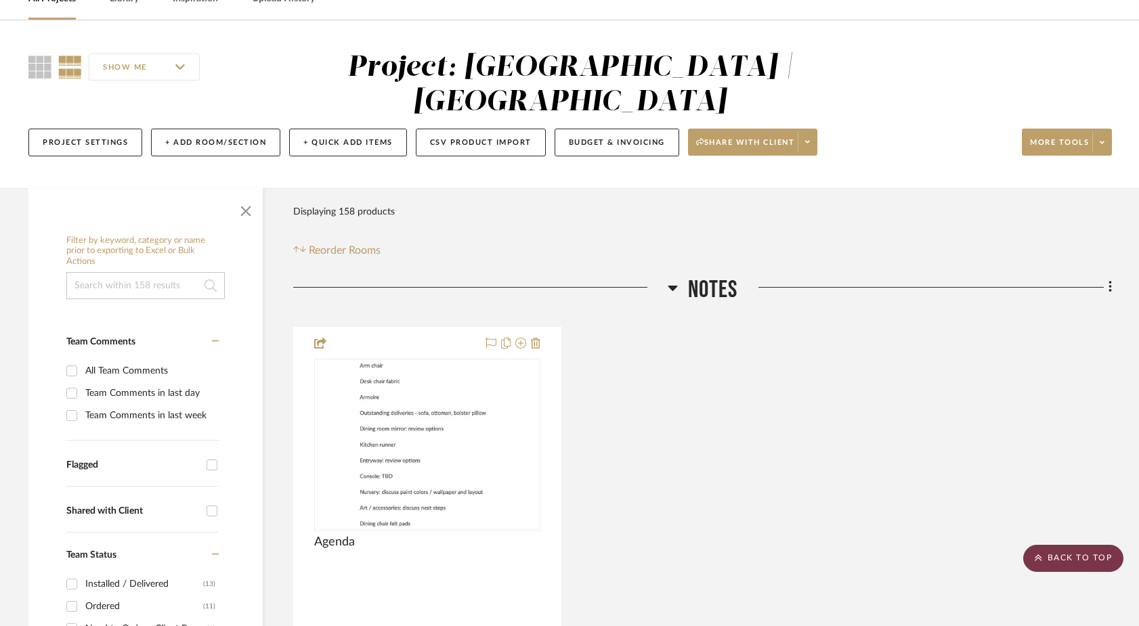
scroll to position [0, 0]
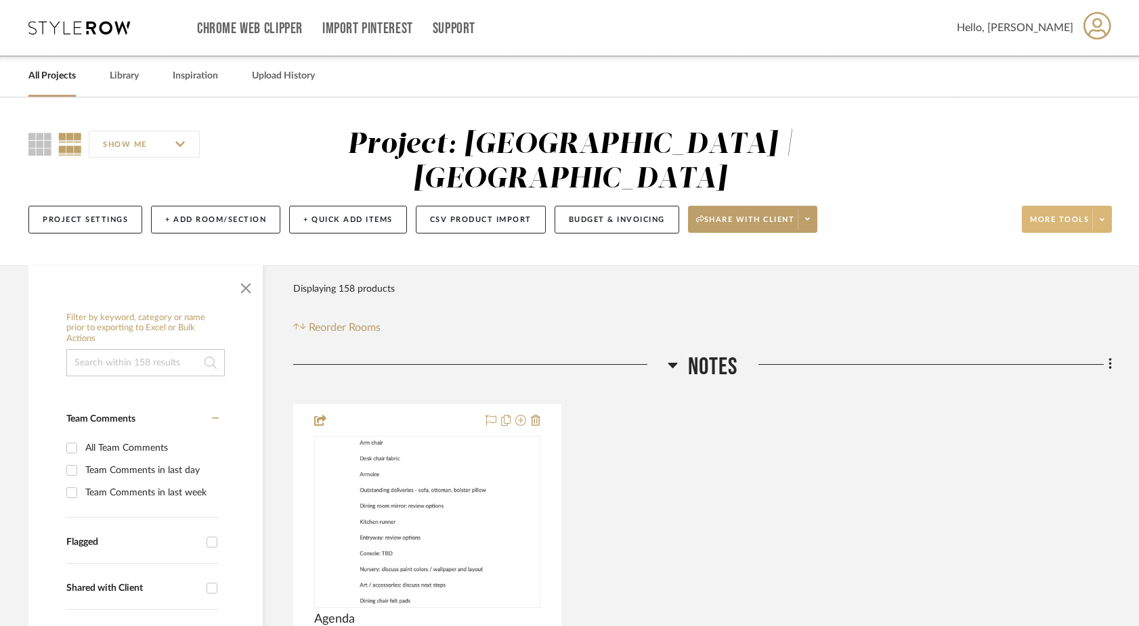
click at [882, 209] on span at bounding box center [1101, 219] width 19 height 20
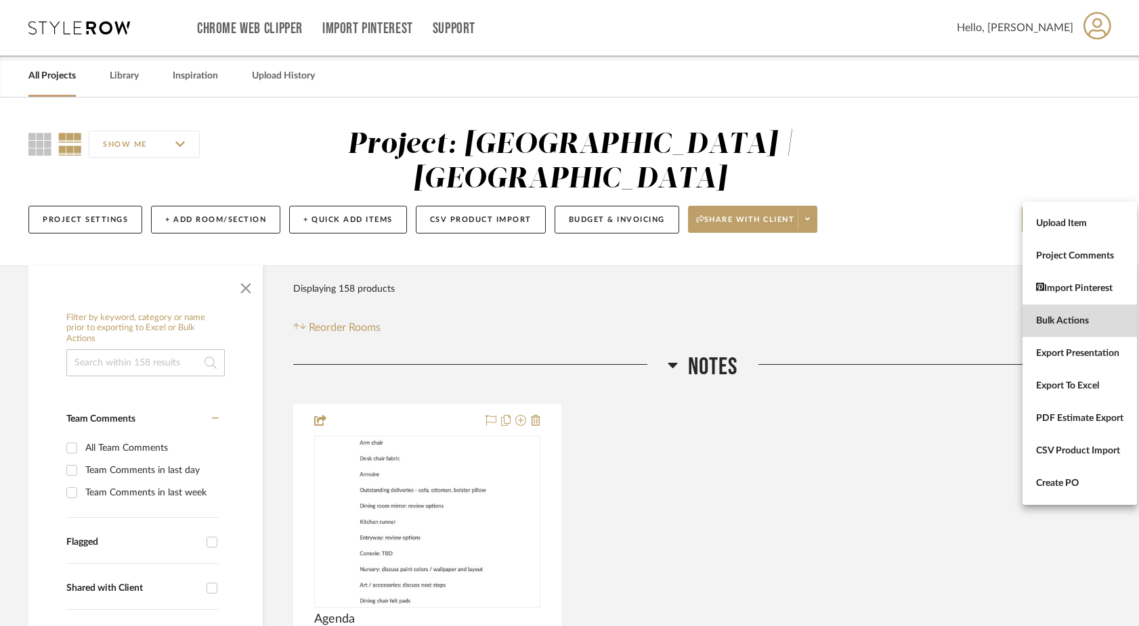
click at [882, 322] on span "Bulk Actions" at bounding box center [1079, 322] width 87 height 12
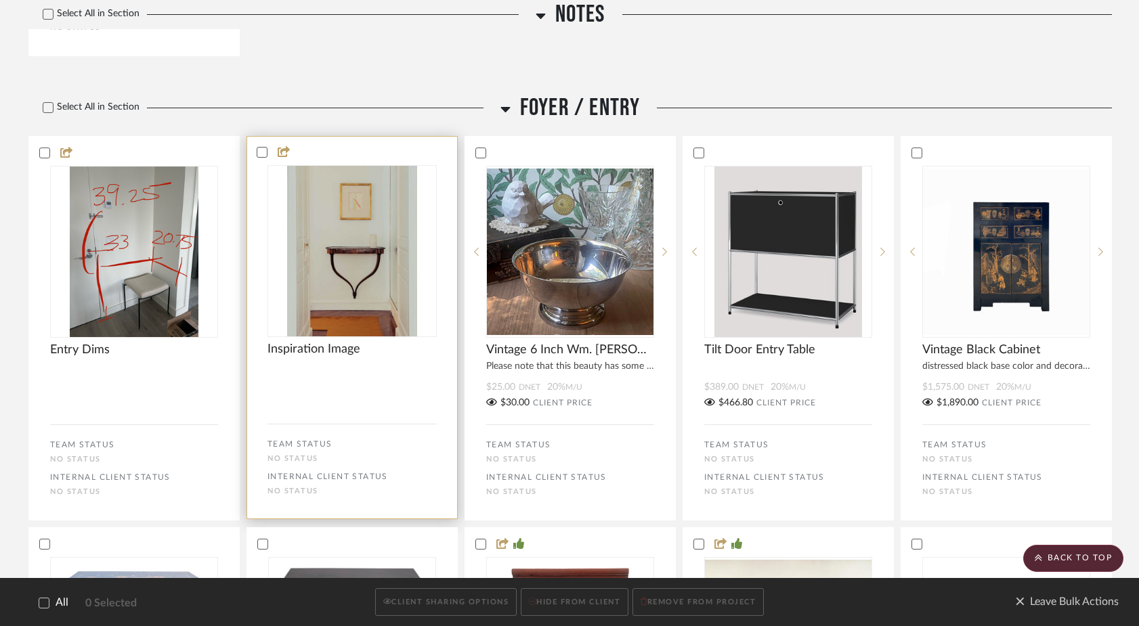
scroll to position [741, 0]
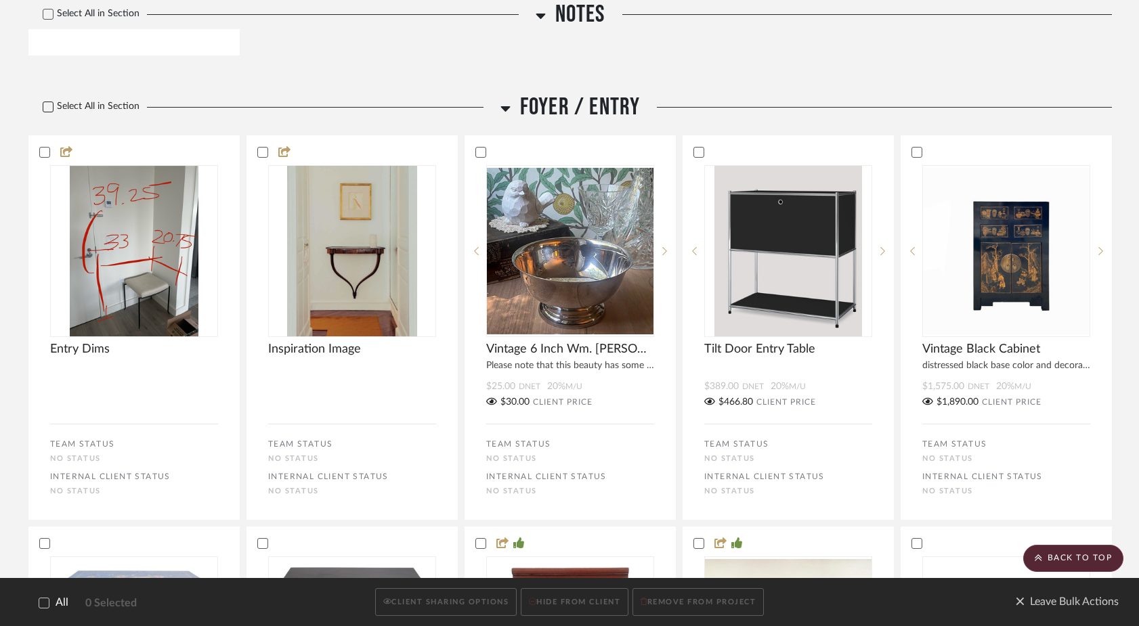
click at [47, 102] on icon at bounding box center [47, 106] width 9 height 9
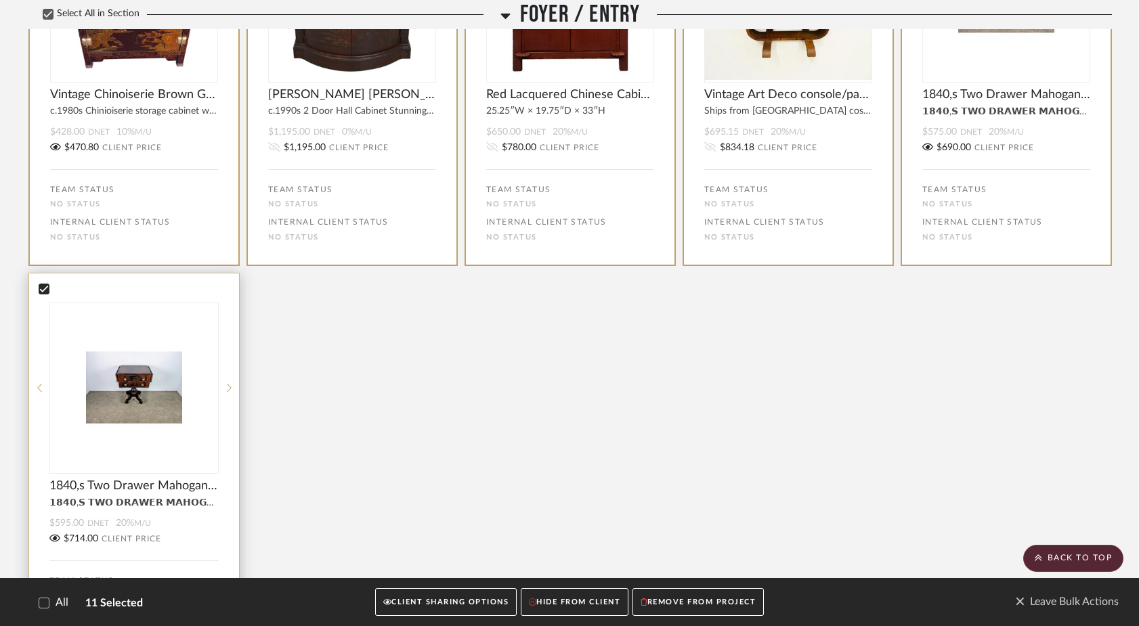
click at [47, 284] on icon at bounding box center [43, 288] width 9 height 9
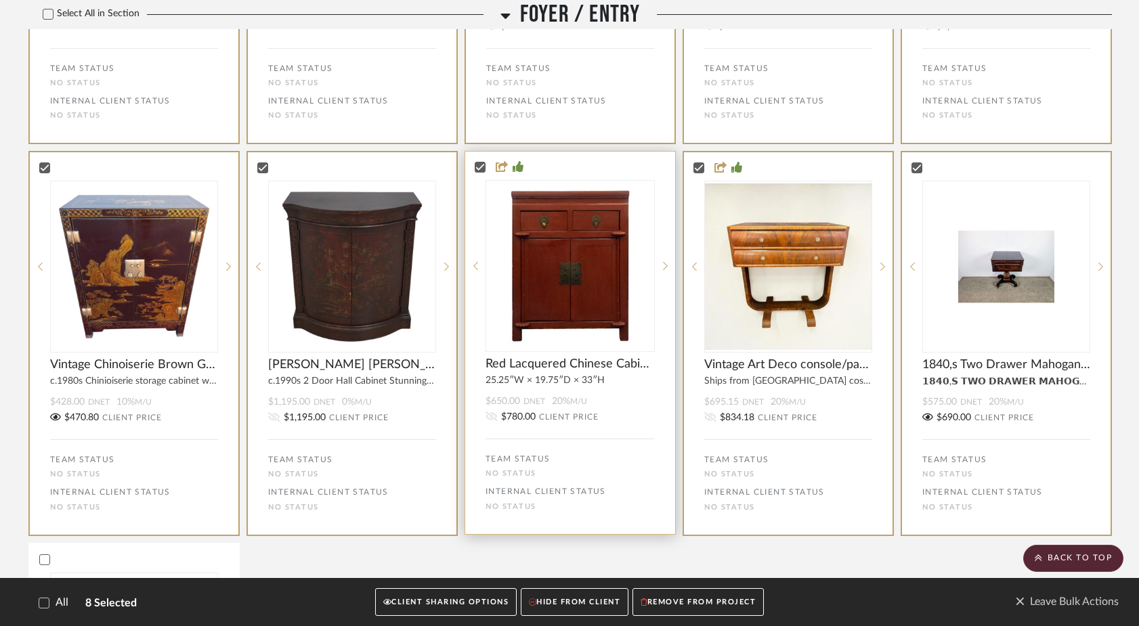
scroll to position [1046, 0]
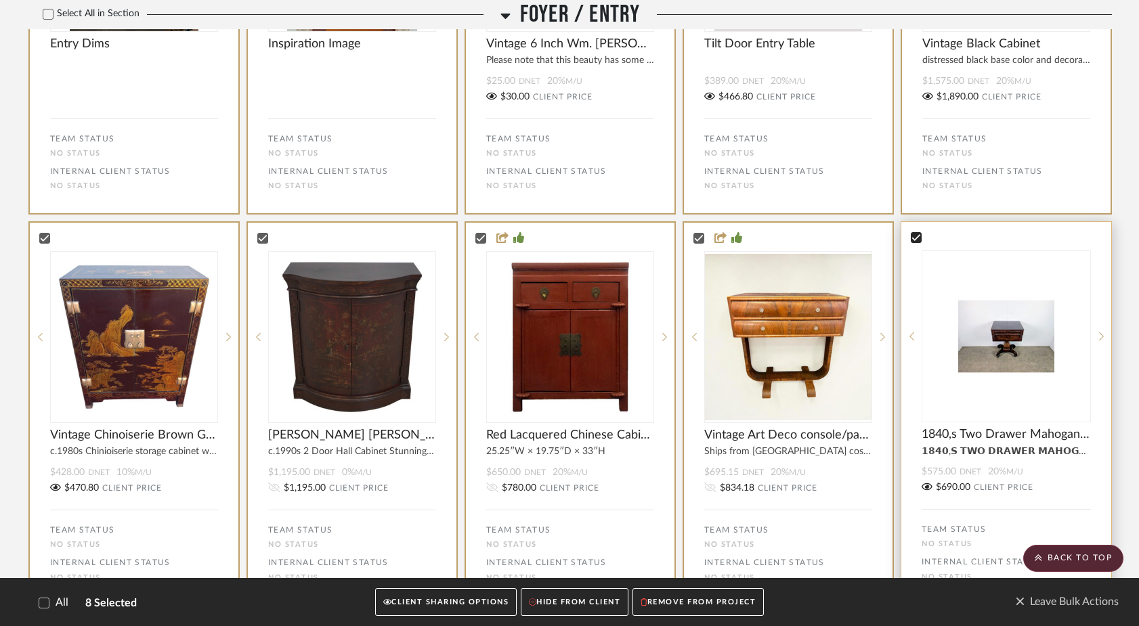
click at [882, 232] on div at bounding box center [916, 237] width 11 height 11
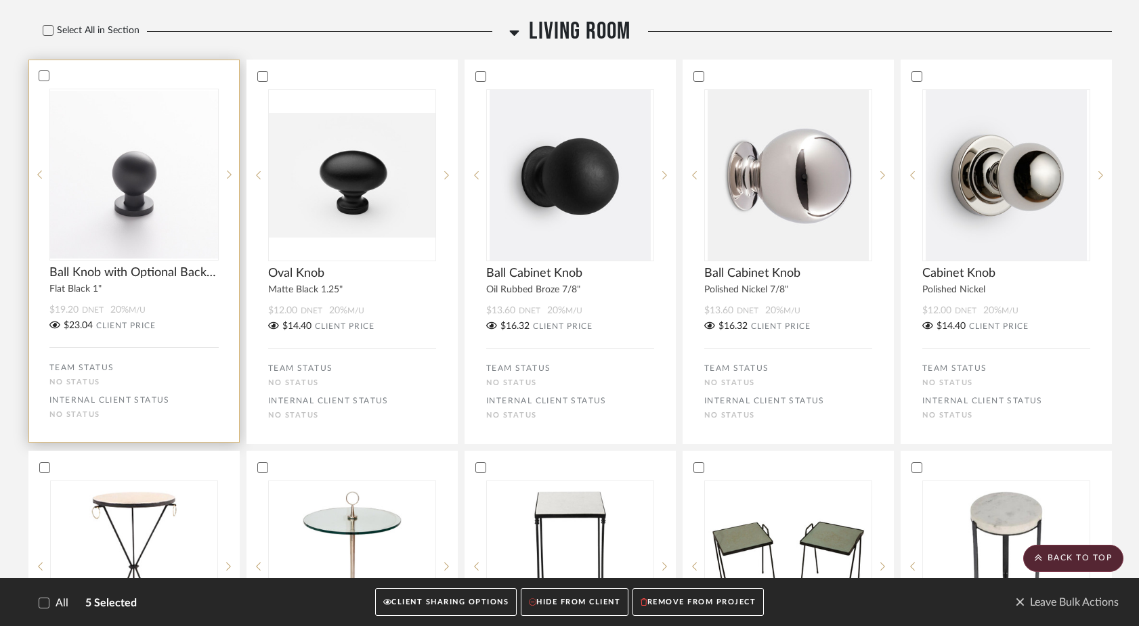
scroll to position [2911, 0]
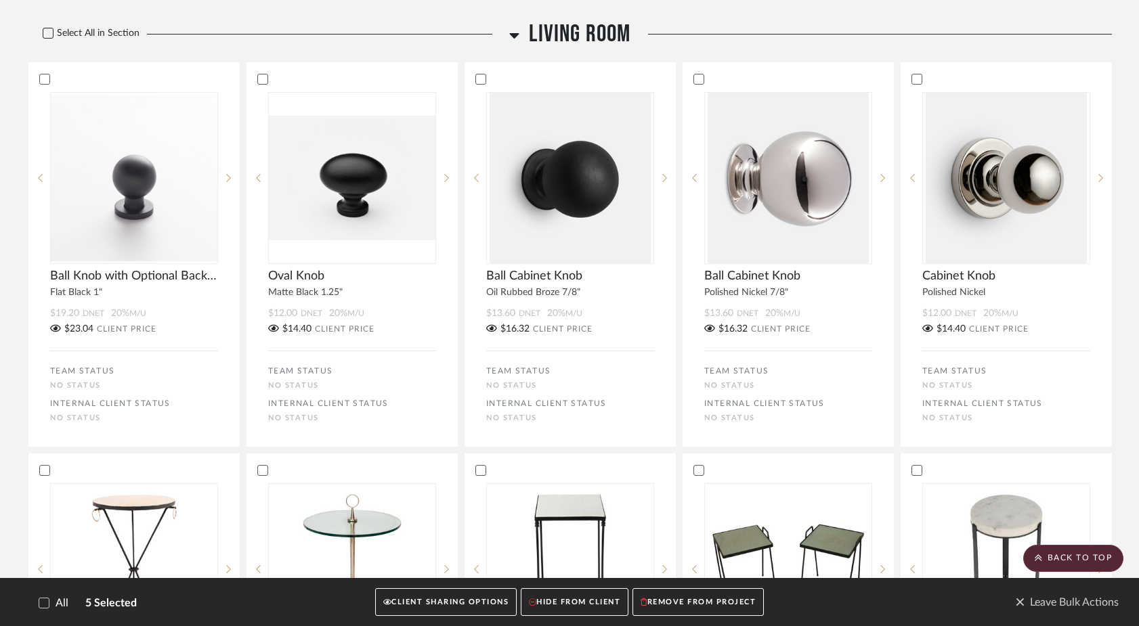
click at [49, 28] on icon at bounding box center [47, 32] width 9 height 9
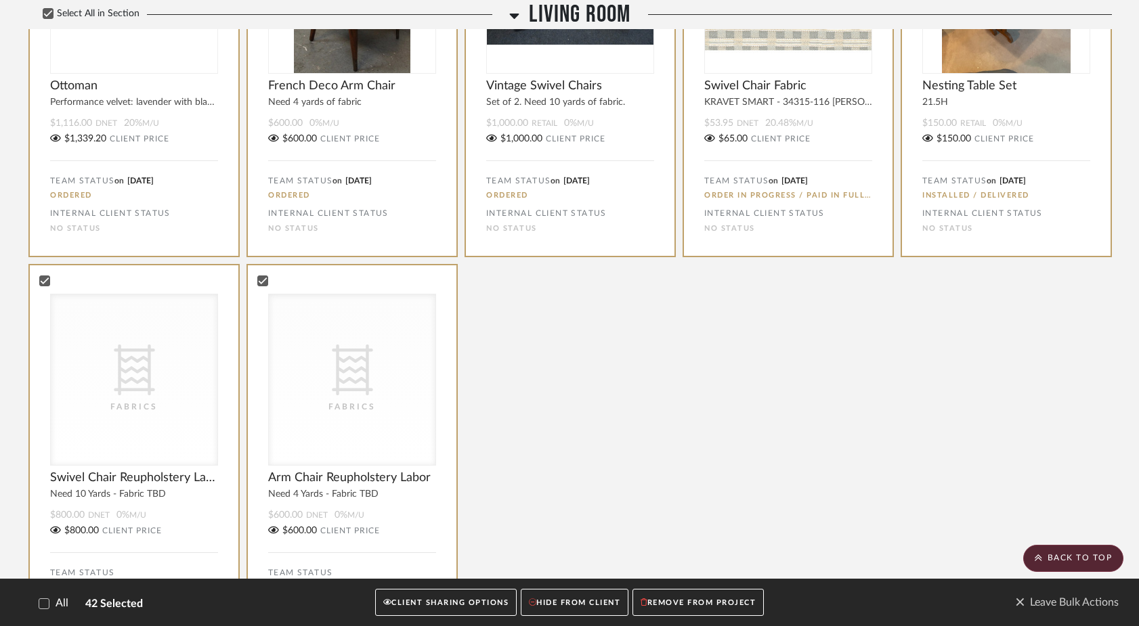
scroll to position [5451, 0]
click at [263, 280] on icon at bounding box center [261, 279] width 9 height 9
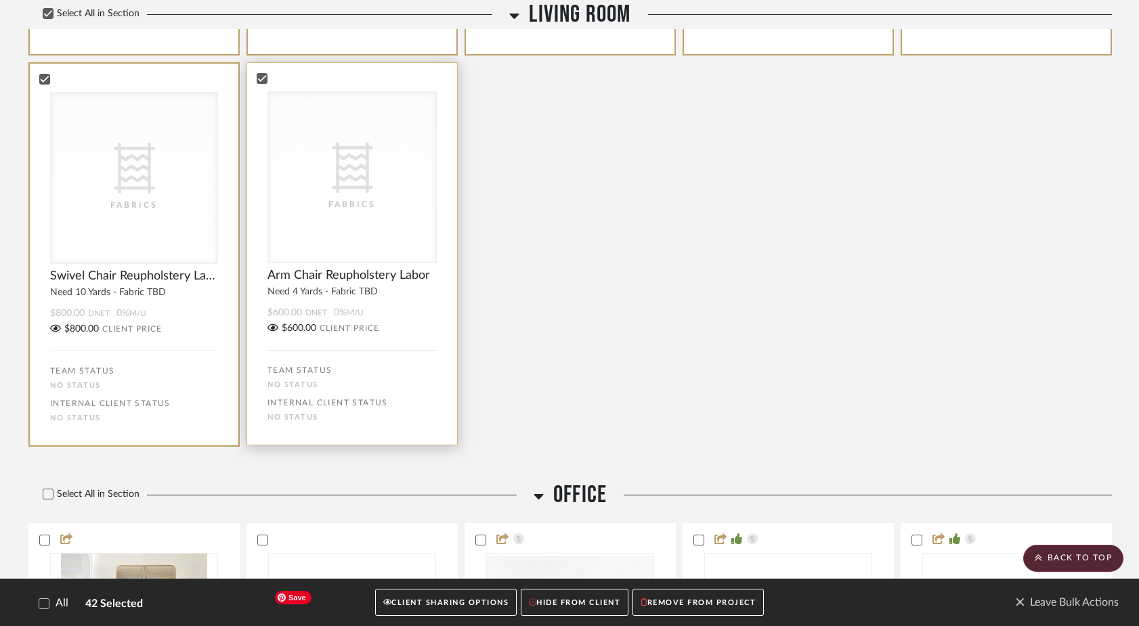
scroll to position [5557, 0]
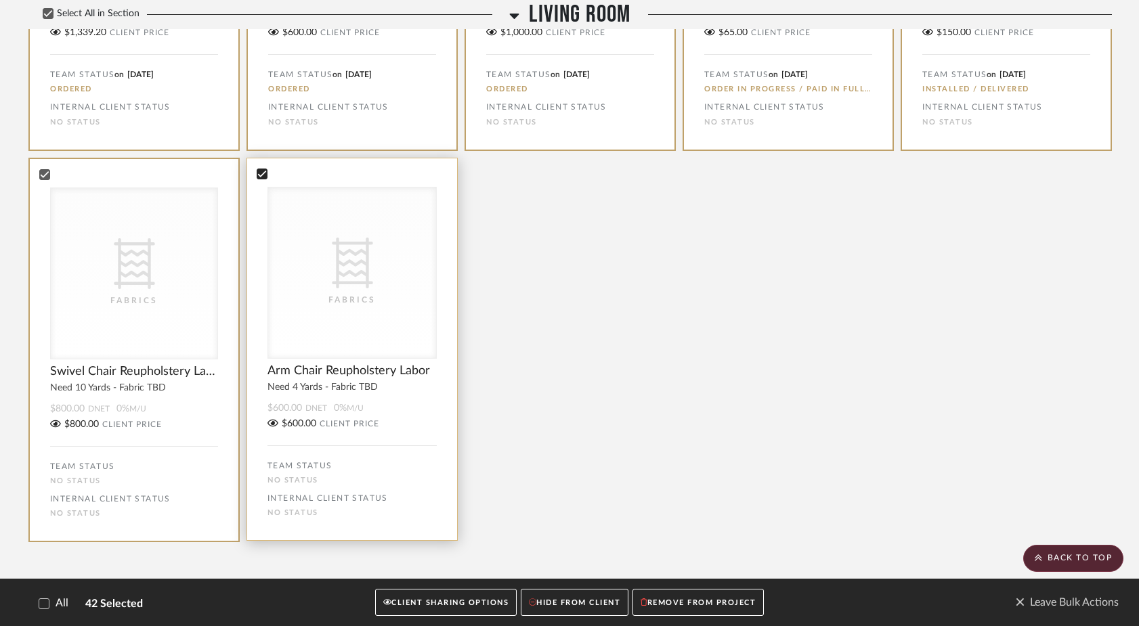
click at [262, 169] on icon at bounding box center [261, 173] width 9 height 9
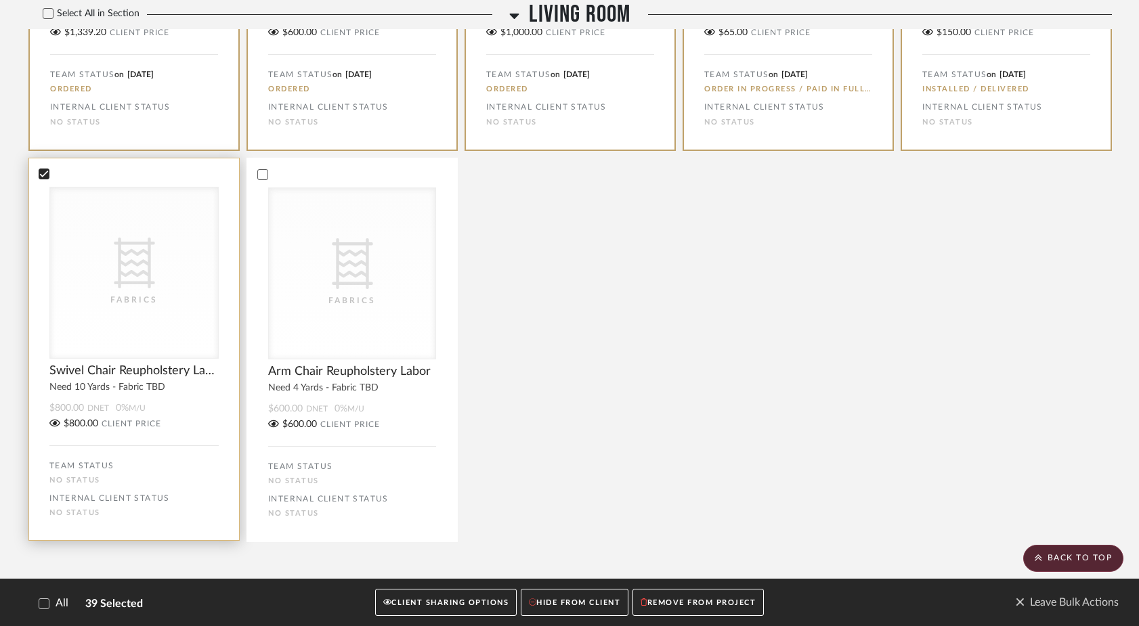
click at [47, 172] on icon at bounding box center [43, 173] width 9 height 9
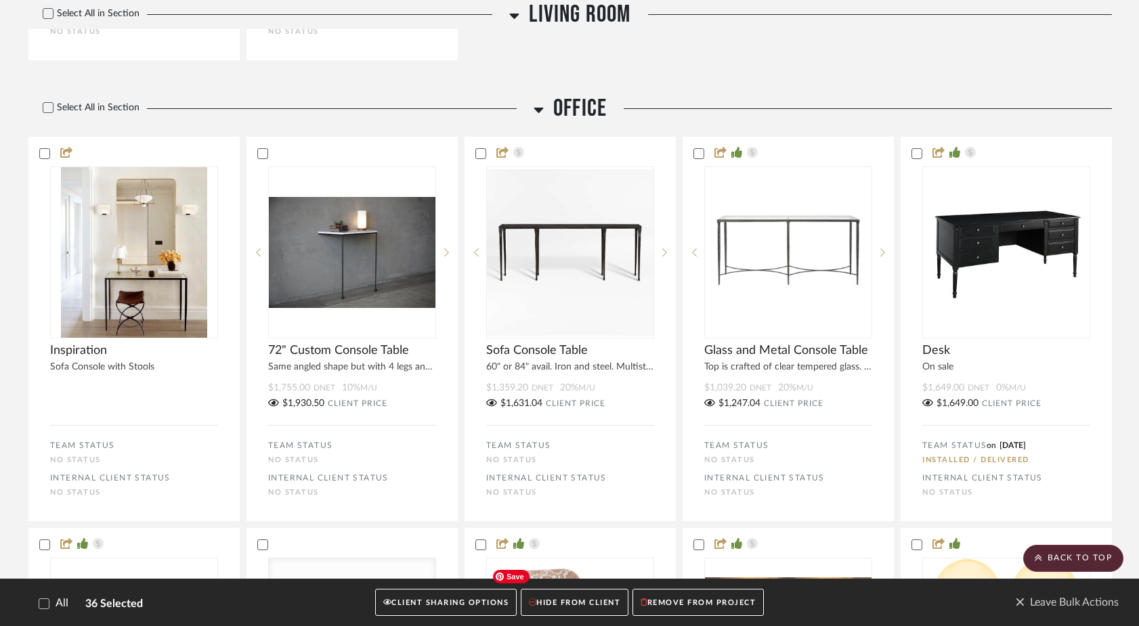
scroll to position [6031, 0]
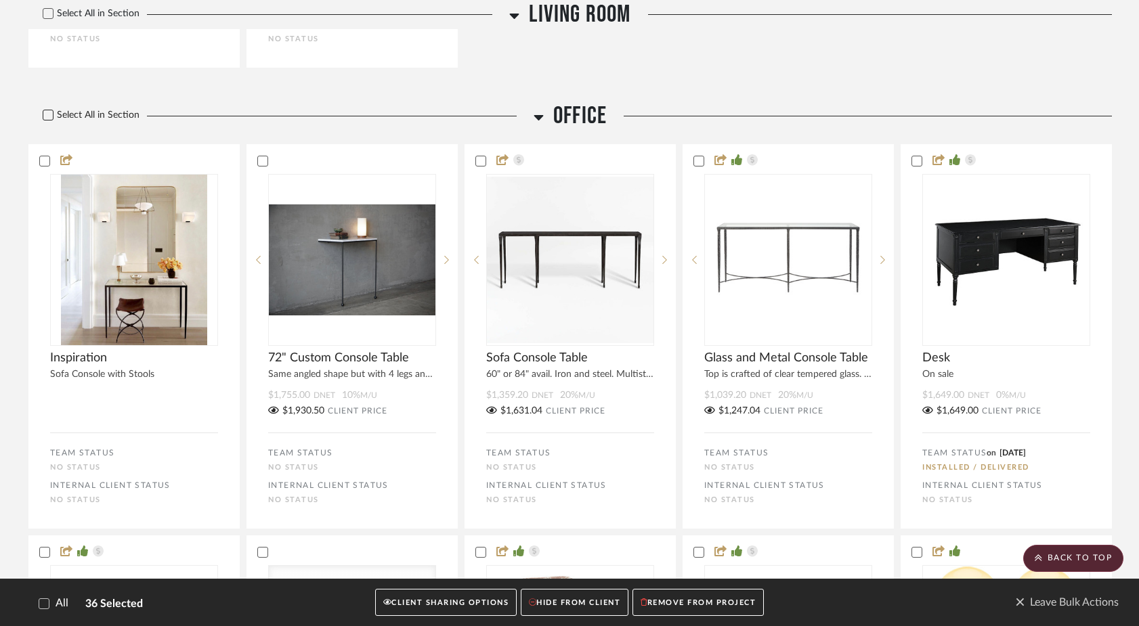
click at [50, 117] on icon at bounding box center [47, 114] width 9 height 9
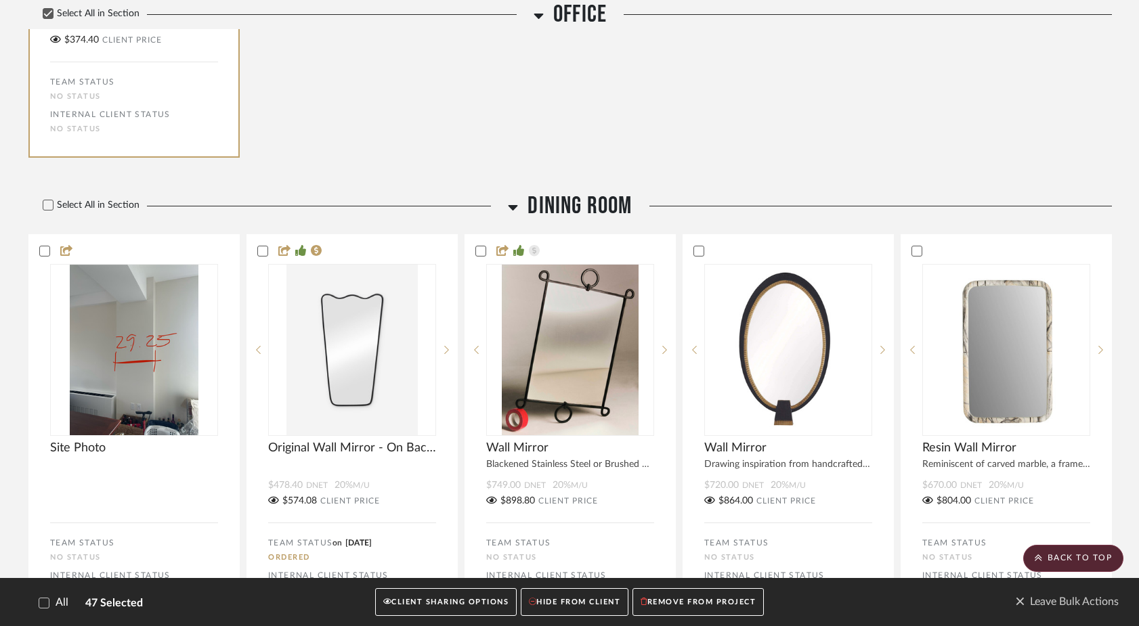
scroll to position [7207, 0]
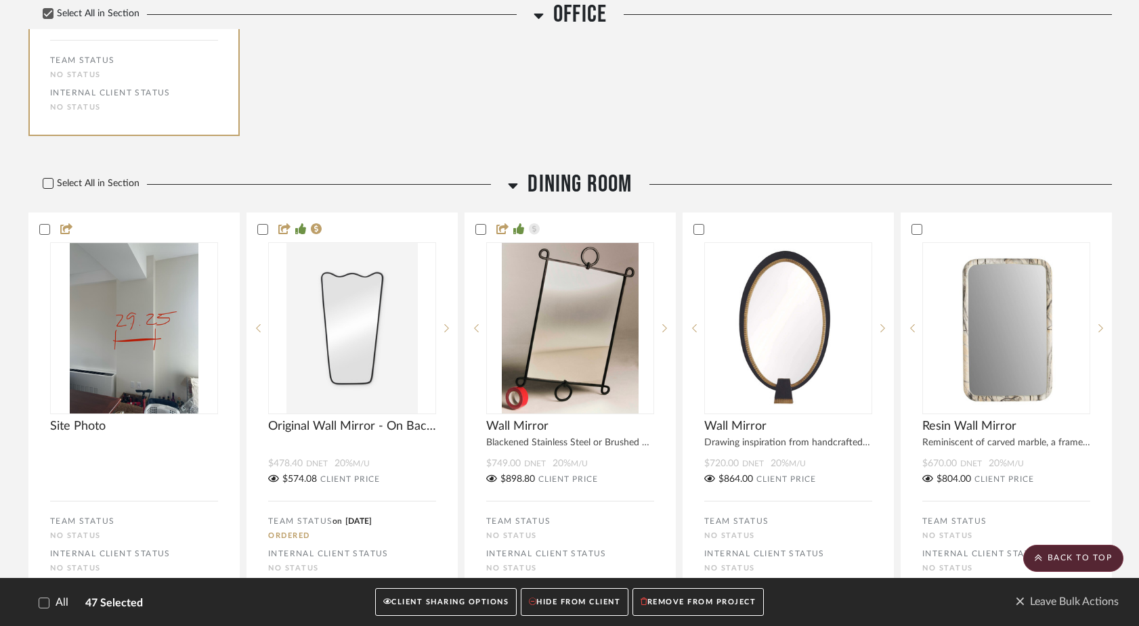
click at [49, 188] on icon at bounding box center [48, 184] width 9 height 7
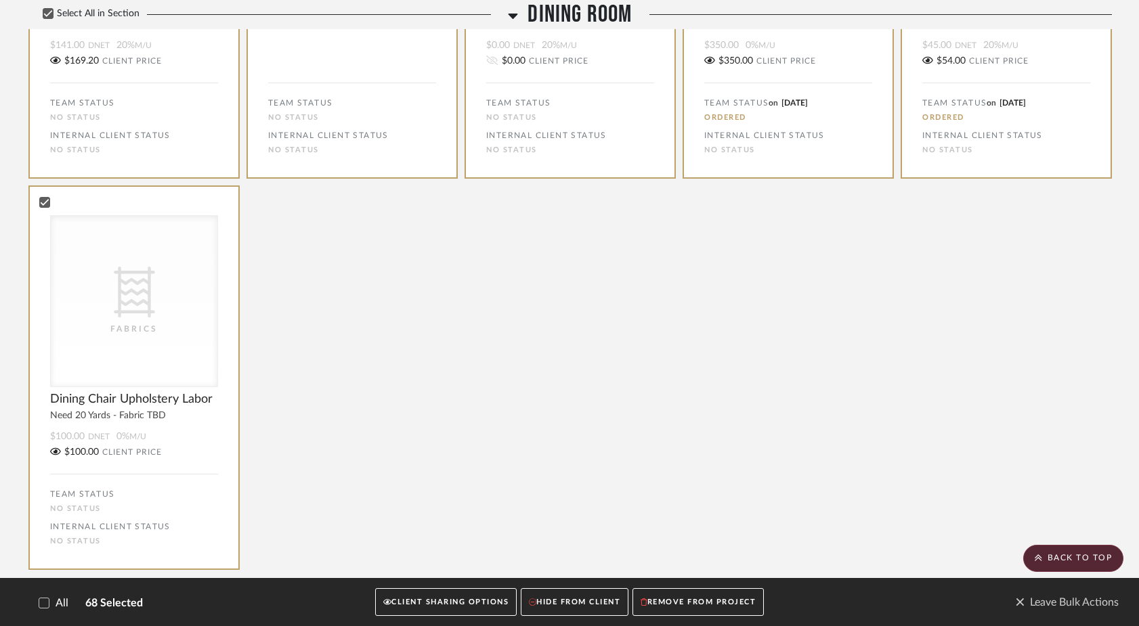
scroll to position [8798, 0]
click at [42, 209] on div at bounding box center [134, 203] width 210 height 12
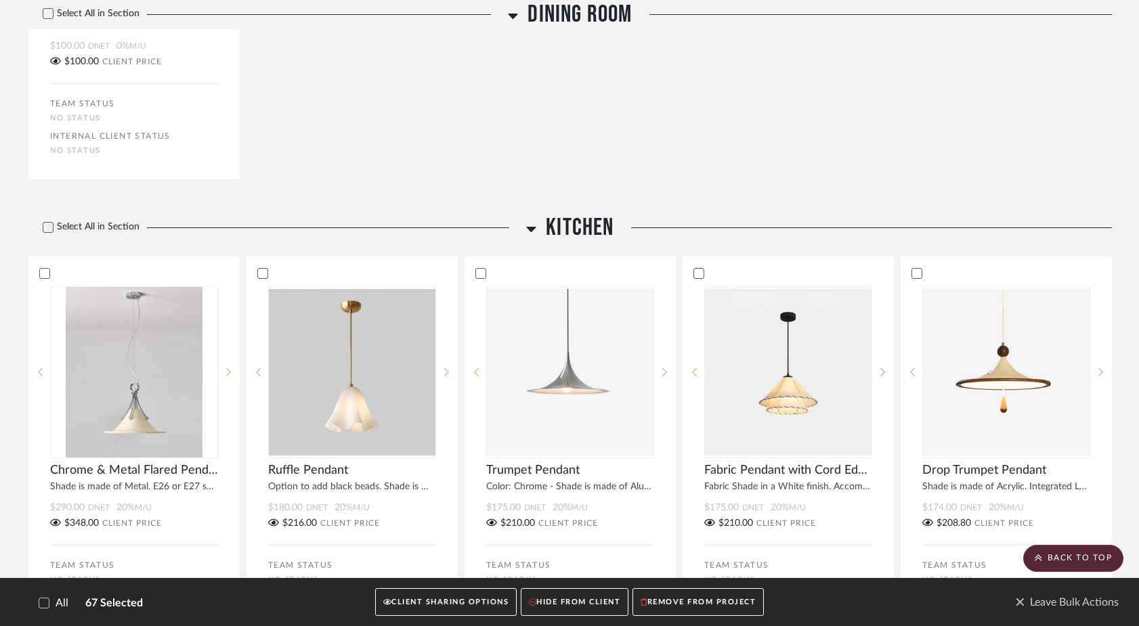
scroll to position [9216, 0]
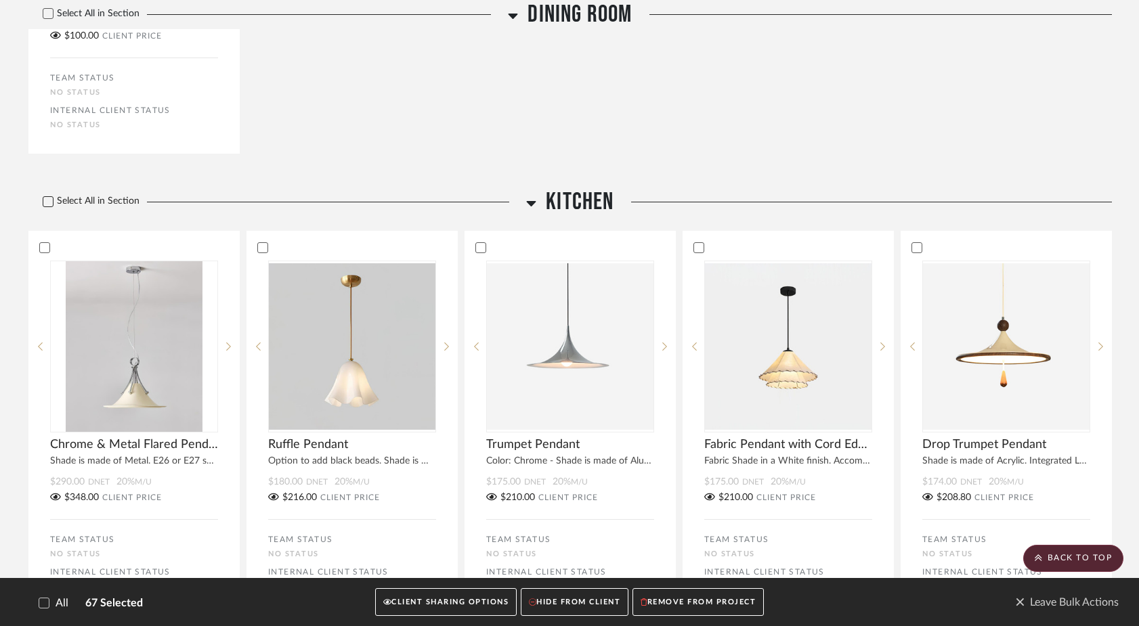
click at [49, 207] on icon at bounding box center [47, 201] width 9 height 9
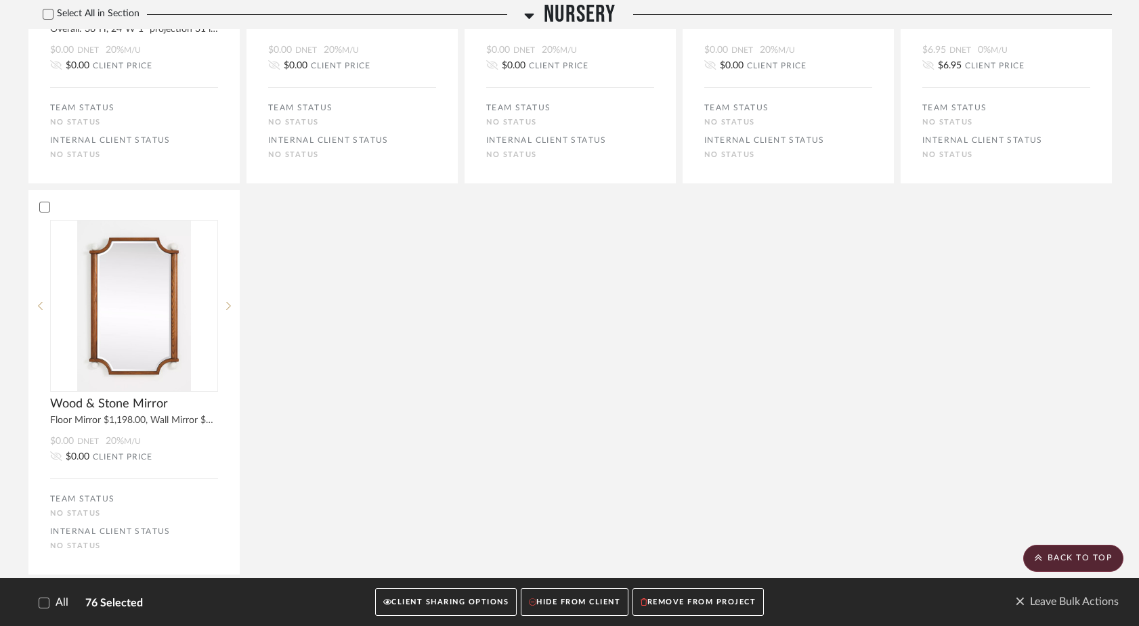
scroll to position [14885, 0]
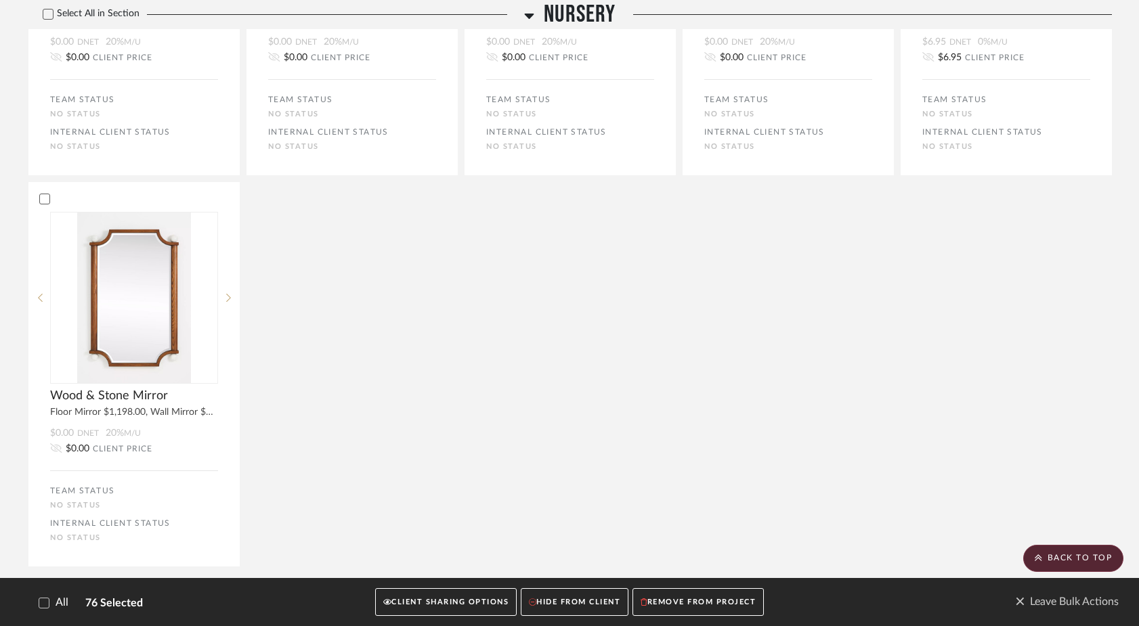
click at [457, 595] on button "CLIENT SHARING OPTIONS" at bounding box center [446, 603] width 142 height 28
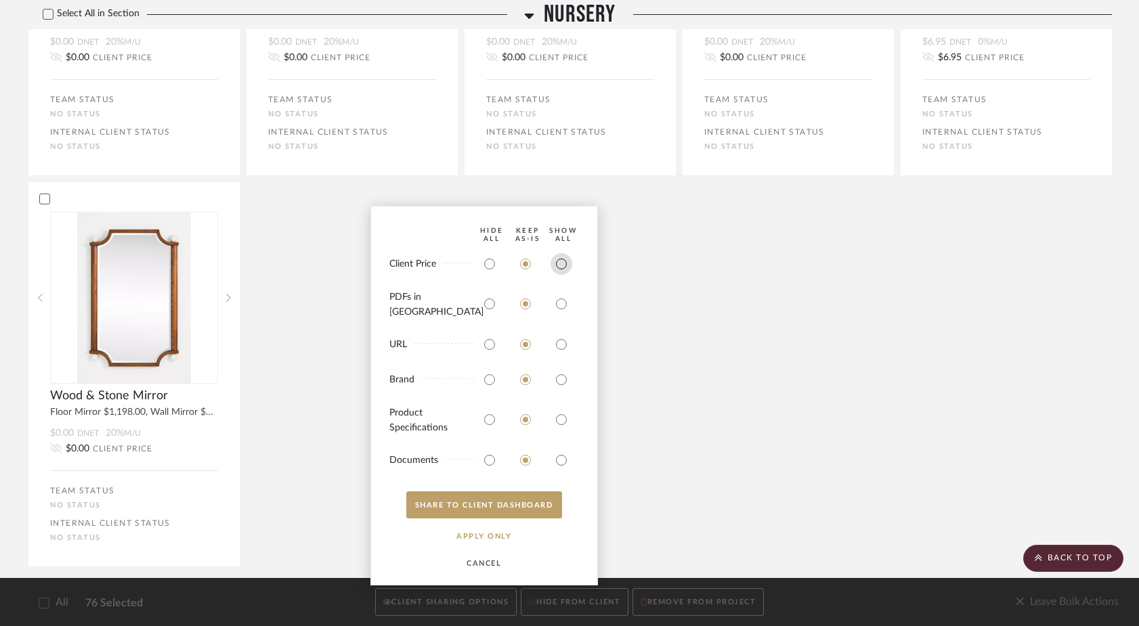
click at [557, 274] on input "radio" at bounding box center [562, 264] width 22 height 22
radio input "true"
click at [451, 508] on button "SHARE TO CLIENT Dashboard" at bounding box center [484, 505] width 156 height 27
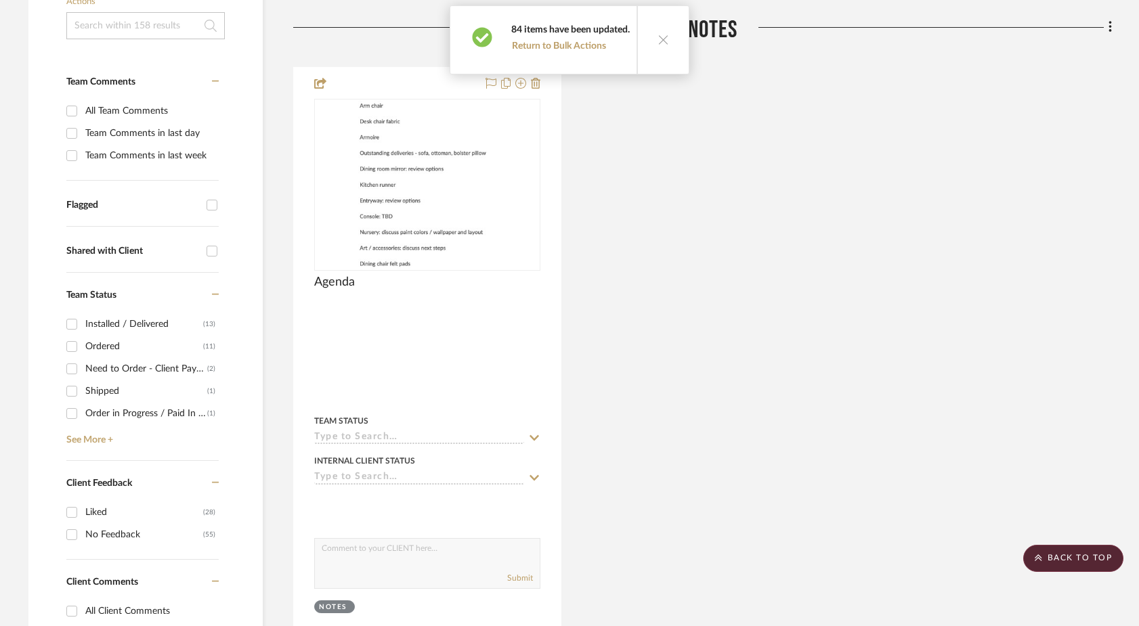
scroll to position [0, 0]
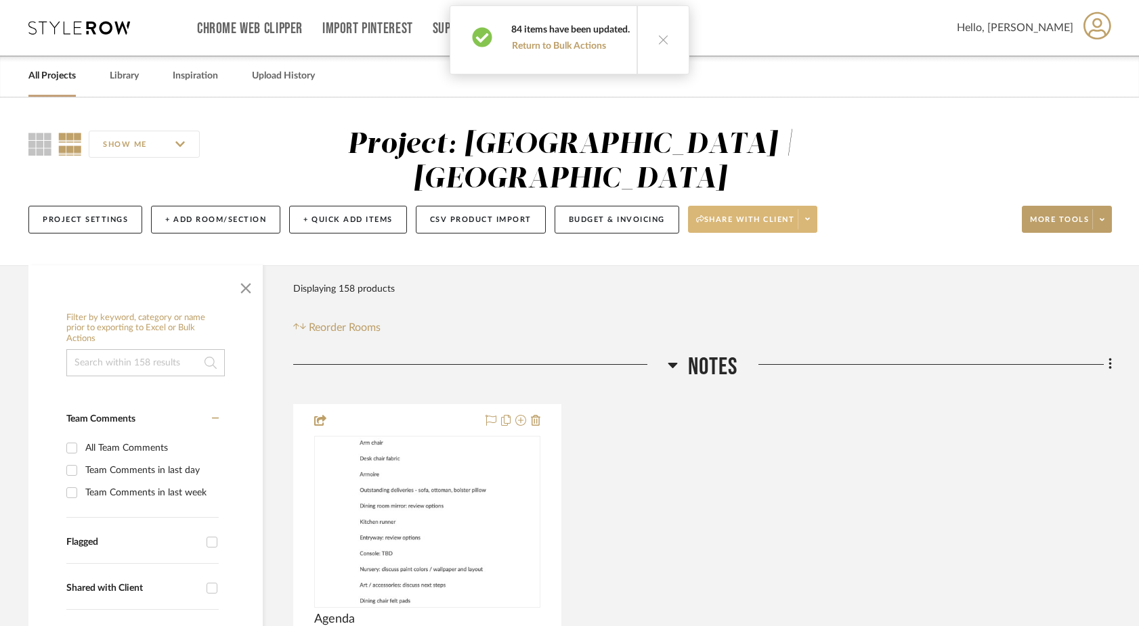
click at [815, 209] on span at bounding box center [807, 219] width 19 height 20
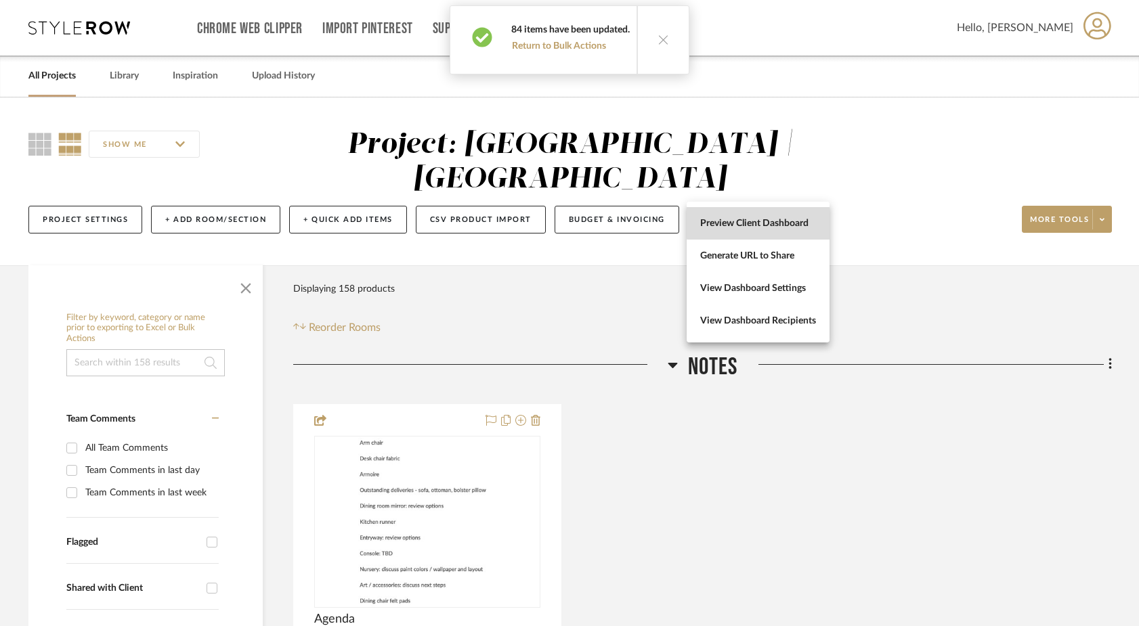
click at [793, 215] on button "Preview Client Dashboard" at bounding box center [758, 223] width 143 height 33
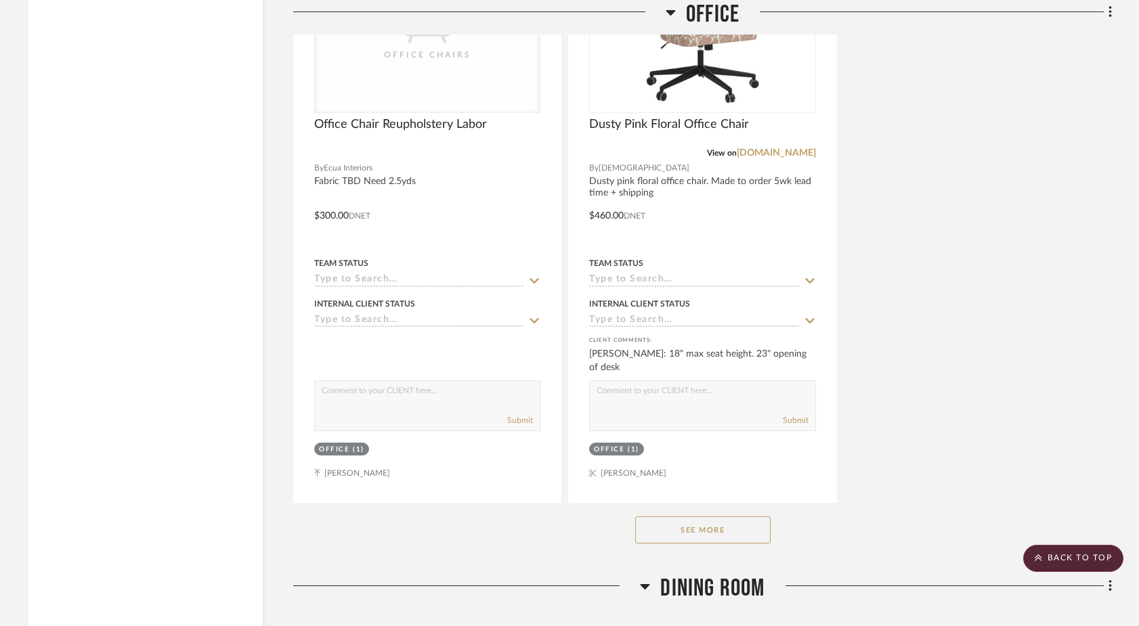
scroll to position [8704, 0]
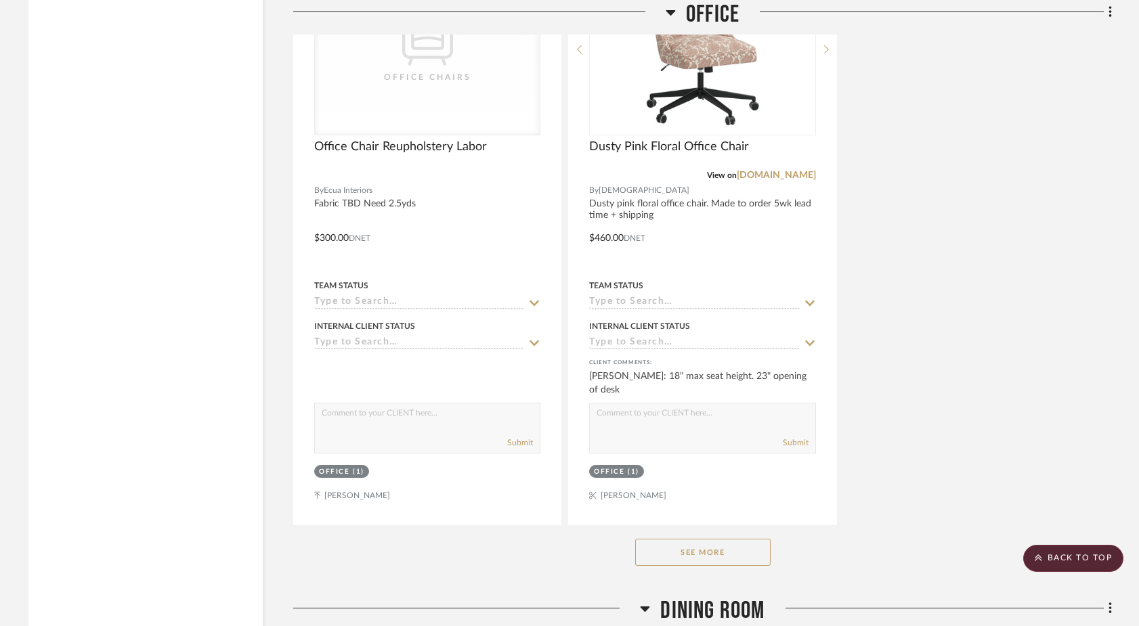
click at [729, 539] on button "See More" at bounding box center [702, 552] width 135 height 27
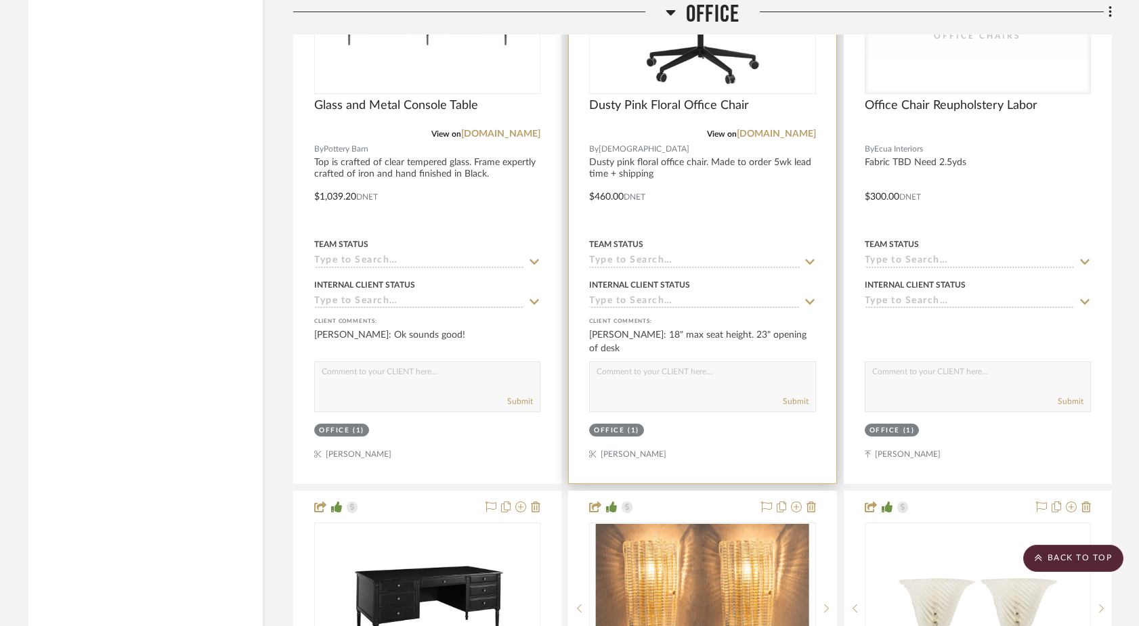
scroll to position [8152, 0]
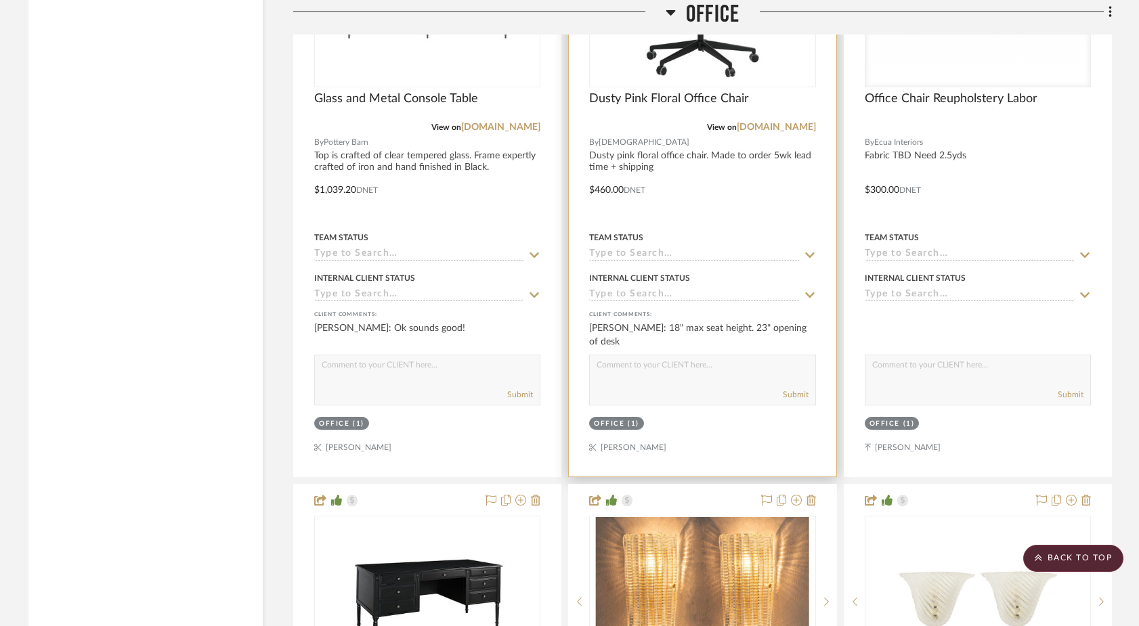
click at [834, 416] on div at bounding box center [702, 180] width 267 height 593
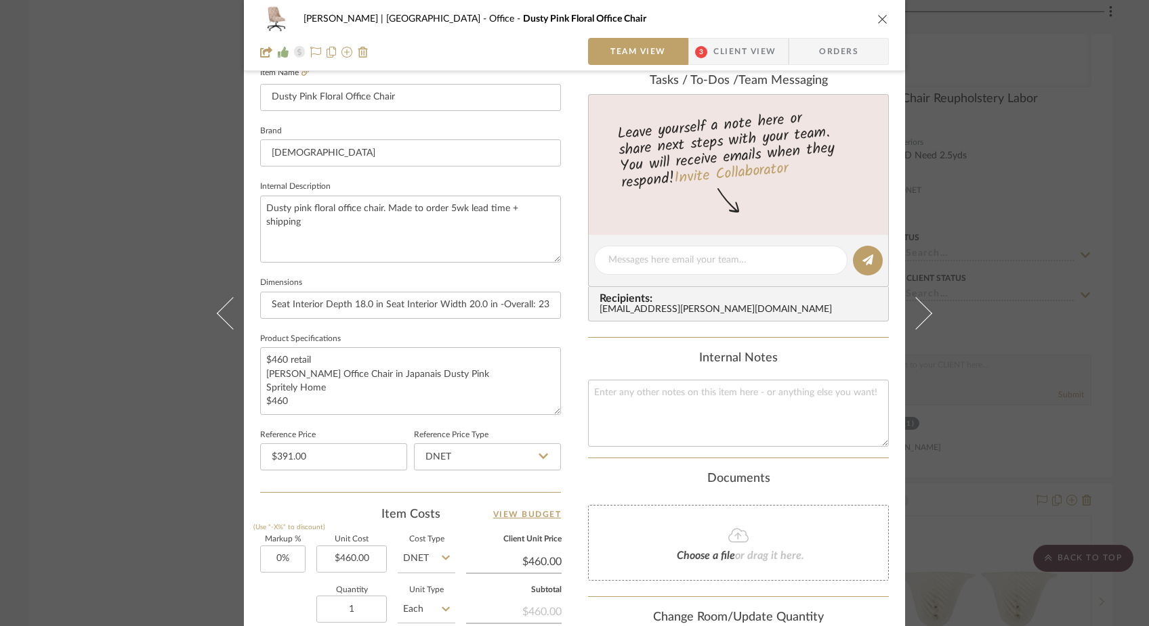
scroll to position [398, 0]
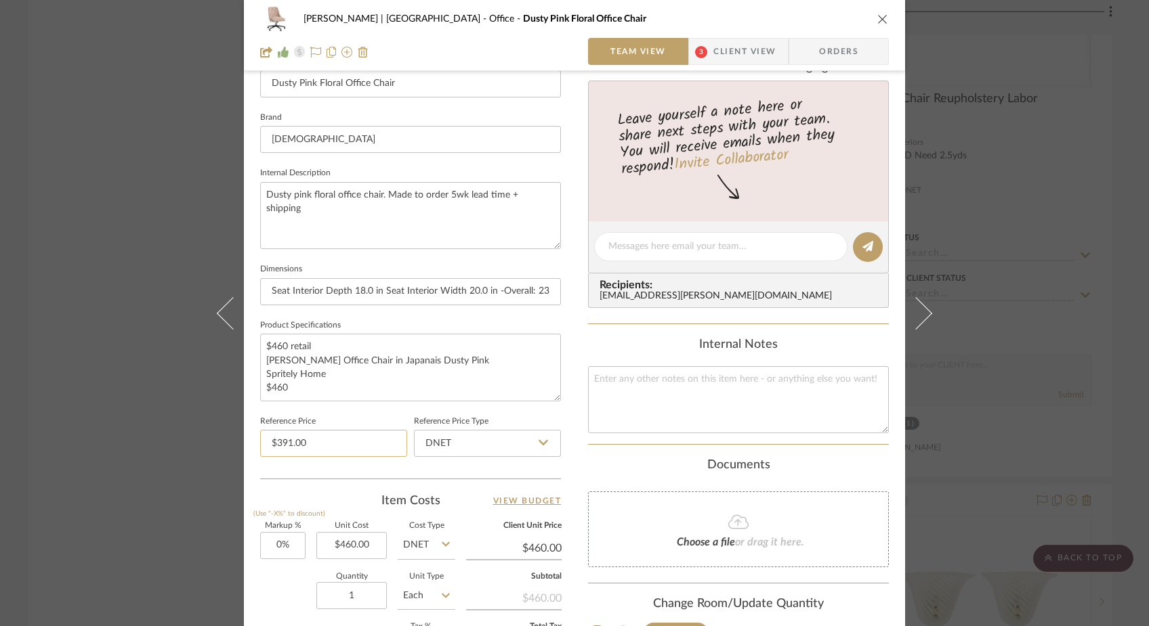
type input "391.00"
click at [322, 440] on input "391.00" at bounding box center [333, 443] width 147 height 27
click at [305, 484] on div "1 / 5 Team-Facing Details Item Name Dusty Pink Floral Office Chair Brand Charis…" at bounding box center [410, 251] width 301 height 1115
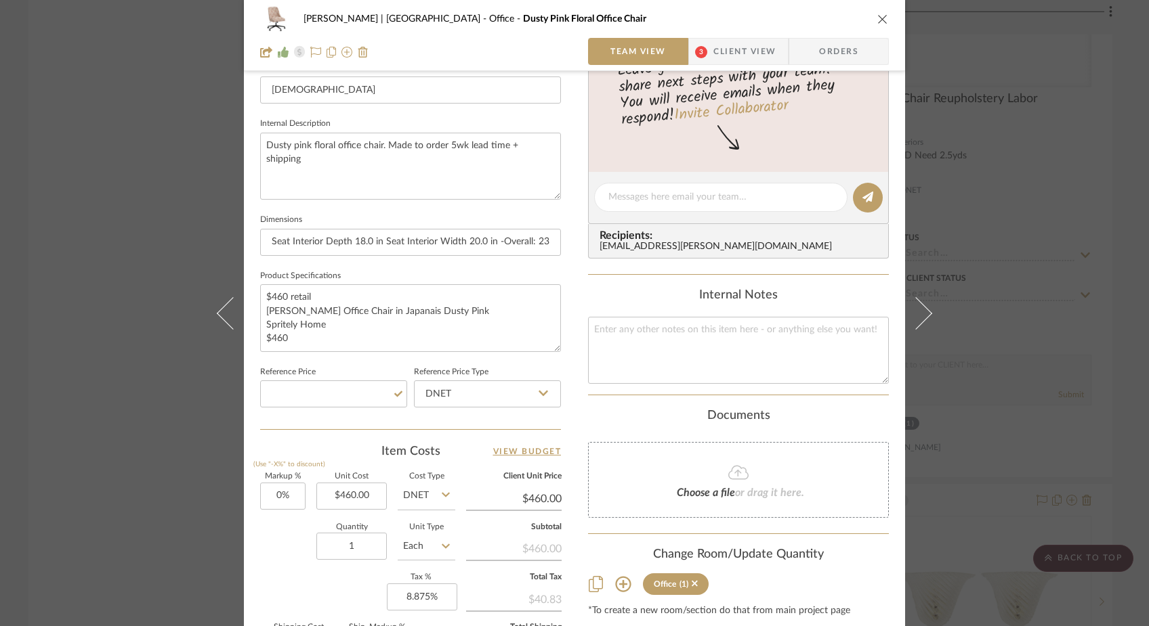
scroll to position [448, 0]
click at [142, 136] on div "Ferree | Brooklyn Heights Office Dusty Pink Floral Office Chair Team View 3 Cli…" at bounding box center [574, 313] width 1149 height 626
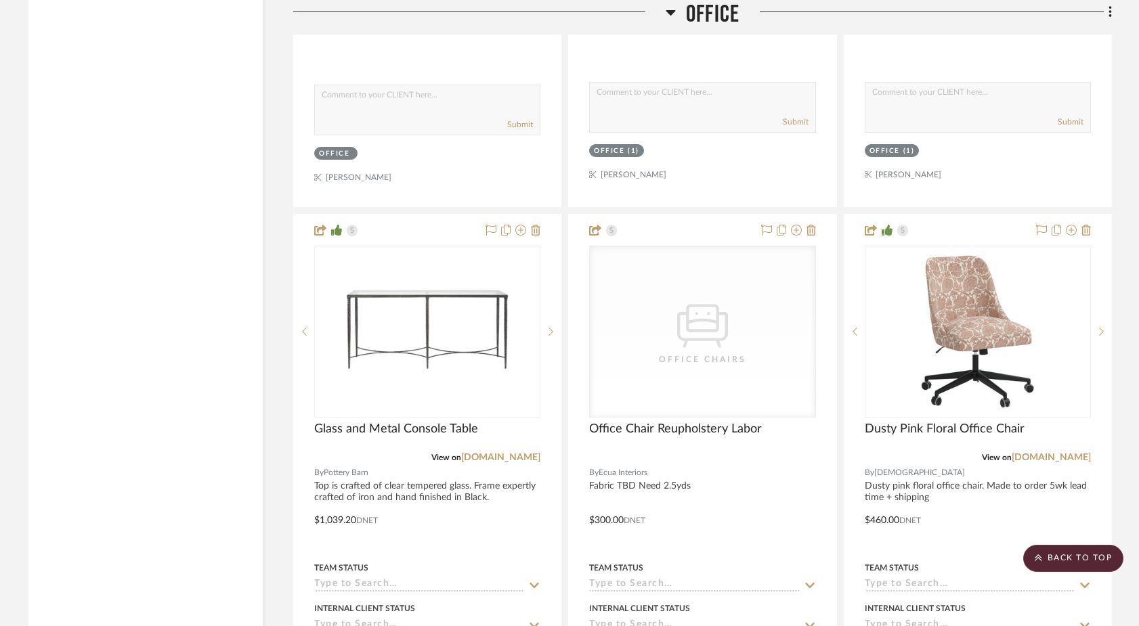
scroll to position [7823, 0]
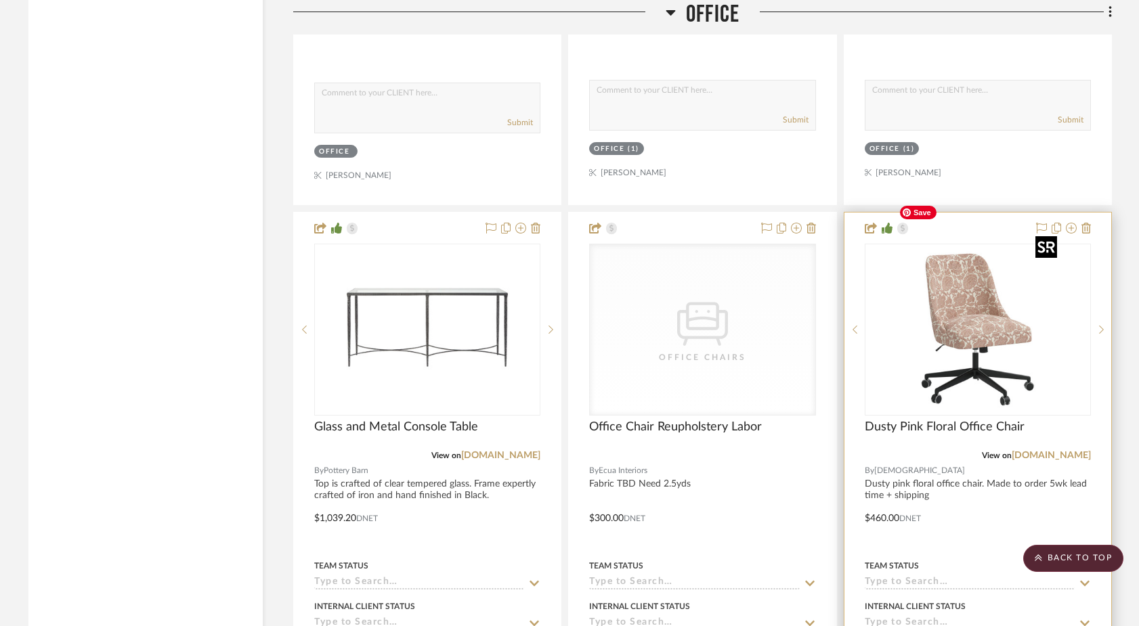
click at [882, 306] on img "0" at bounding box center [977, 329] width 169 height 169
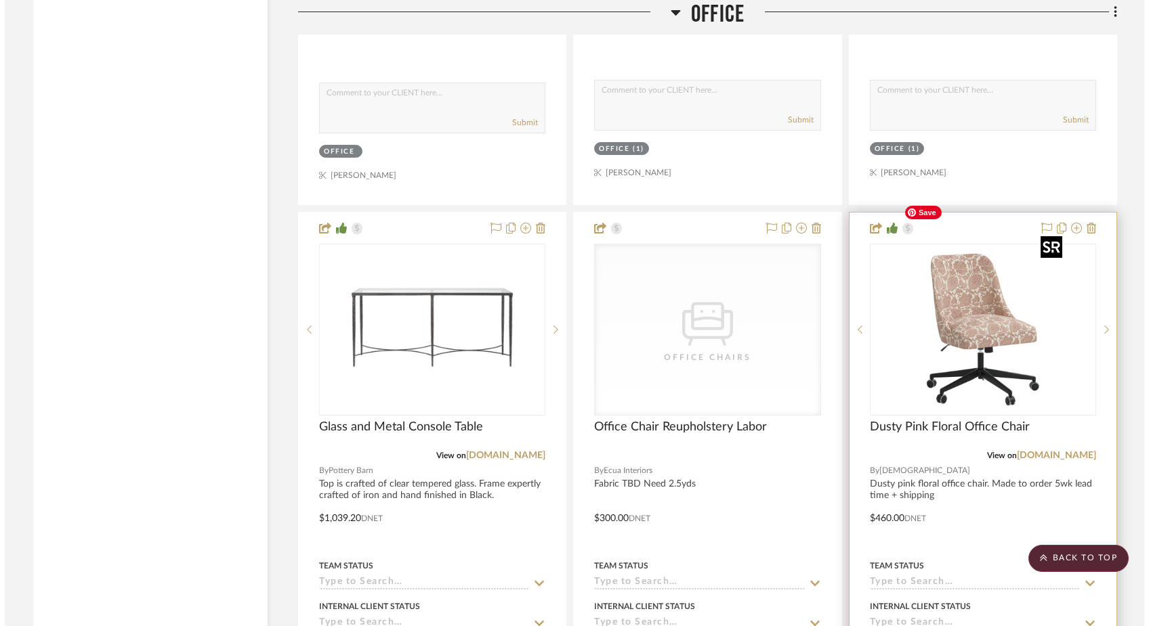
scroll to position [0, 0]
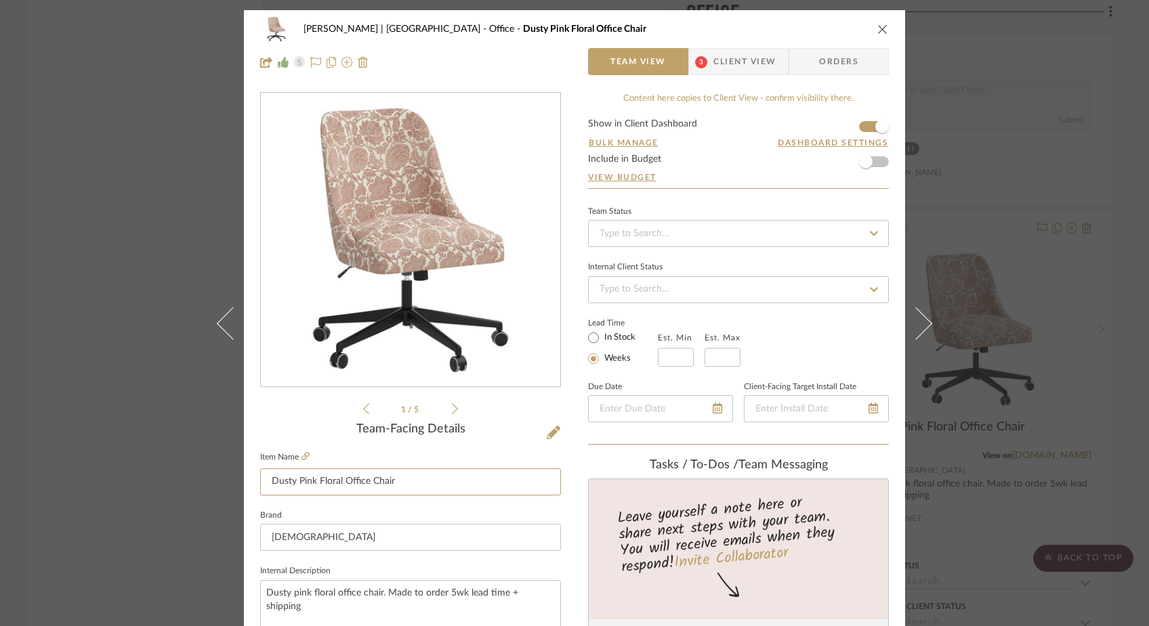
drag, startPoint x: 396, startPoint y: 489, endPoint x: 254, endPoint y: 447, distance: 148.3
click at [254, 447] on div "Ferree | Brooklyn Heights Office Dusty Pink Floral Office Chair Team View 3 Cli…" at bounding box center [574, 635] width 661 height 1251
type input "Fabric inspo for chair"
click at [139, 386] on div "Ferree | Brooklyn Heights Office Dusty Pink Floral Office Chair Team View 3 Cli…" at bounding box center [574, 313] width 1149 height 626
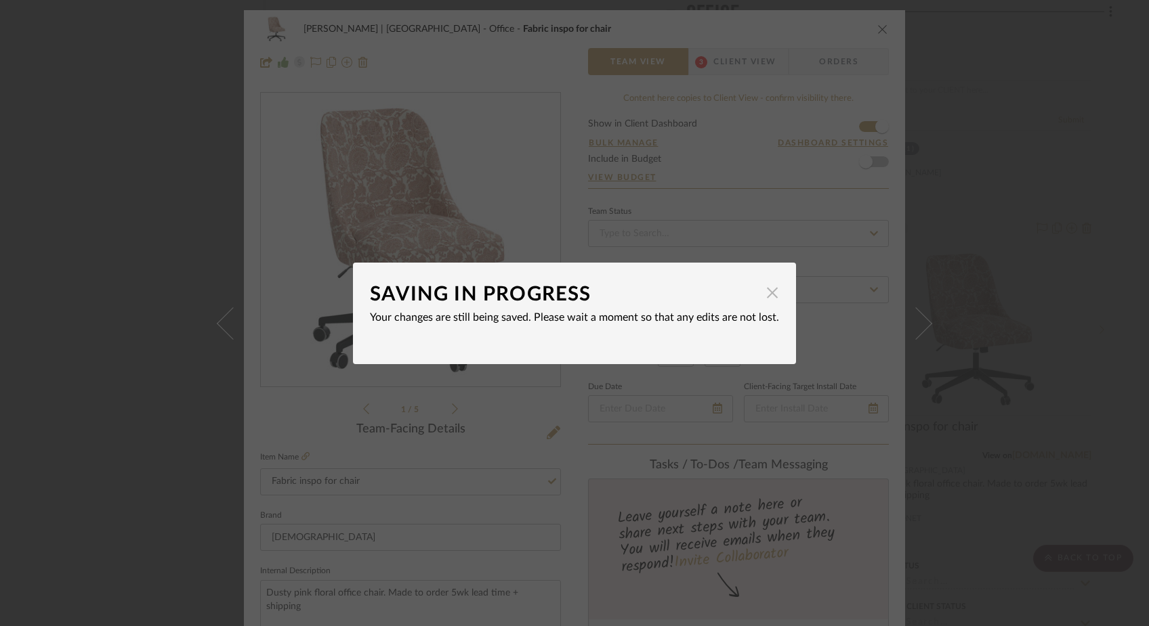
click at [768, 299] on span "button" at bounding box center [771, 293] width 27 height 27
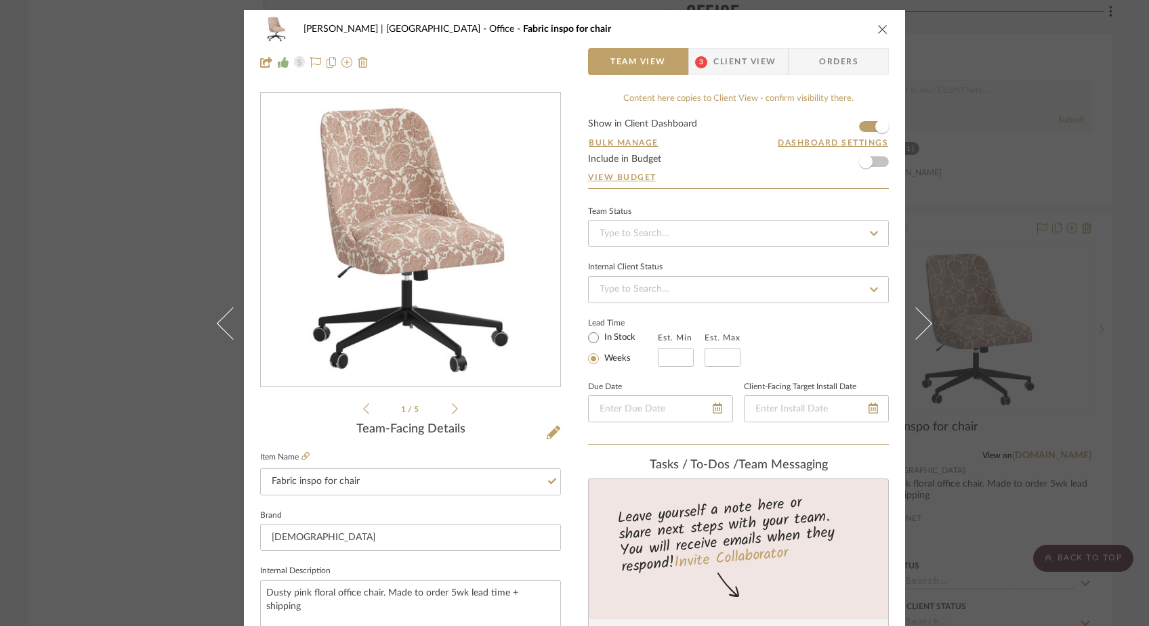
click at [160, 137] on div "Ferree | Brooklyn Heights Office Fabric inspo for chair Team View 3 Client View…" at bounding box center [574, 313] width 1149 height 626
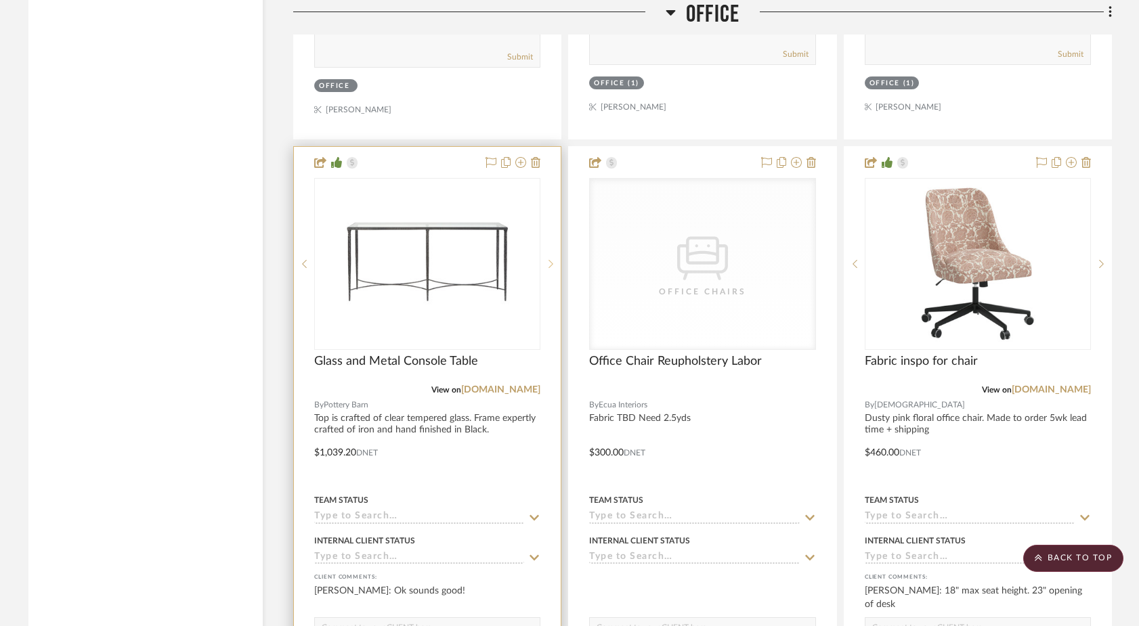
scroll to position [7890, 0]
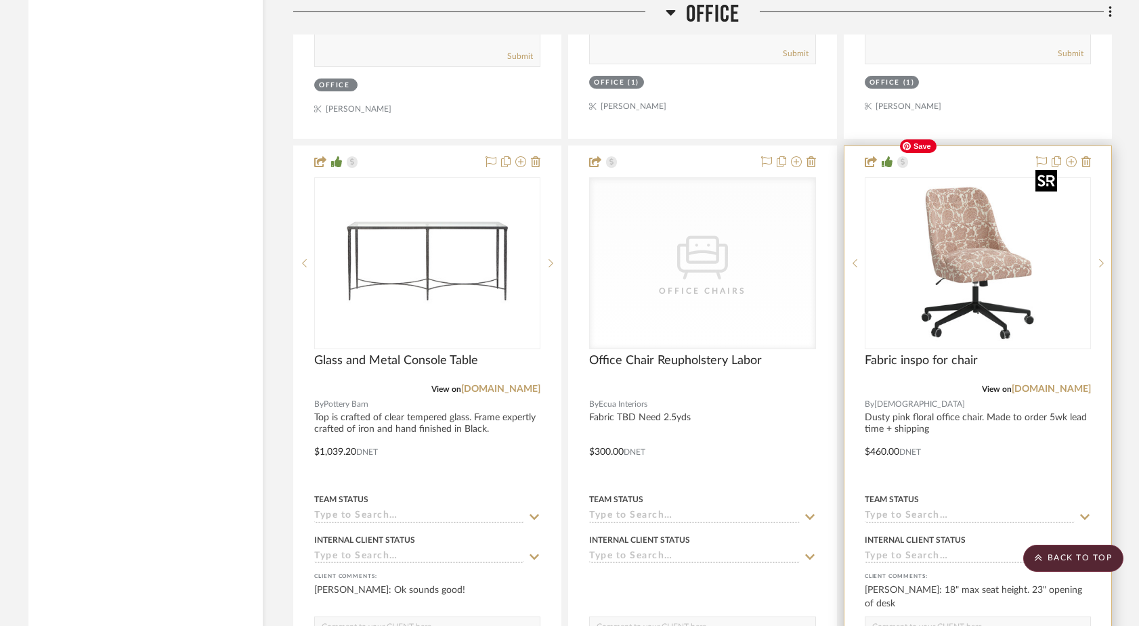
click at [882, 217] on img "0" at bounding box center [977, 263] width 169 height 169
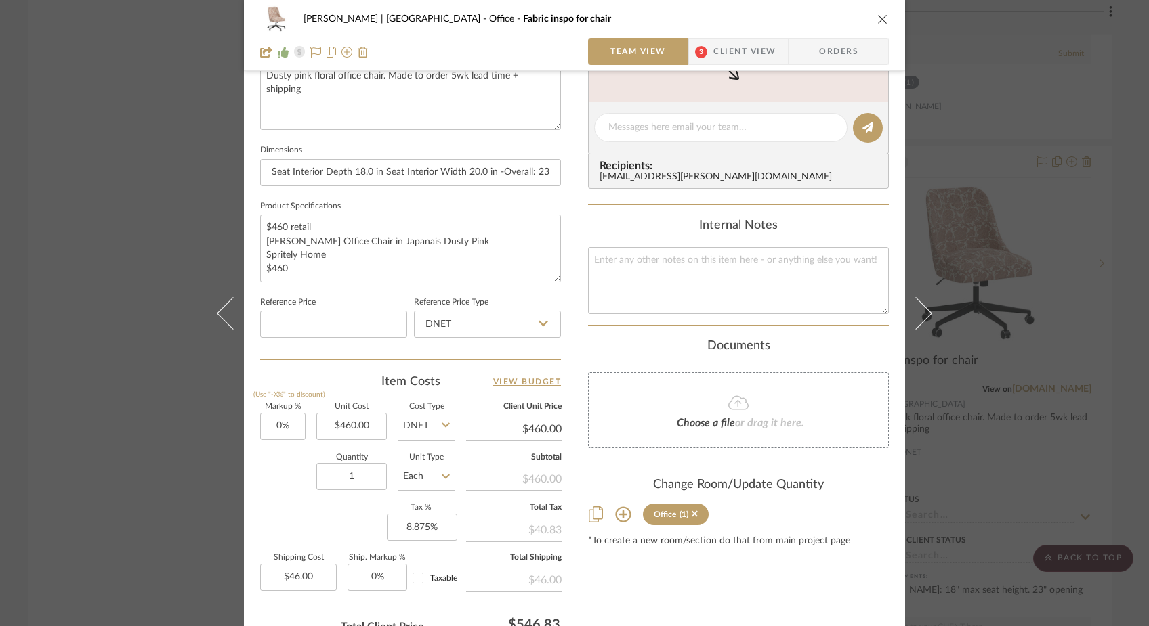
scroll to position [523, 0]
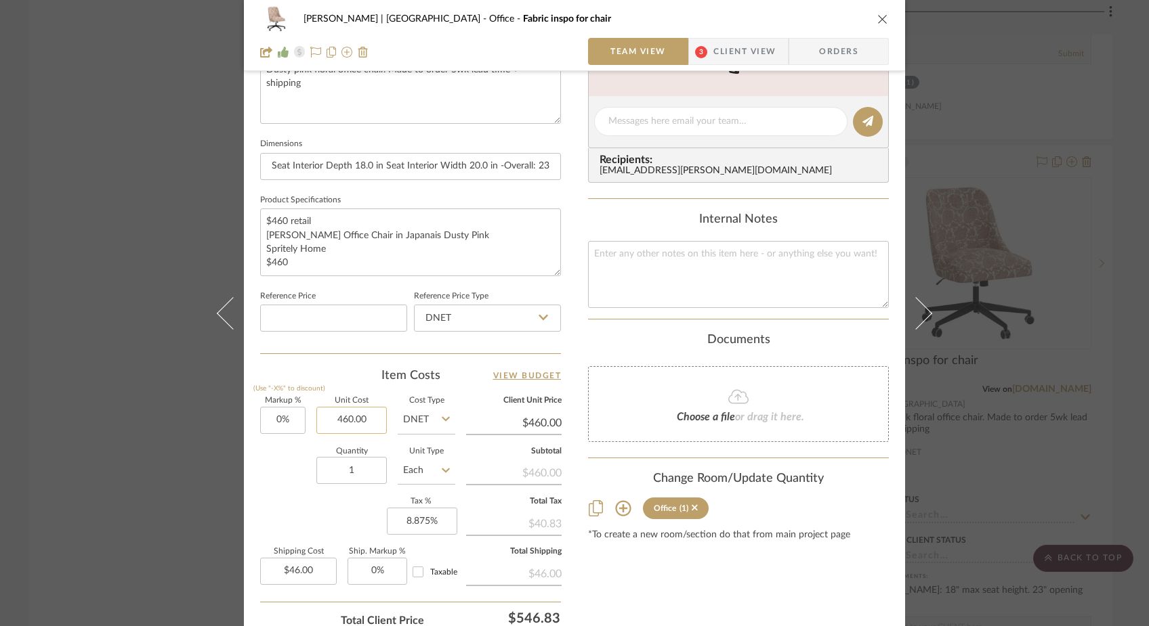
click at [372, 416] on input "460.00" at bounding box center [351, 420] width 70 height 27
type input "$0.00"
click at [268, 496] on div "Markup % (Use "-X%" to discount) 0% Unit Cost $0.00 Cost Type DNET Client Unit …" at bounding box center [410, 497] width 301 height 198
type input "$0.00"
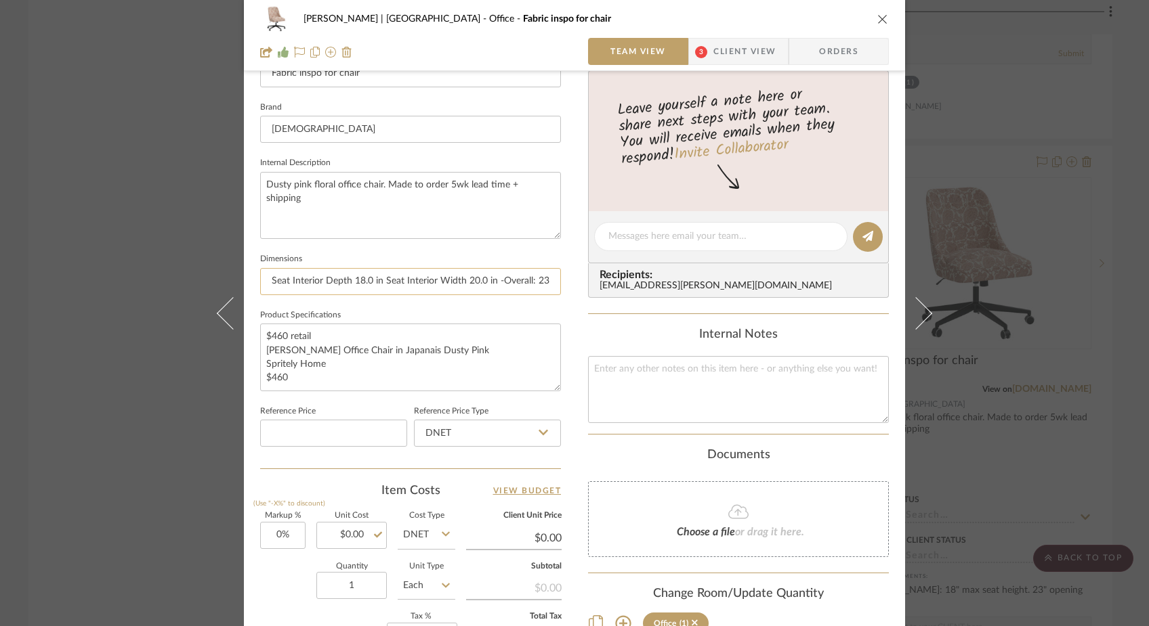
scroll to position [411, 0]
drag, startPoint x: 262, startPoint y: 181, endPoint x: 262, endPoint y: 197, distance: 16.3
click at [262, 197] on textarea "Dusty pink floral office chair. Made to order 5wk lead time + shipping" at bounding box center [410, 202] width 301 height 67
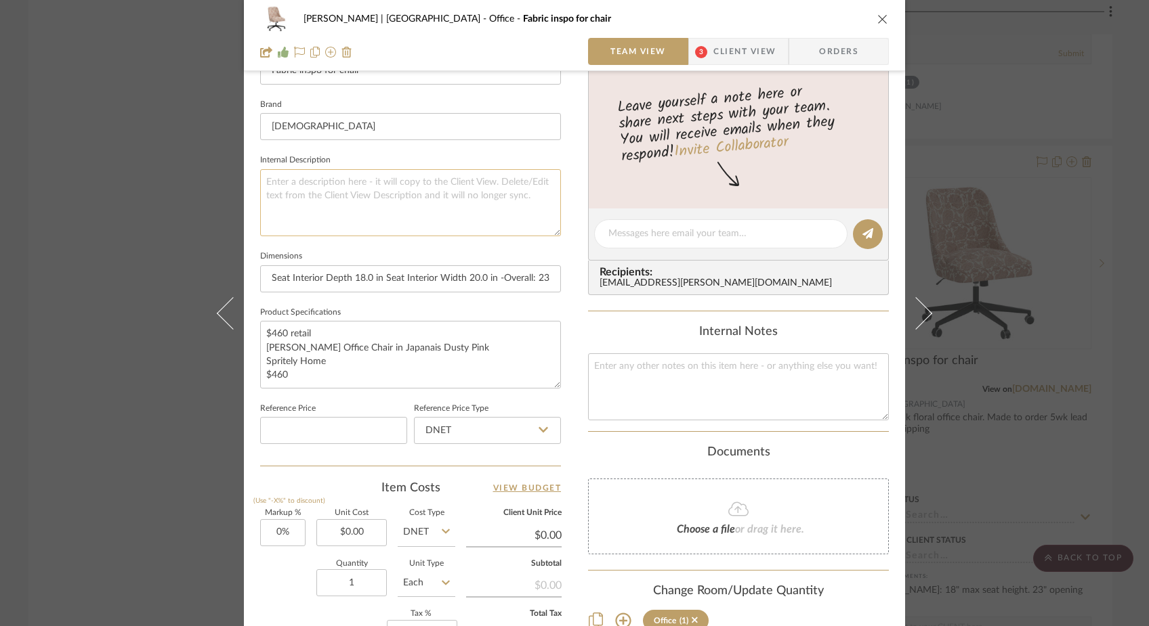
type textarea "P"
click at [312, 228] on textarea "Im pulling fabrics :)" at bounding box center [410, 202] width 301 height 67
type textarea "Im pulling fabrics :)"
click at [152, 175] on div "Ferree | Brooklyn Heights Office Fabric inspo for chair Team View 3 Client View…" at bounding box center [574, 313] width 1149 height 626
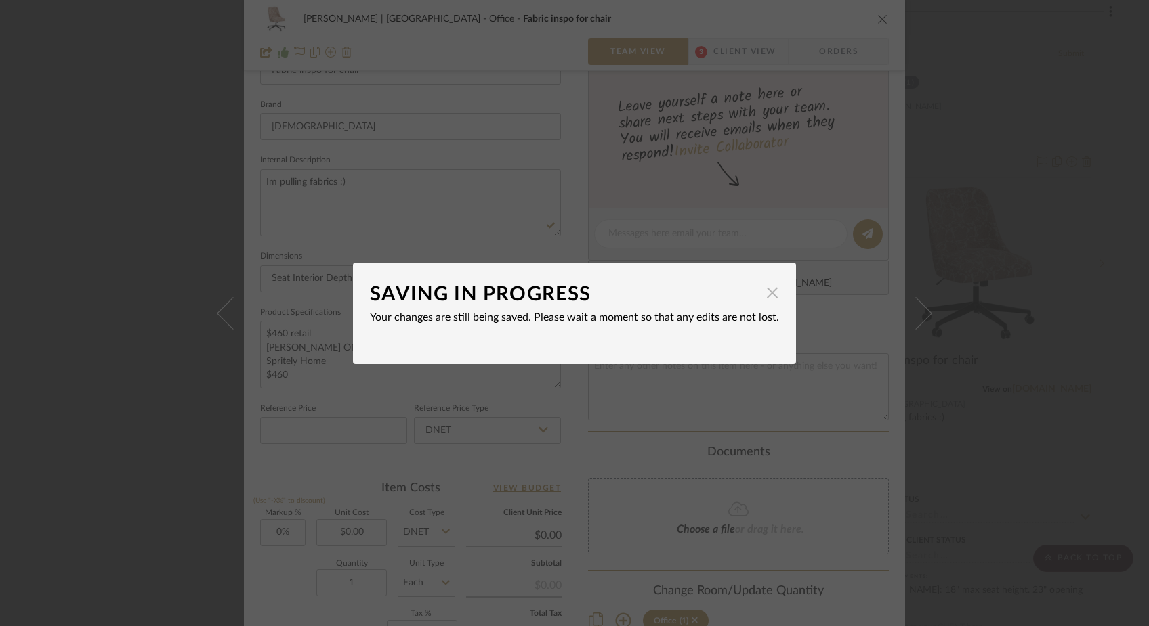
click at [768, 301] on span "button" at bounding box center [771, 293] width 27 height 27
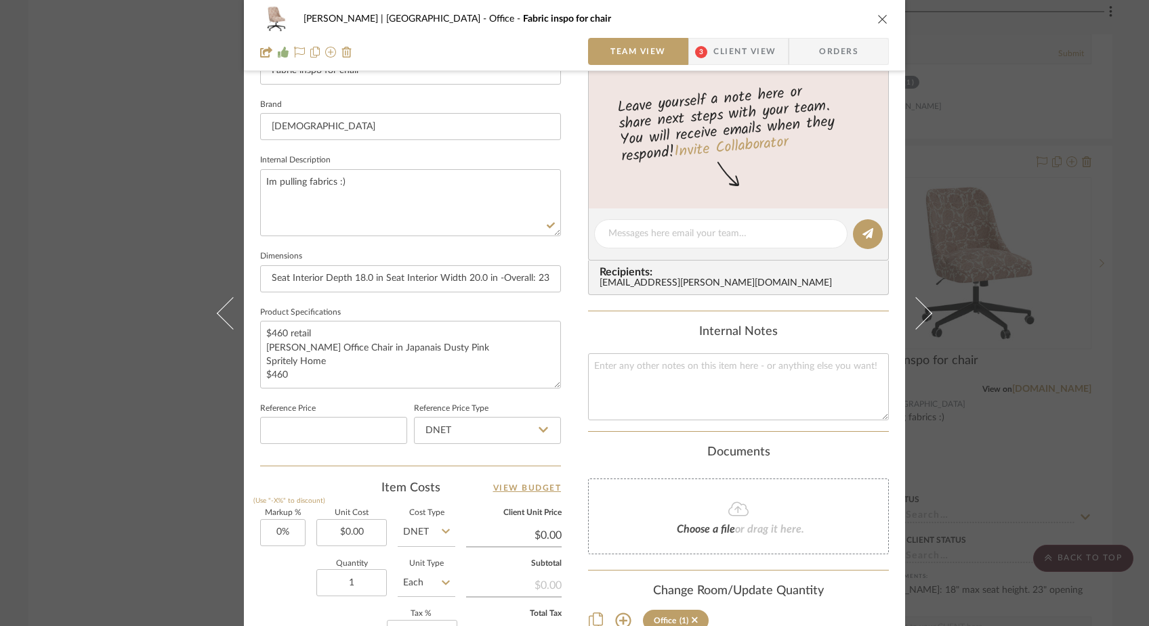
click at [152, 140] on div "Ferree | Brooklyn Heights Office Fabric inspo for chair Team View 3 Client View…" at bounding box center [574, 313] width 1149 height 626
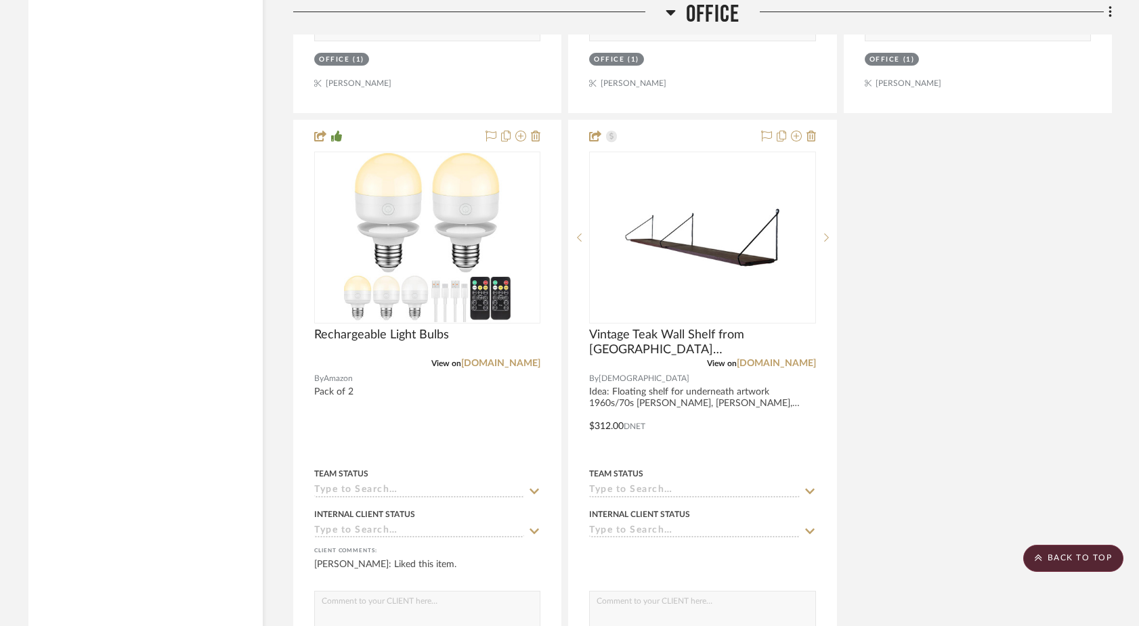
scroll to position [9116, 0]
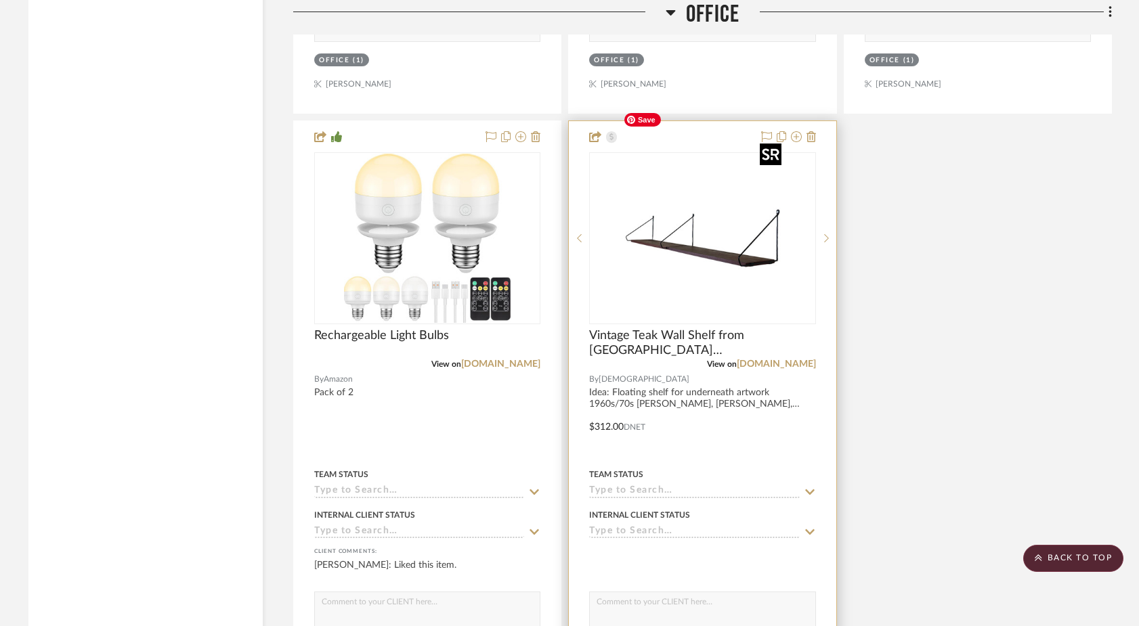
click at [741, 179] on img "0" at bounding box center [702, 238] width 169 height 169
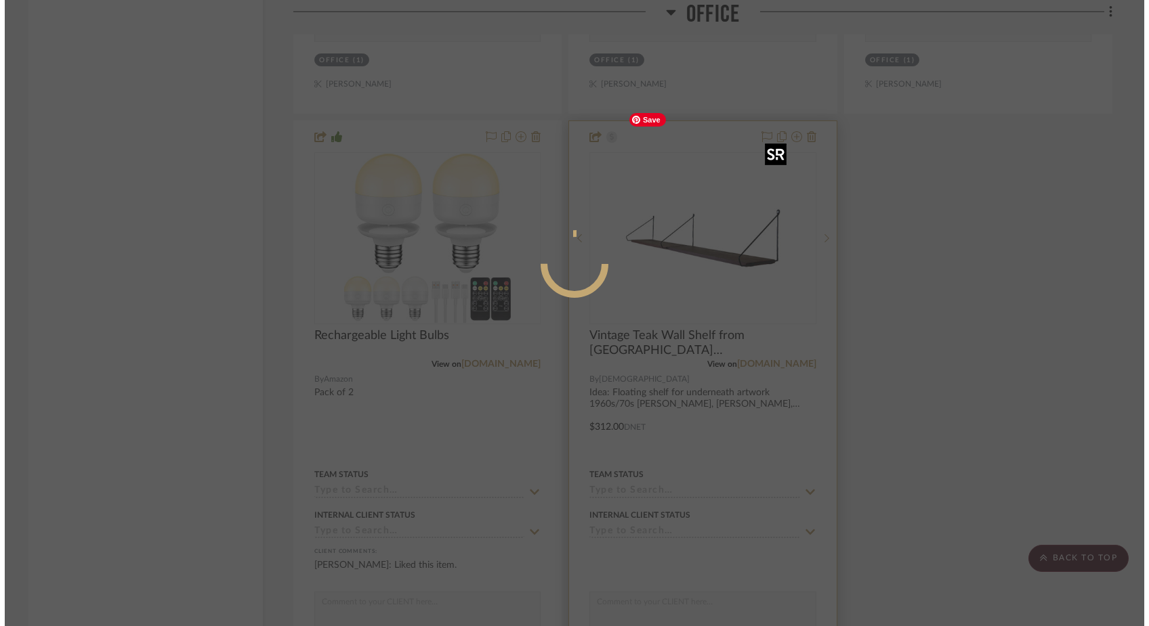
scroll to position [0, 0]
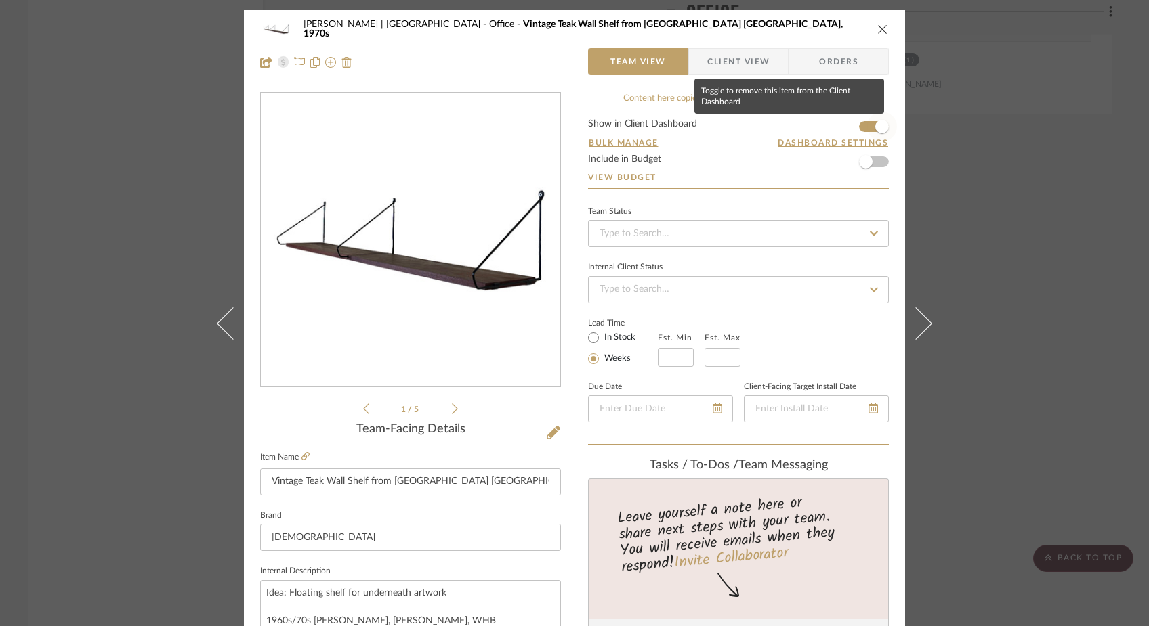
click at [867, 123] on span "button" at bounding box center [882, 127] width 30 height 30
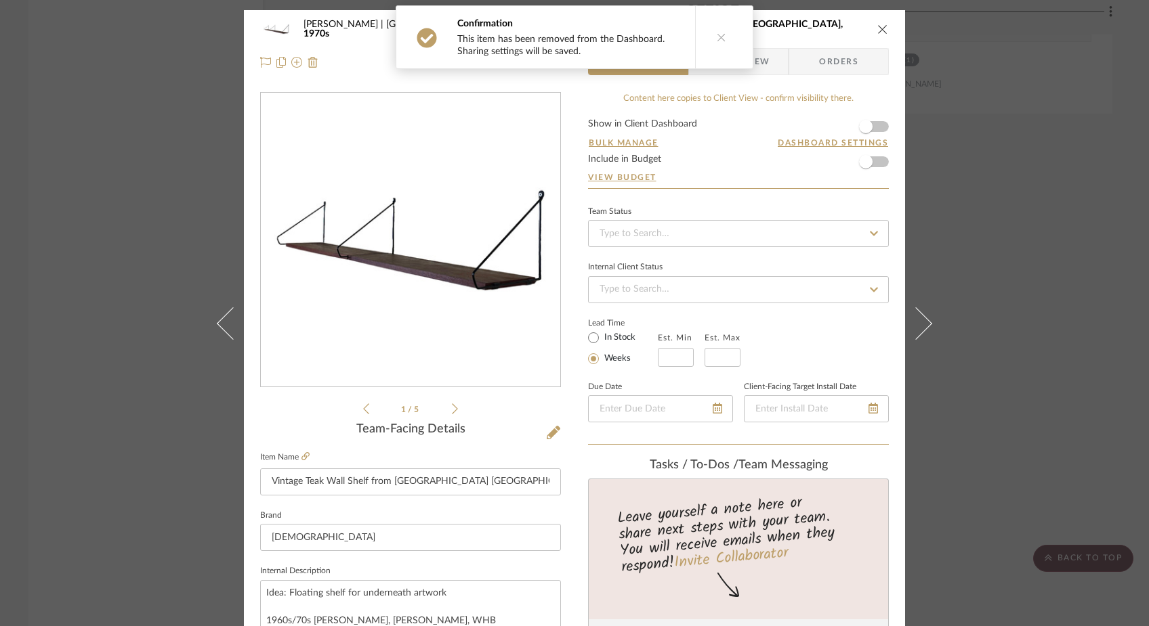
click at [165, 166] on div "Ferree | Brooklyn Heights Office Vintage Teak Wall Shelf from WHB Germany, 1970…" at bounding box center [574, 313] width 1149 height 626
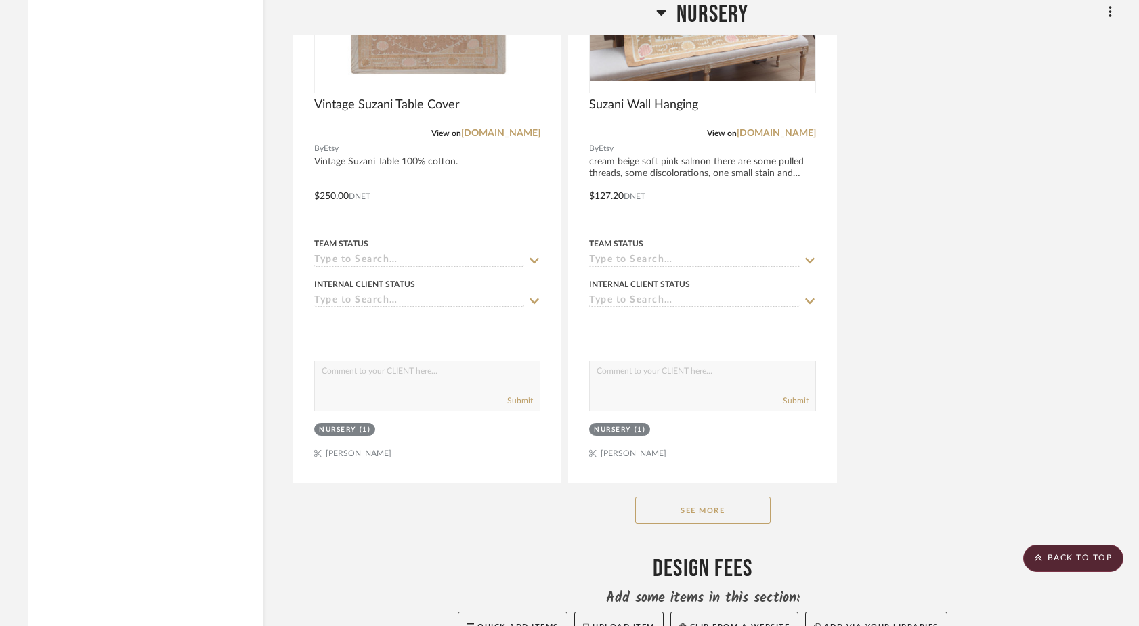
scroll to position [19441, 0]
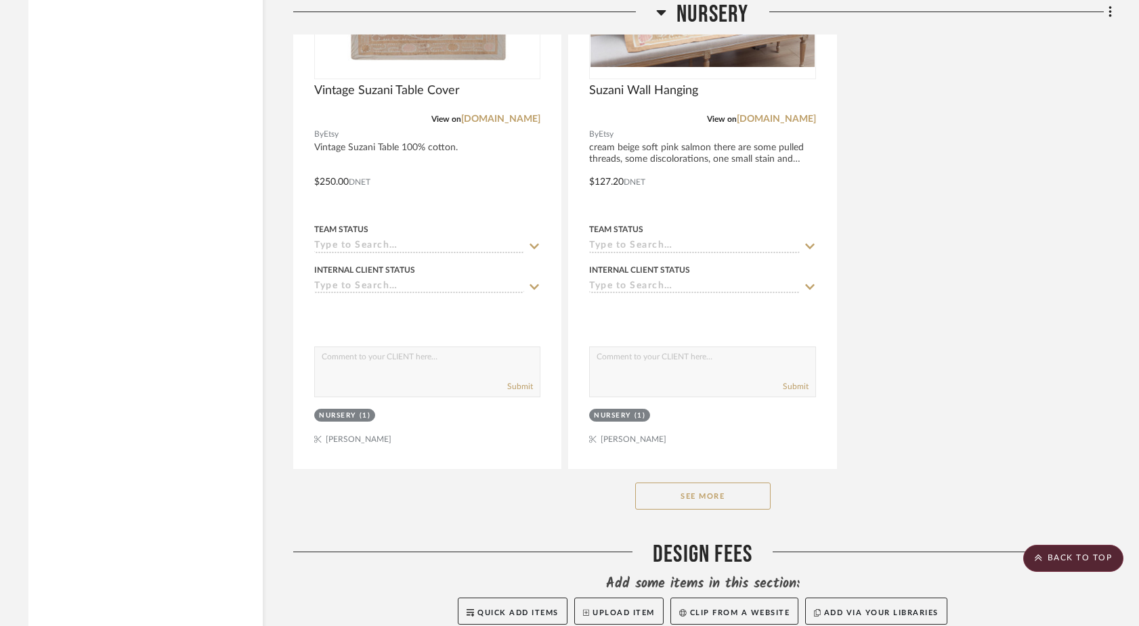
click at [665, 483] on button "See More" at bounding box center [702, 496] width 135 height 27
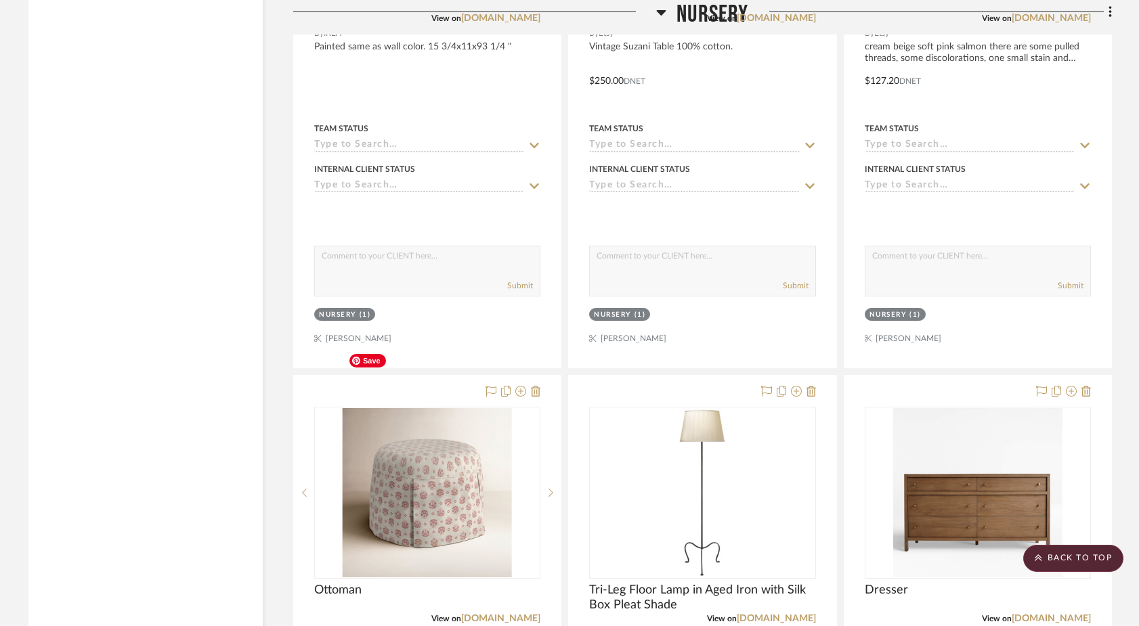
scroll to position [20128, 0]
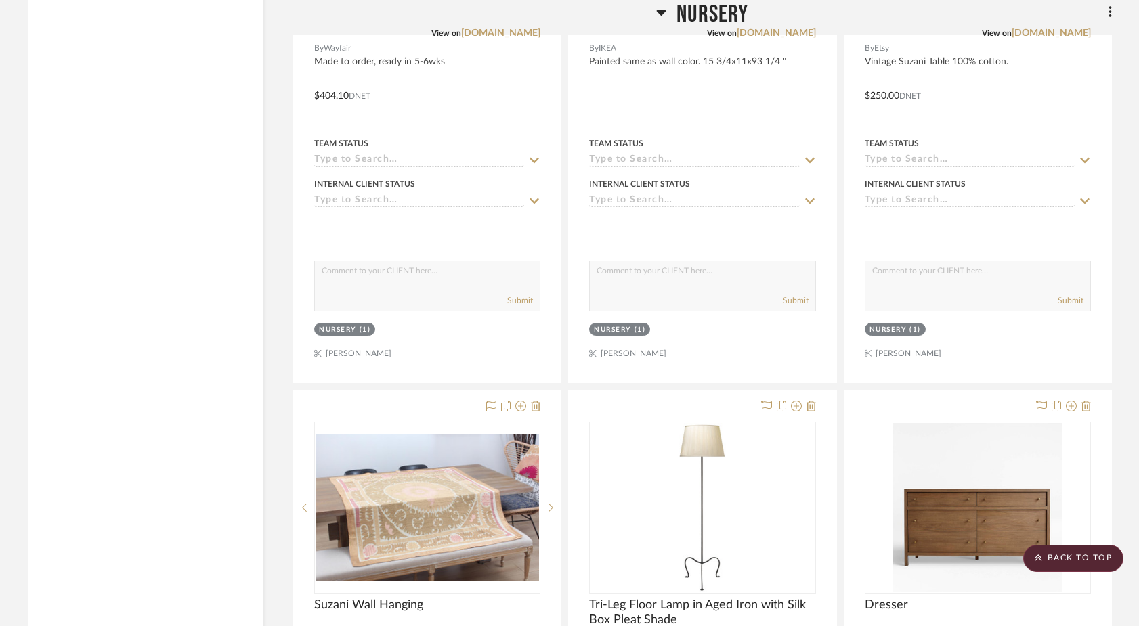
click at [494, 322] on div "Nursery (1)" at bounding box center [427, 331] width 229 height 19
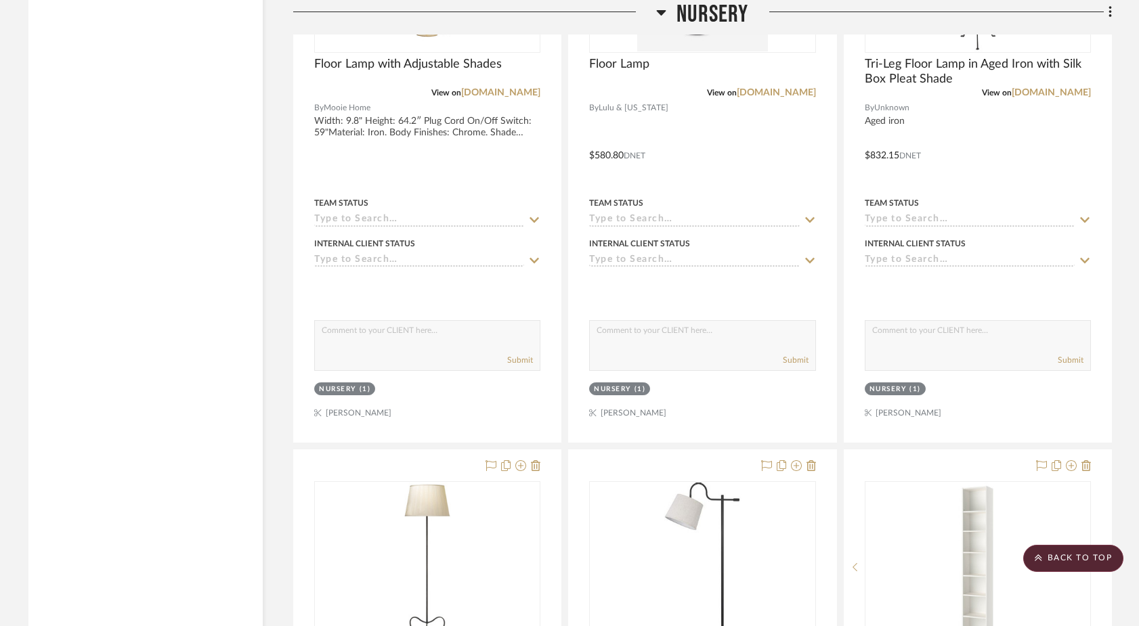
scroll to position [21325, 0]
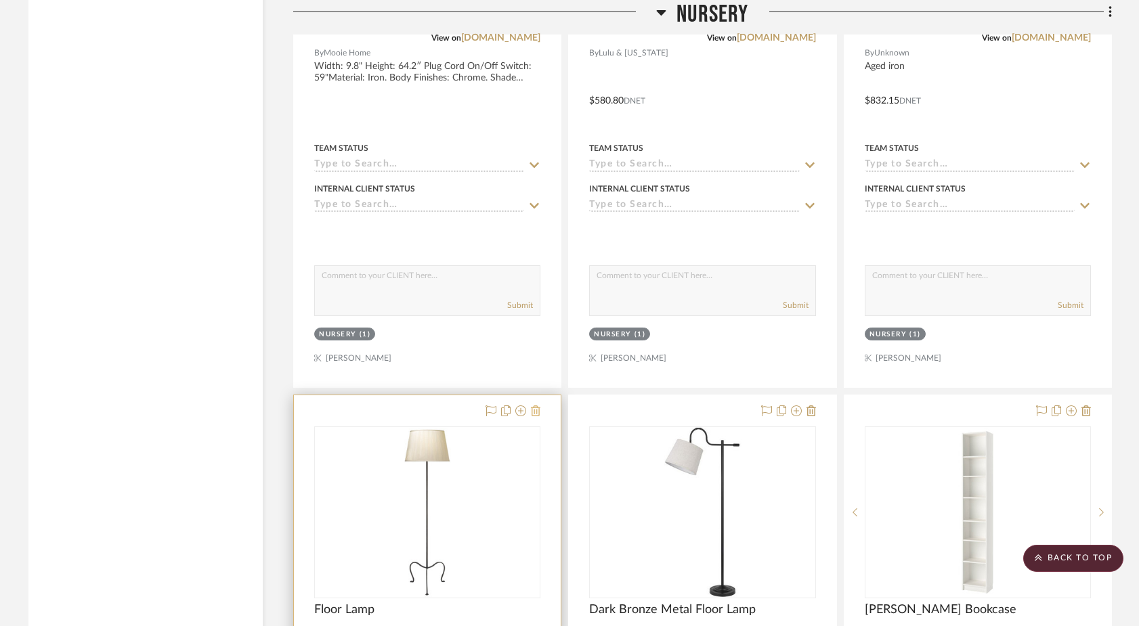
click at [537, 406] on icon at bounding box center [535, 411] width 9 height 11
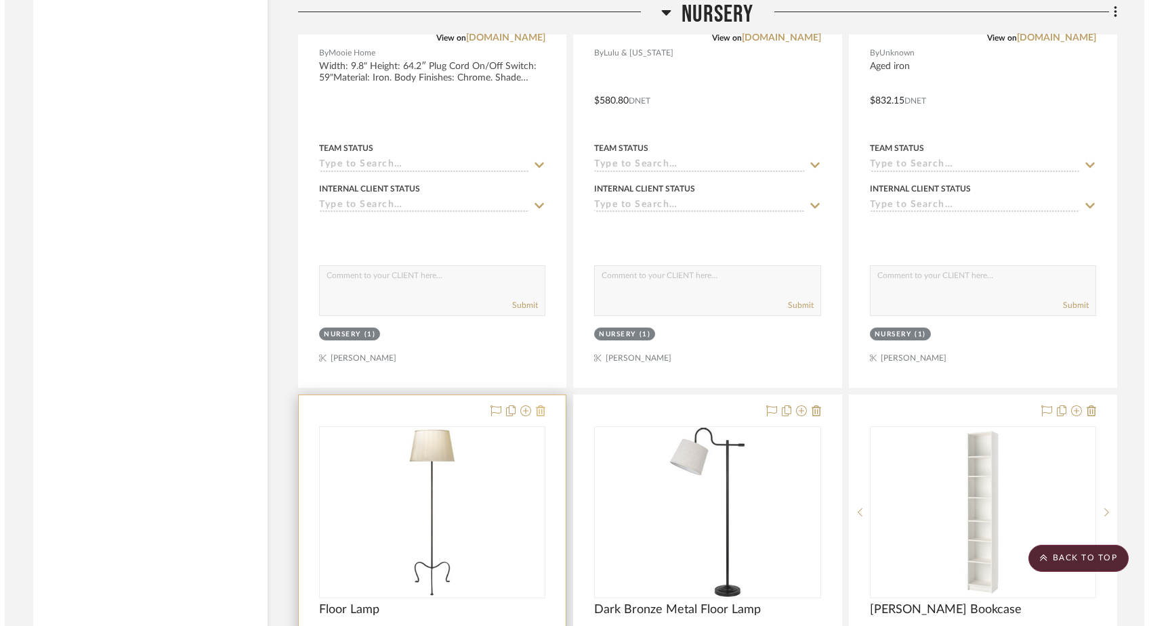
scroll to position [0, 0]
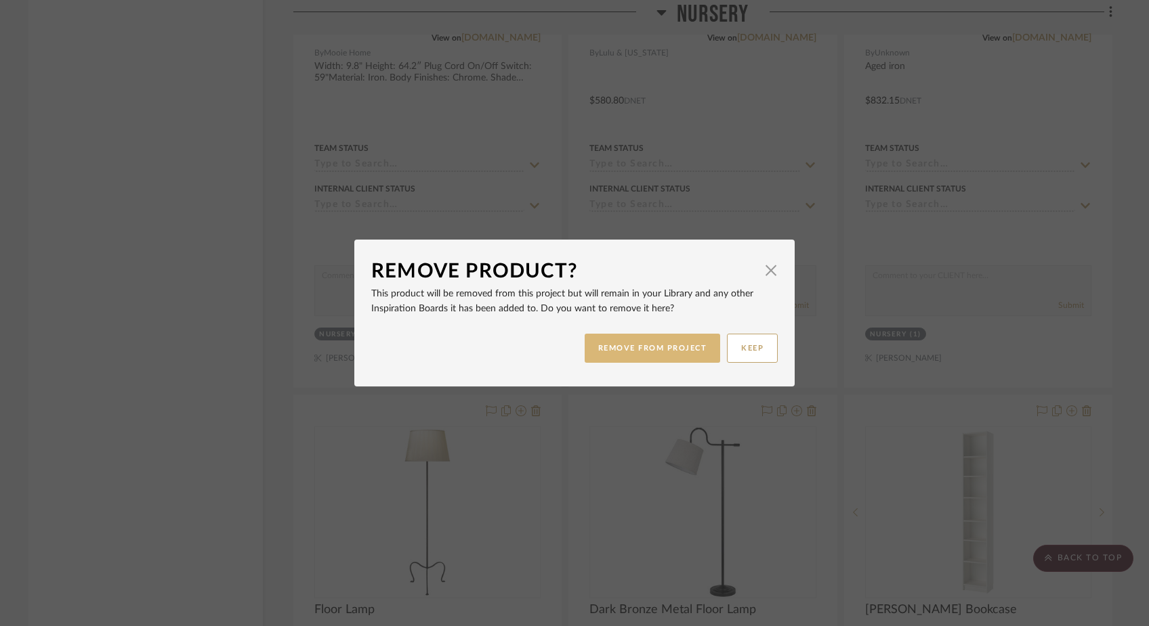
click at [642, 346] on button "REMOVE FROM PROJECT" at bounding box center [652, 348] width 136 height 29
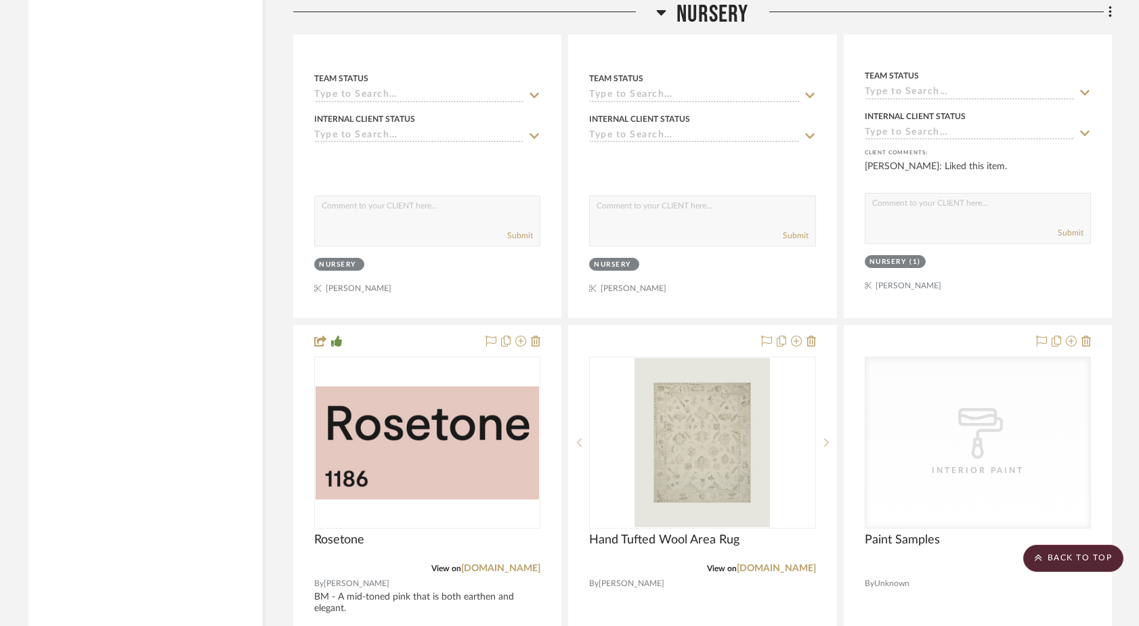
scroll to position [25003, 0]
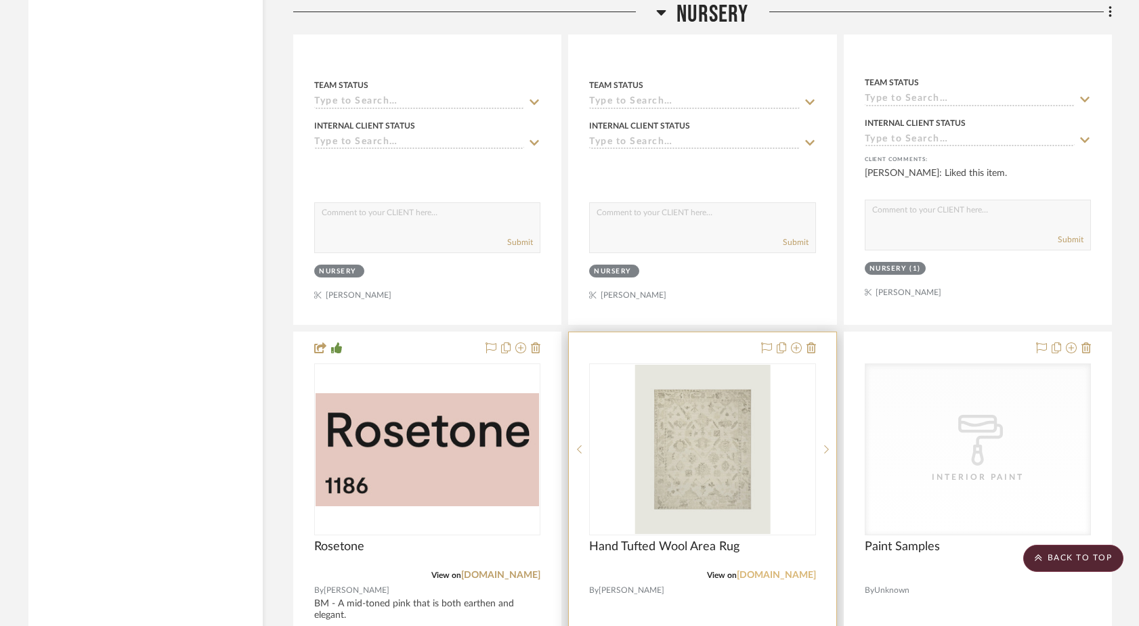
click at [789, 571] on link "joonloloi.com" at bounding box center [776, 575] width 79 height 9
click at [812, 343] on icon at bounding box center [811, 348] width 9 height 11
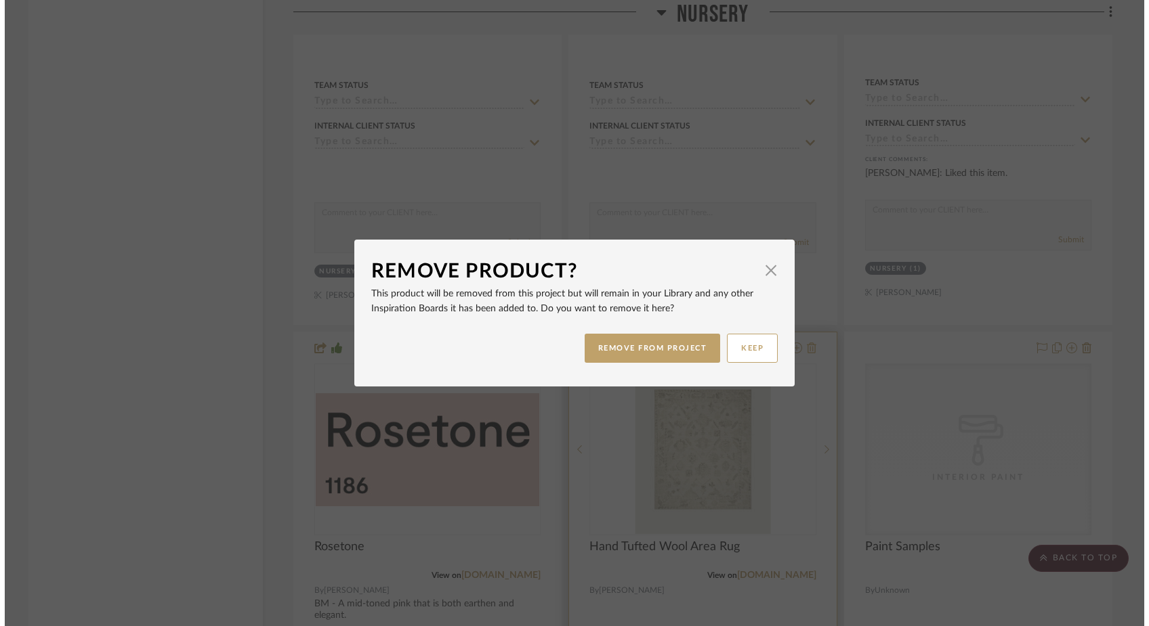
scroll to position [0, 0]
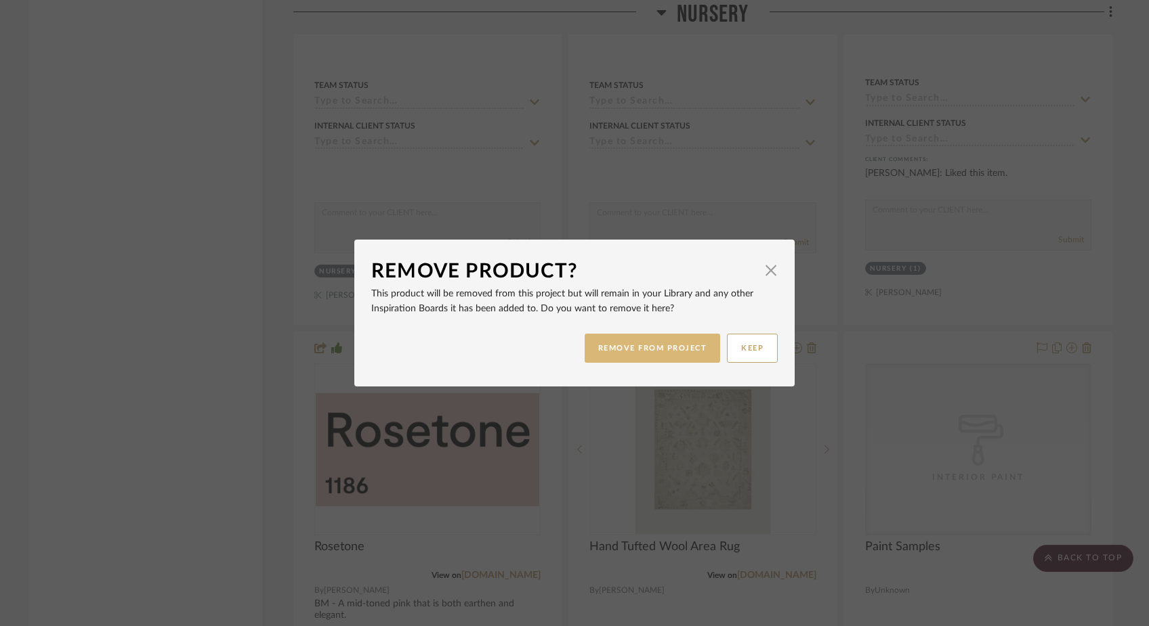
click at [679, 343] on button "REMOVE FROM PROJECT" at bounding box center [652, 348] width 136 height 29
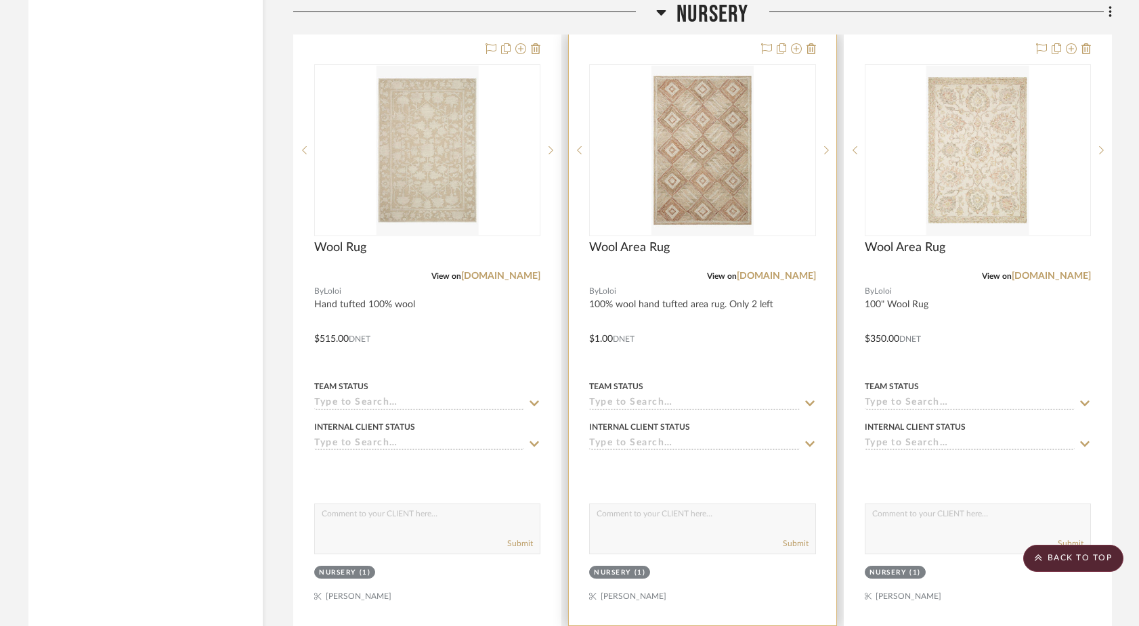
scroll to position [18085, 0]
click at [776, 270] on link "loloirugs.com" at bounding box center [776, 274] width 79 height 9
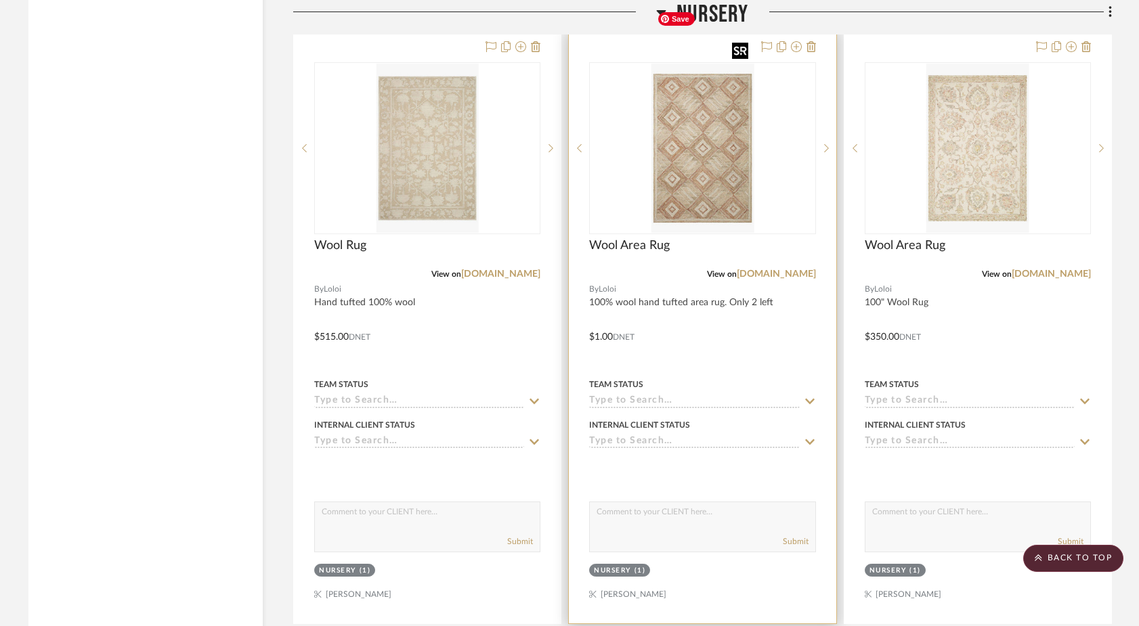
click at [0, 0] on img at bounding box center [0, 0] width 0 height 0
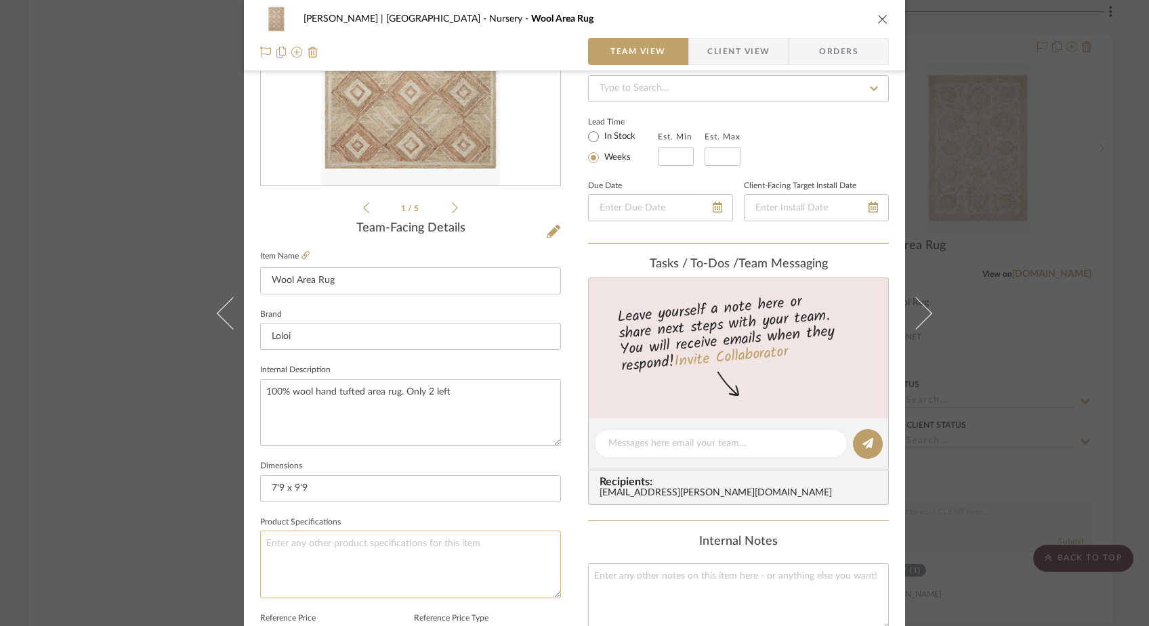
scroll to position [215, 0]
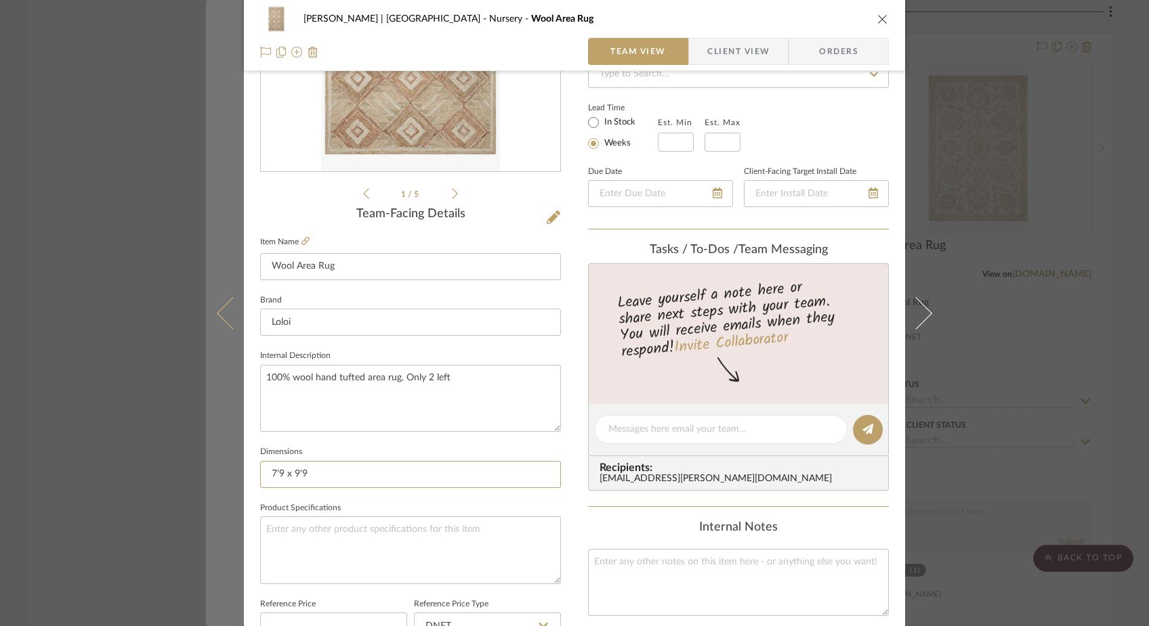
drag, startPoint x: 306, startPoint y: 477, endPoint x: 230, endPoint y: 477, distance: 76.5
click at [230, 477] on mat-dialog-content "Ferree | Brooklyn Heights Nursery Wool Area Rug Team View Client View Orders 1 …" at bounding box center [574, 420] width 737 height 1251
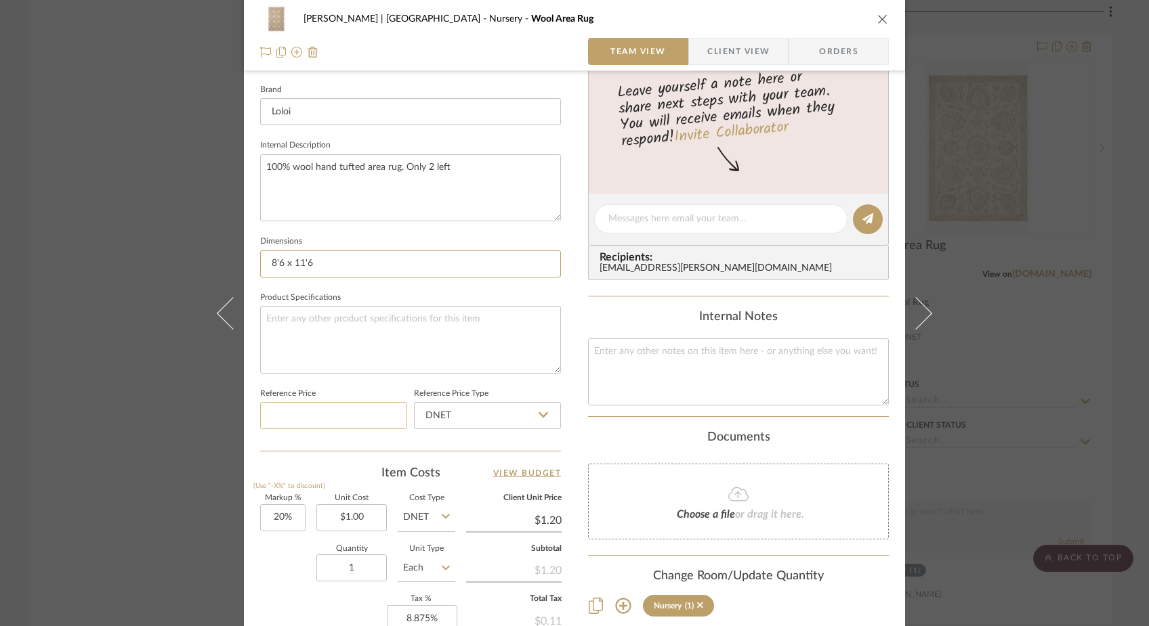
scroll to position [431, 0]
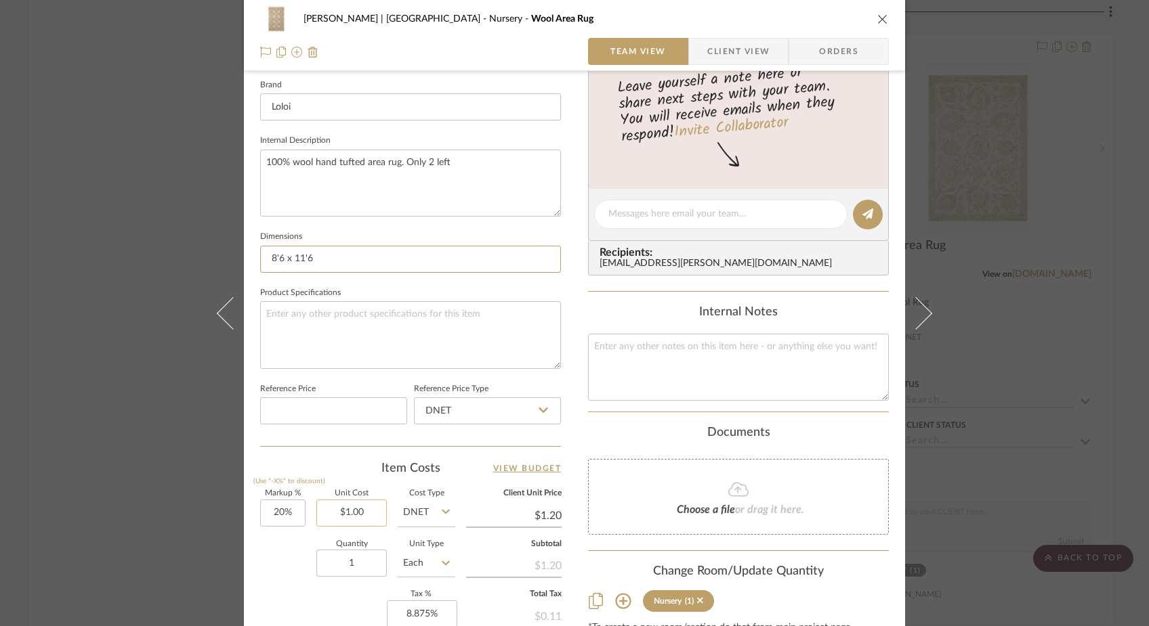
type input "8'6 x 11'6"
type input "1.00"
click at [367, 515] on input "1.00" at bounding box center [351, 513] width 70 height 27
type input "4"
type input "$415.00"
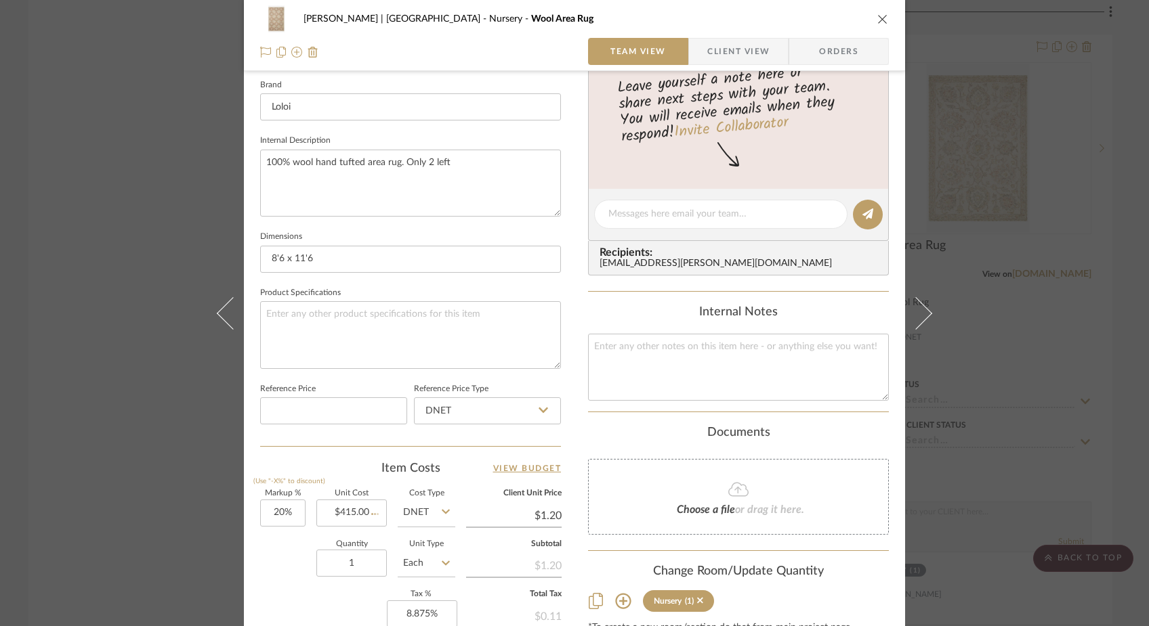
click at [277, 553] on div "Quantity 1 Unit Type Each" at bounding box center [357, 565] width 195 height 48
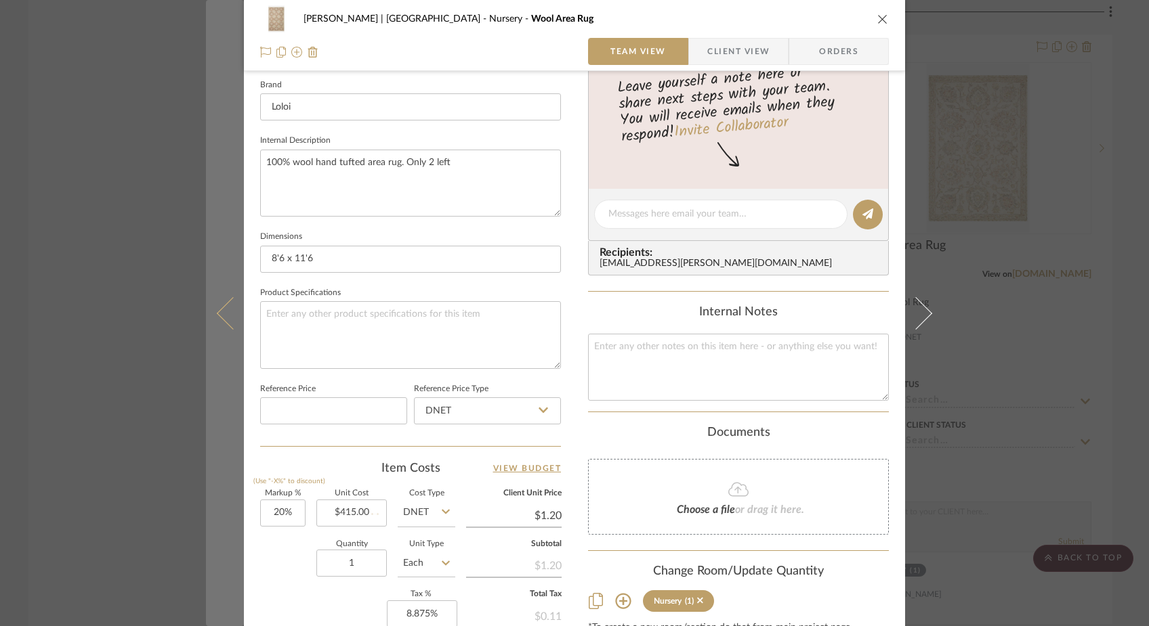
type input "$498.00"
type input "$49.80"
drag, startPoint x: 324, startPoint y: 259, endPoint x: 221, endPoint y: 259, distance: 103.6
click at [221, 259] on mat-dialog-content "Ferree | Brooklyn Heights Nursery Wool Area Rug Team View Client View Orders 1 …" at bounding box center [574, 204] width 737 height 1251
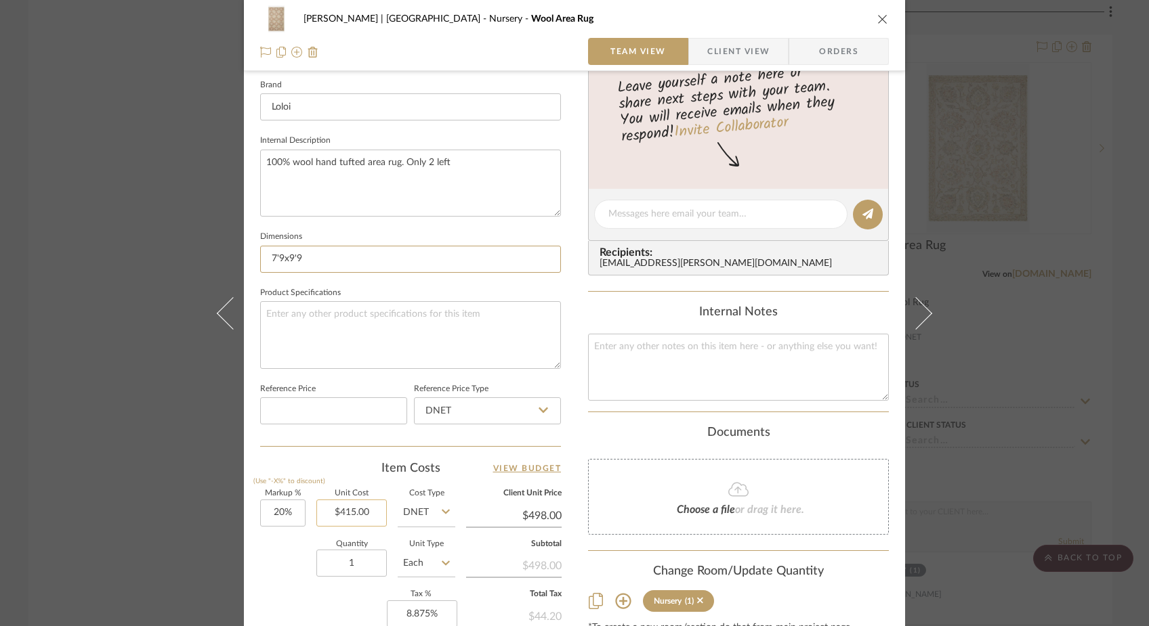
type input "7'9x9'9"
type input "415.00"
click at [339, 510] on input "415.00" at bounding box center [351, 513] width 70 height 27
type input "$315.00"
click at [301, 571] on div "Quantity 1 Unit Type Each" at bounding box center [357, 565] width 195 height 48
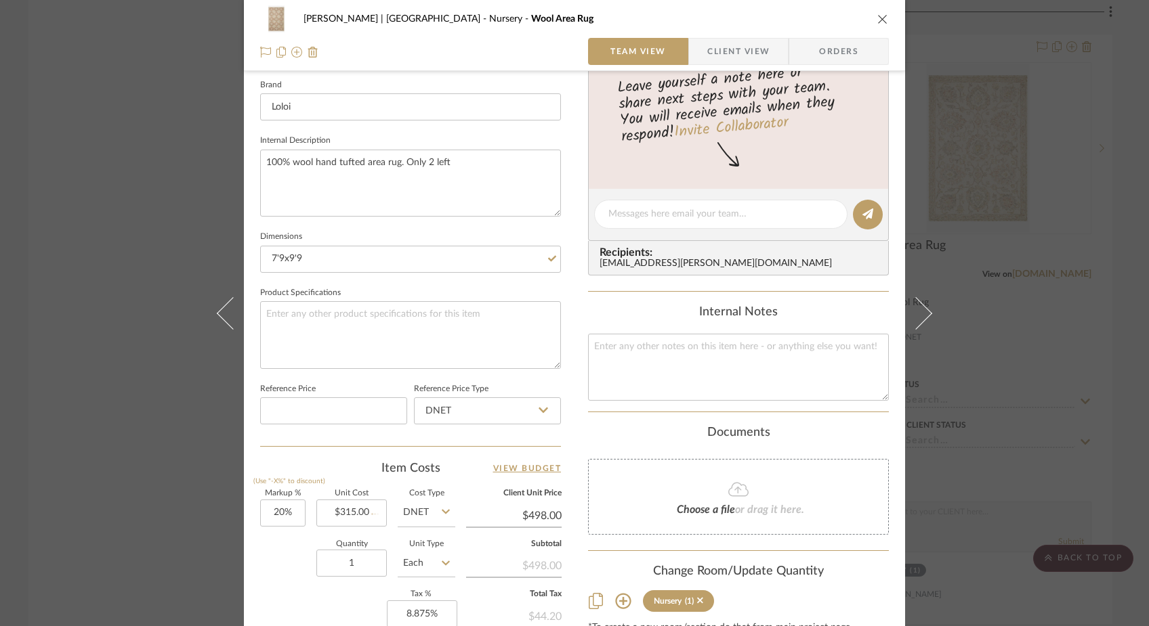
type input "$378.00"
type input "$37.80"
click at [115, 153] on div "Ferree | Brooklyn Heights Nursery Wool Area Rug Team View Client View Orders 1 …" at bounding box center [574, 313] width 1149 height 626
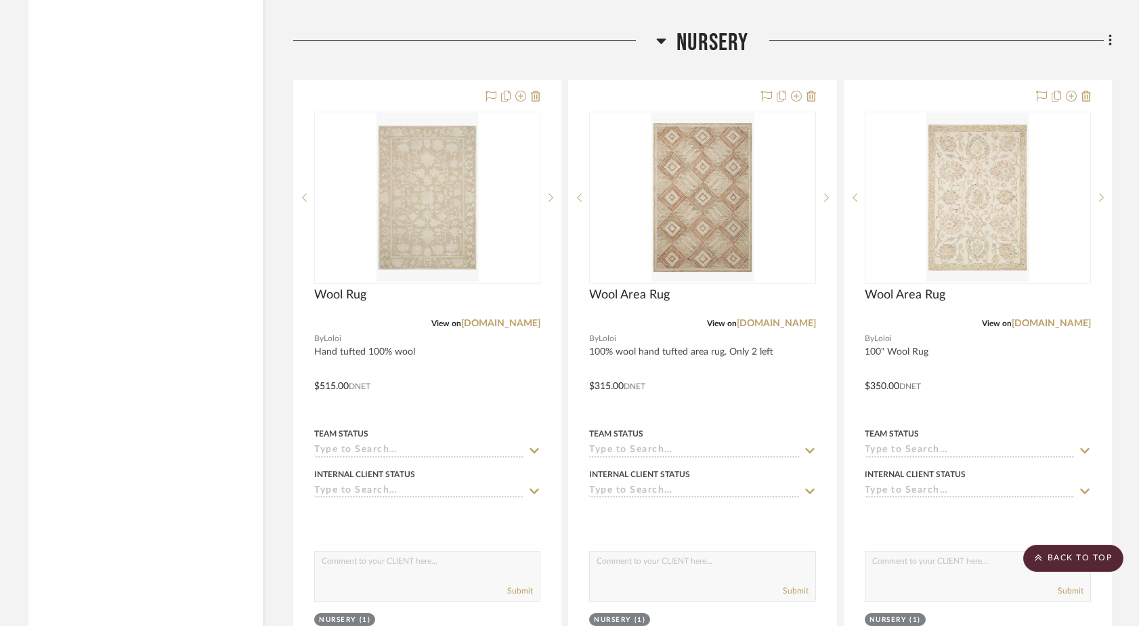
scroll to position [18036, 0]
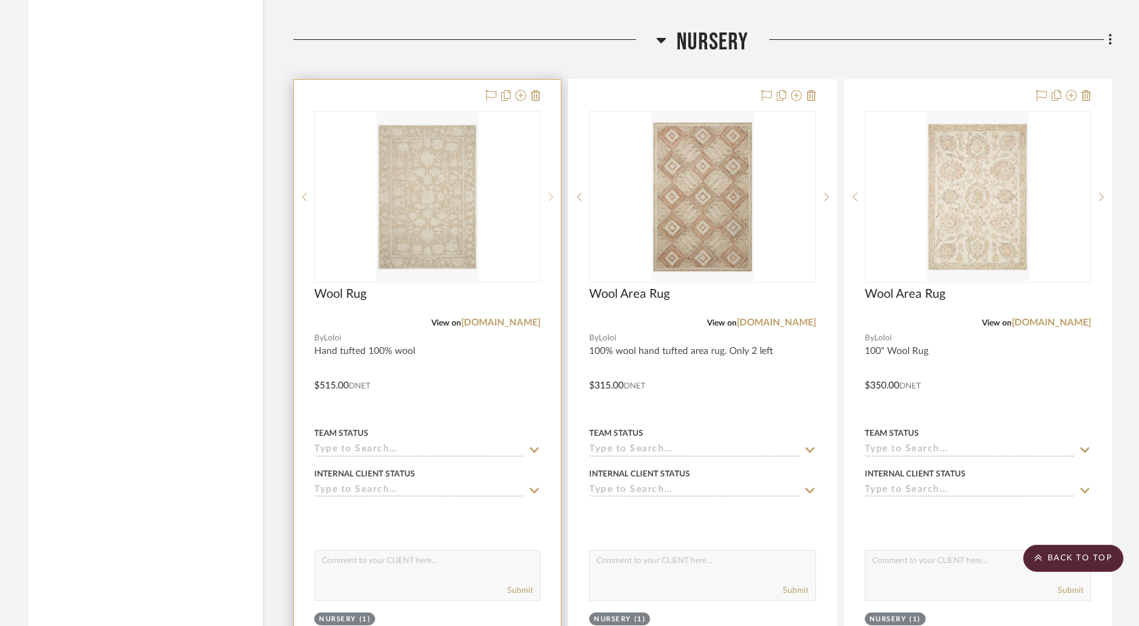
click at [550, 192] on icon at bounding box center [551, 196] width 5 height 9
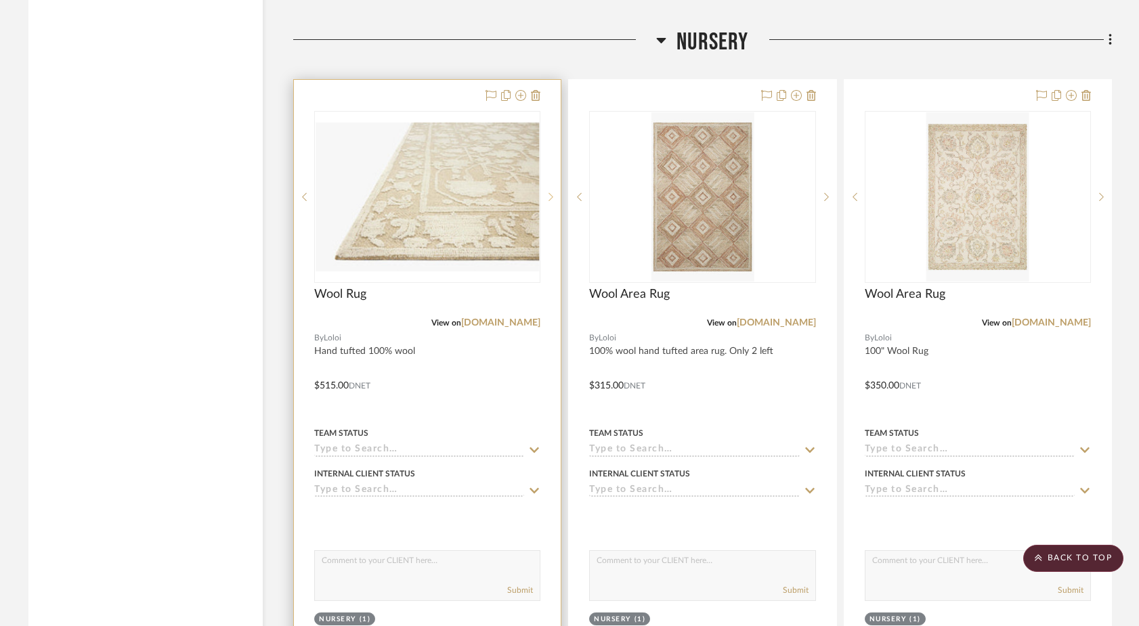
click at [550, 192] on icon at bounding box center [551, 196] width 5 height 9
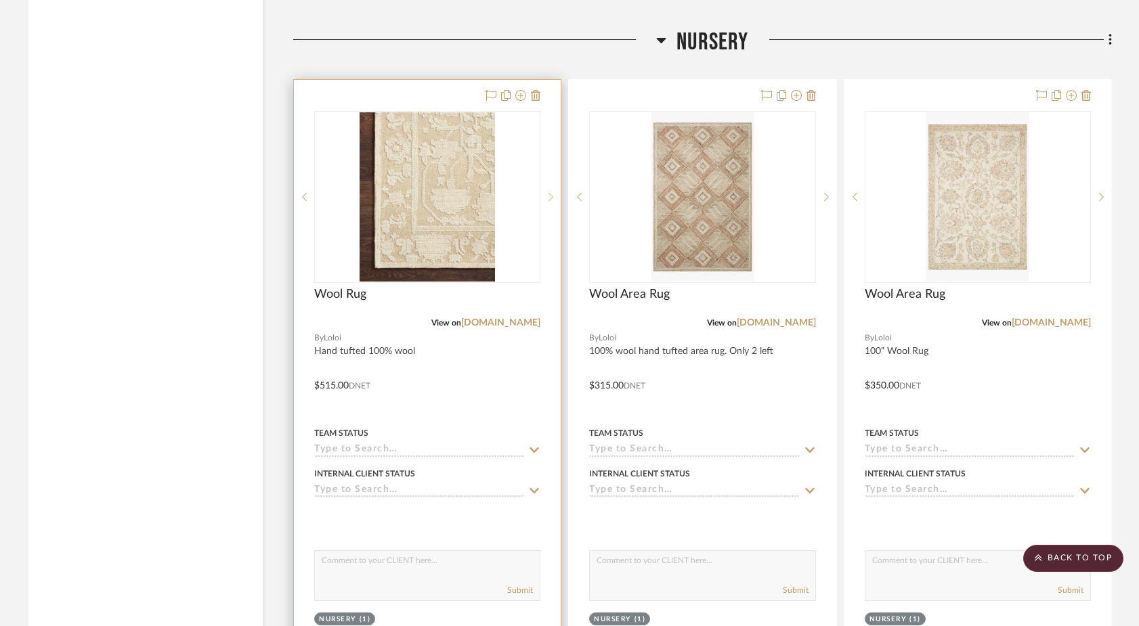
click at [550, 192] on icon at bounding box center [551, 196] width 5 height 9
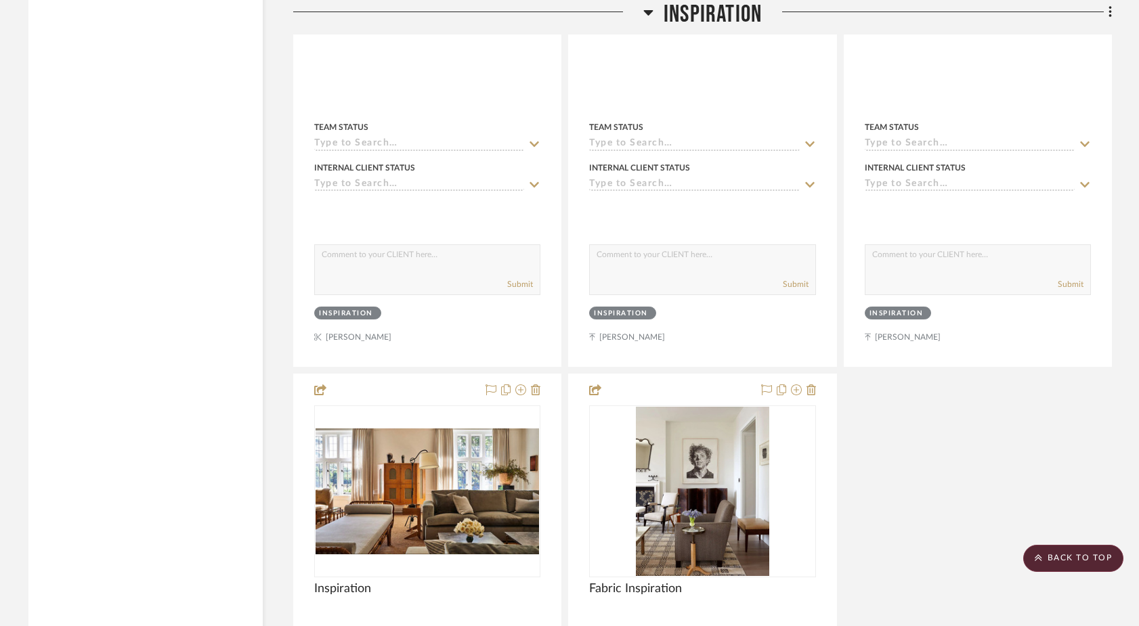
scroll to position [4420, 0]
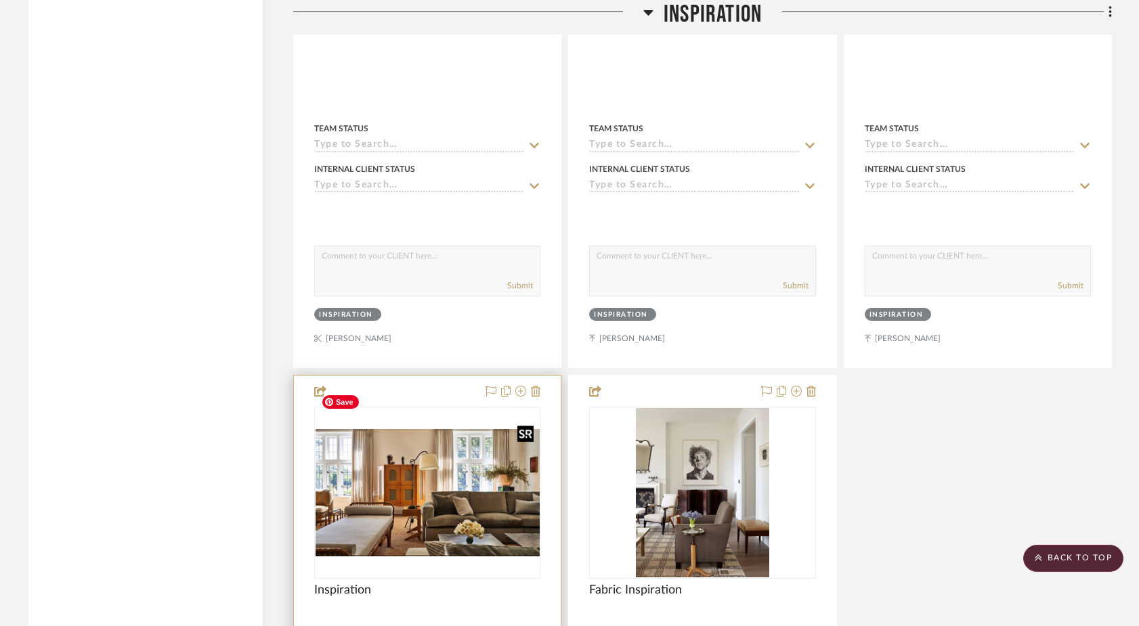
click at [406, 444] on img "0" at bounding box center [428, 492] width 224 height 127
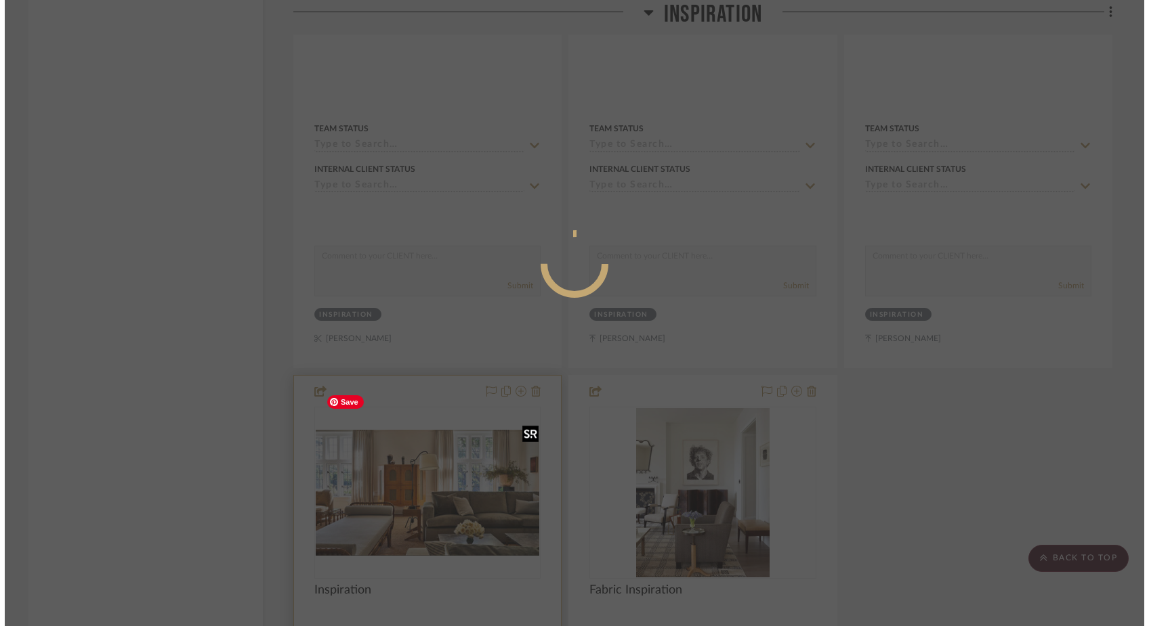
scroll to position [0, 0]
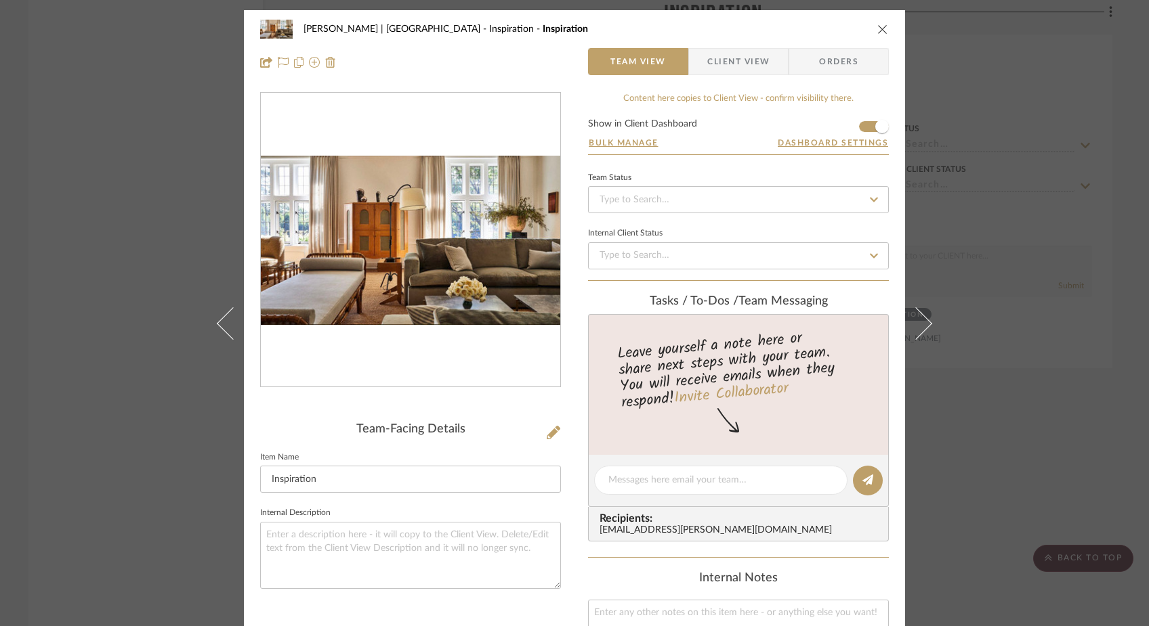
click at [198, 176] on div "Ferree | Brooklyn Heights Inspiration Inspiration Team View Client View Orders …" at bounding box center [574, 313] width 1149 height 626
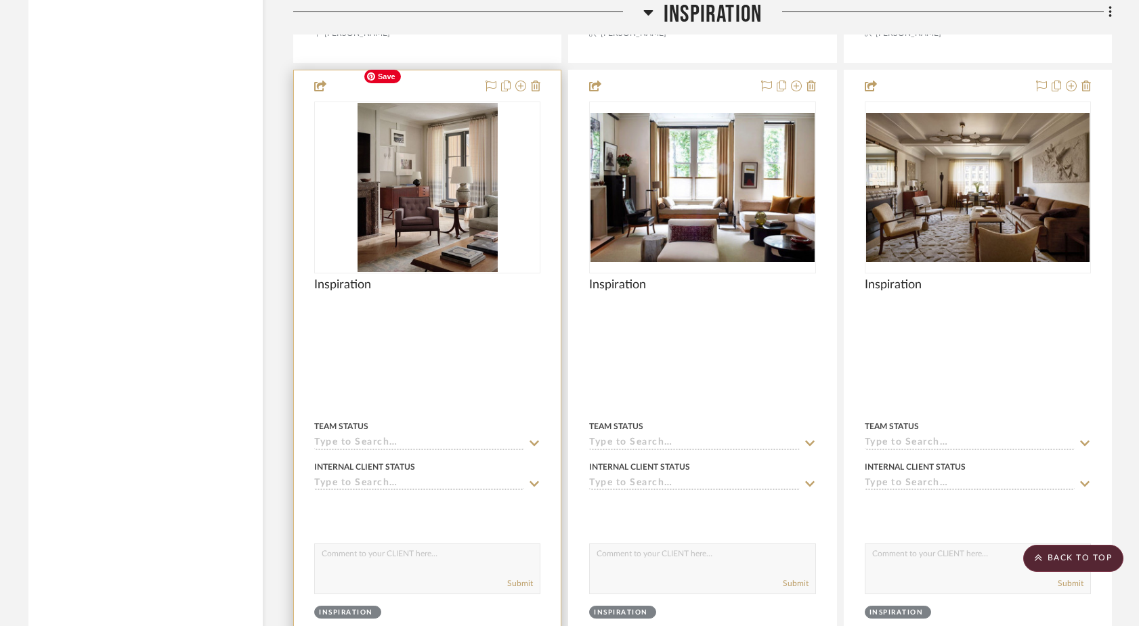
scroll to position [4082, 0]
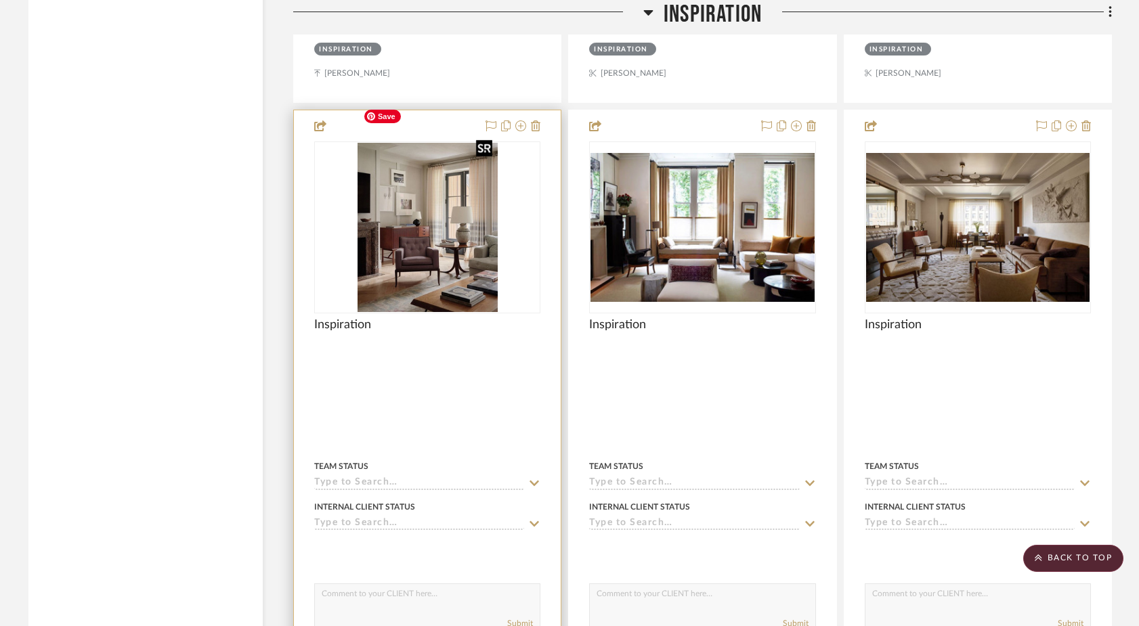
click at [387, 192] on img "0" at bounding box center [428, 227] width 140 height 169
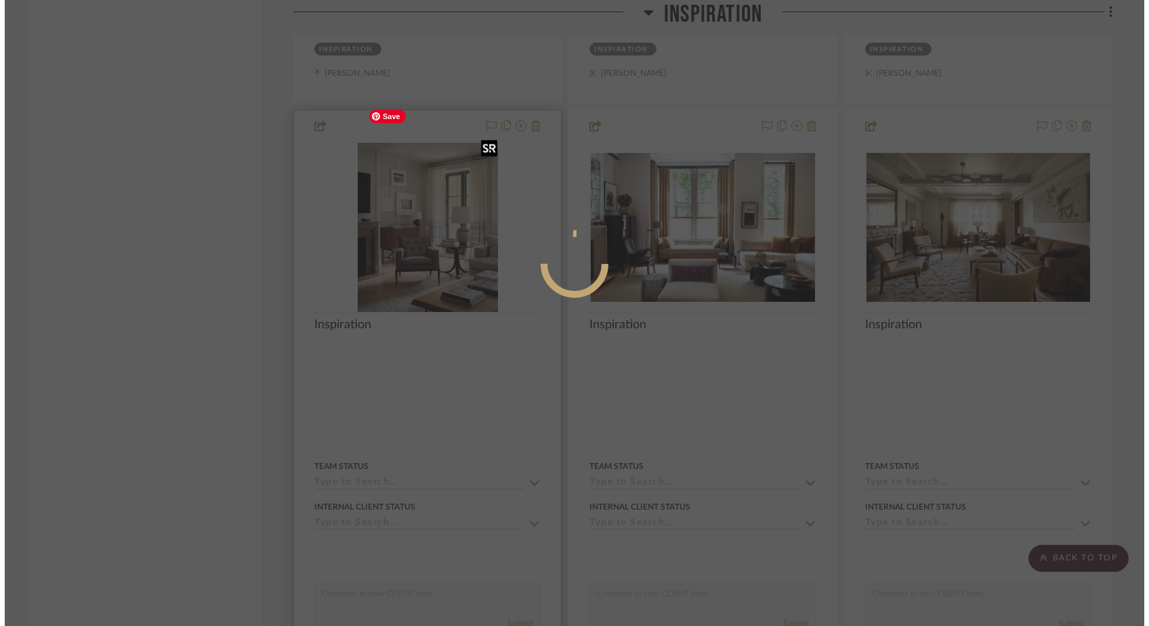
scroll to position [0, 0]
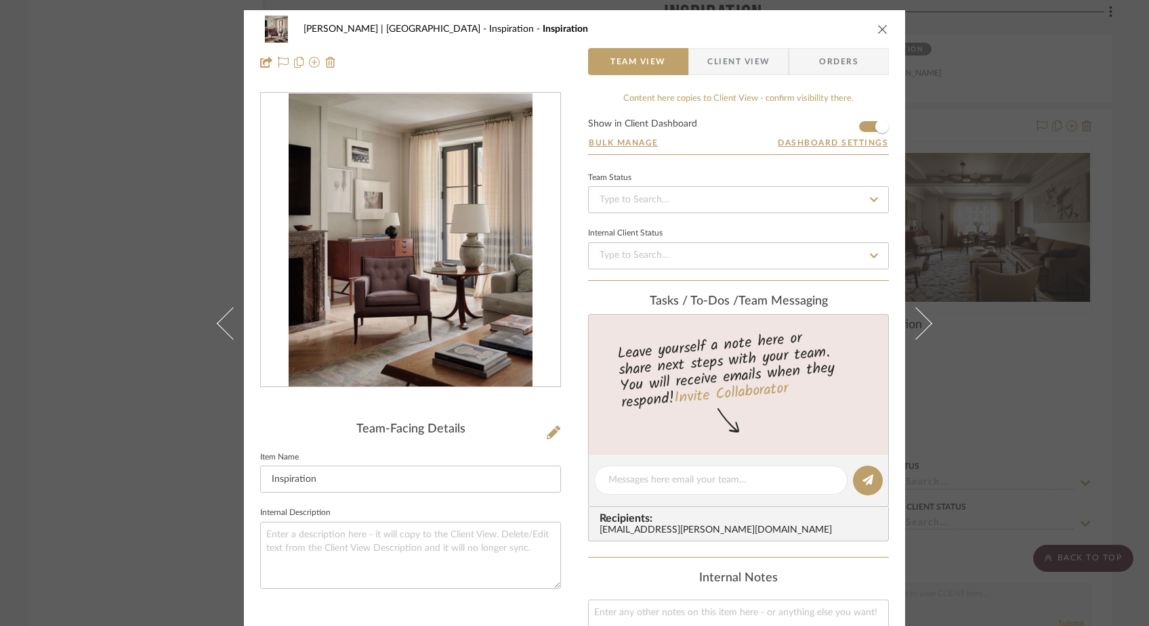
click at [158, 190] on div "Ferree | Brooklyn Heights Inspiration Inspiration Team View Client View Orders …" at bounding box center [574, 313] width 1149 height 626
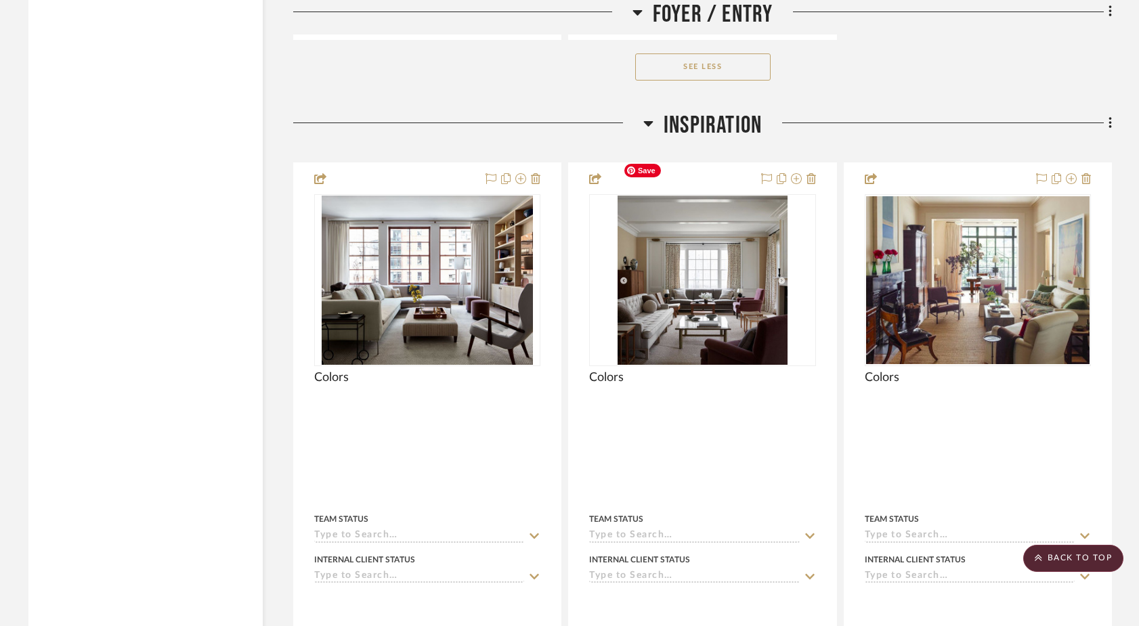
scroll to position [3426, 0]
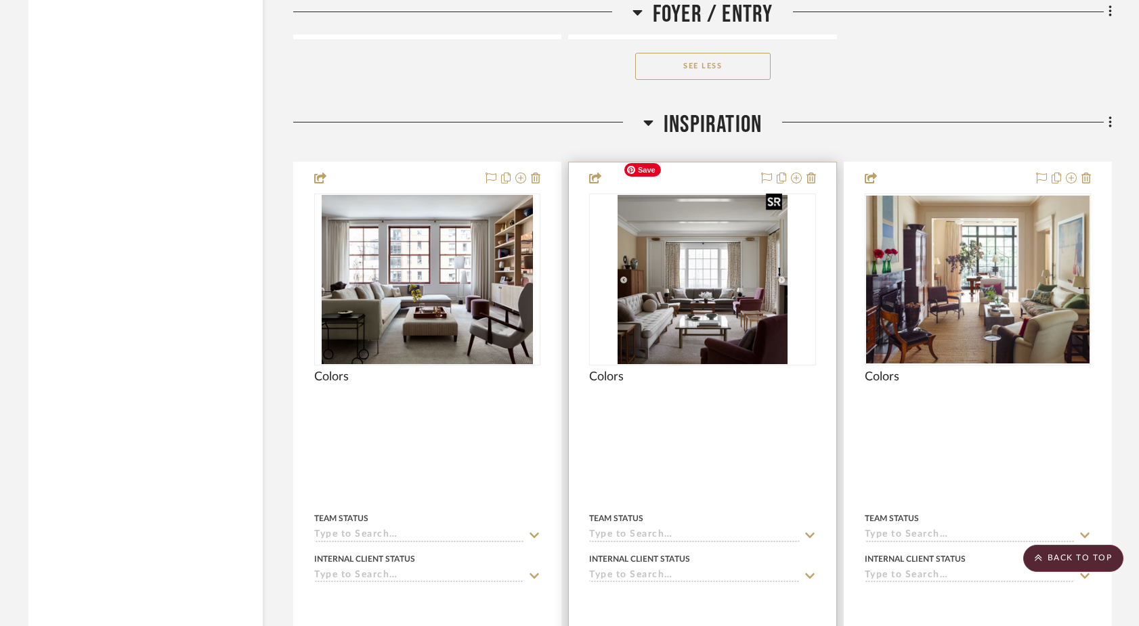
click at [641, 237] on img "0" at bounding box center [703, 279] width 170 height 169
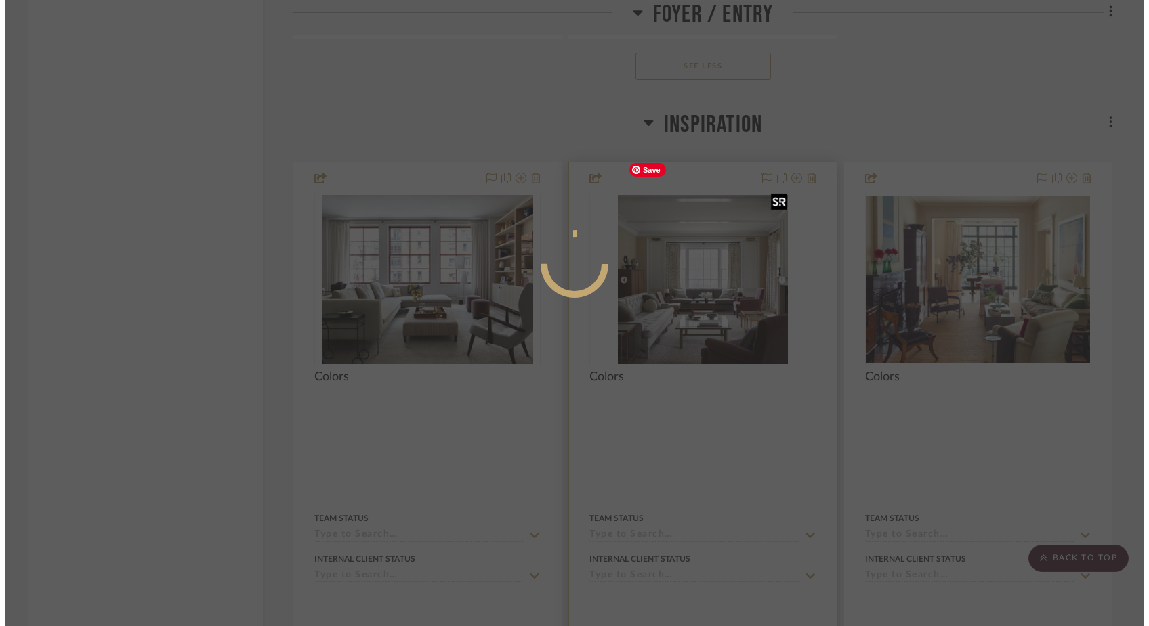
scroll to position [0, 0]
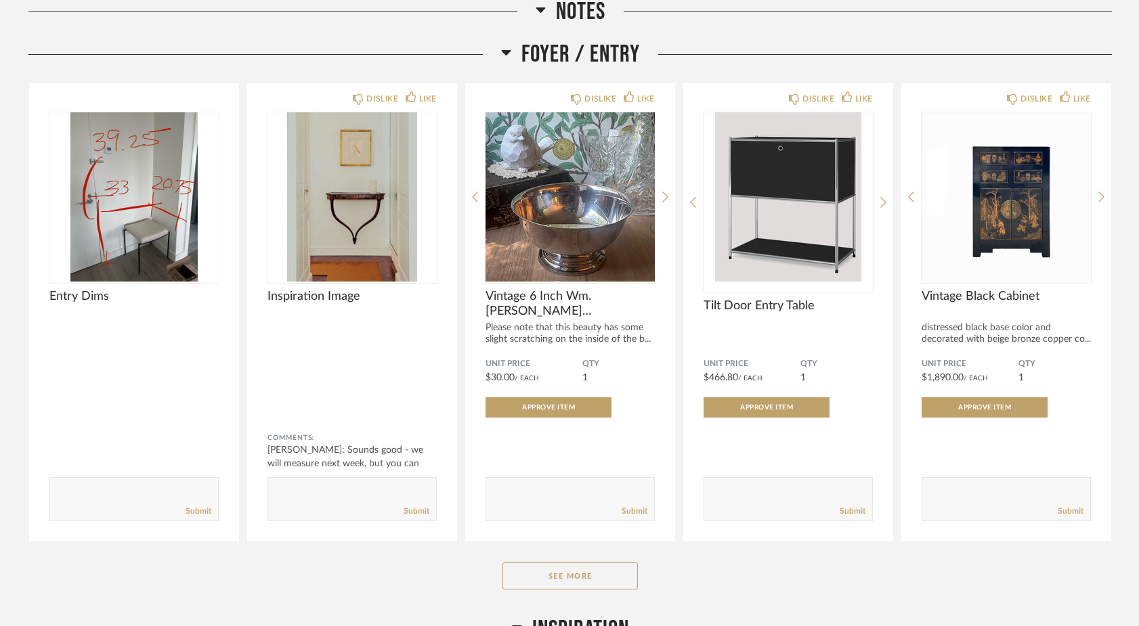
scroll to position [640, 0]
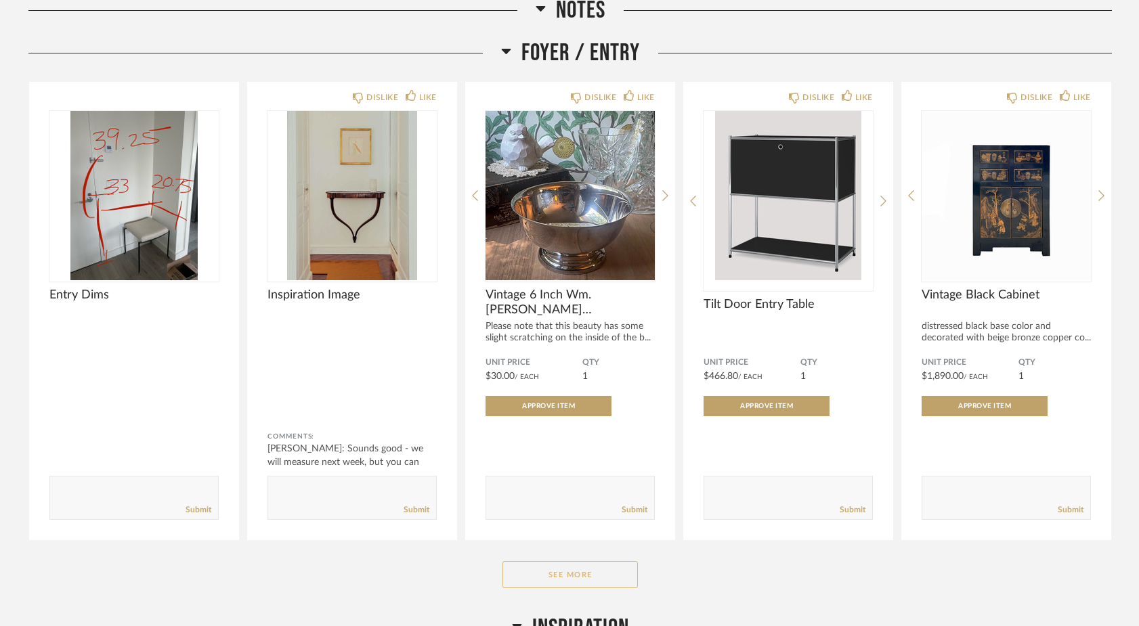
click at [561, 584] on button "See More" at bounding box center [569, 574] width 135 height 27
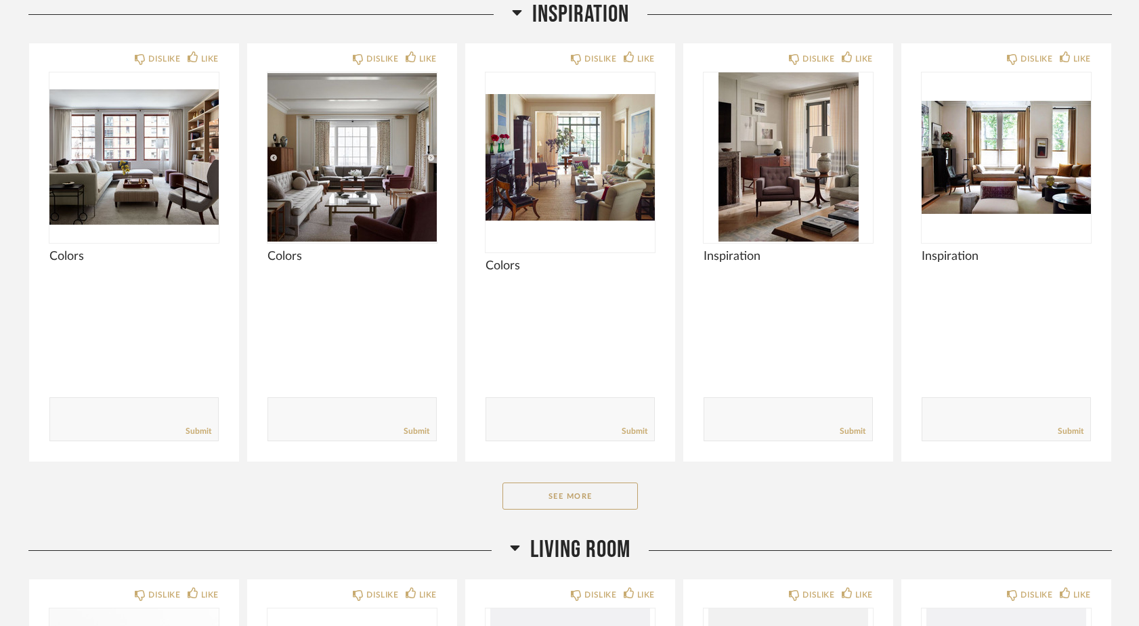
scroll to position [1726, 0]
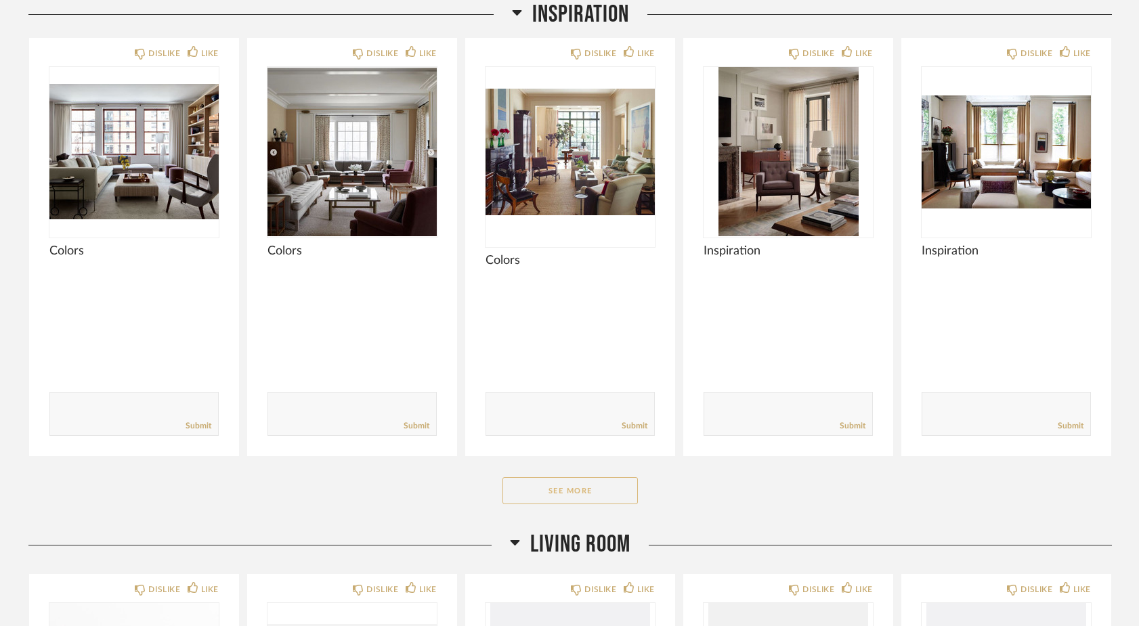
click at [564, 494] on button "See More" at bounding box center [569, 490] width 135 height 27
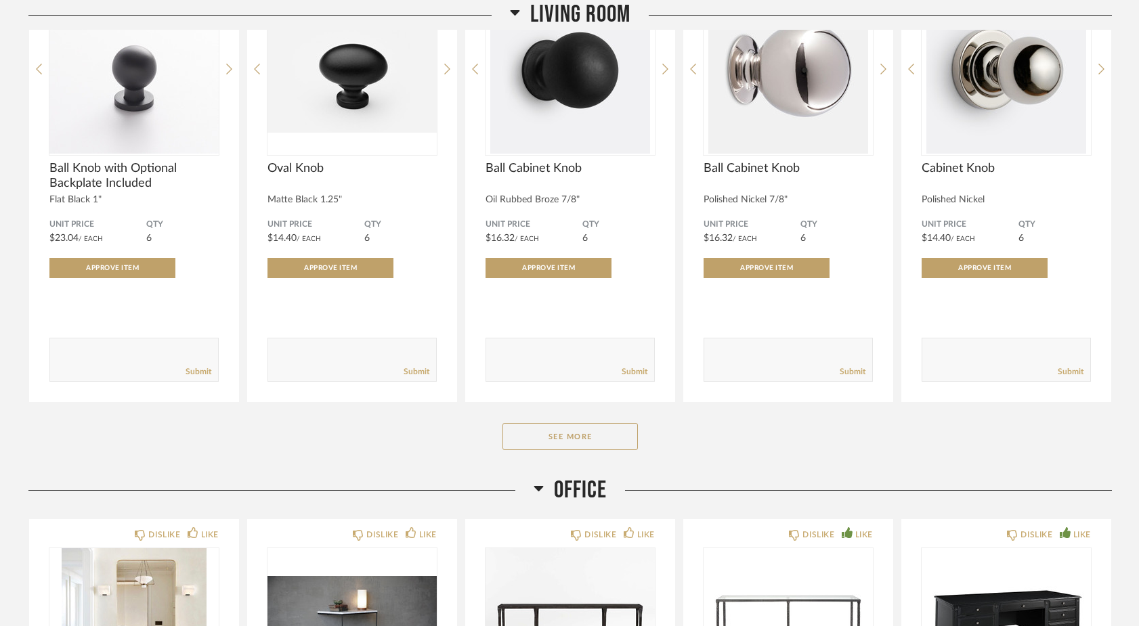
scroll to position [2777, 0]
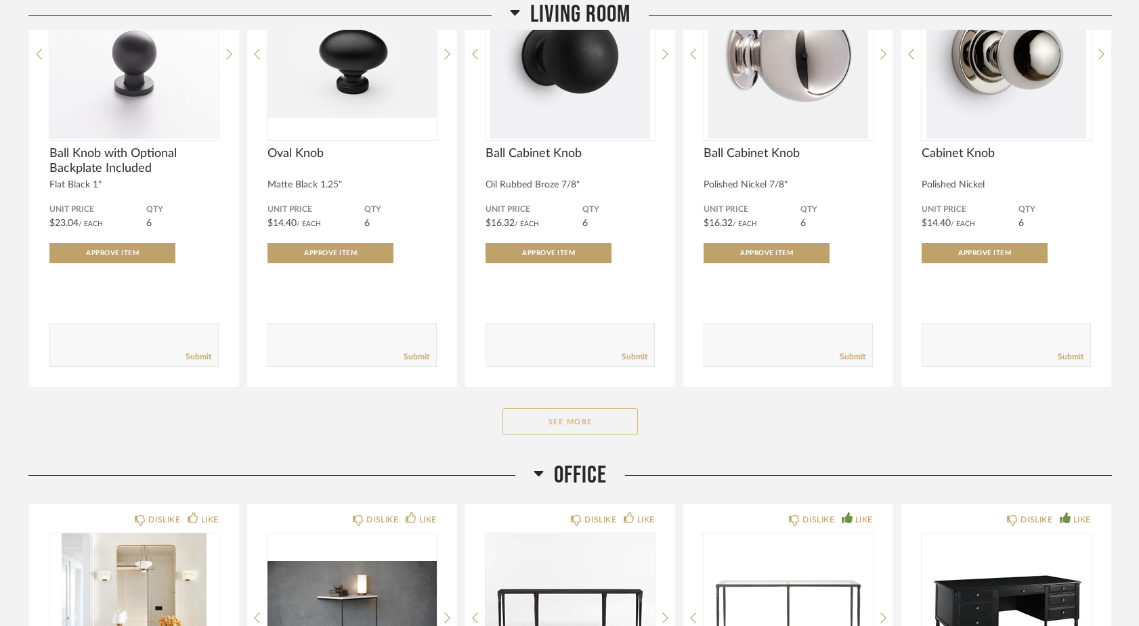
click at [569, 424] on button "See More" at bounding box center [569, 421] width 135 height 27
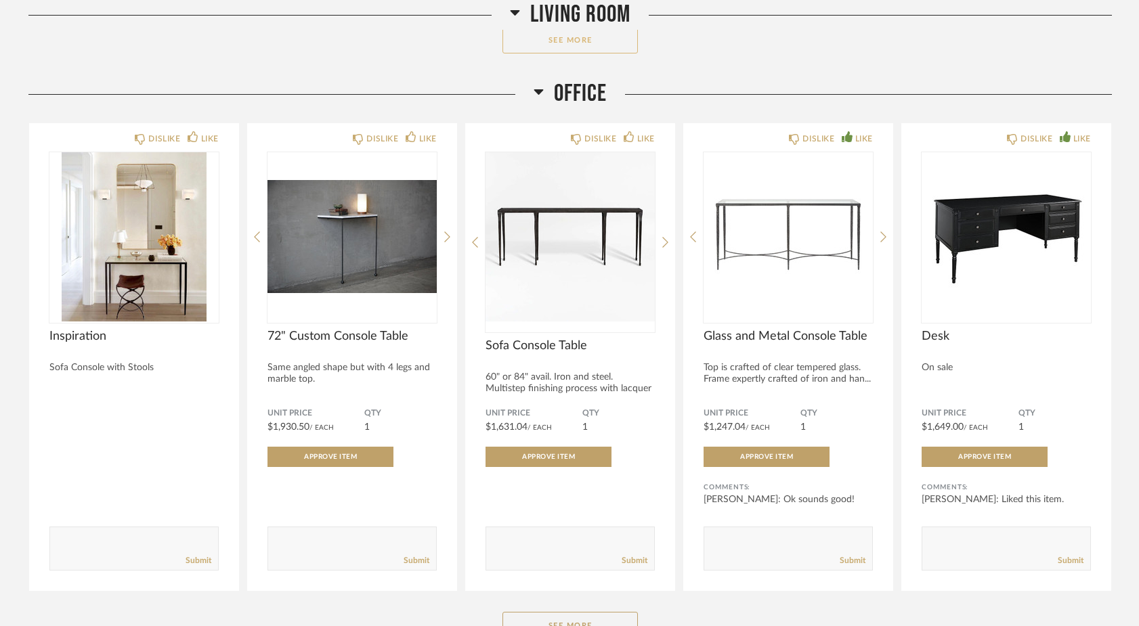
scroll to position [5032, 0]
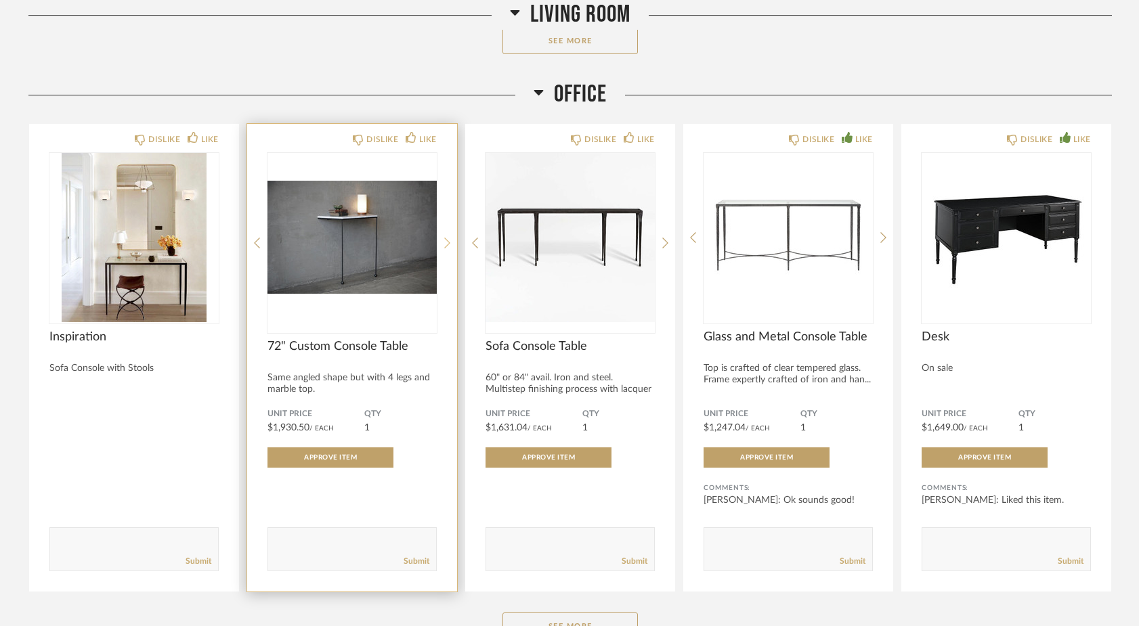
click at [449, 242] on icon at bounding box center [447, 243] width 6 height 12
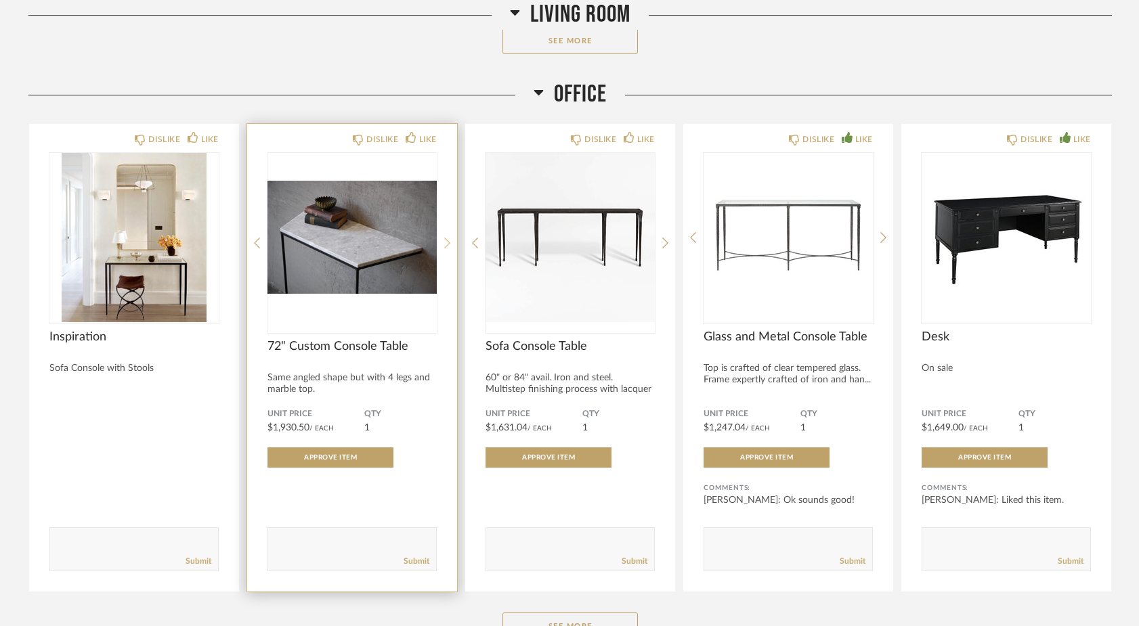
click at [449, 242] on icon at bounding box center [447, 243] width 6 height 12
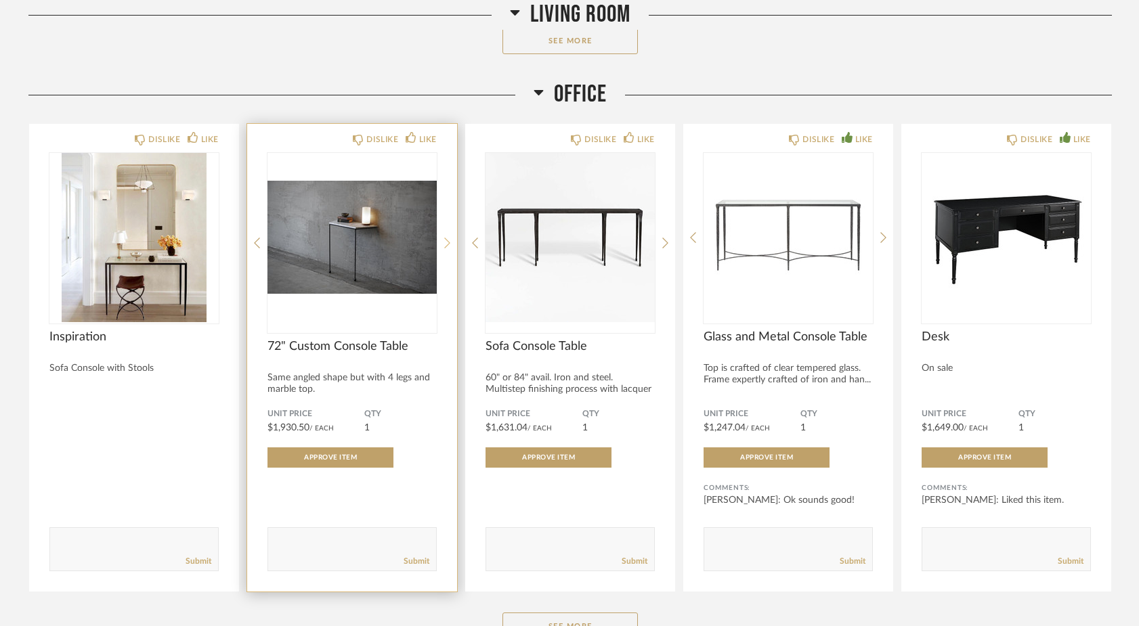
click at [449, 242] on icon at bounding box center [447, 243] width 6 height 12
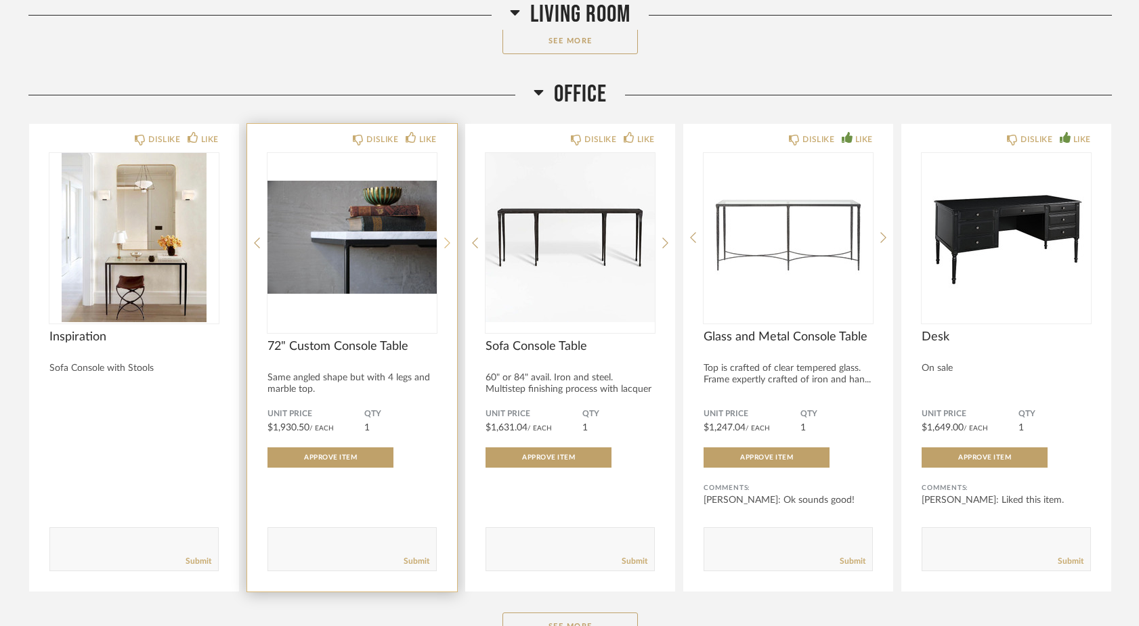
click at [449, 242] on icon at bounding box center [447, 243] width 6 height 12
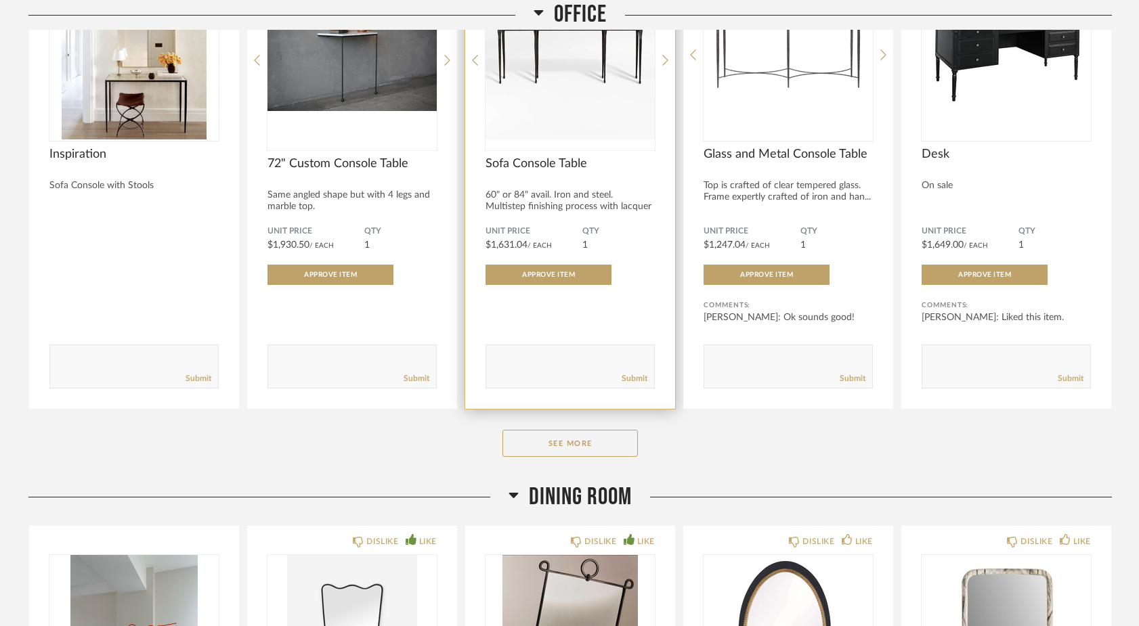
scroll to position [5227, 0]
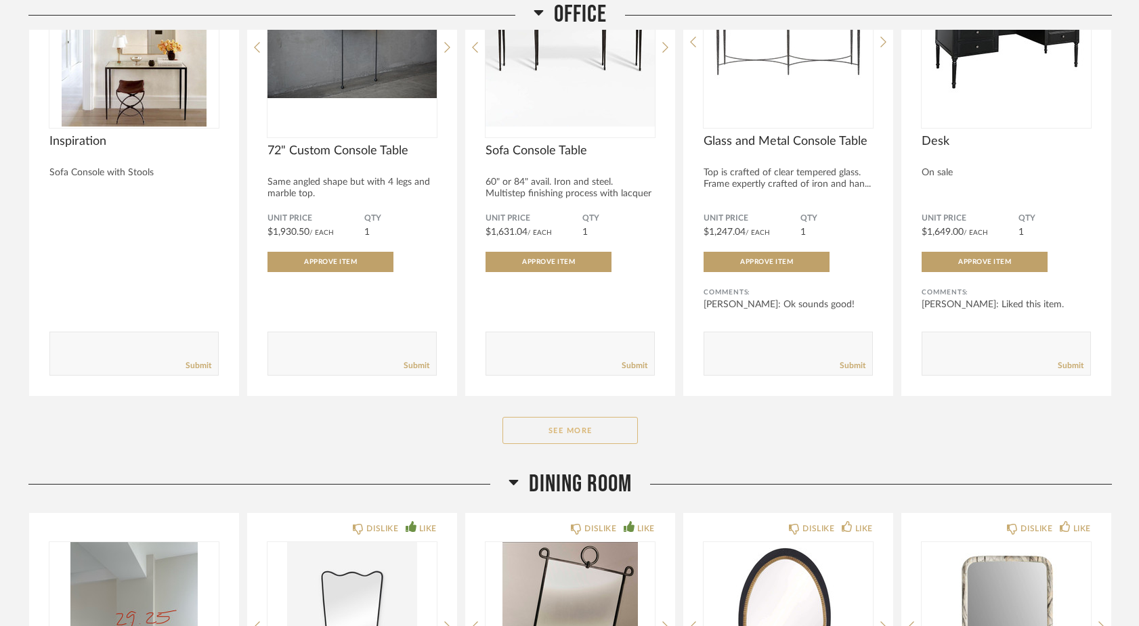
click at [544, 442] on button "See More" at bounding box center [569, 430] width 135 height 27
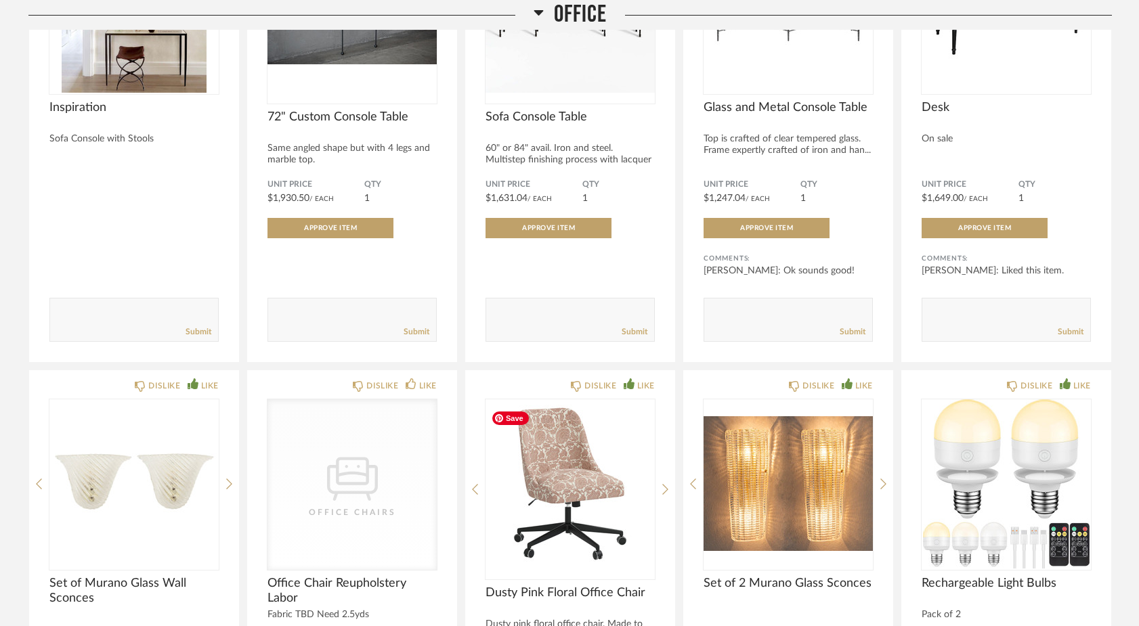
scroll to position [5255, 0]
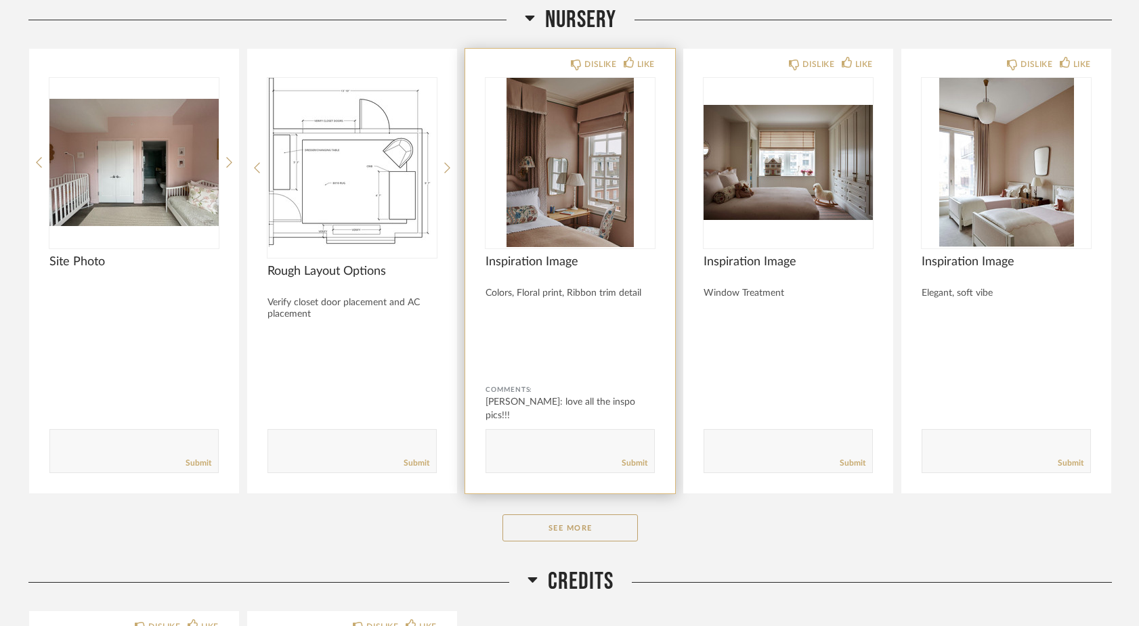
scroll to position [4676, 0]
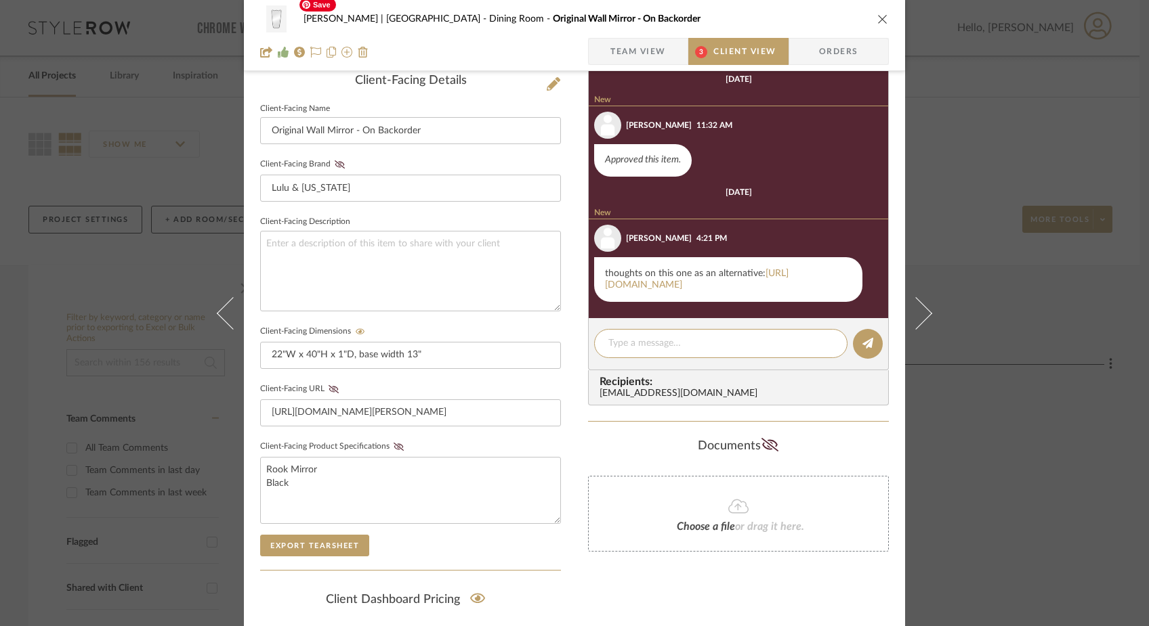
scroll to position [381, 0]
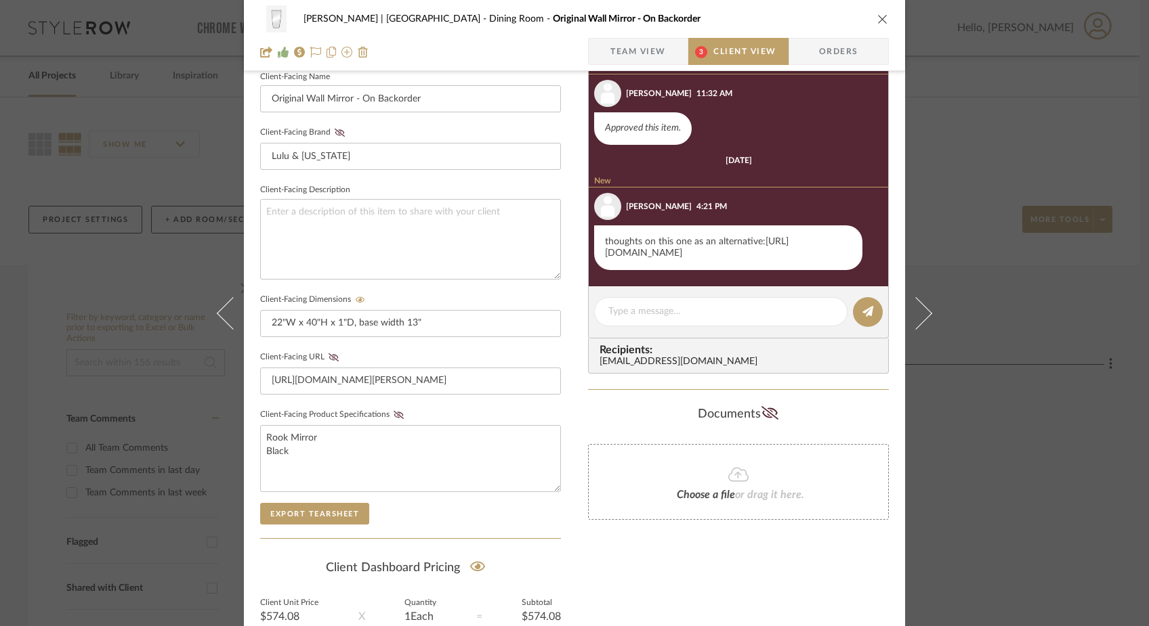
click at [653, 237] on link "https://palmeraies.shop/products/black-italian-mirror-shield-brass-mirror-36916…" at bounding box center [697, 247] width 184 height 21
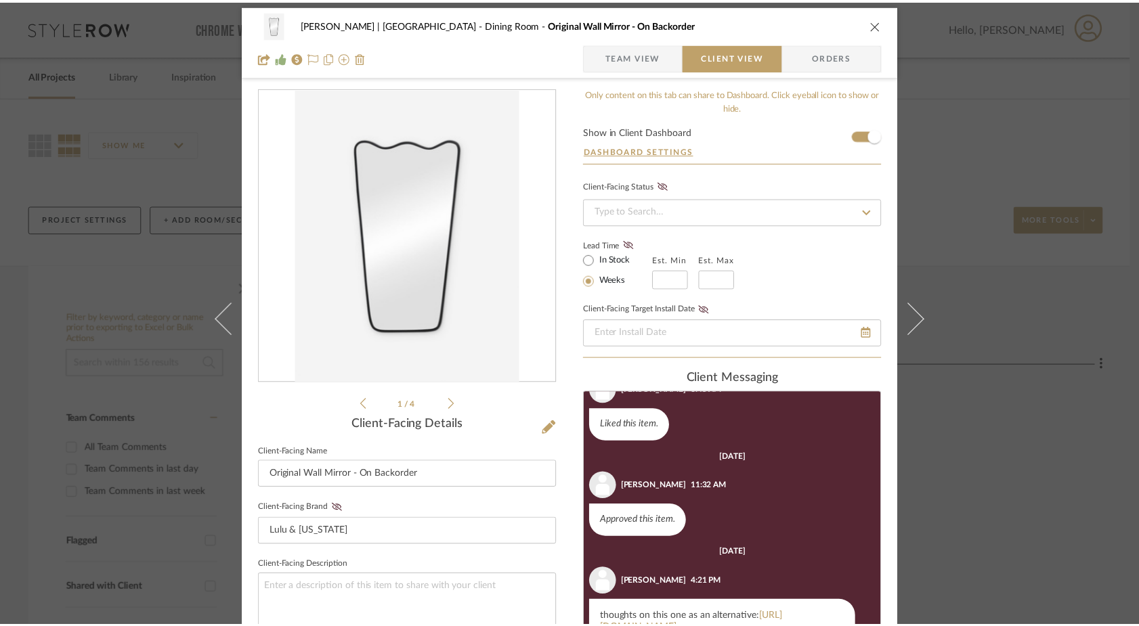
scroll to position [0, 0]
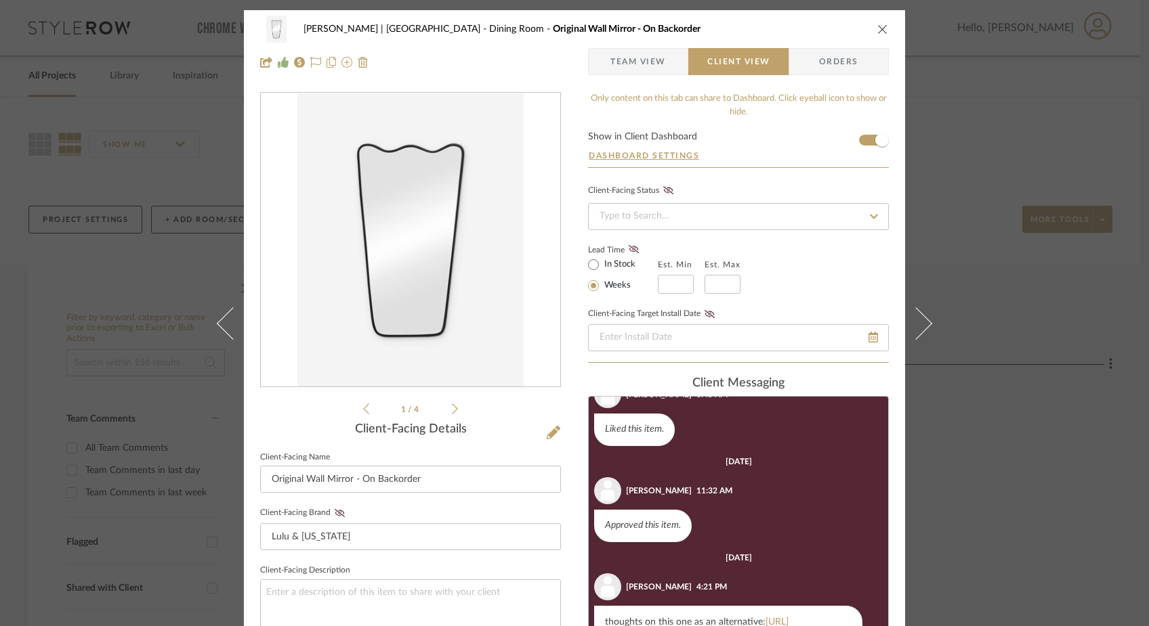
click at [154, 230] on div "Ferree | Brooklyn Heights Dining Room Original Wall Mirror - On Backorder Team …" at bounding box center [574, 313] width 1149 height 626
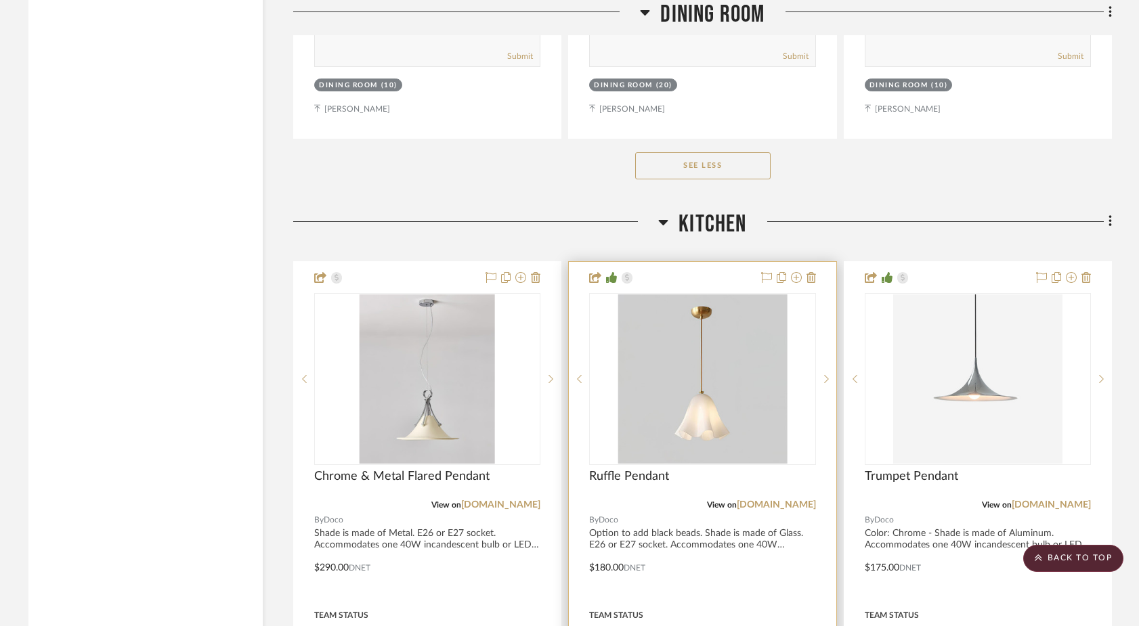
scroll to position [12826, 0]
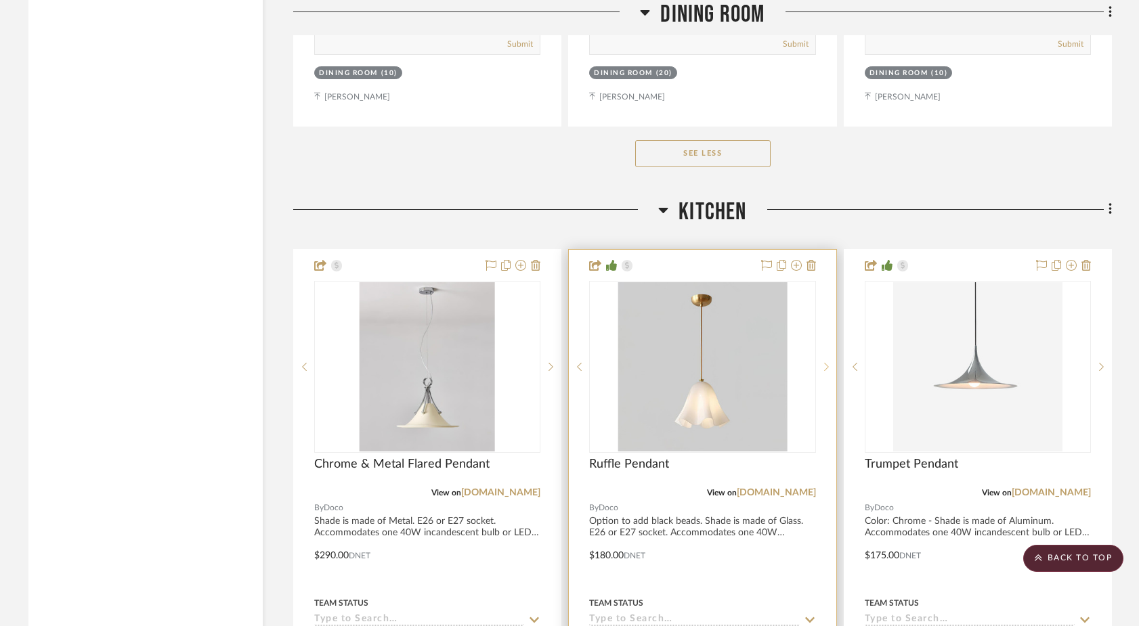
click at [824, 362] on icon at bounding box center [826, 366] width 5 height 9
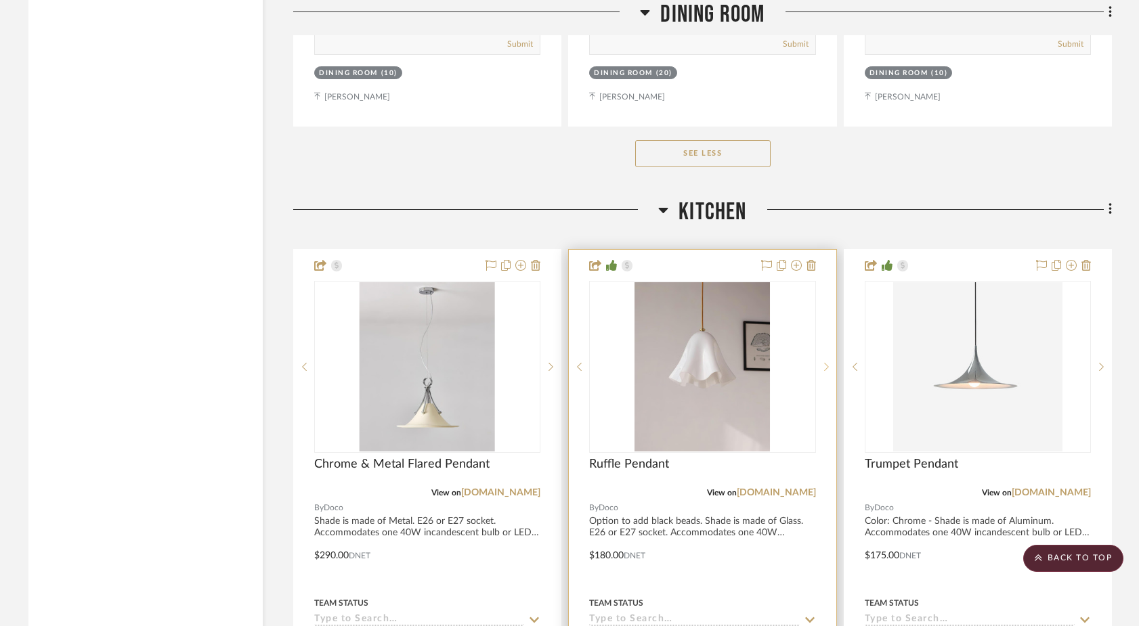
click at [824, 362] on icon at bounding box center [826, 366] width 5 height 9
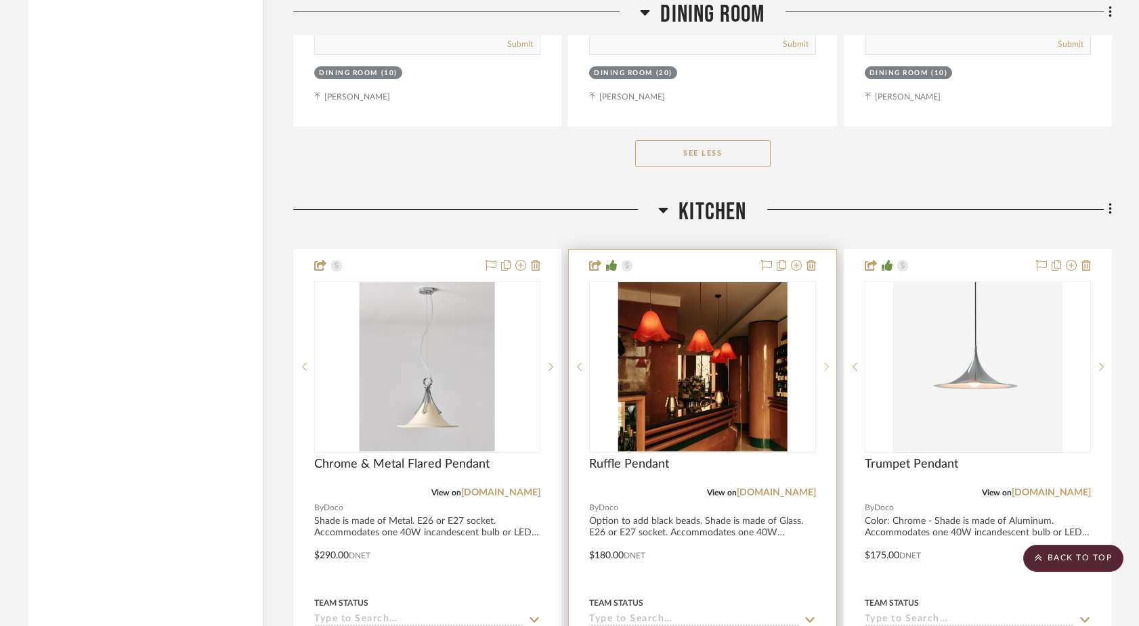
click at [824, 362] on icon at bounding box center [826, 366] width 5 height 9
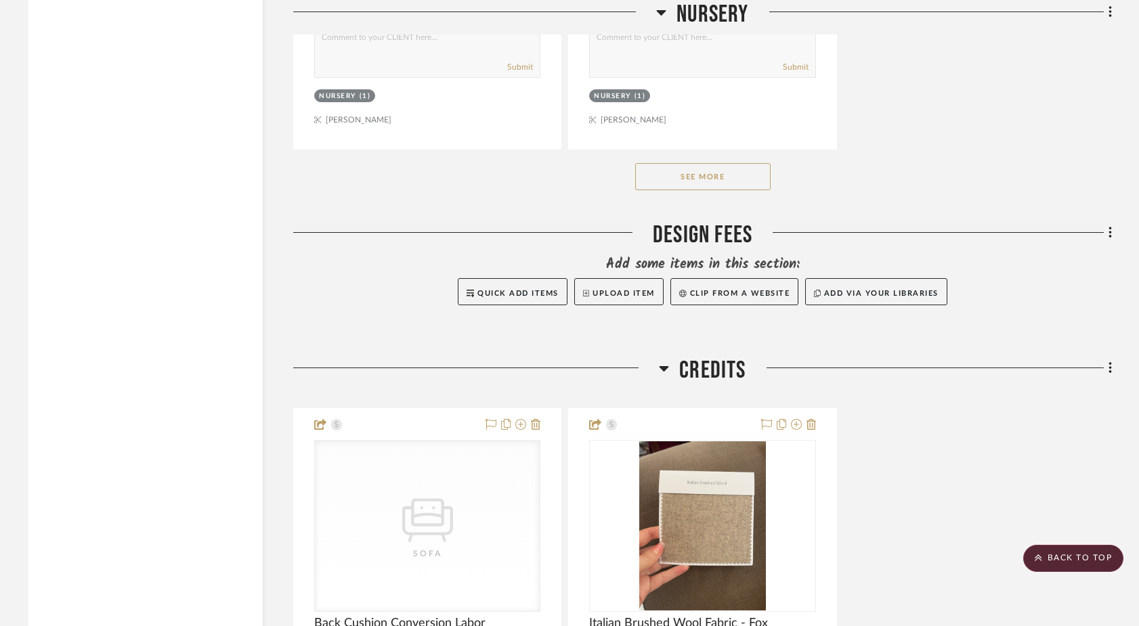
scroll to position [18601, 0]
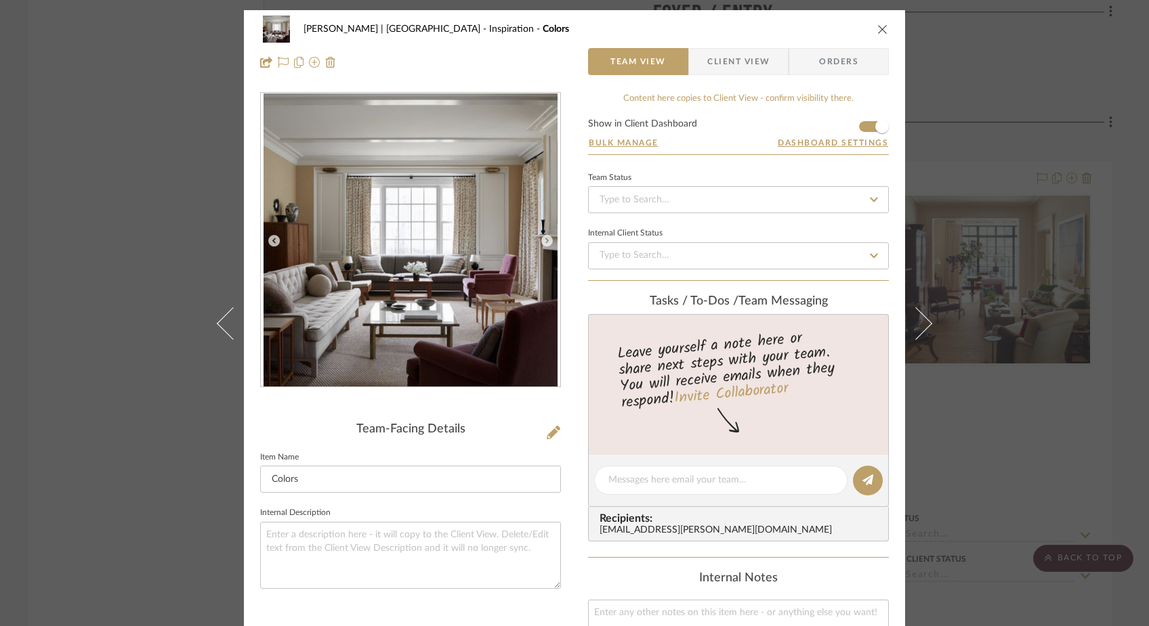
click at [158, 136] on div "[PERSON_NAME] | [GEOGRAPHIC_DATA] Inspiration Colors Team View Client View Orde…" at bounding box center [574, 313] width 1149 height 626
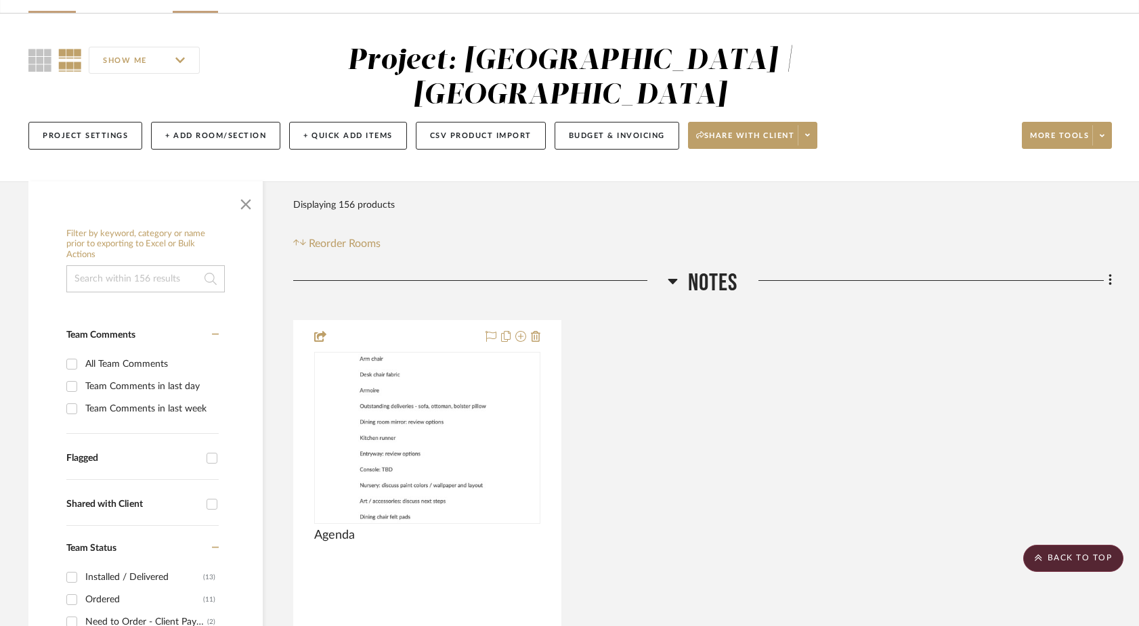
scroll to position [81, 0]
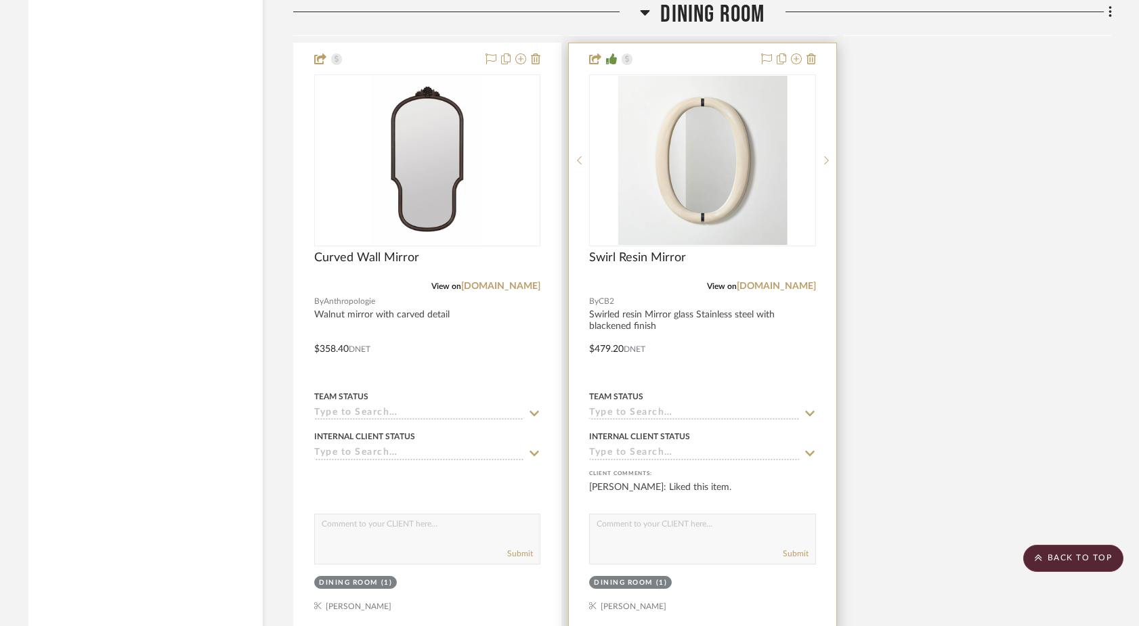
scroll to position [9949, 0]
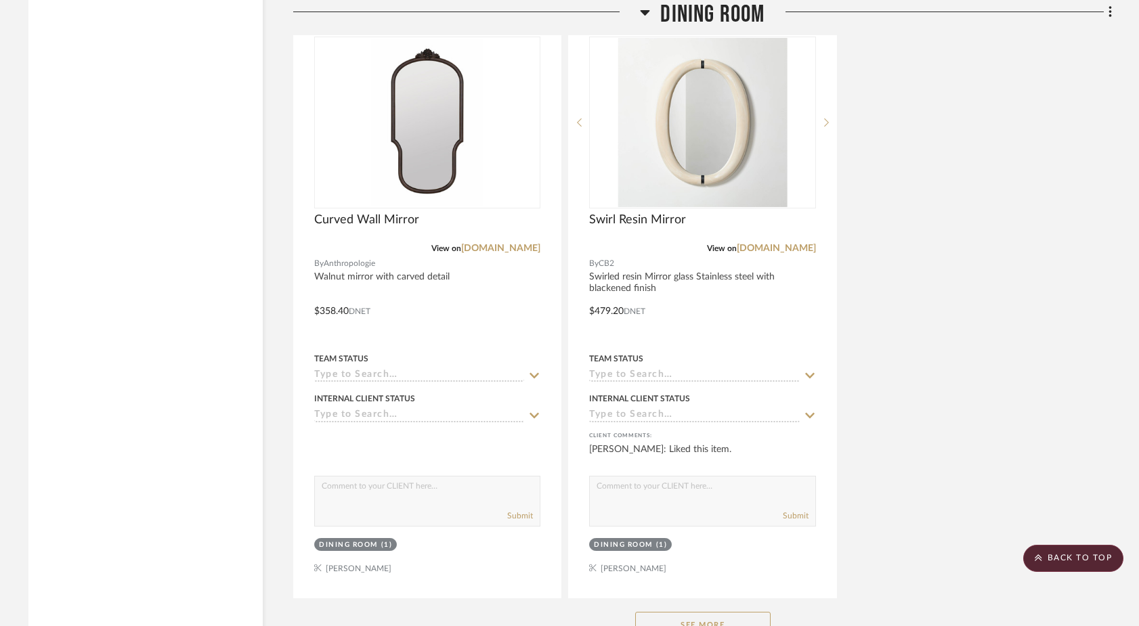
click at [655, 612] on button "See More" at bounding box center [702, 625] width 135 height 27
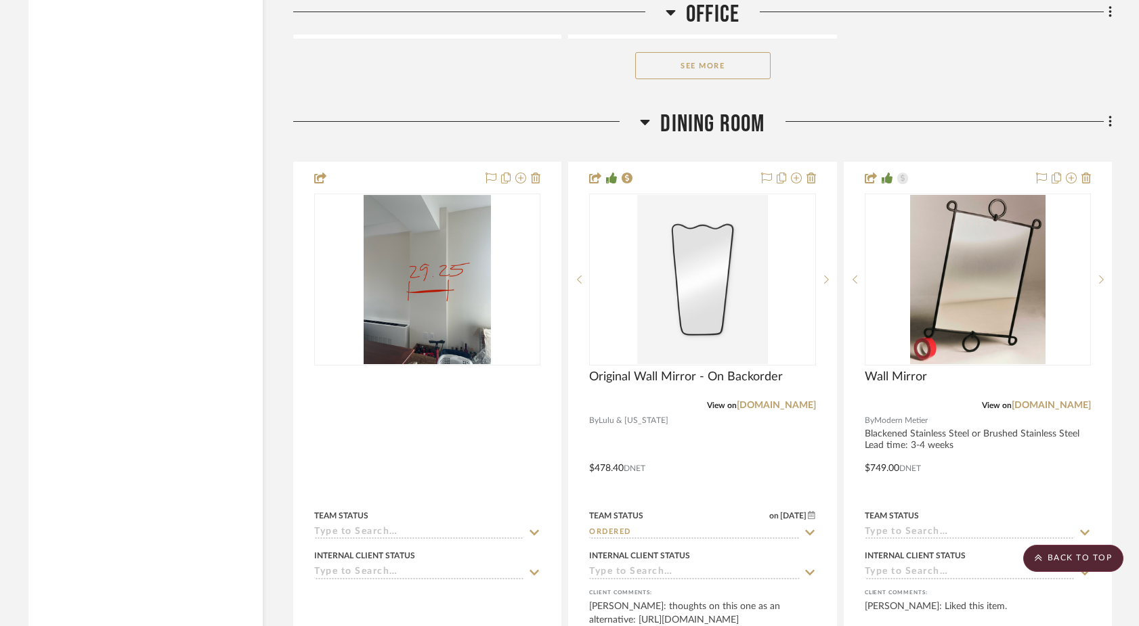
scroll to position [8588, 0]
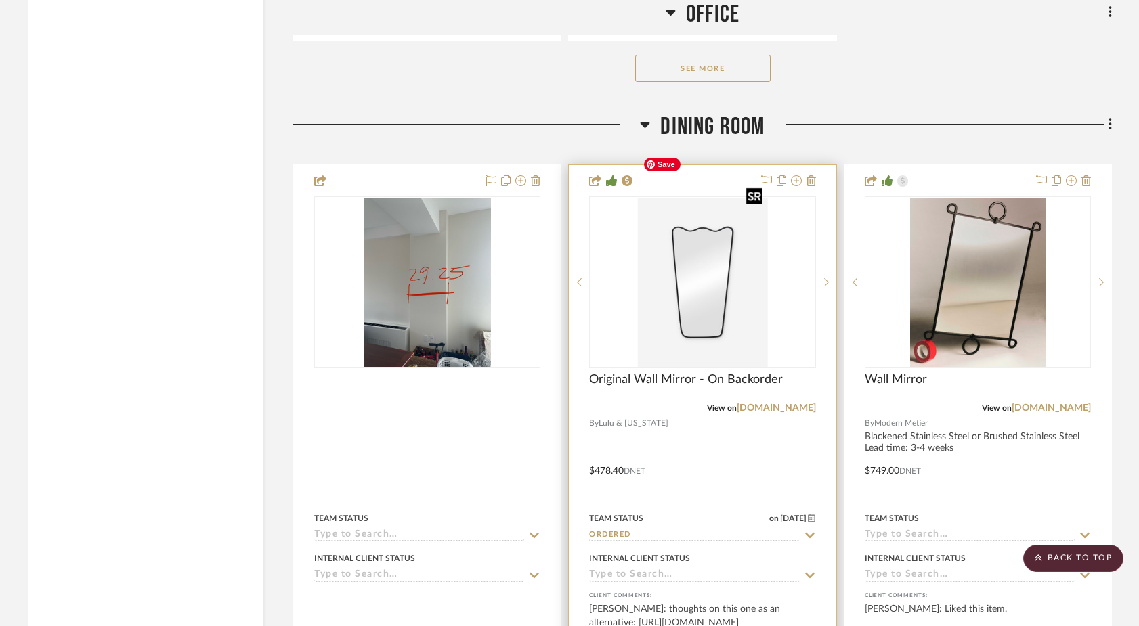
click at [707, 276] on img "0" at bounding box center [702, 282] width 130 height 169
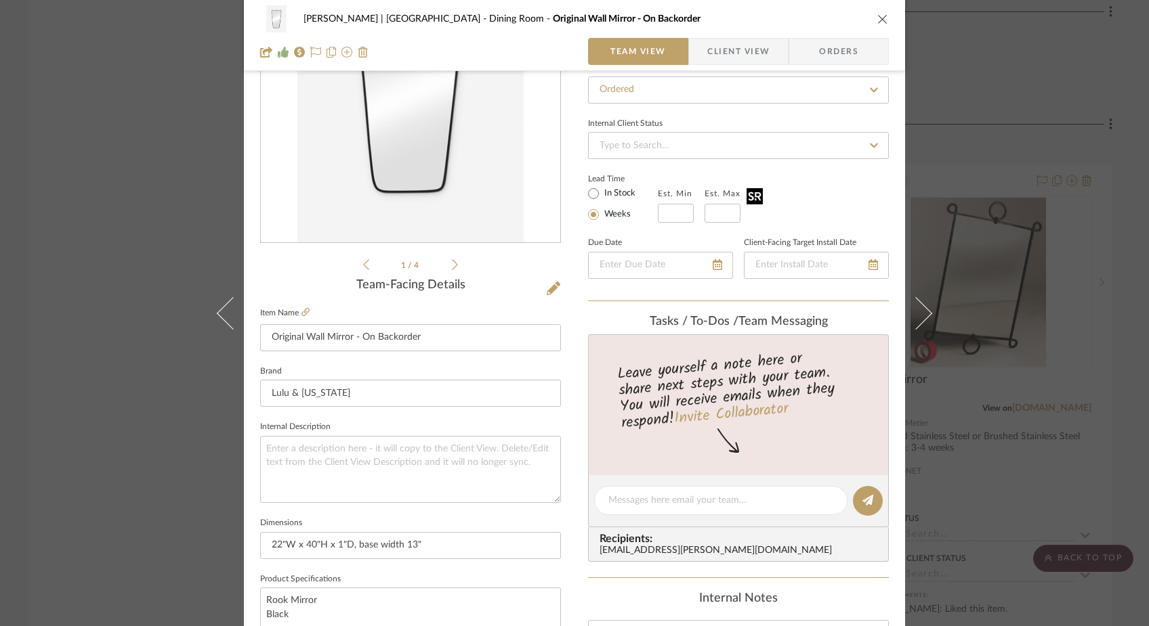
scroll to position [108, 0]
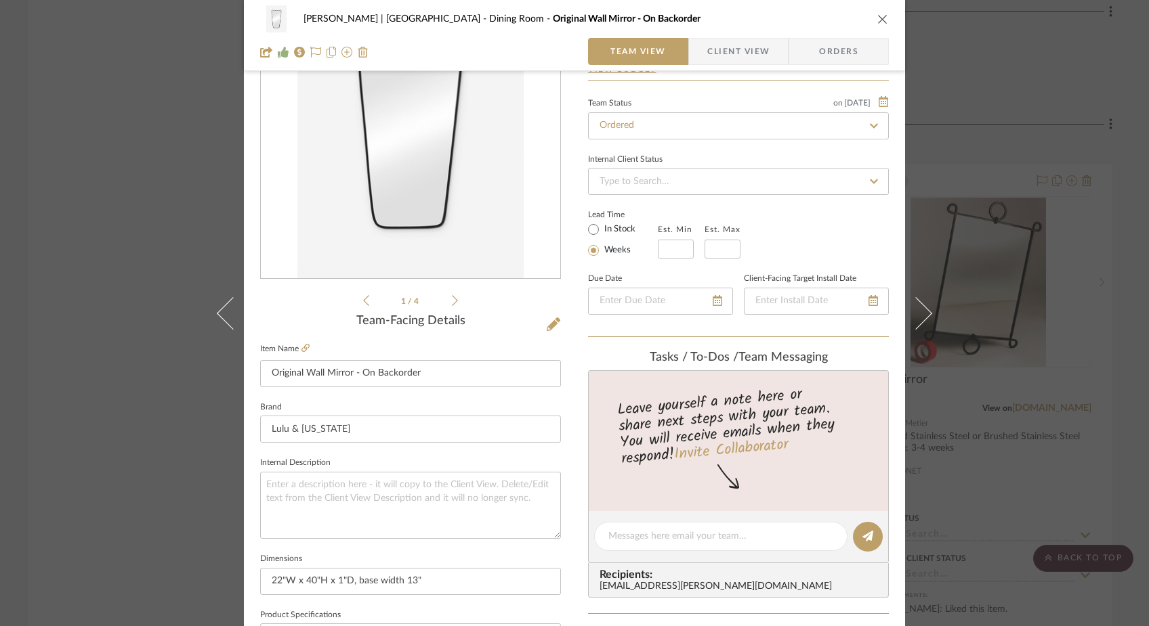
click at [734, 44] on span "Client View" at bounding box center [738, 51] width 62 height 27
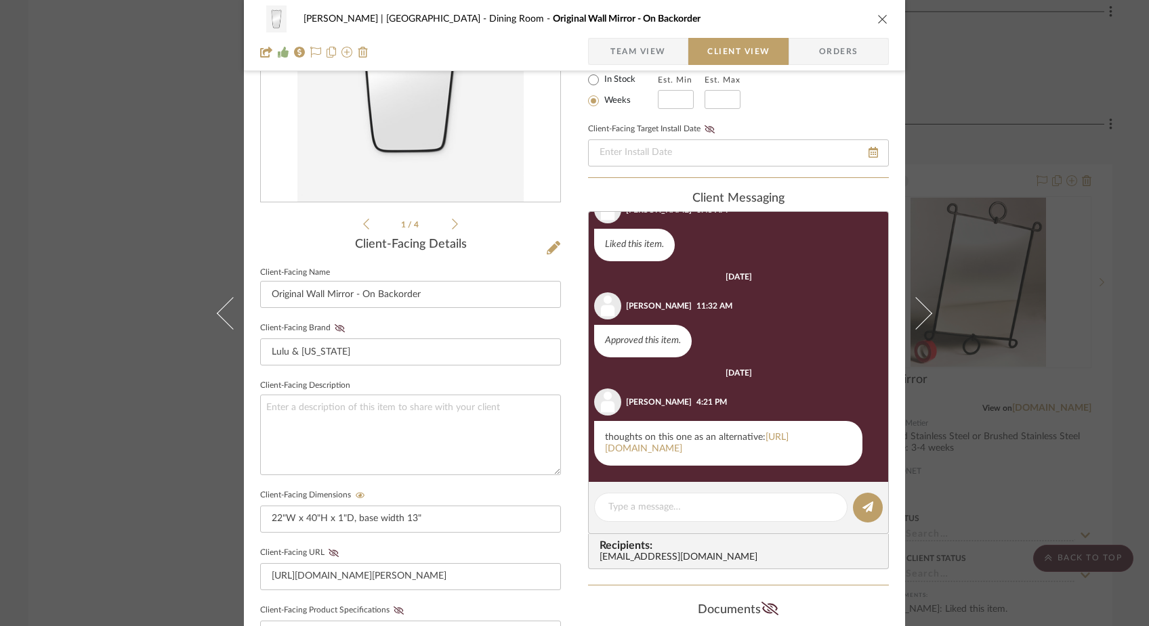
scroll to position [190, 0]
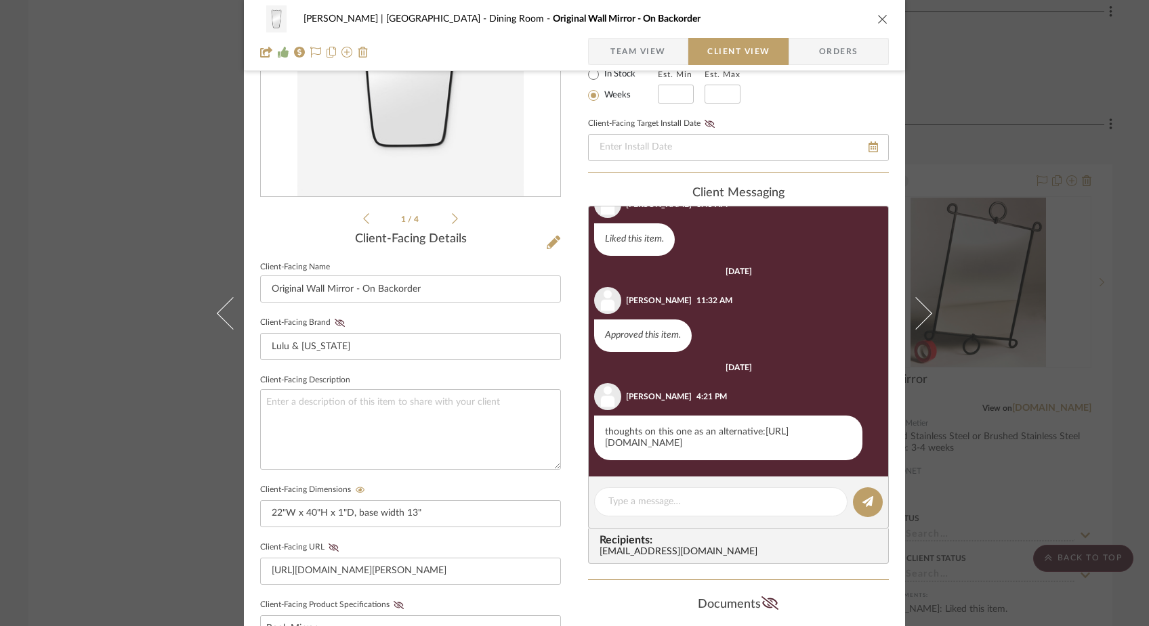
click at [647, 427] on link "[URL][DOMAIN_NAME]" at bounding box center [697, 437] width 184 height 21
